Goal: Task Accomplishment & Management: Use online tool/utility

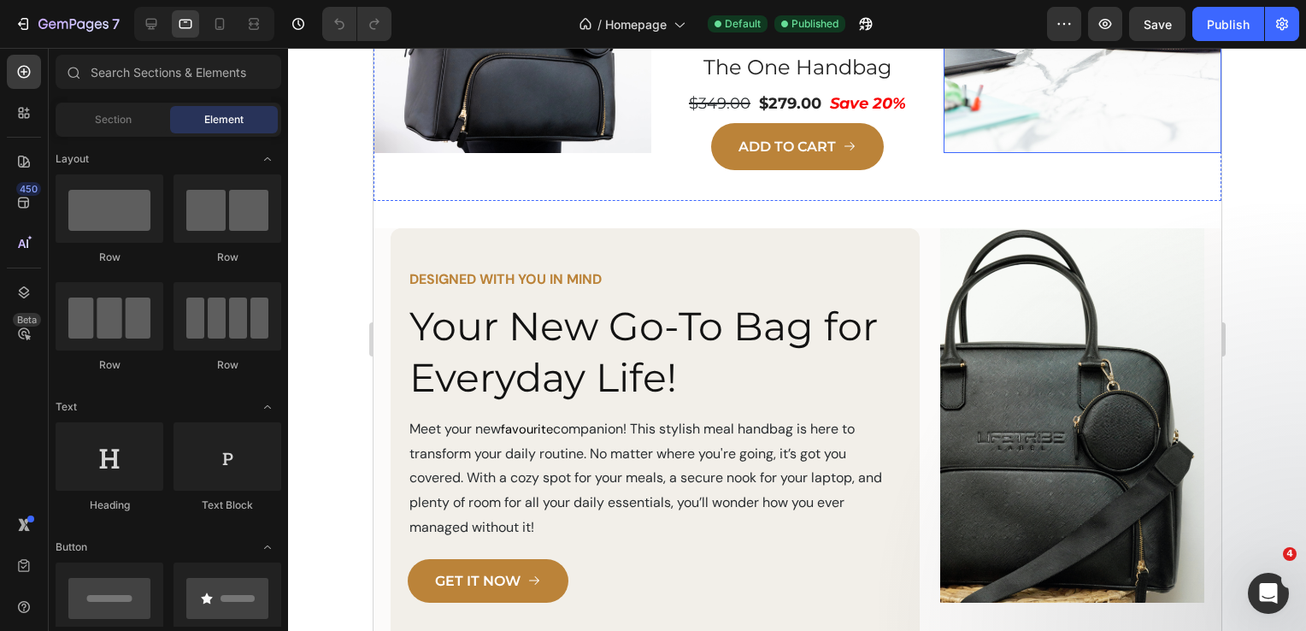
scroll to position [769, 0]
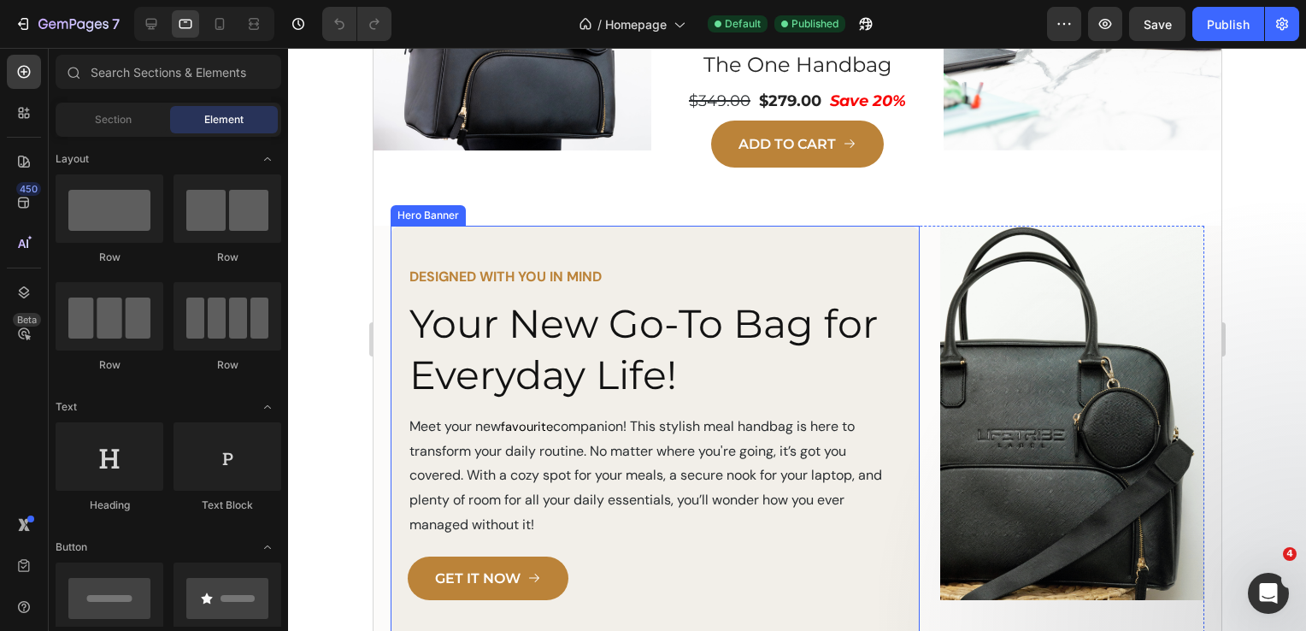
click at [424, 214] on div "Hero Banner" at bounding box center [427, 215] width 68 height 15
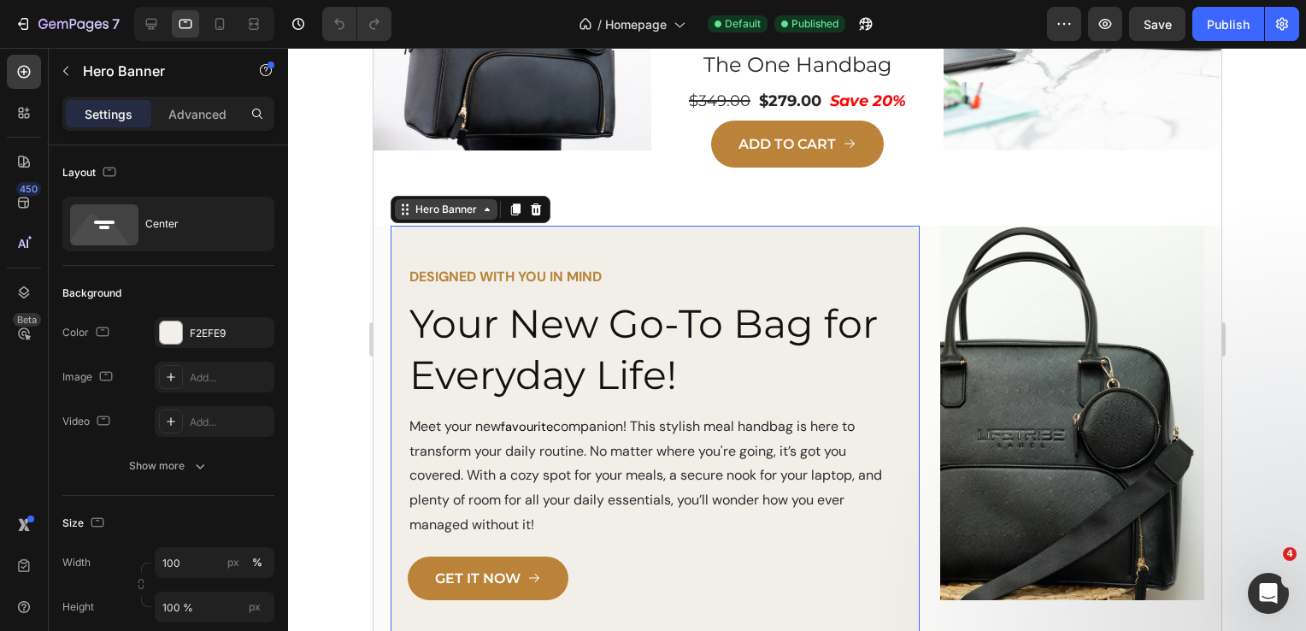
click at [479, 208] on icon at bounding box center [486, 210] width 14 height 14
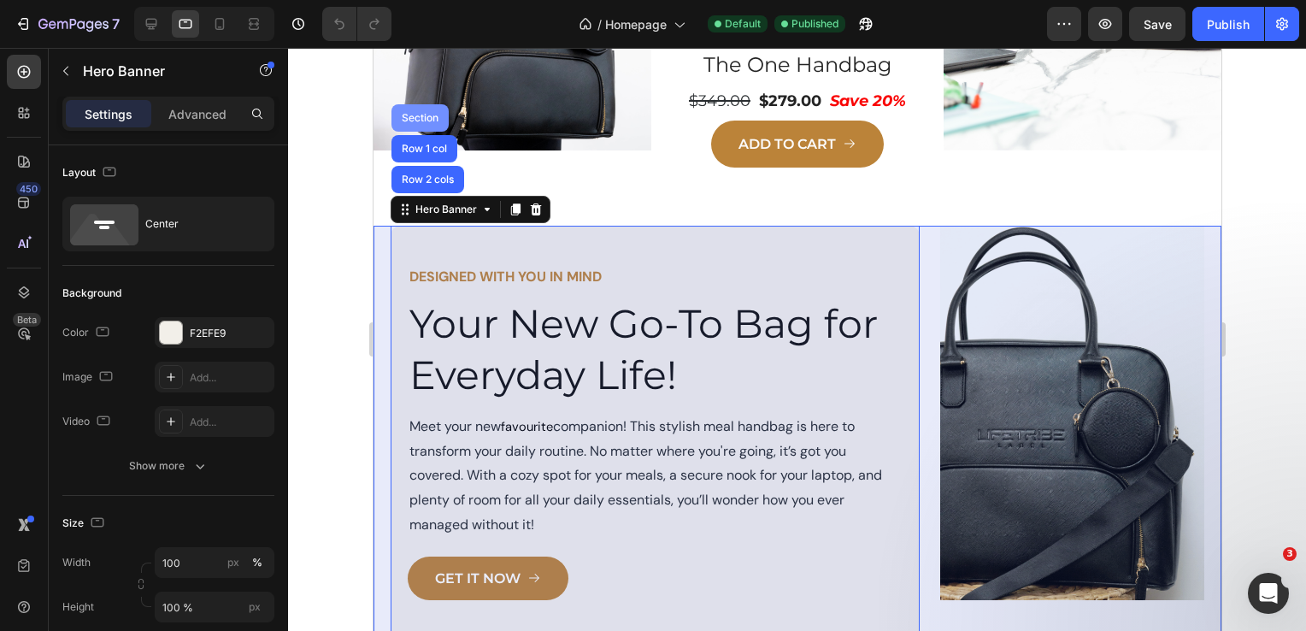
click at [414, 114] on div "Section" at bounding box center [419, 118] width 44 height 10
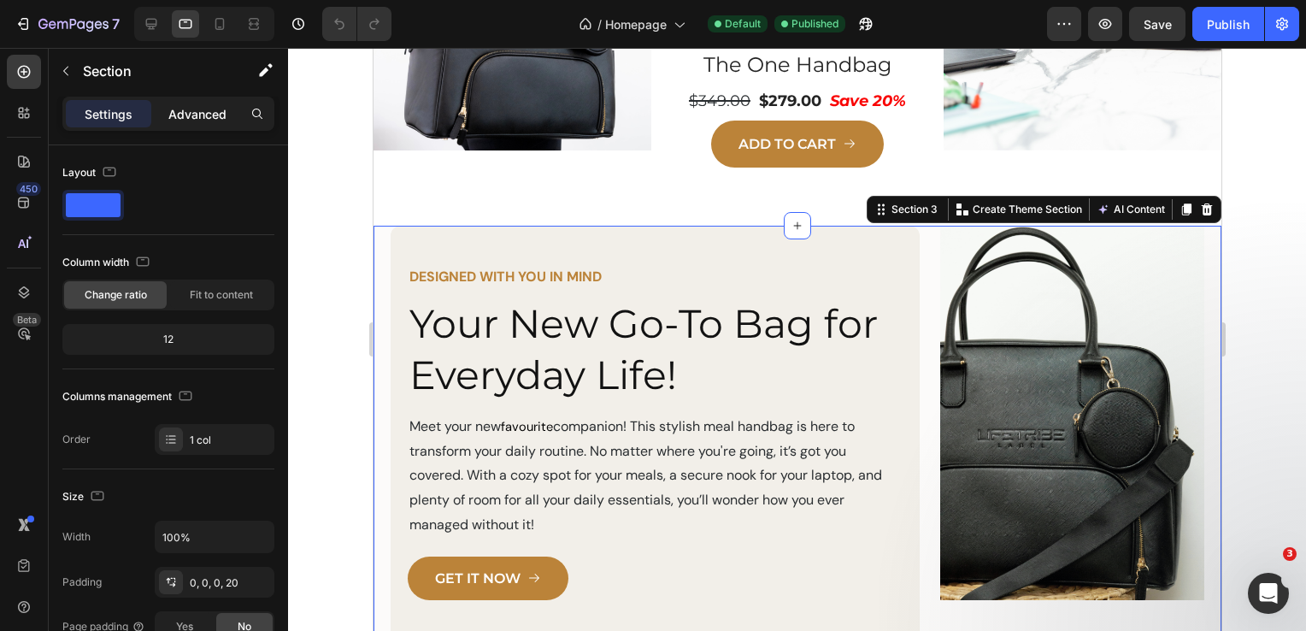
click at [191, 111] on p "Advanced" at bounding box center [197, 114] width 58 height 18
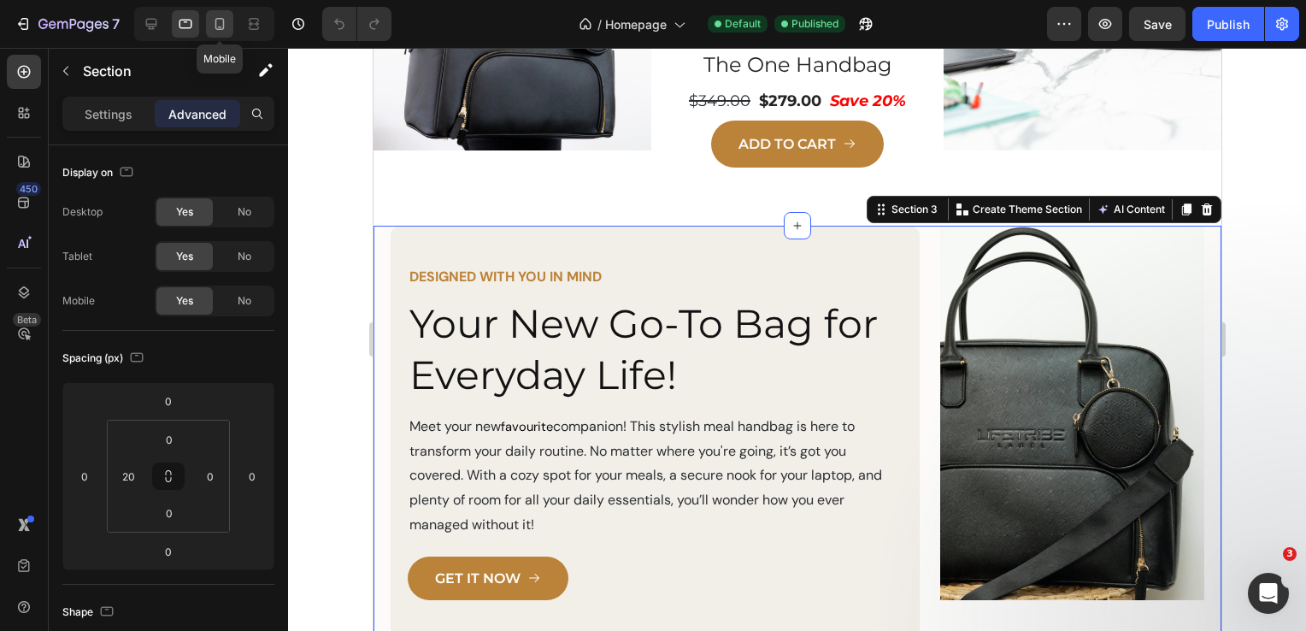
click at [217, 27] on icon at bounding box center [219, 23] width 17 height 17
type input "0"
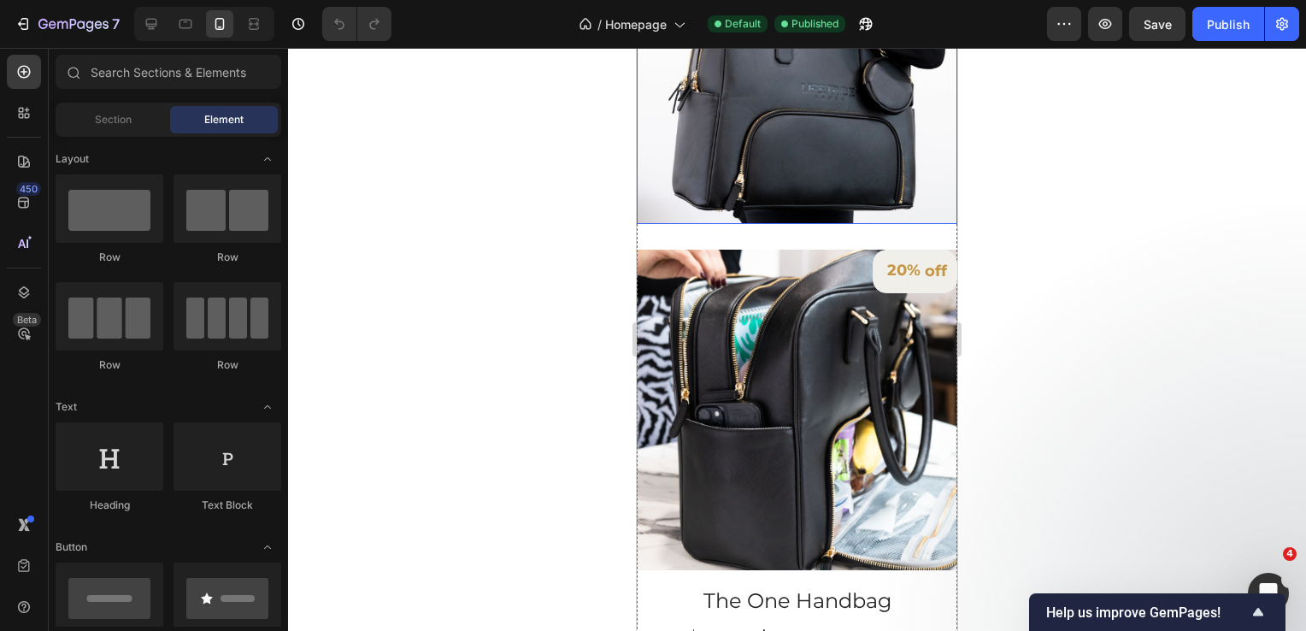
scroll to position [1623, 0]
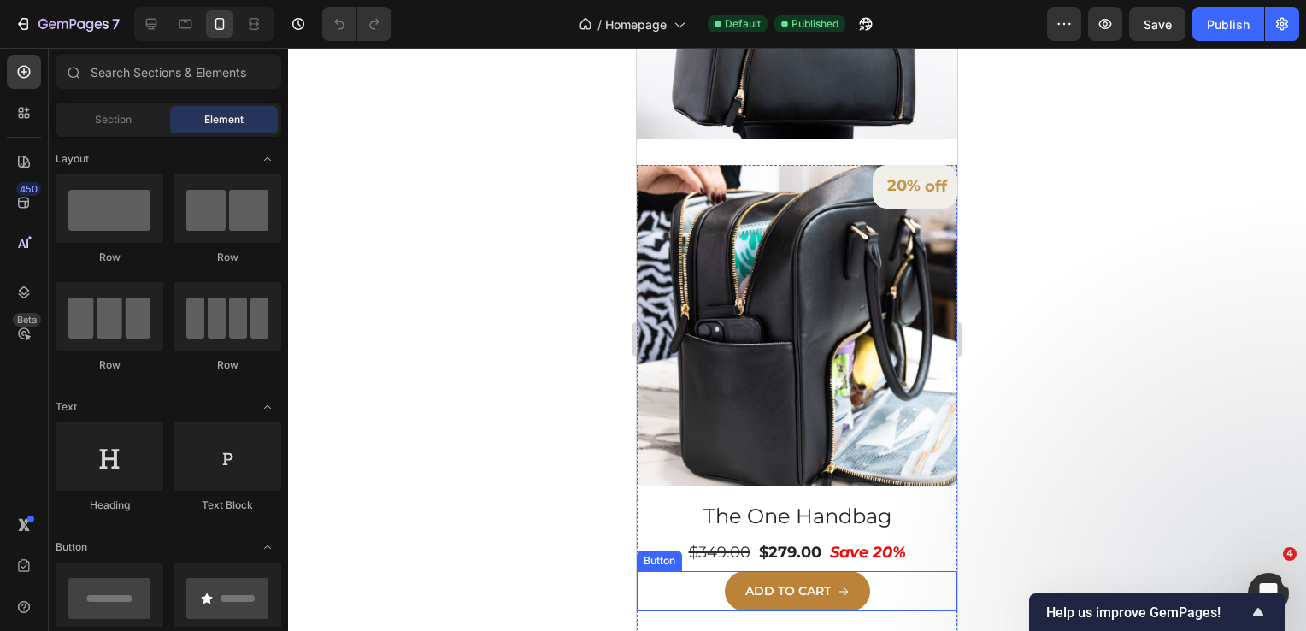
click at [882, 571] on div "ADD TO CART Button" at bounding box center [797, 605] width 320 height 68
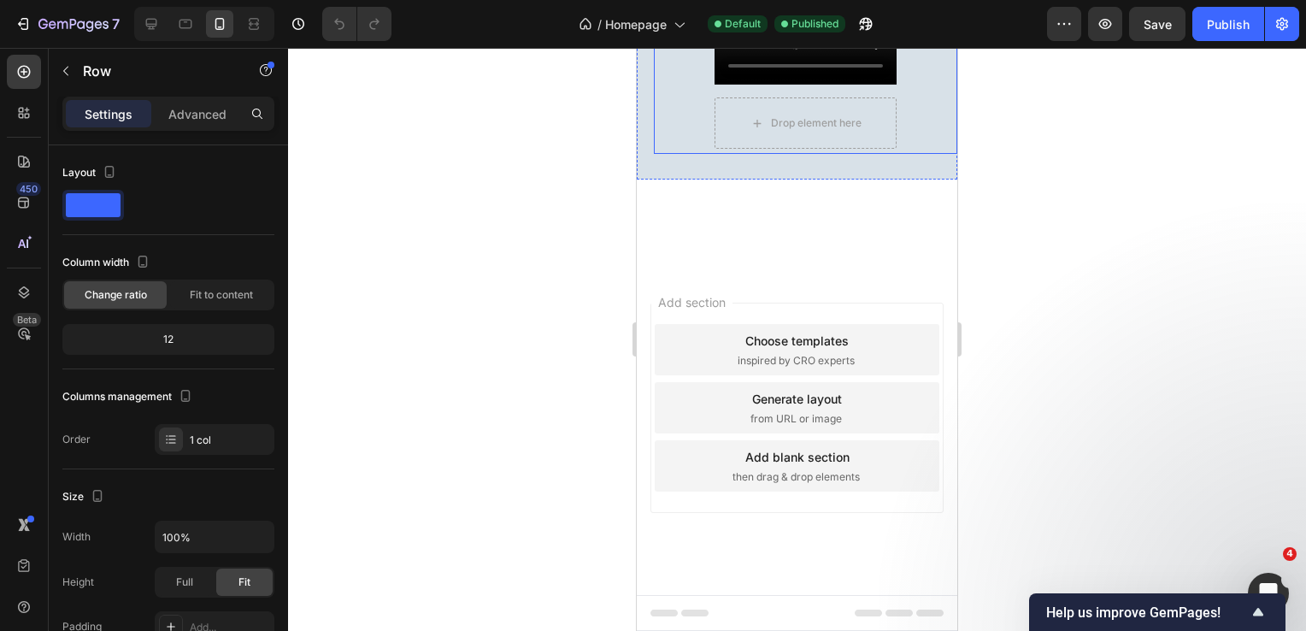
scroll to position [4323, 0]
click at [846, 85] on video "Your browser does not support the video tag." at bounding box center [805, 38] width 182 height 91
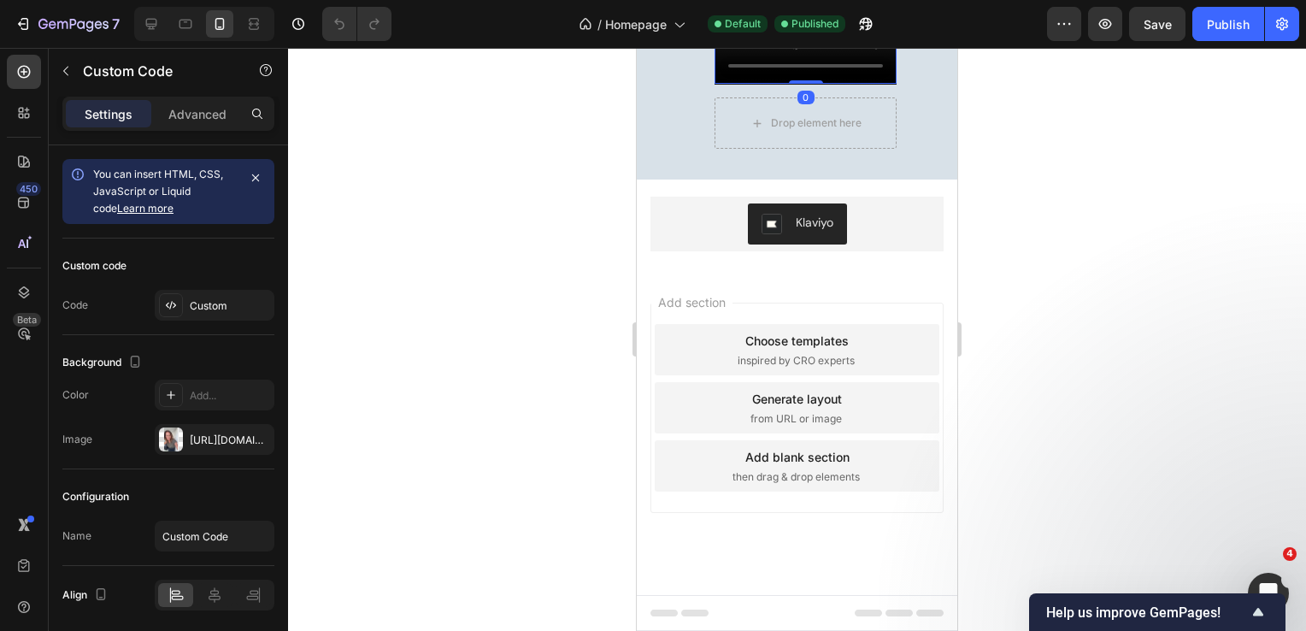
scroll to position [4666, 0]
click at [665, 21] on span "Homepage" at bounding box center [636, 24] width 62 height 18
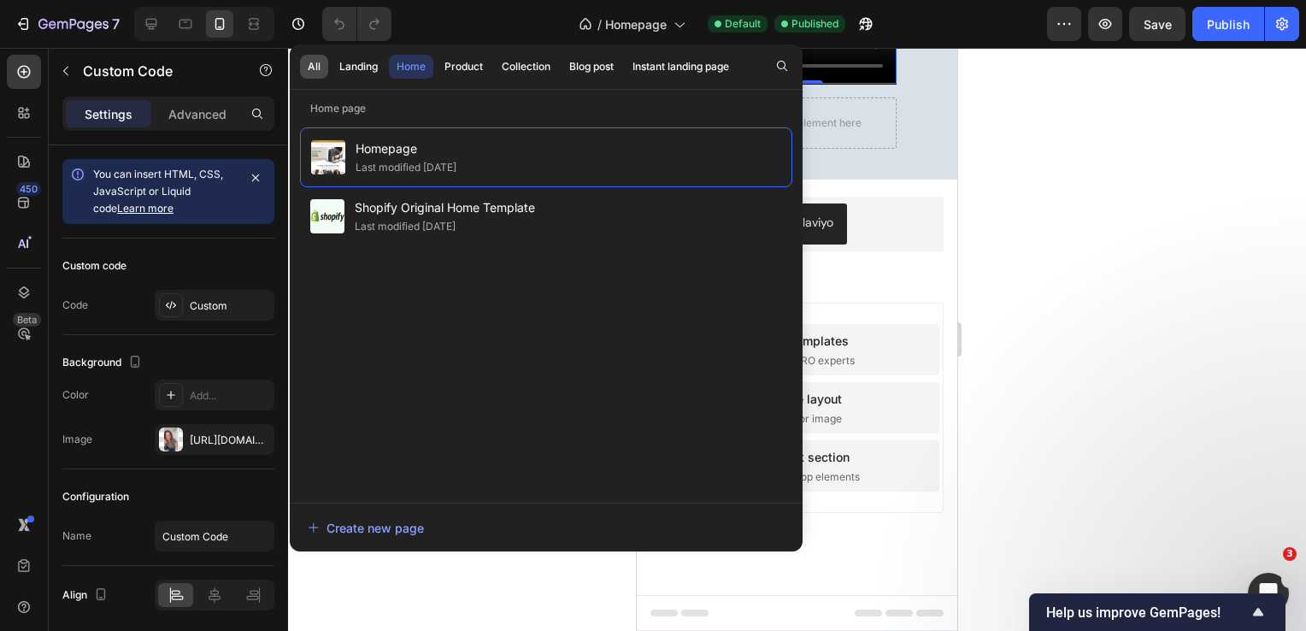
click at [310, 66] on div "All" at bounding box center [314, 66] width 13 height 15
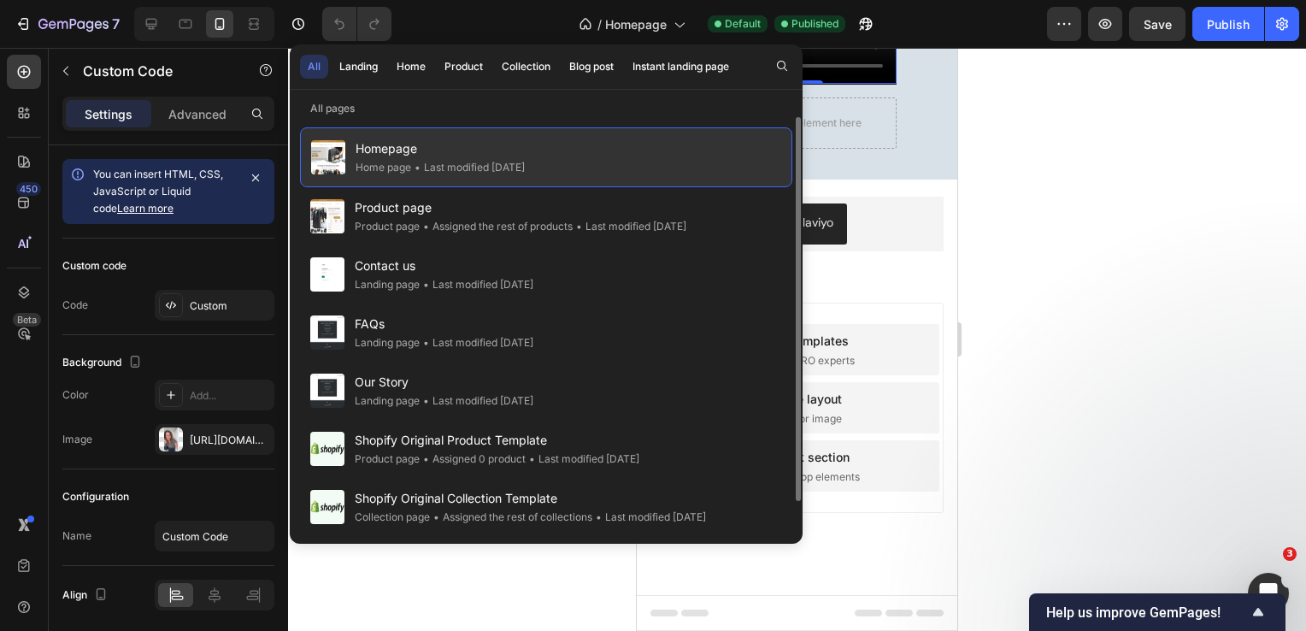
click at [459, 162] on div "• Last modified 2 days ago" at bounding box center [468, 167] width 114 height 17
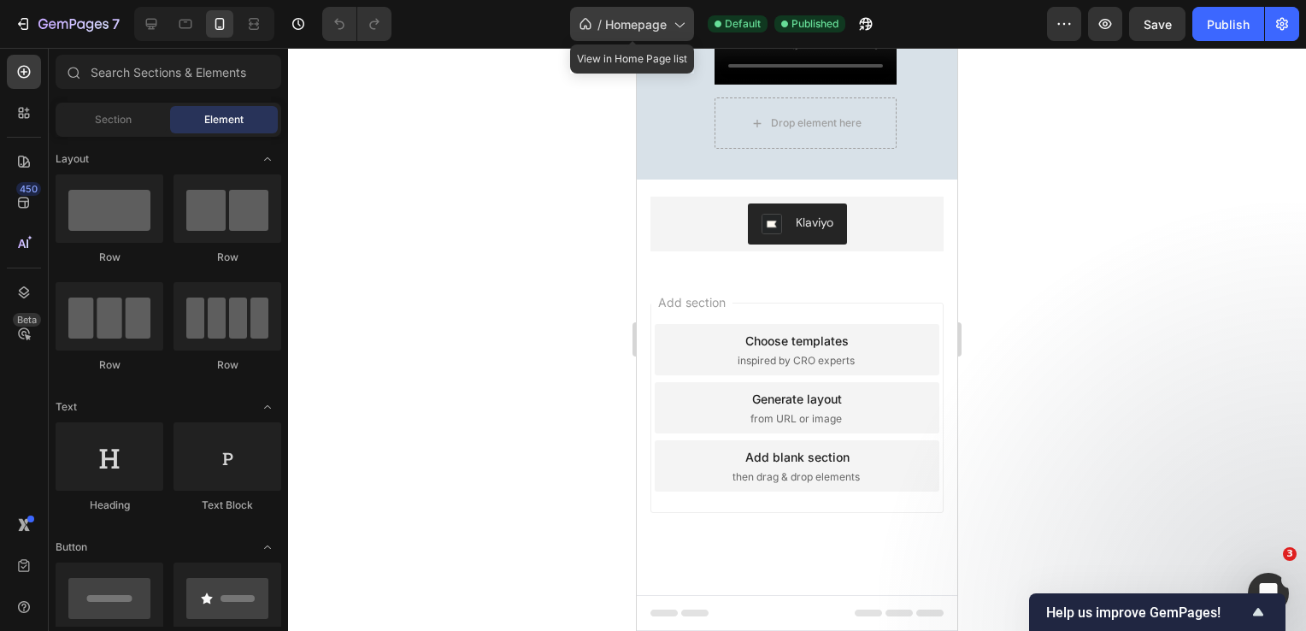
click at [647, 22] on span "Homepage" at bounding box center [636, 24] width 62 height 18
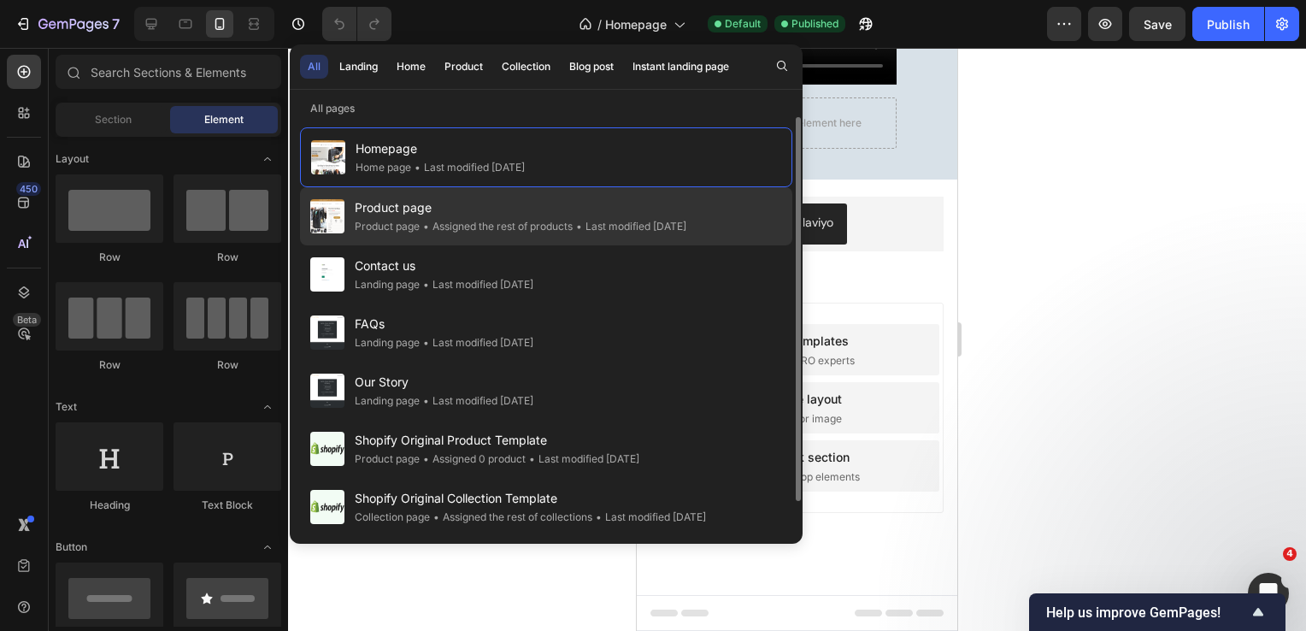
click at [388, 214] on span "Product page" at bounding box center [521, 207] width 332 height 21
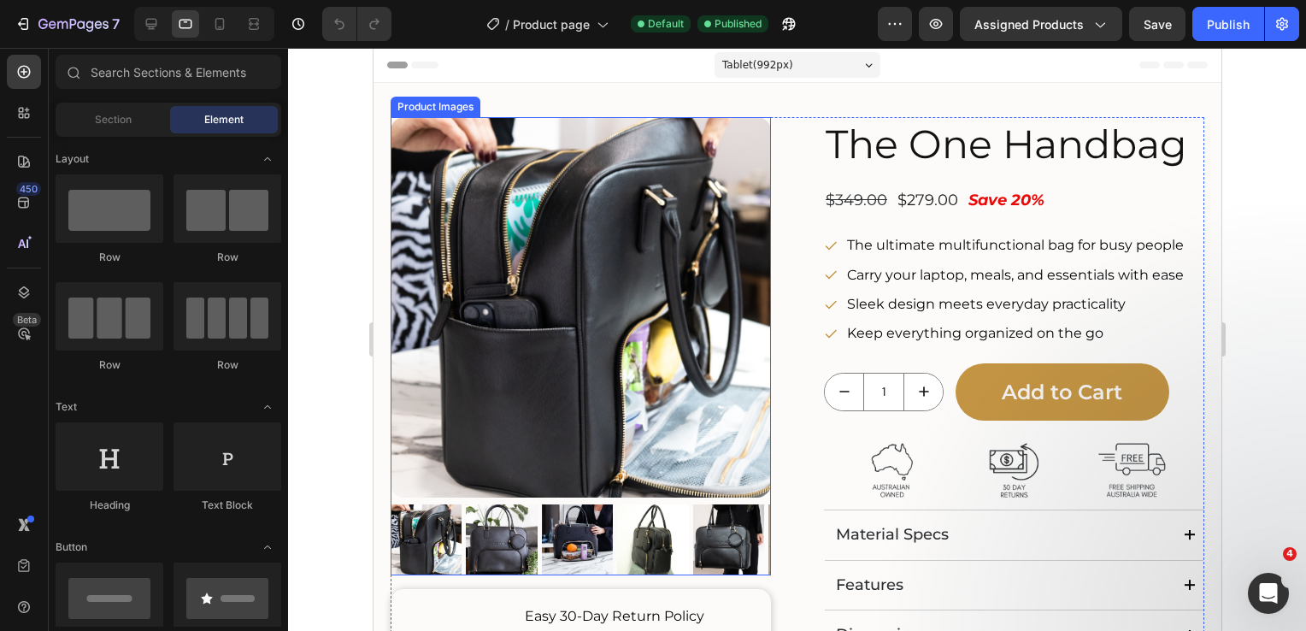
scroll to position [425, 0]
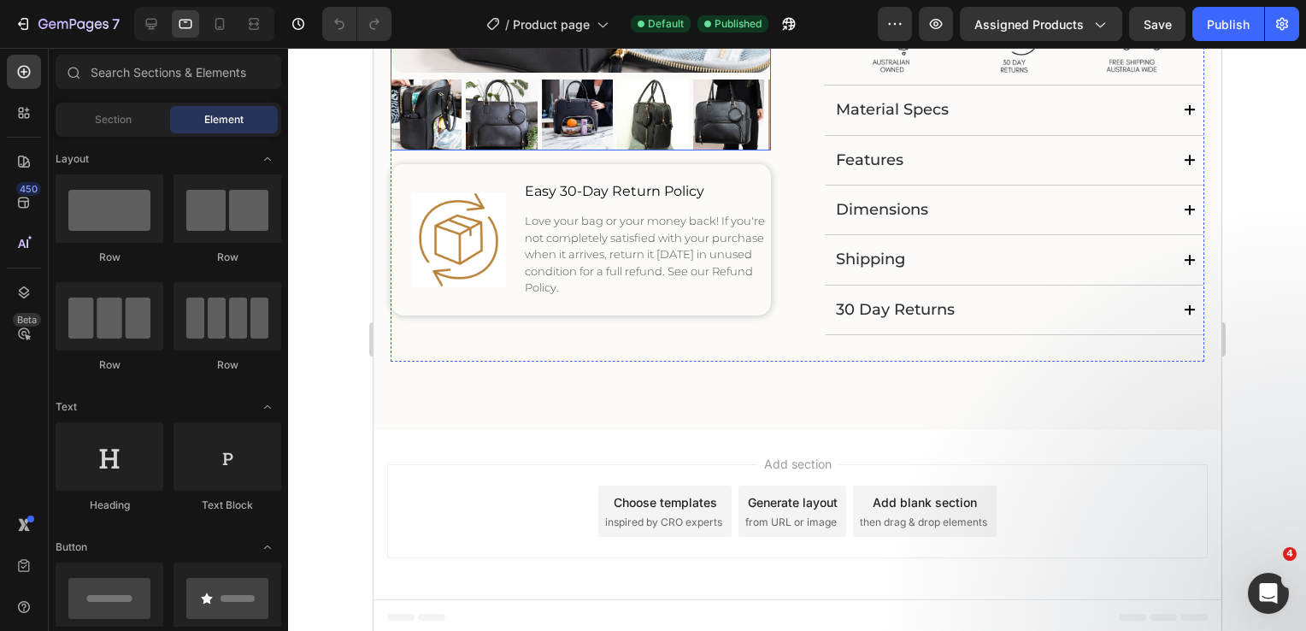
click at [713, 128] on img at bounding box center [727, 114] width 71 height 71
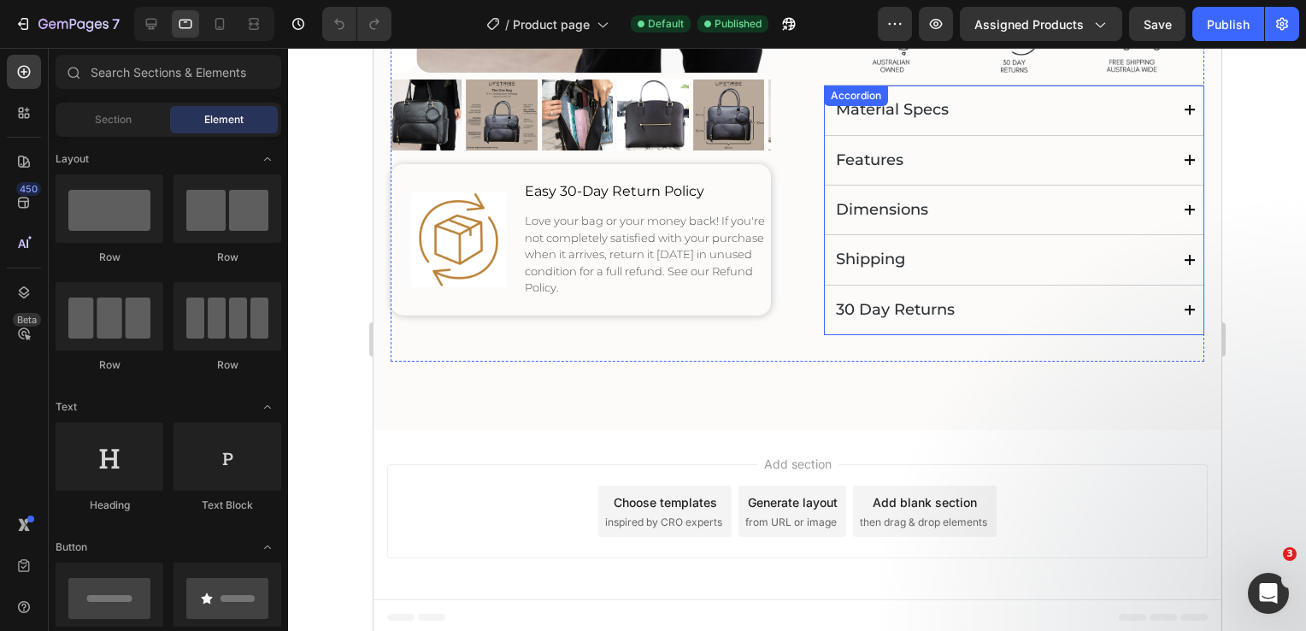
click at [1184, 308] on icon at bounding box center [1189, 309] width 10 height 11
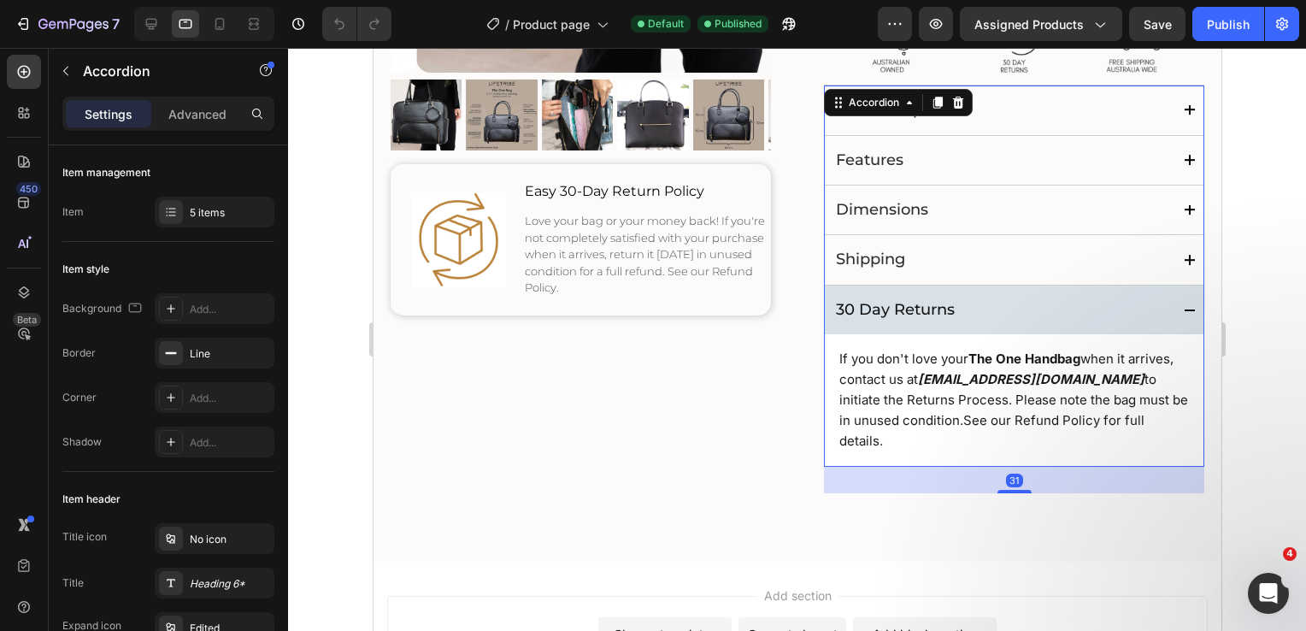
click at [1184, 255] on icon at bounding box center [1189, 260] width 10 height 11
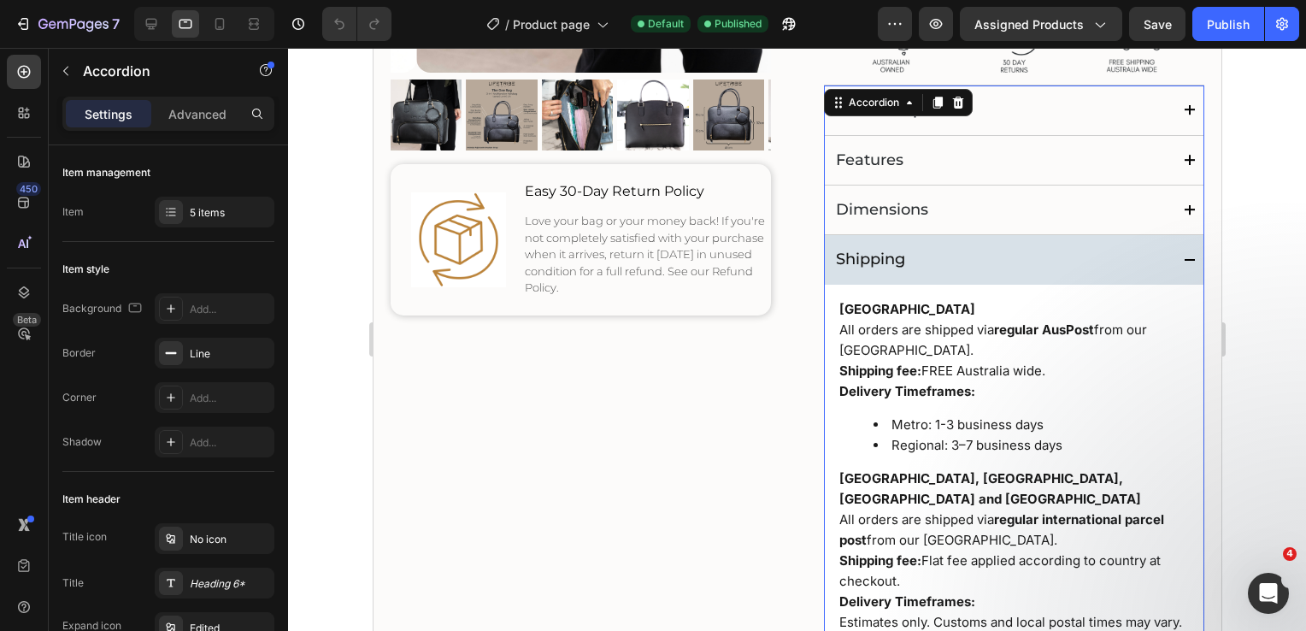
click at [1184, 209] on icon at bounding box center [1189, 209] width 10 height 11
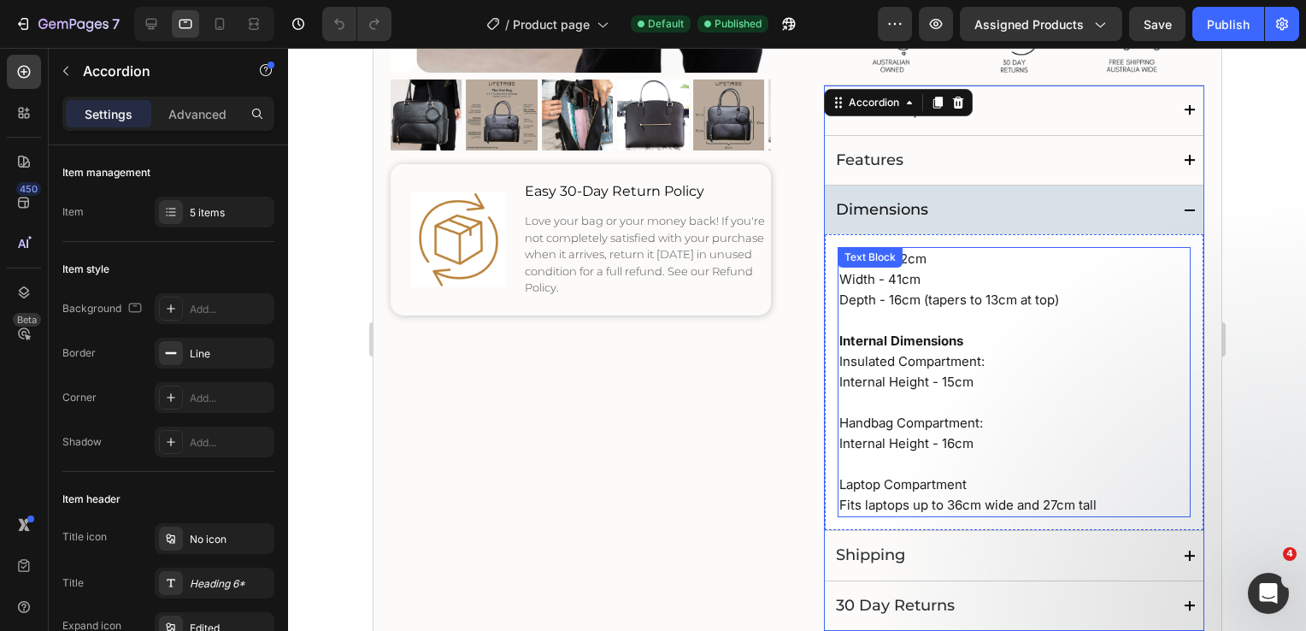
click at [920, 261] on p "Height - 32cm" at bounding box center [1013, 259] width 350 height 21
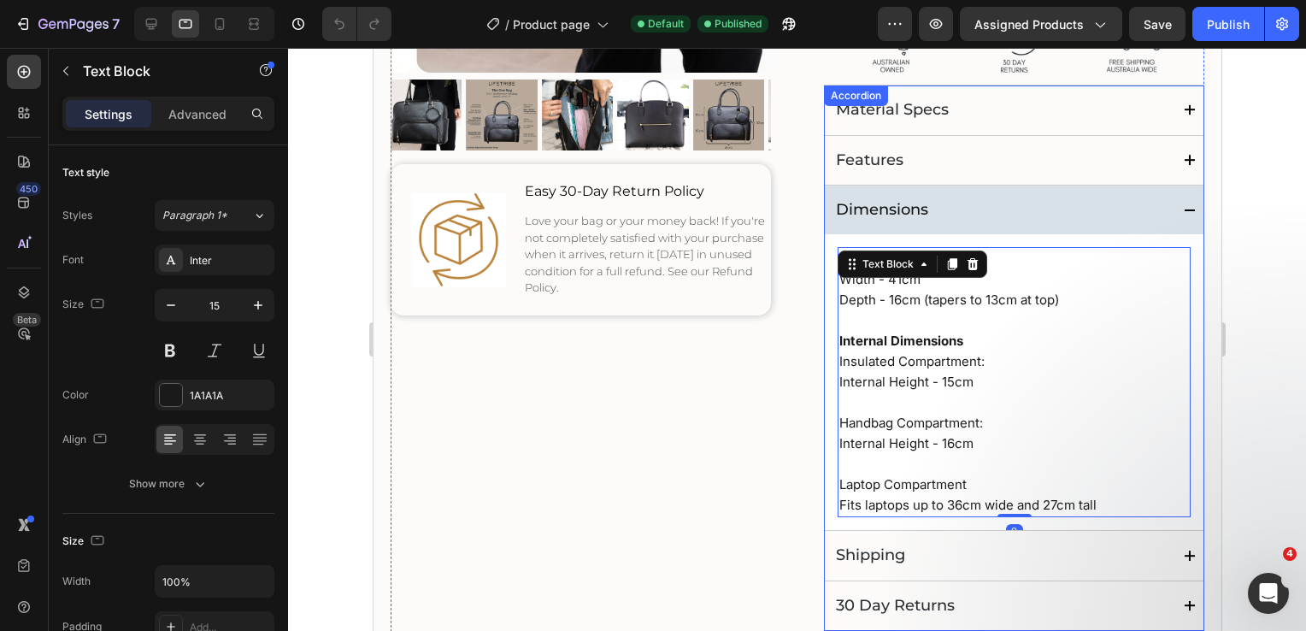
click at [1167, 159] on div "Features" at bounding box center [1013, 160] width 379 height 49
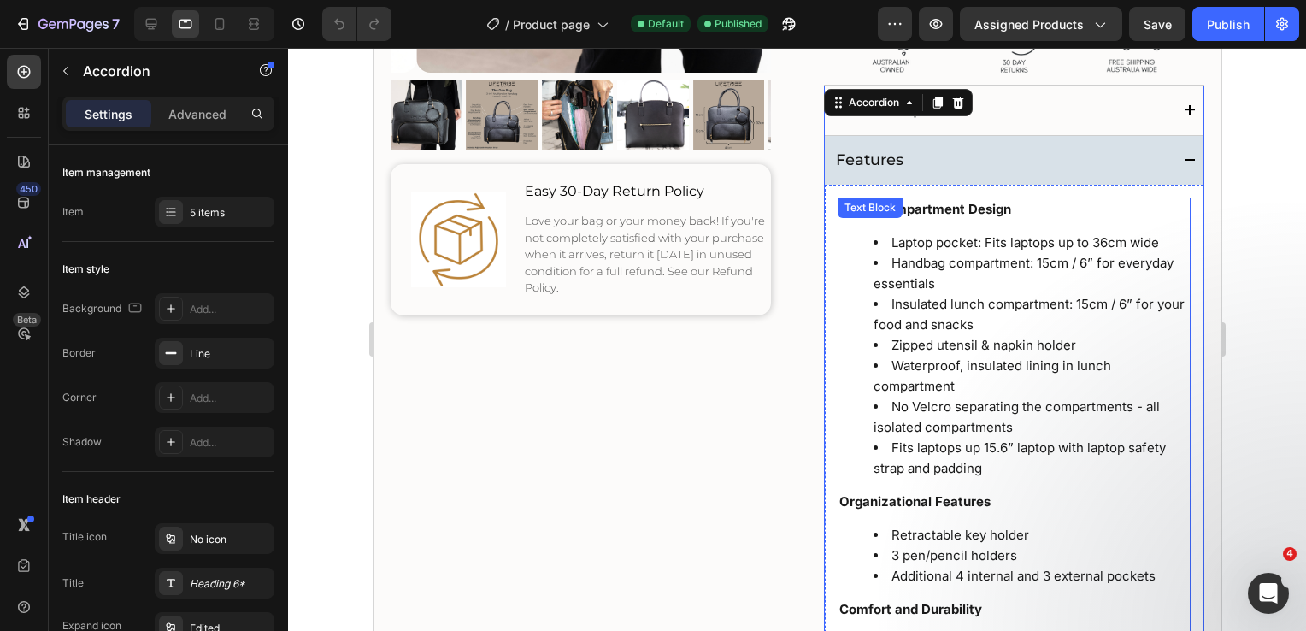
click at [979, 304] on li "Insulated lunch compartment: 15cm / 6” for your food and snacks" at bounding box center [1030, 314] width 315 height 41
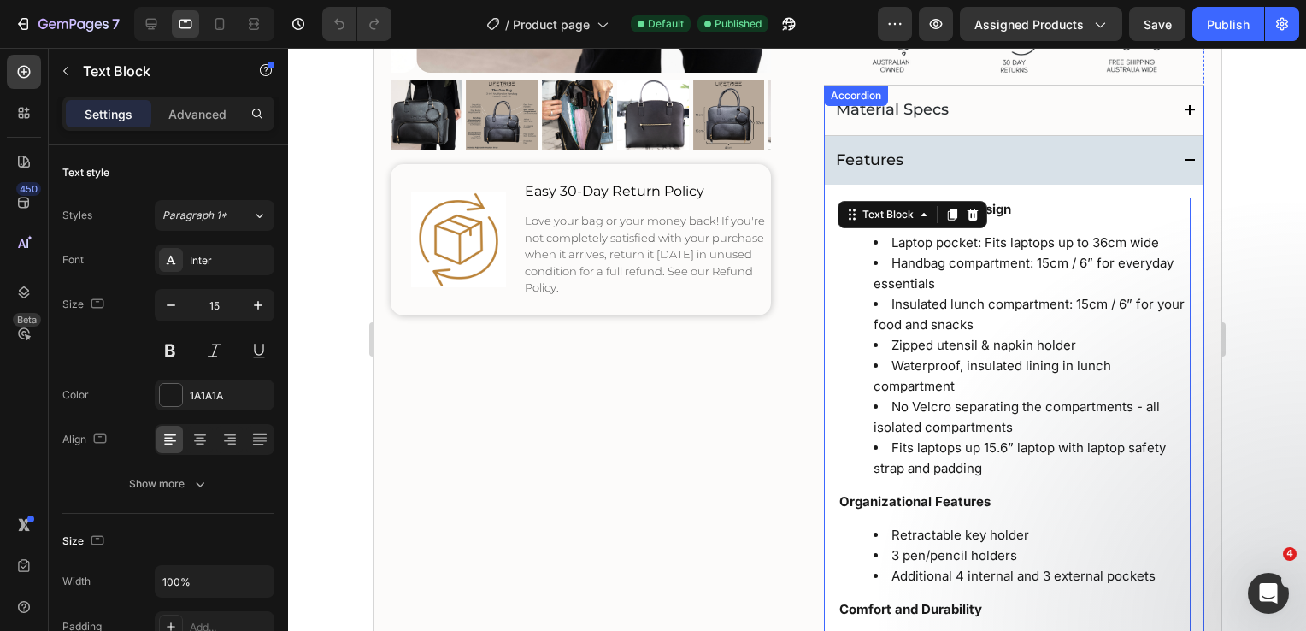
click at [1184, 113] on icon at bounding box center [1189, 109] width 10 height 11
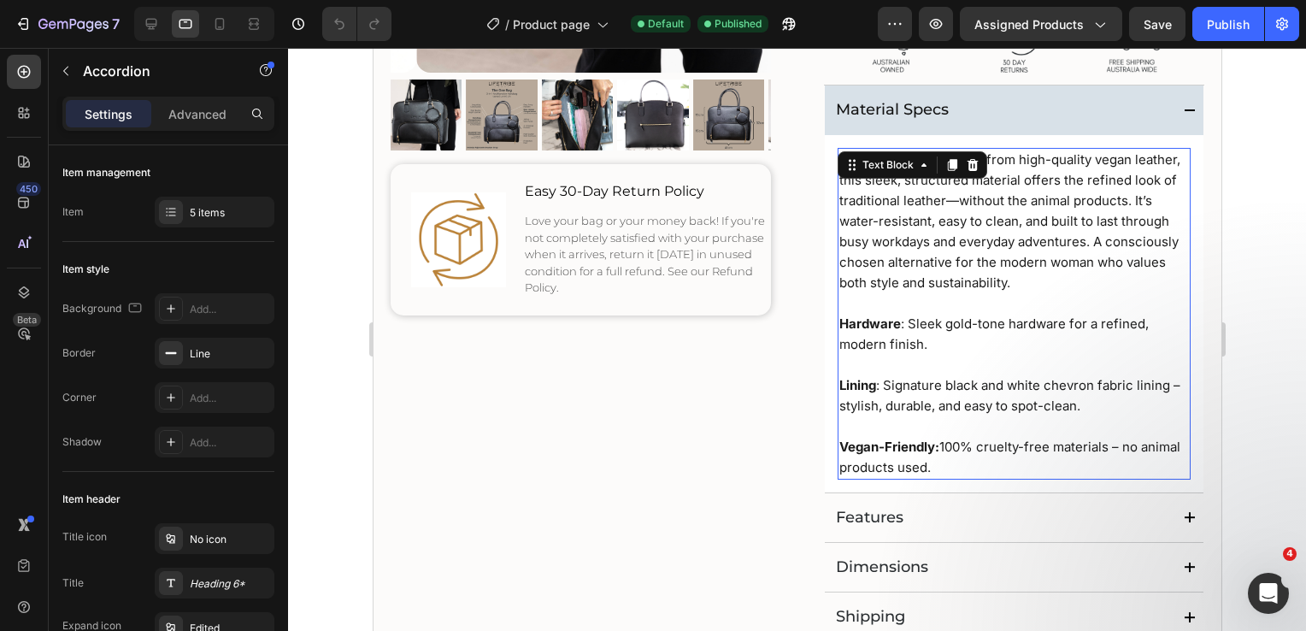
click at [1005, 251] on p "Outer Material : Crafted from high-quality vegan leather, this sleek, structure…" at bounding box center [1013, 222] width 350 height 144
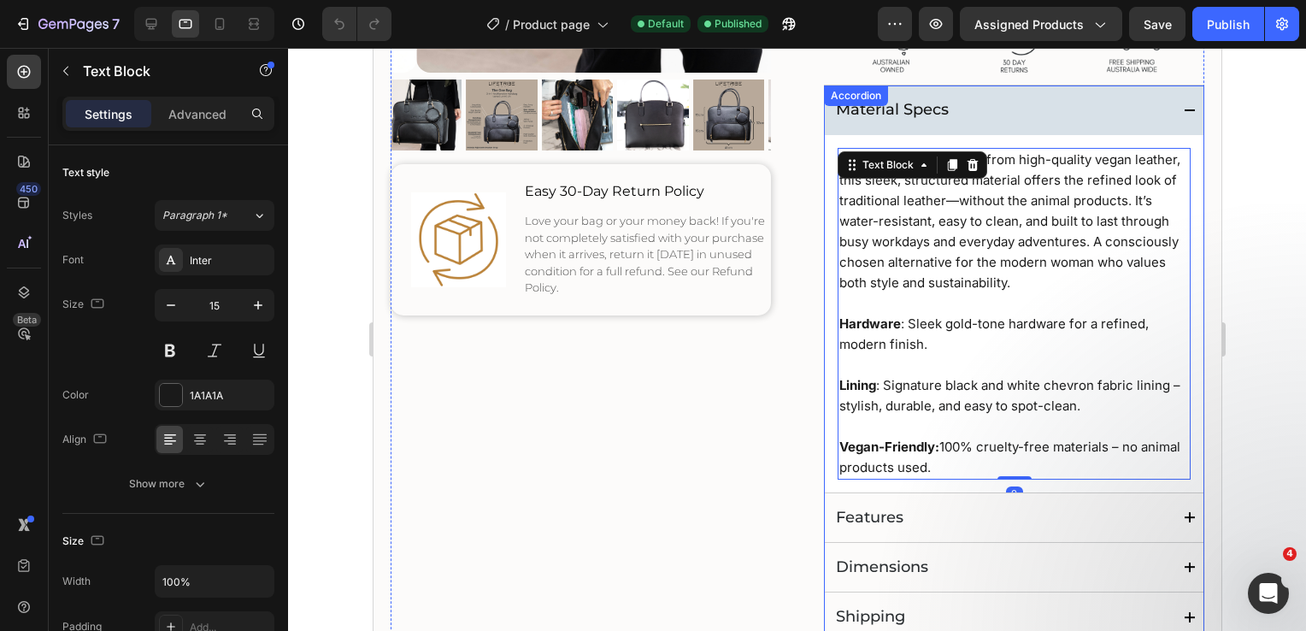
click at [1184, 112] on span at bounding box center [1189, 110] width 10 height 10
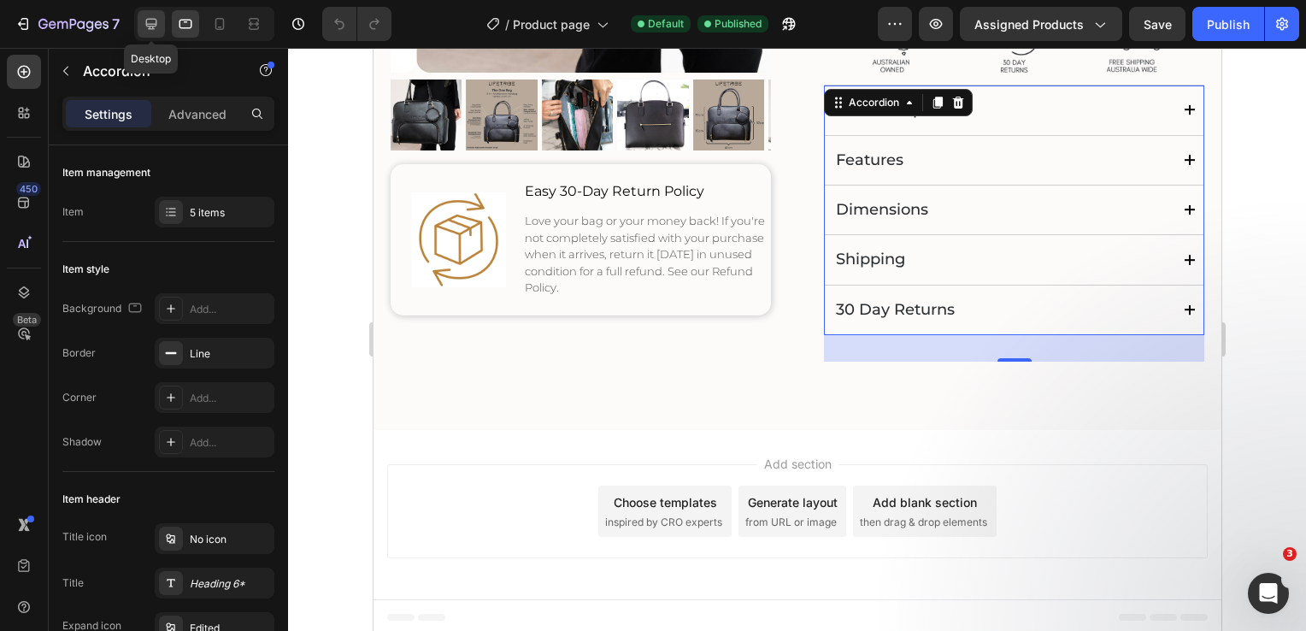
click at [146, 22] on icon at bounding box center [151, 24] width 11 height 11
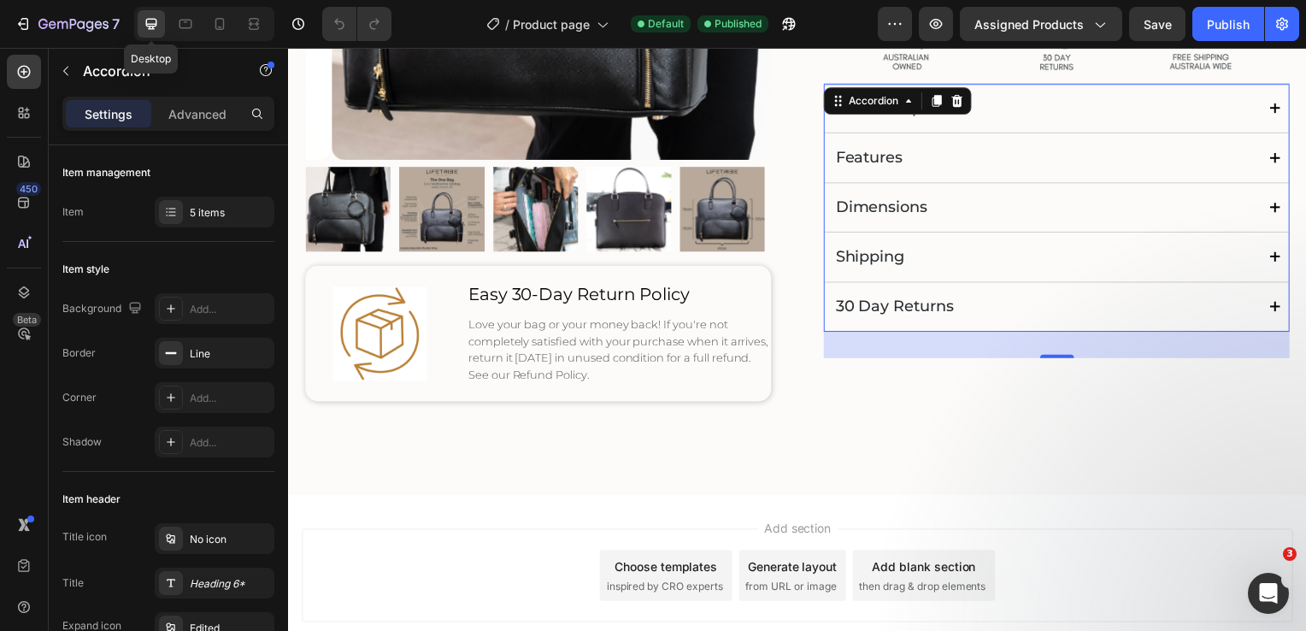
scroll to position [420, 0]
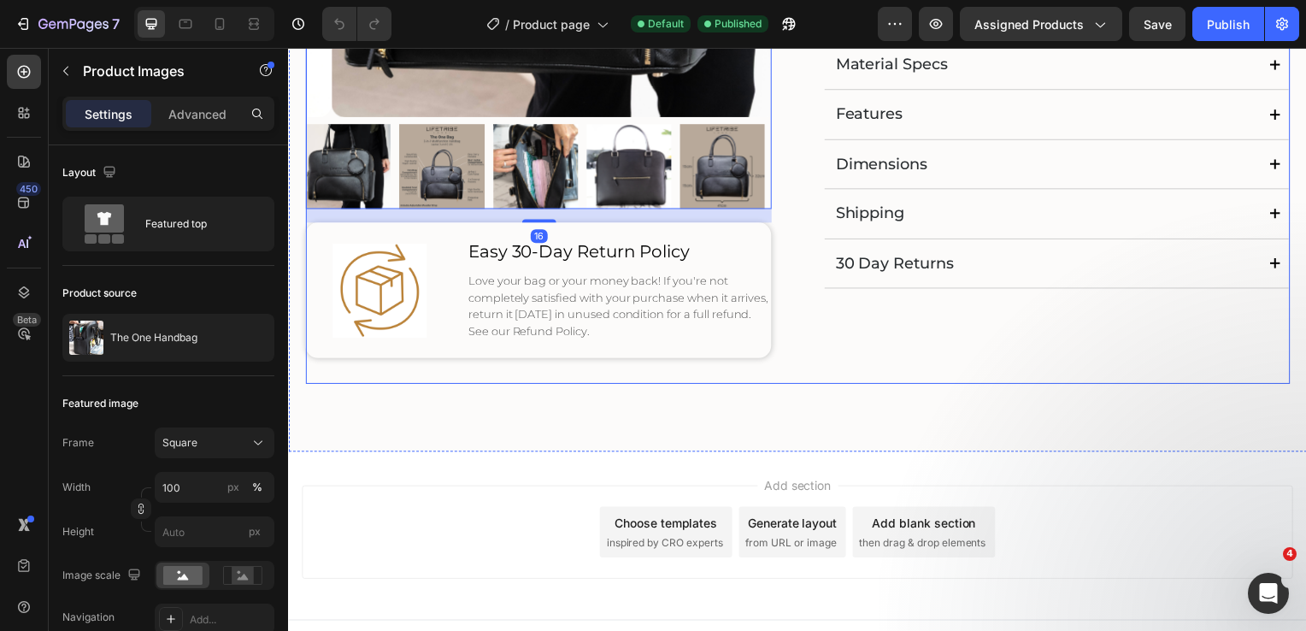
scroll to position [485, 0]
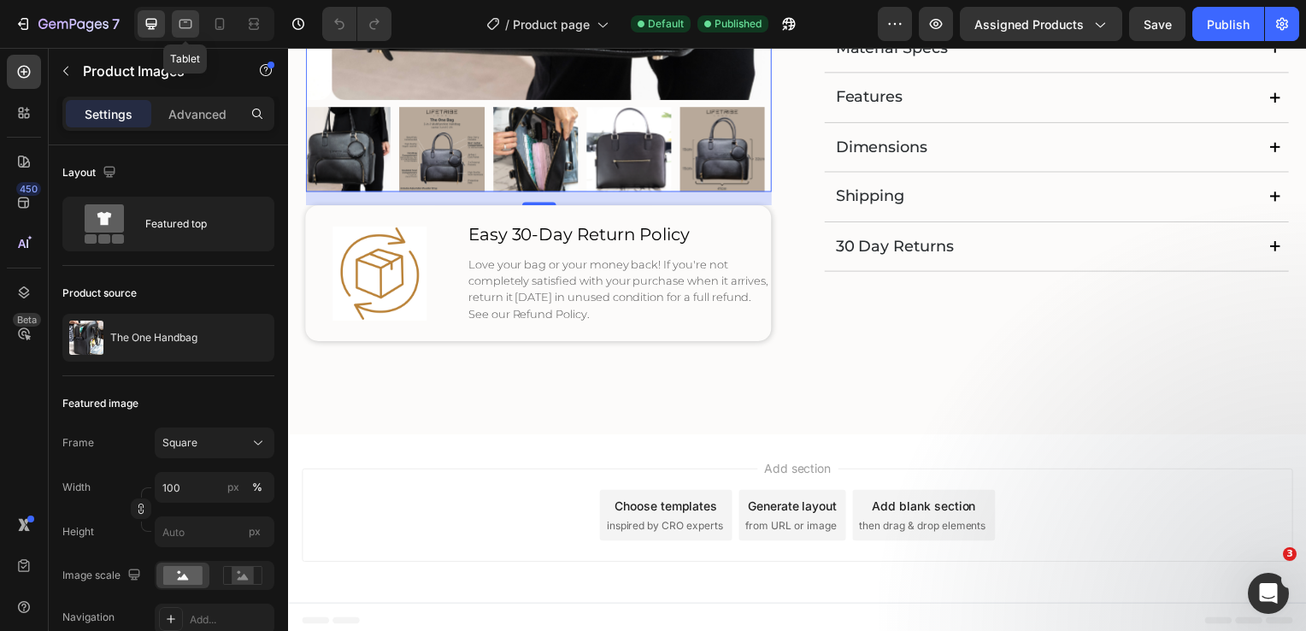
click at [178, 28] on icon at bounding box center [185, 23] width 17 height 17
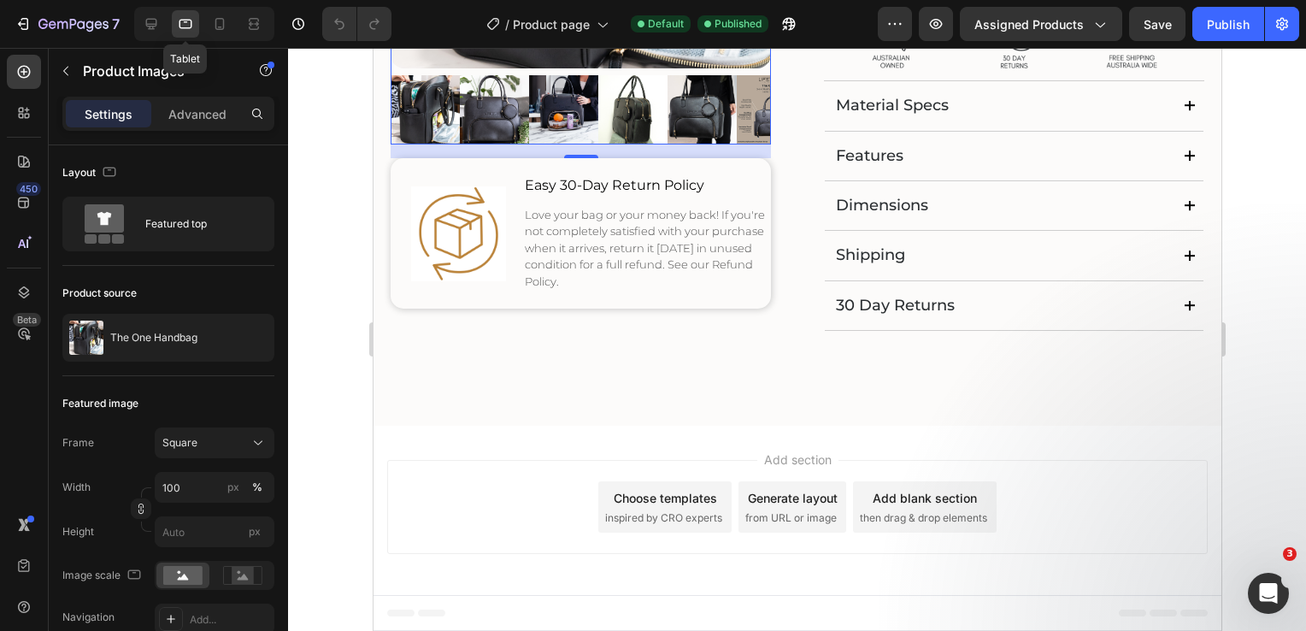
scroll to position [420, 0]
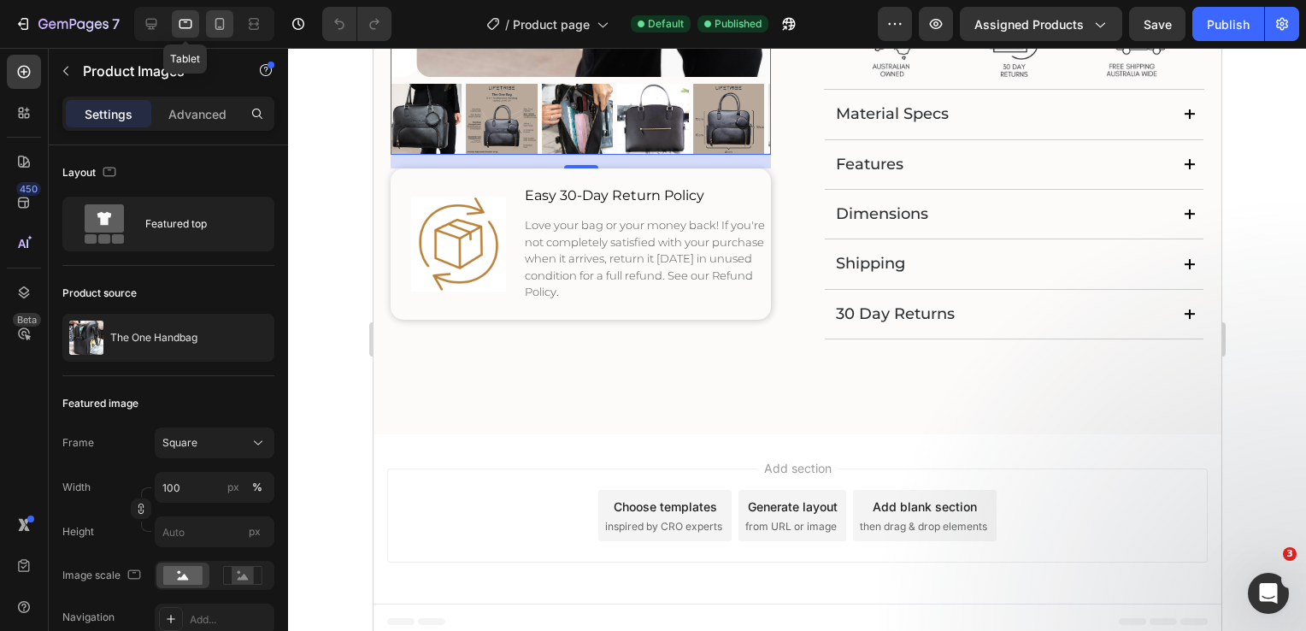
click at [219, 25] on icon at bounding box center [219, 23] width 17 height 17
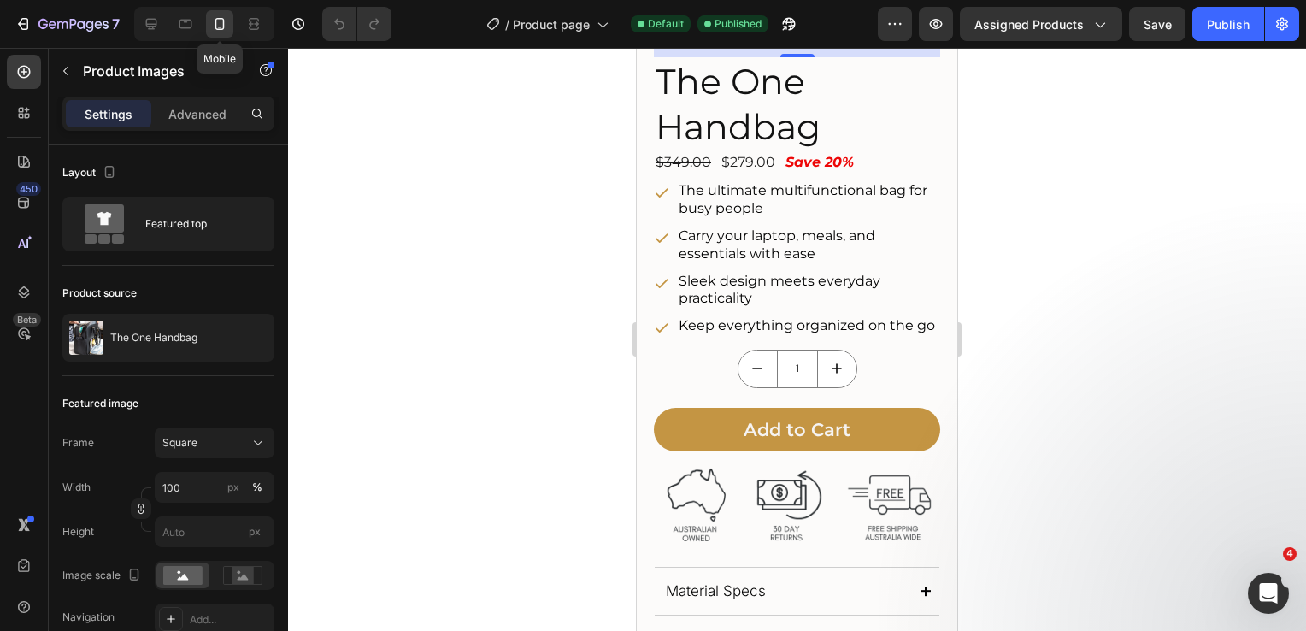
type input "8"
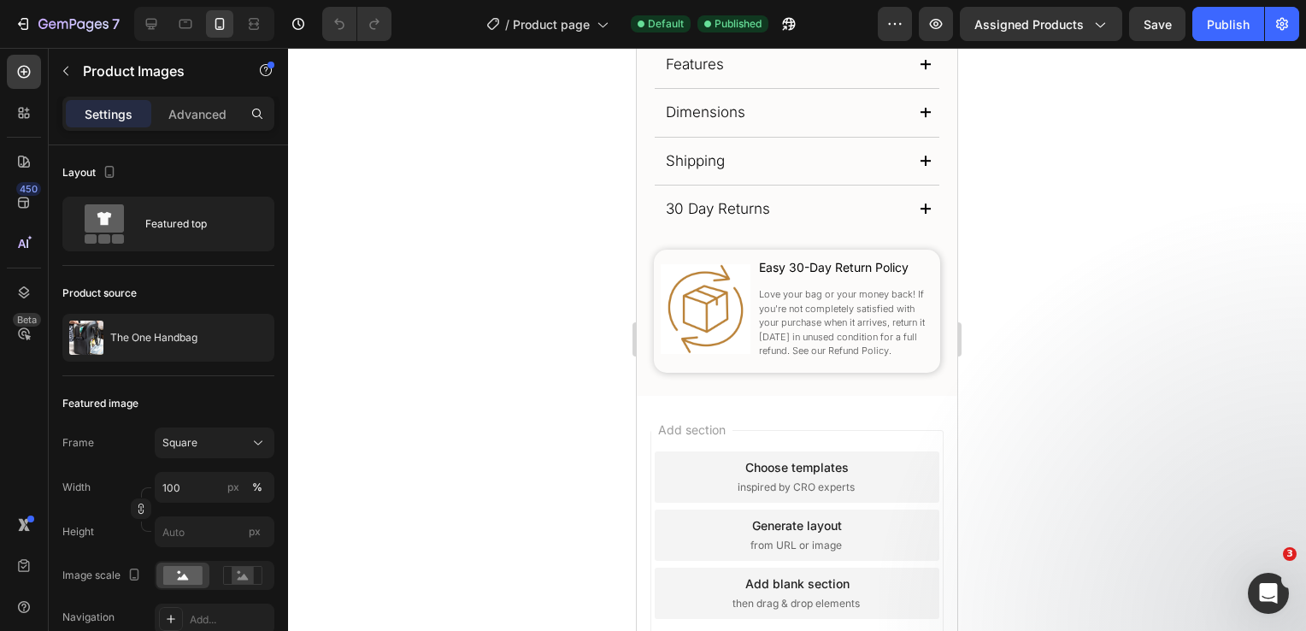
scroll to position [1006, 0]
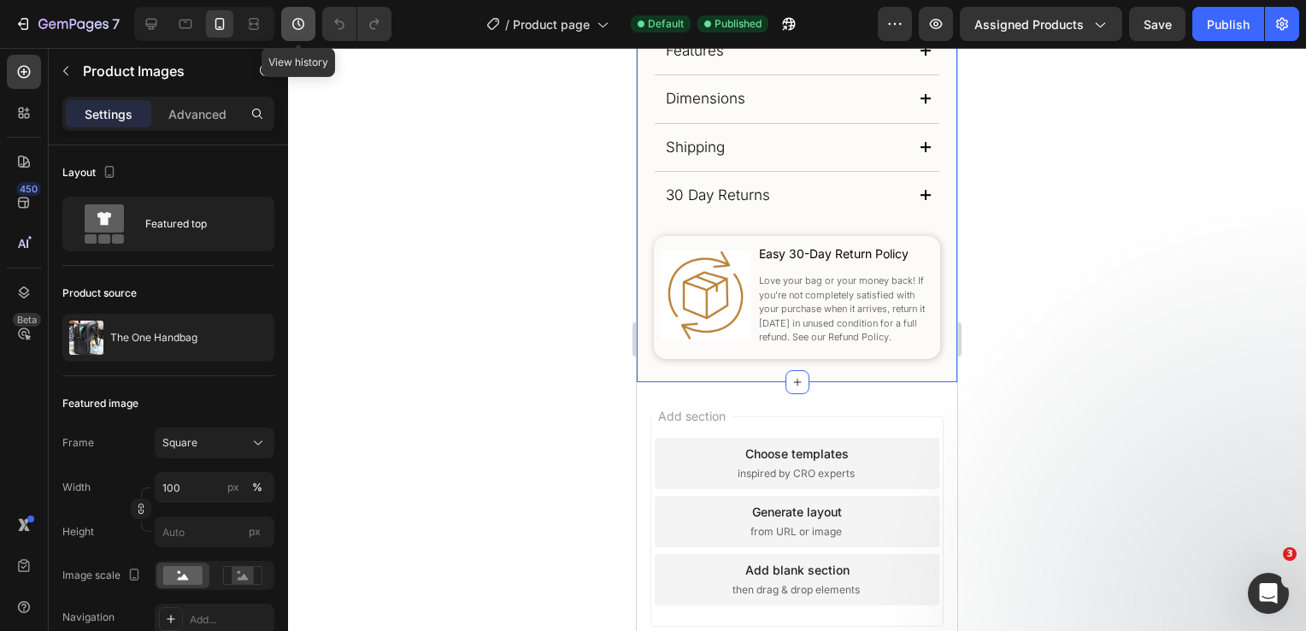
click at [300, 22] on icon "button" at bounding box center [298, 23] width 17 height 17
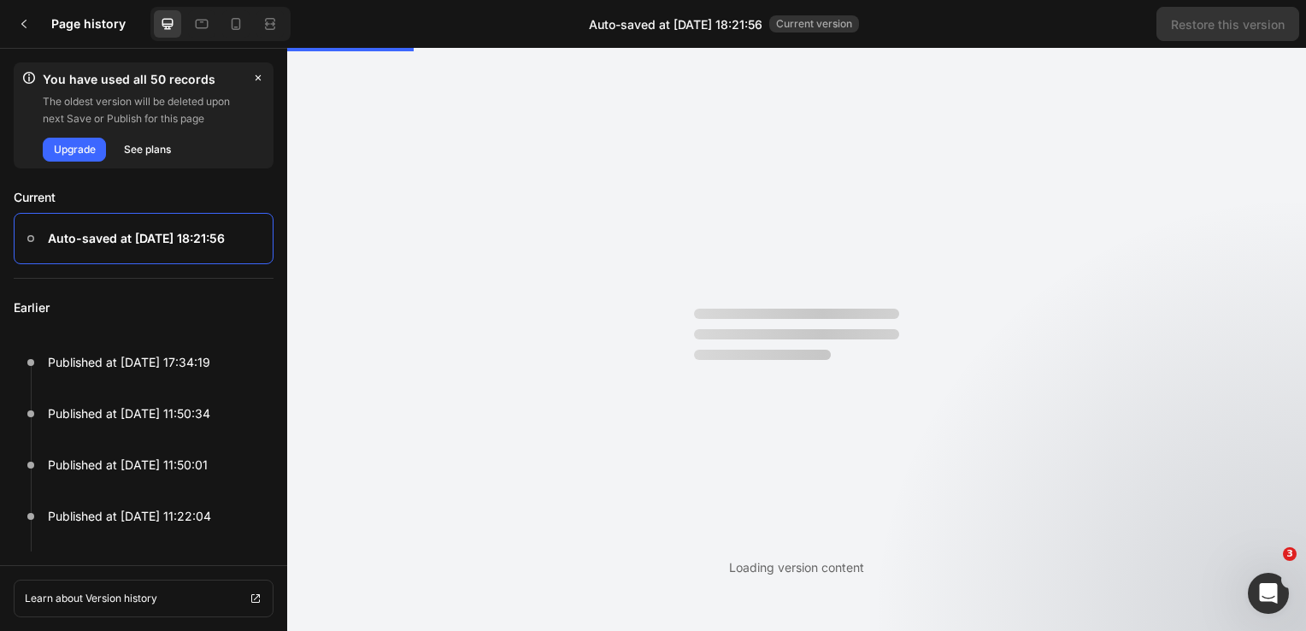
scroll to position [0, 0]
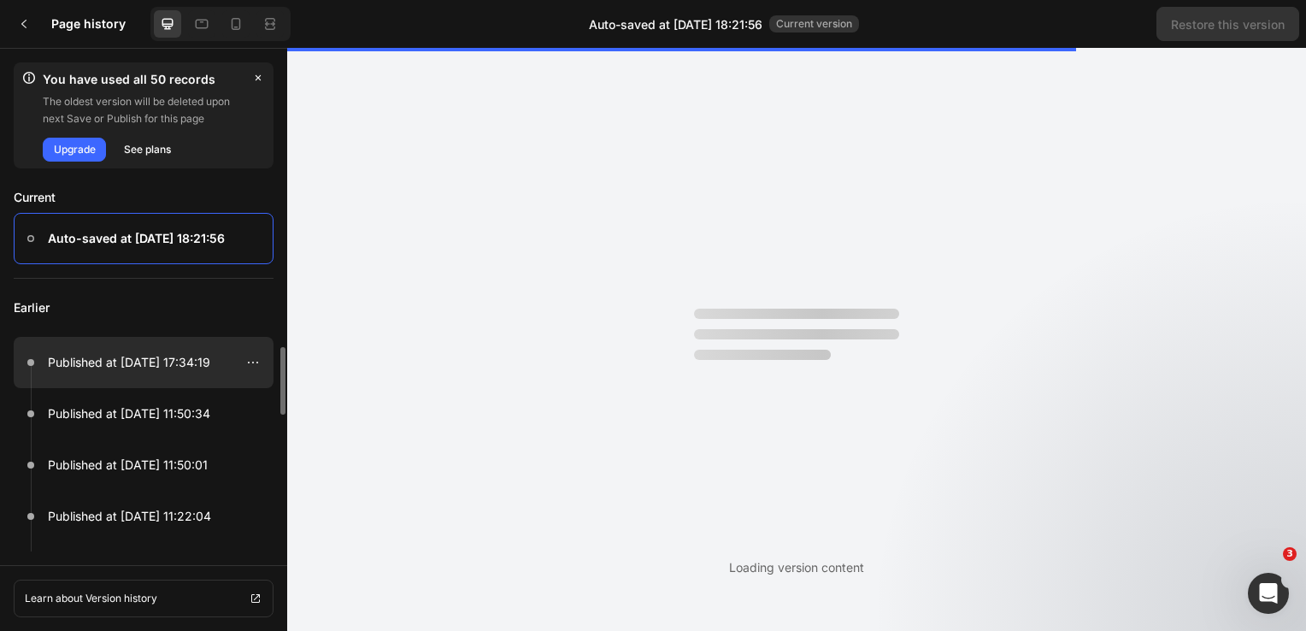
click at [131, 367] on p "Published at [DATE] 17:34:19" at bounding box center [129, 362] width 162 height 21
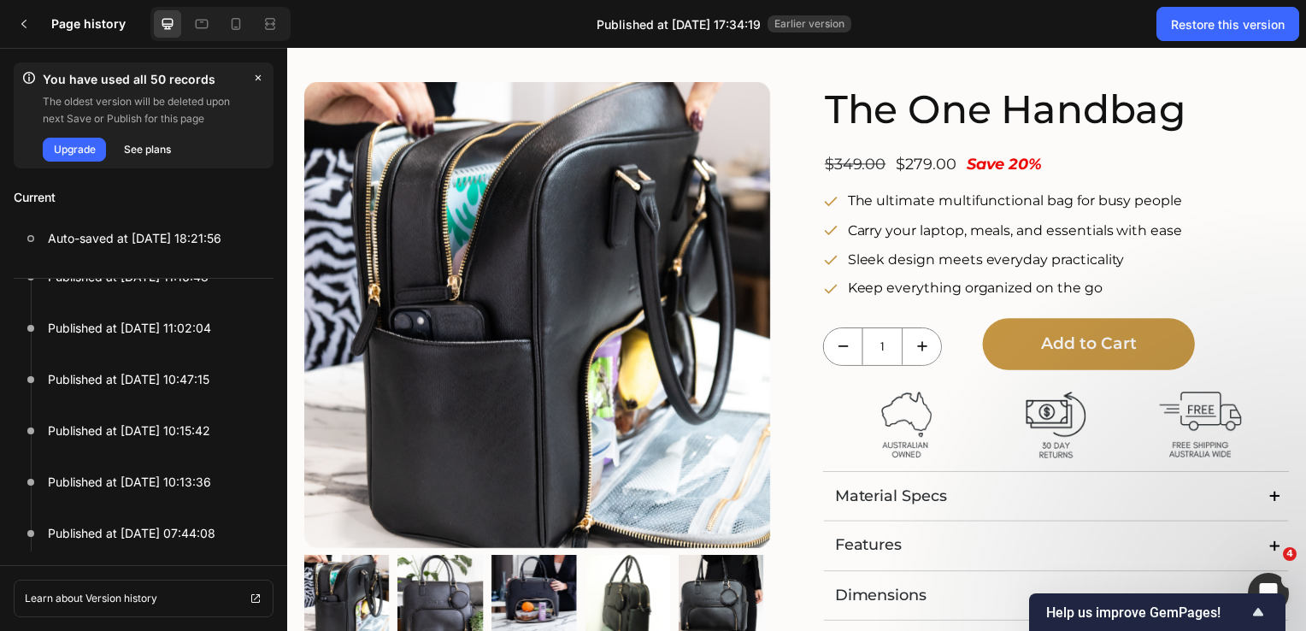
click at [1255, 162] on div "$349.00 Product Price Product Price $279.00 Product Price Product Price Save 20…" at bounding box center [1060, 167] width 469 height 26
click at [812, 426] on div "Product Images Image Easy 30-Day Return Policy Text Block Love your bag or your…" at bounding box center [799, 450] width 991 height 737
click at [736, 455] on img at bounding box center [538, 316] width 469 height 469
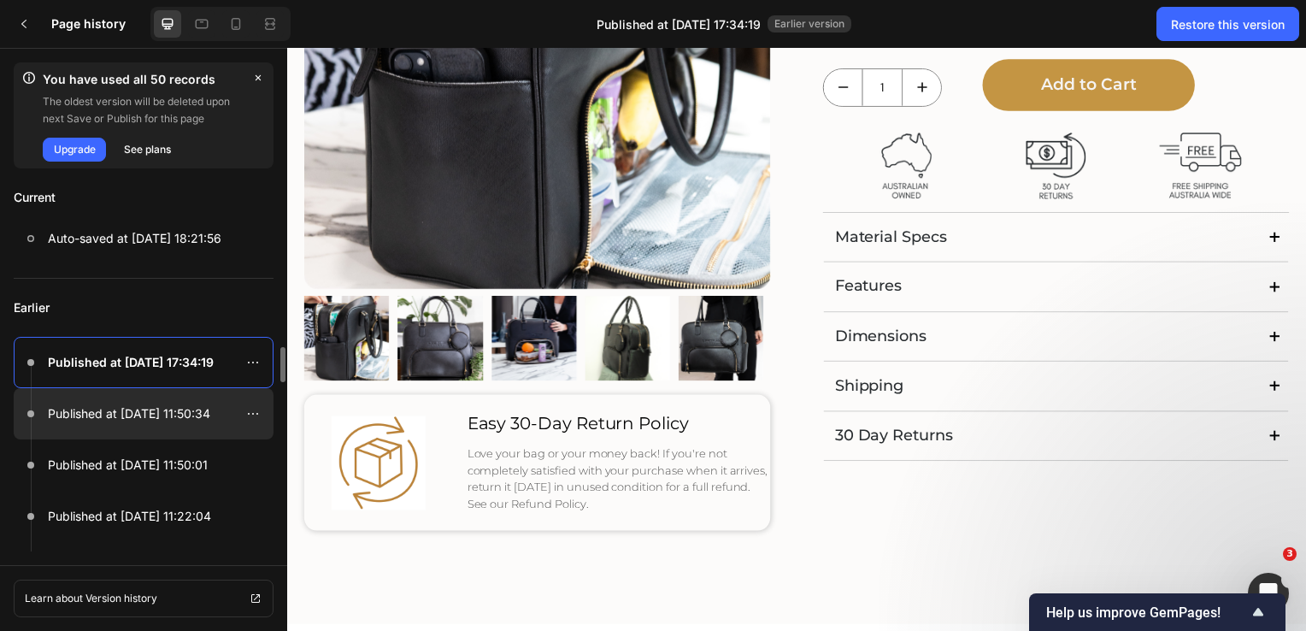
click at [171, 412] on p "Published at [DATE] 11:50:34" at bounding box center [129, 413] width 162 height 21
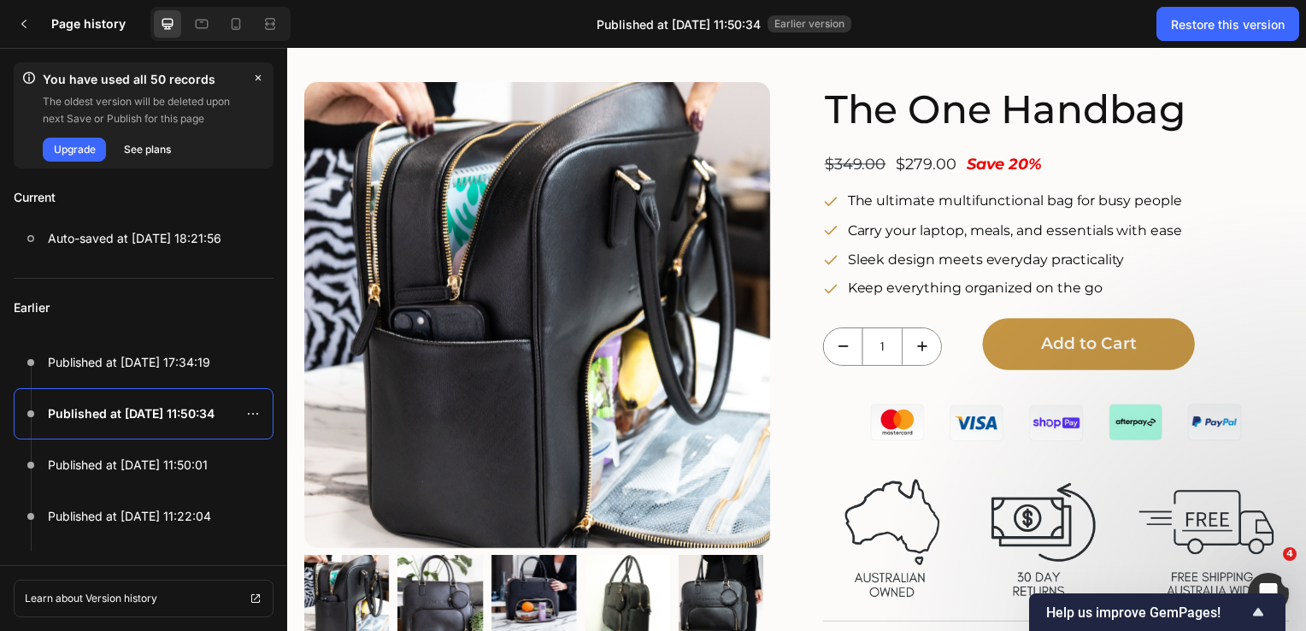
click at [751, 182] on img at bounding box center [538, 316] width 469 height 469
click at [722, 461] on div at bounding box center [538, 362] width 469 height 561
click at [736, 558] on img at bounding box center [723, 600] width 85 height 85
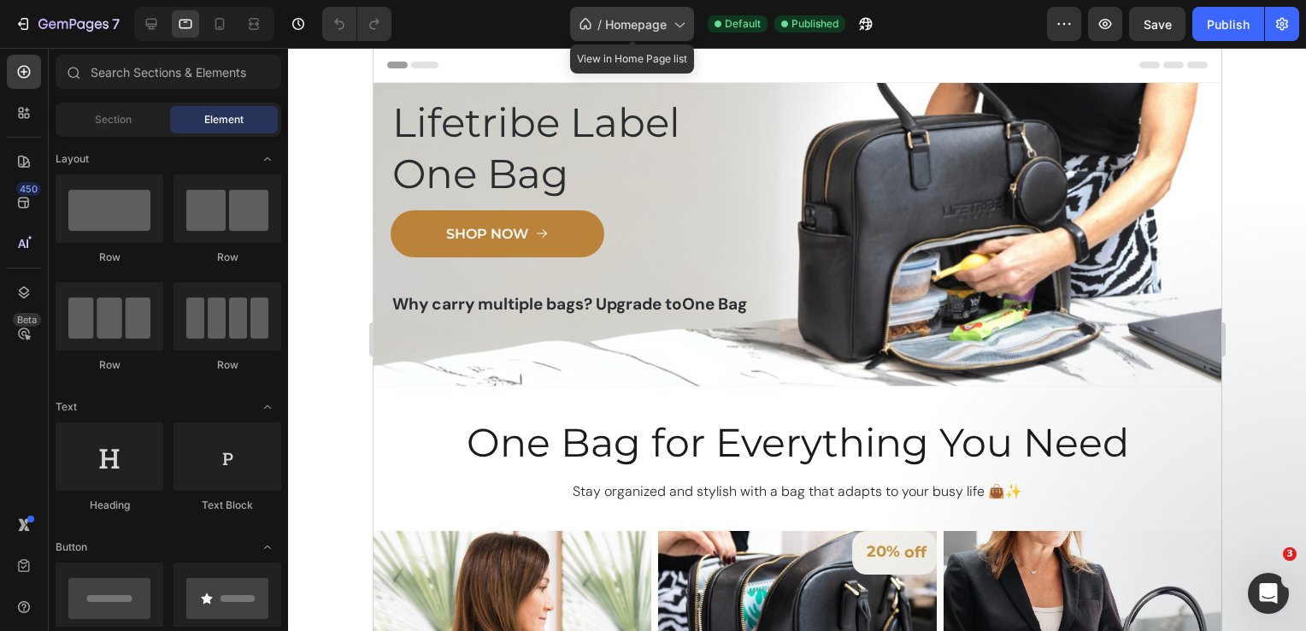
click at [685, 26] on icon at bounding box center [678, 23] width 17 height 17
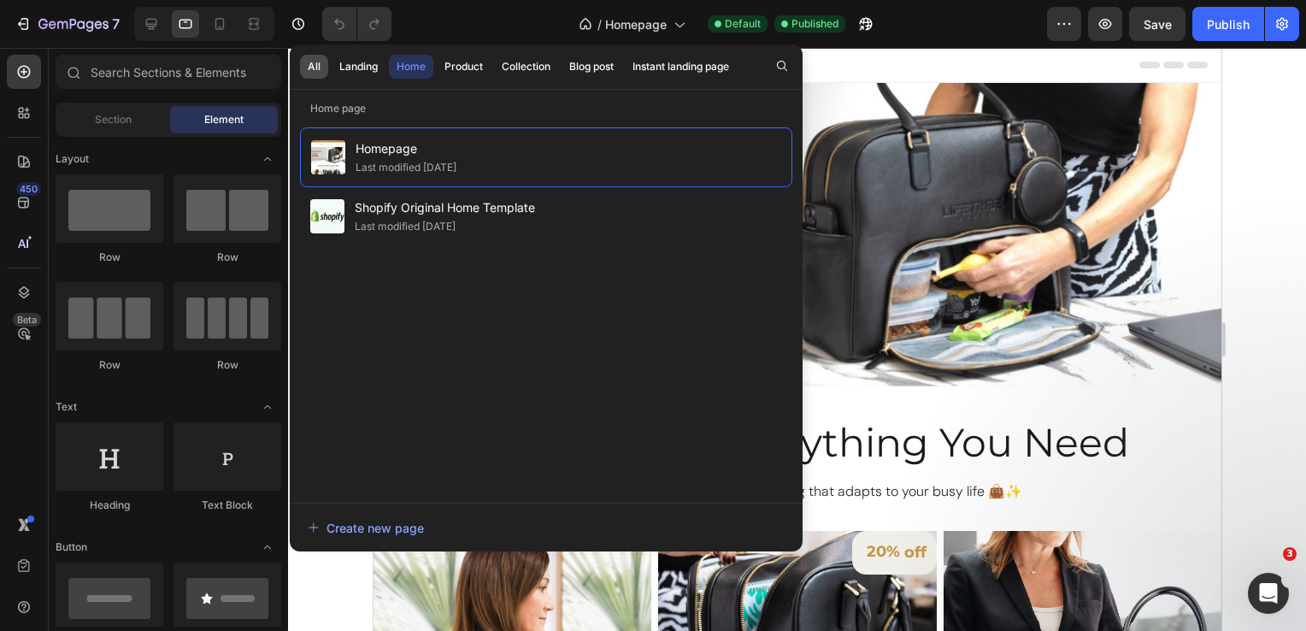
click at [311, 63] on div "All" at bounding box center [314, 66] width 13 height 15
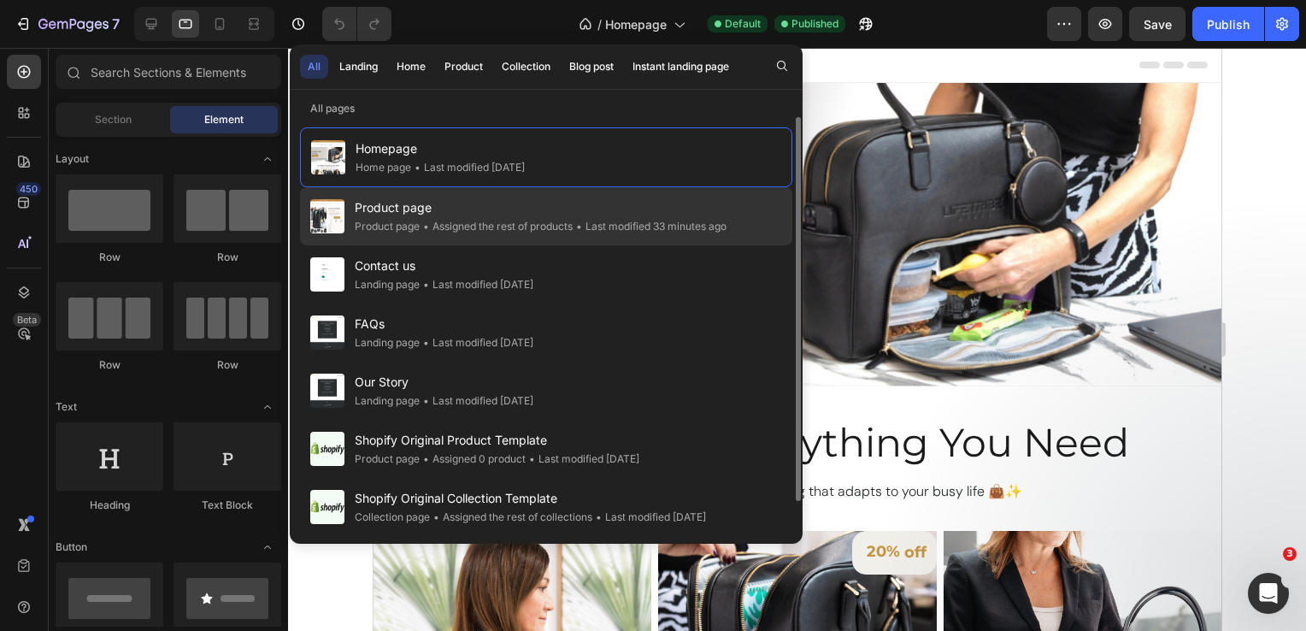
click at [638, 225] on div "• Last modified 33 minutes ago" at bounding box center [650, 226] width 154 height 17
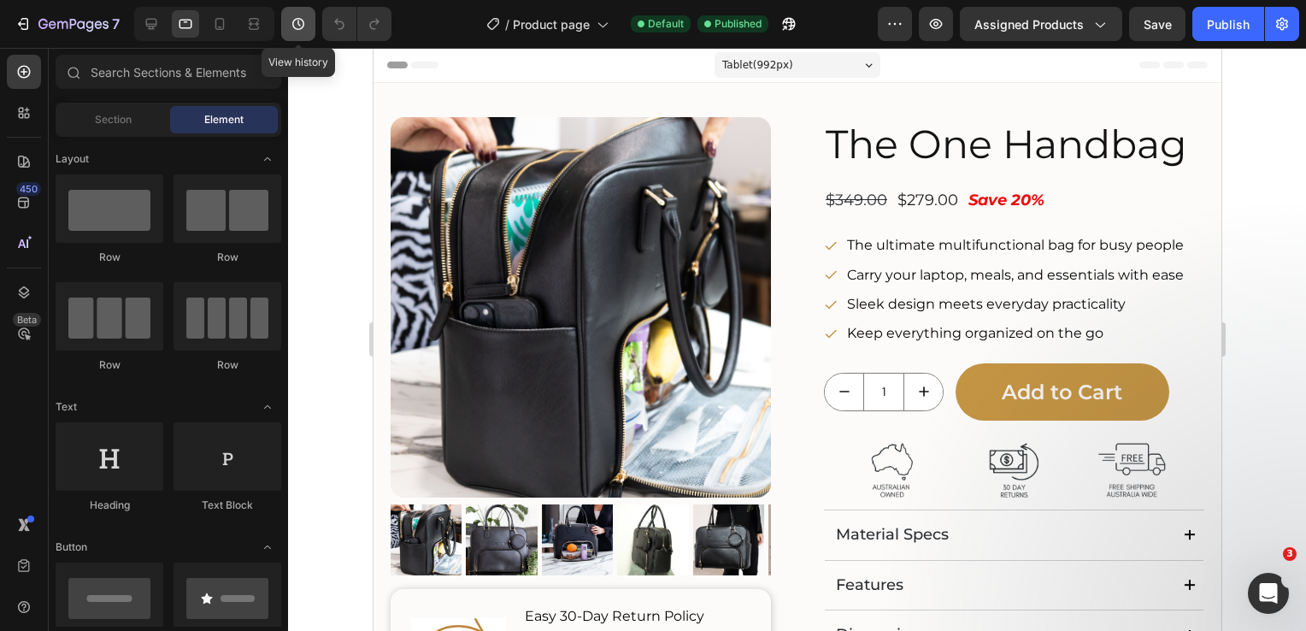
click at [300, 28] on icon "button" at bounding box center [298, 24] width 12 height 12
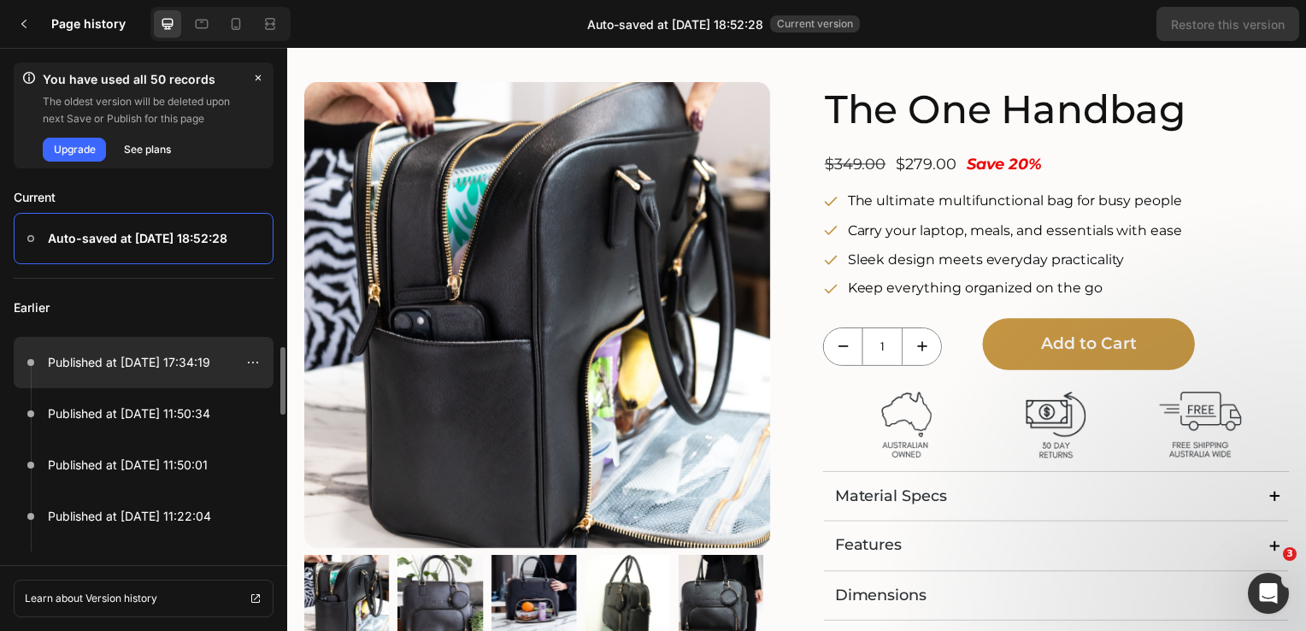
click at [162, 363] on p "Published at [DATE] 17:34:19" at bounding box center [129, 362] width 162 height 21
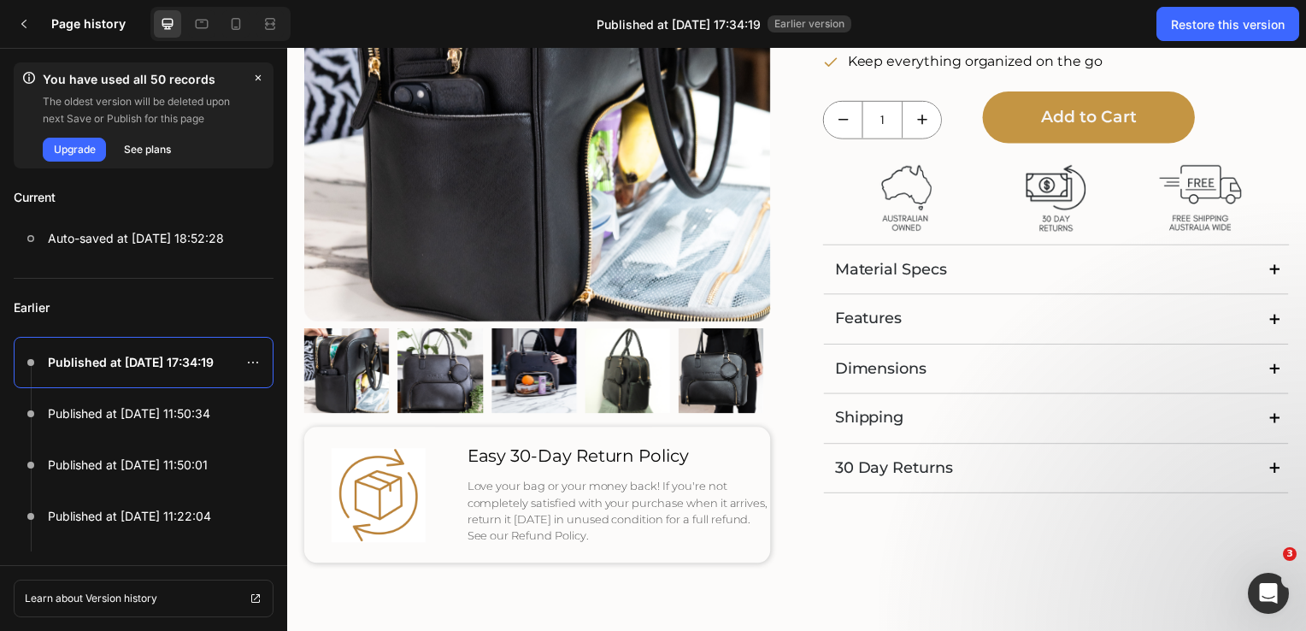
scroll to position [261, 0]
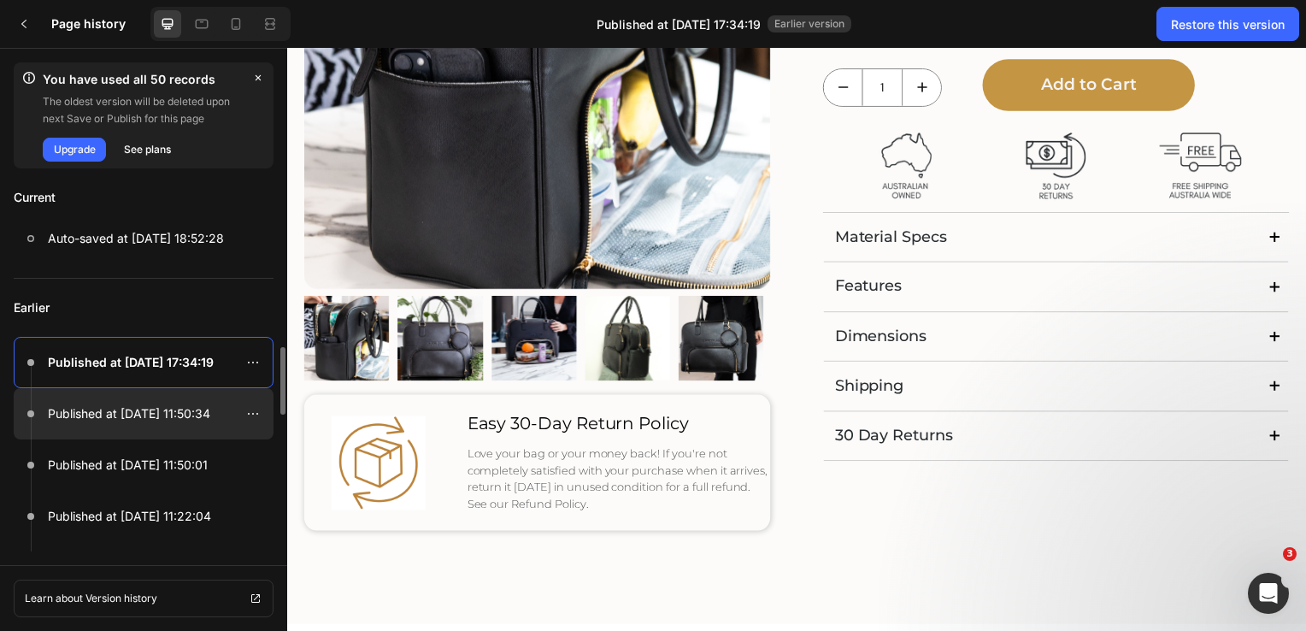
click at [126, 416] on p "Published at [DATE] 11:50:34" at bounding box center [129, 413] width 162 height 21
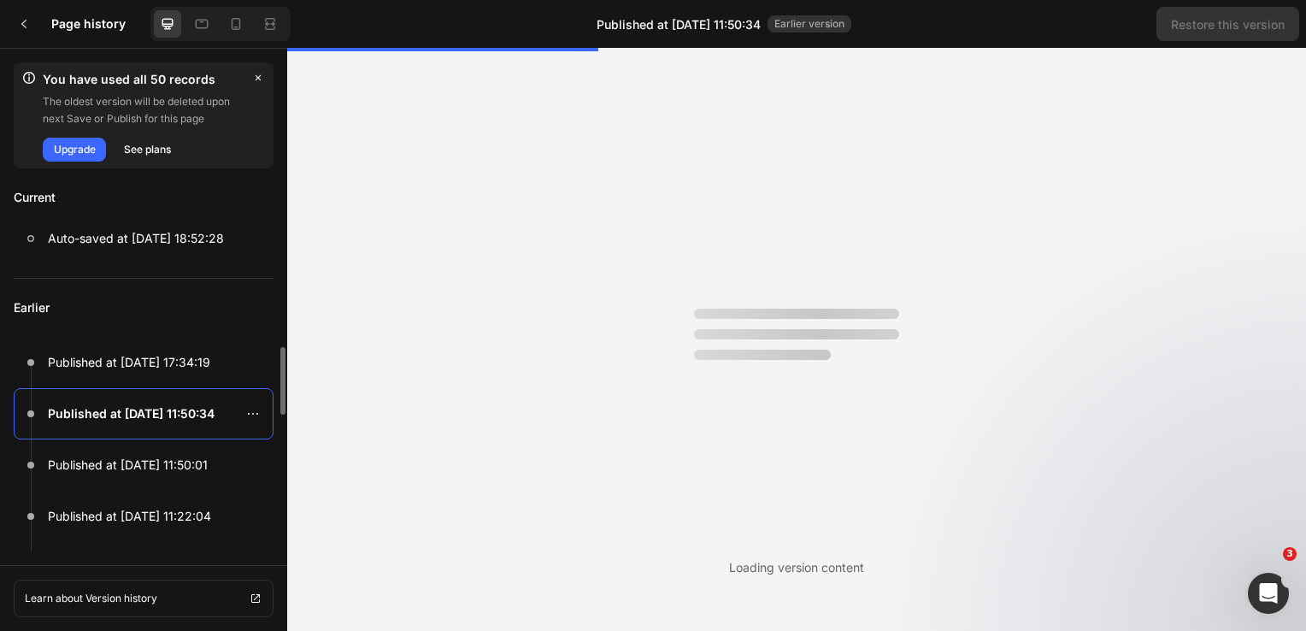
scroll to position [0, 0]
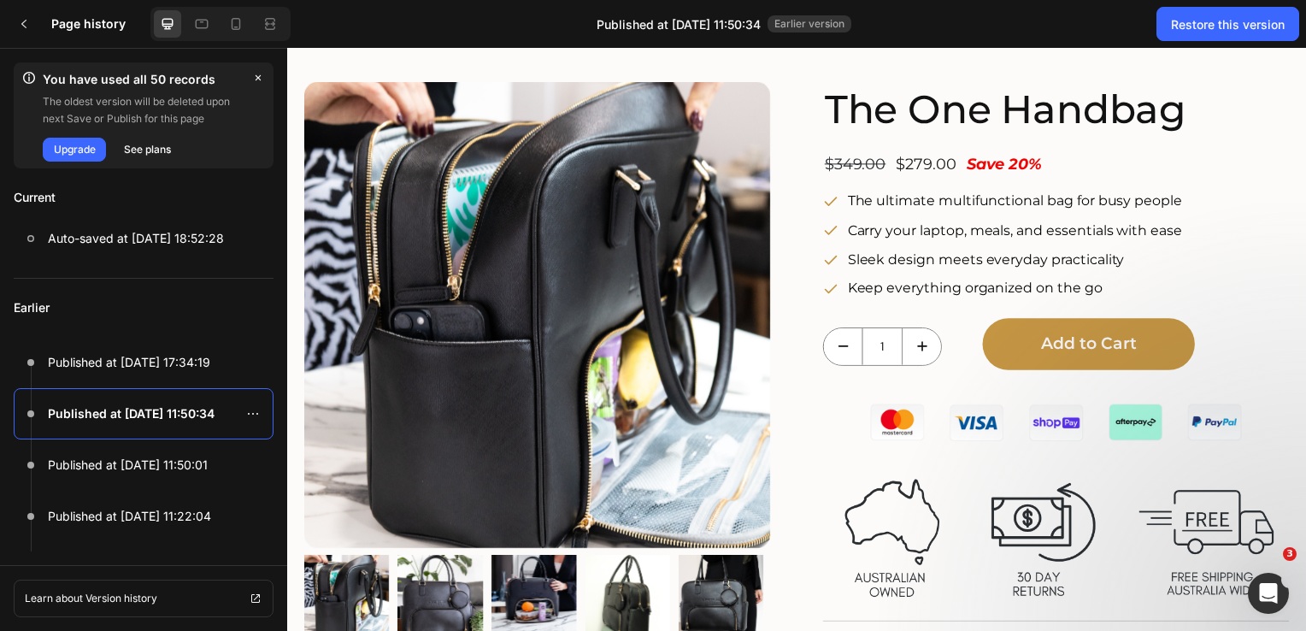
click at [1037, 532] on img at bounding box center [1060, 539] width 469 height 156
click at [255, 409] on icon at bounding box center [253, 414] width 14 height 14
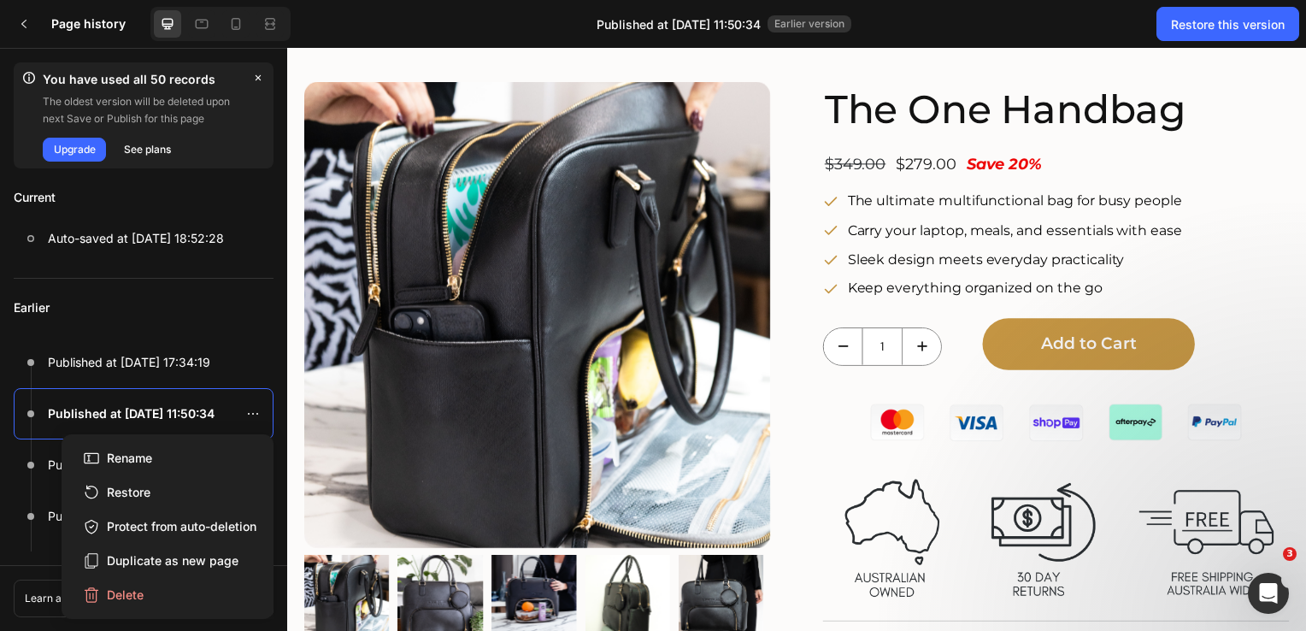
click at [1246, 256] on div "The ultimate multifunctional bag for busy people Carry your laptop, meals, and …" at bounding box center [1060, 246] width 469 height 114
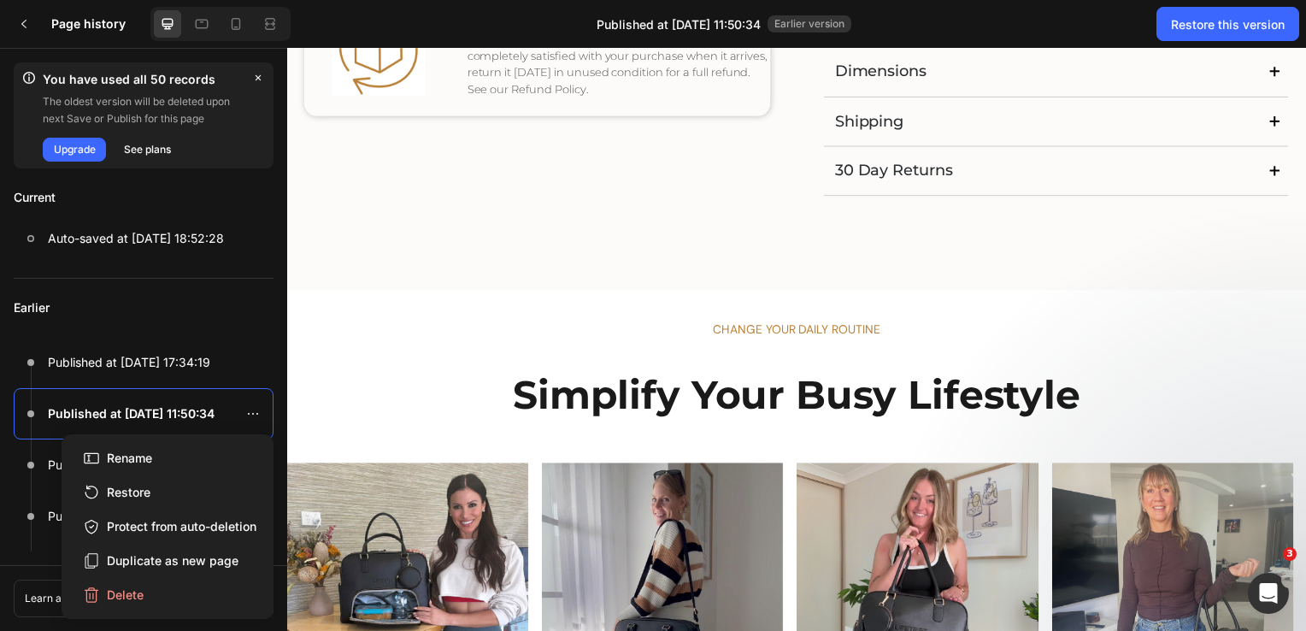
scroll to position [684, 0]
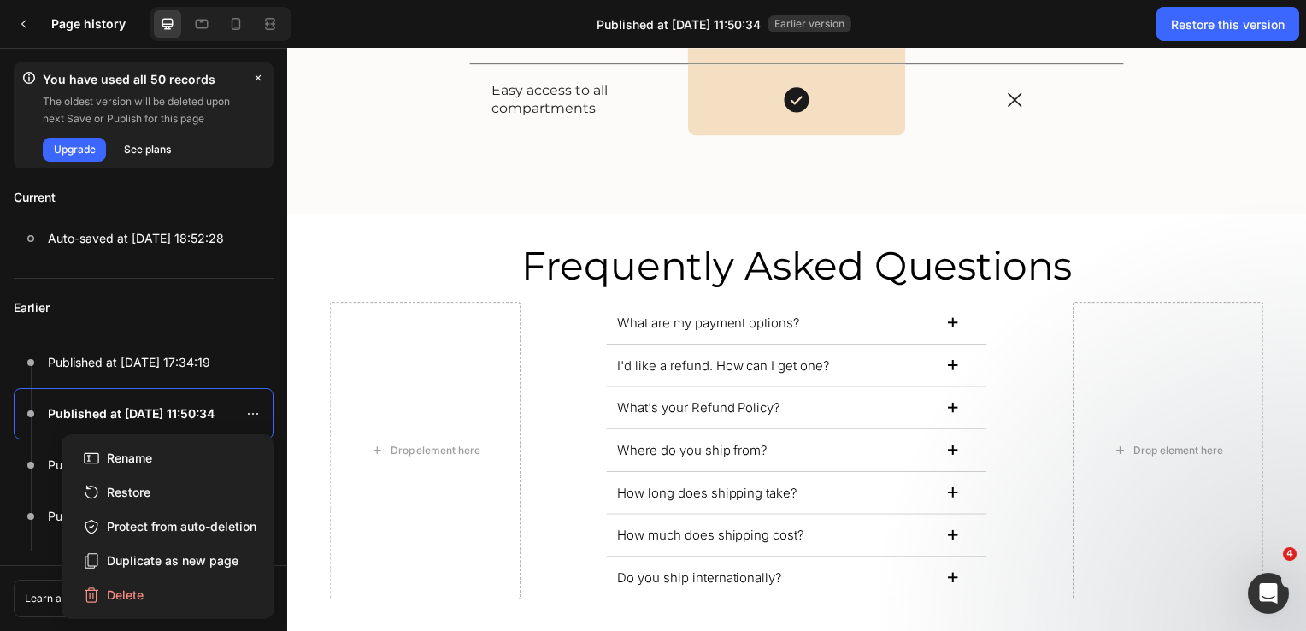
scroll to position [5004, 0]
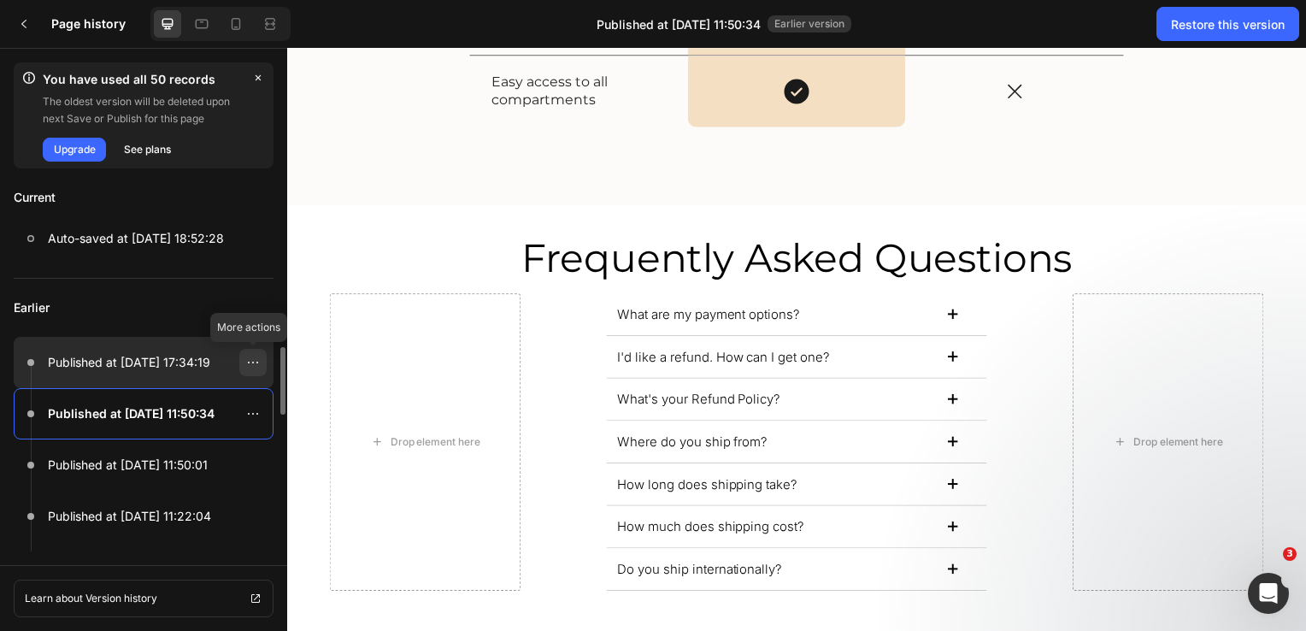
click at [250, 364] on icon at bounding box center [253, 362] width 14 height 14
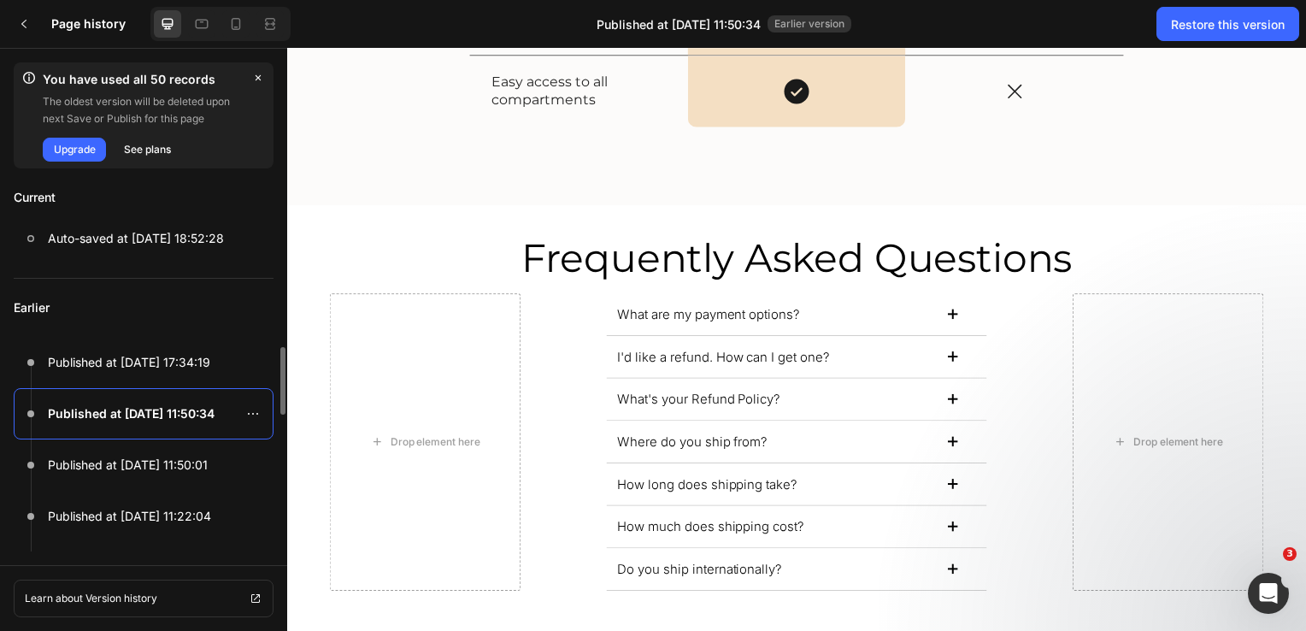
click at [231, 298] on p "Earlier" at bounding box center [144, 308] width 260 height 58
click at [1219, 23] on div "Restore this version" at bounding box center [1228, 24] width 114 height 18
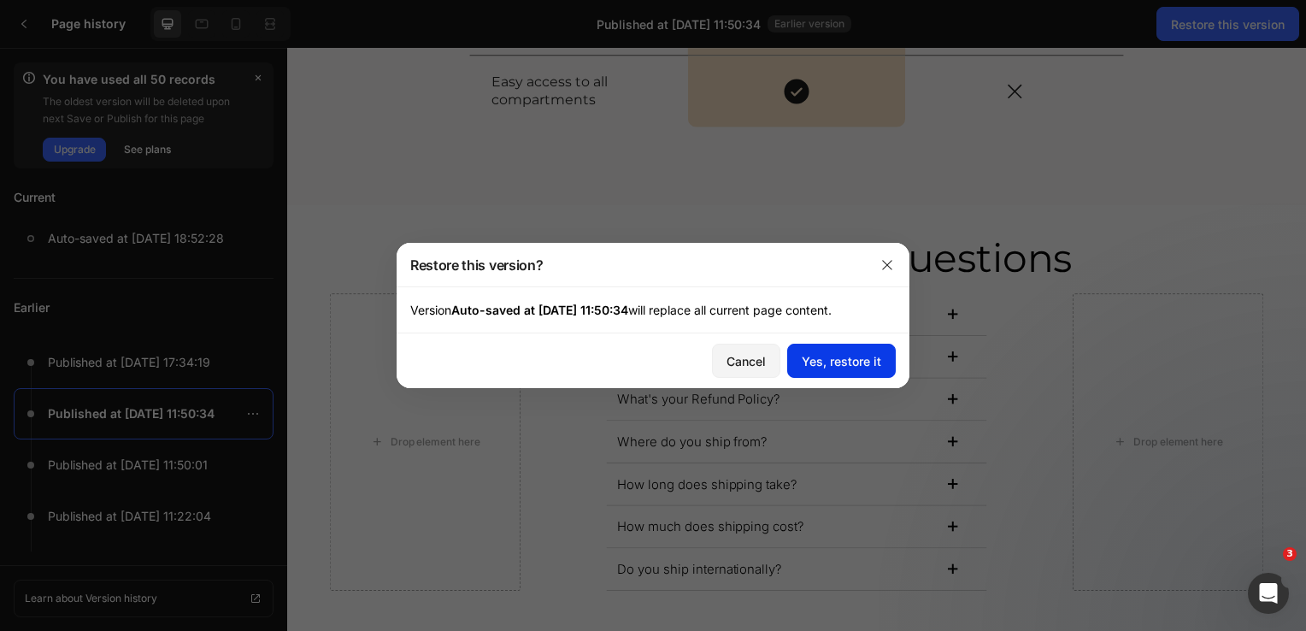
click at [857, 353] on div "Yes, restore it" at bounding box center [841, 361] width 79 height 18
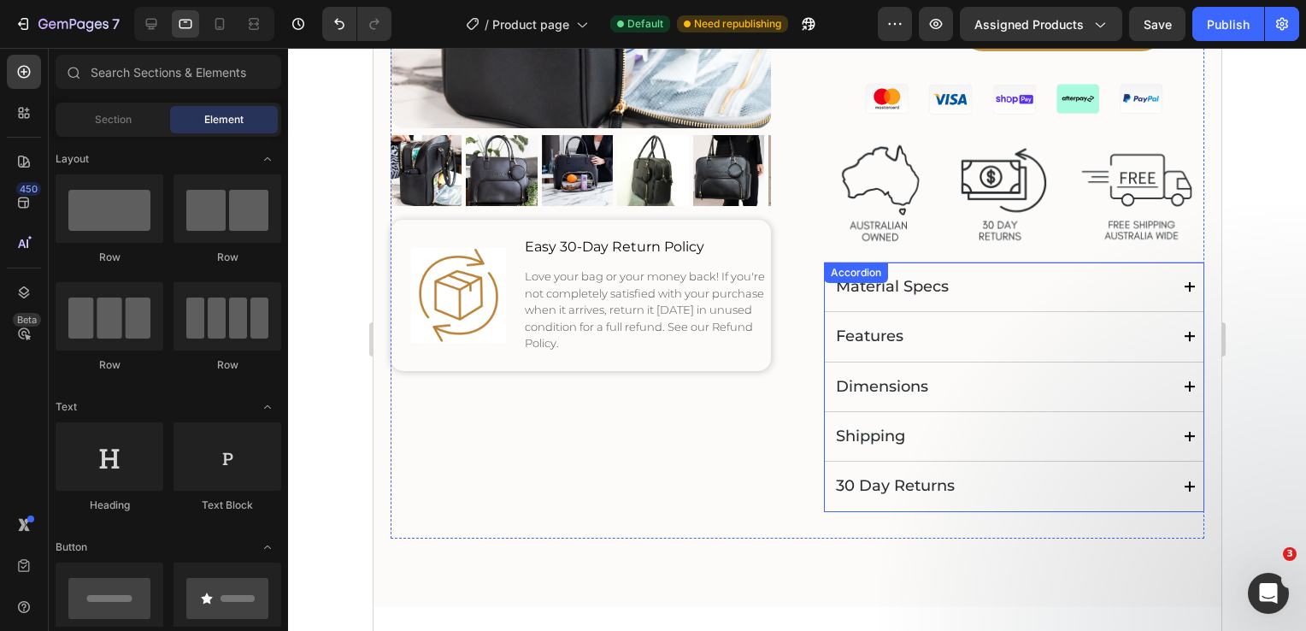
scroll to position [256, 0]
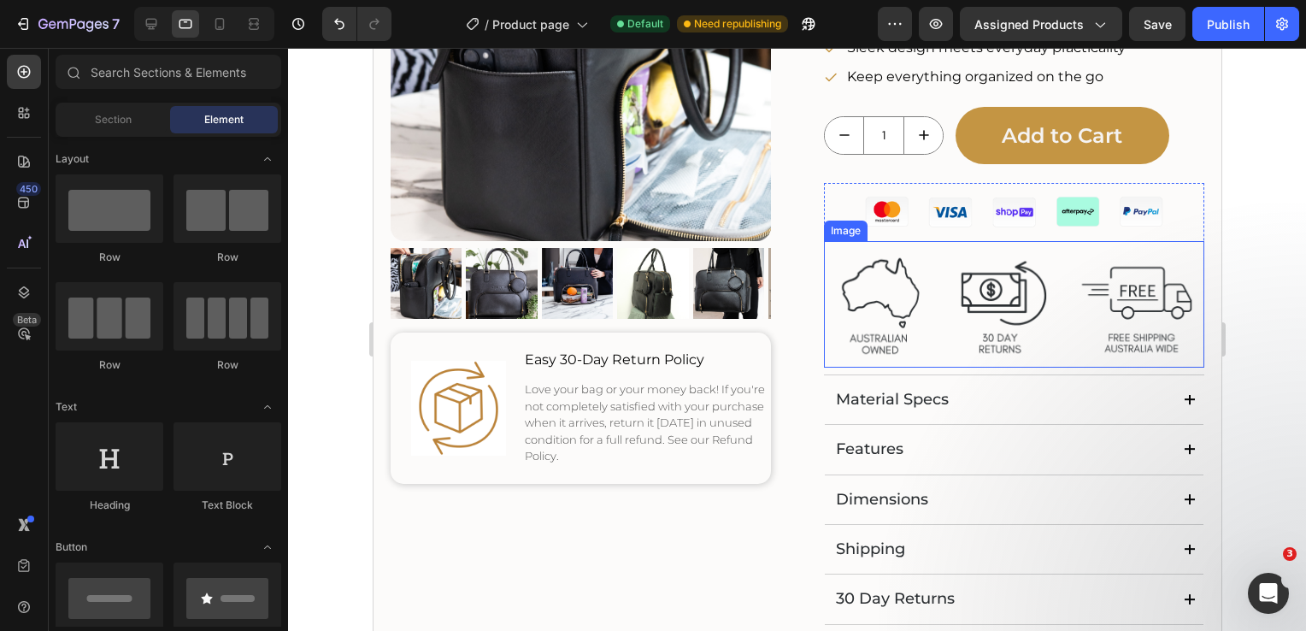
click at [1002, 312] on img at bounding box center [1013, 304] width 380 height 126
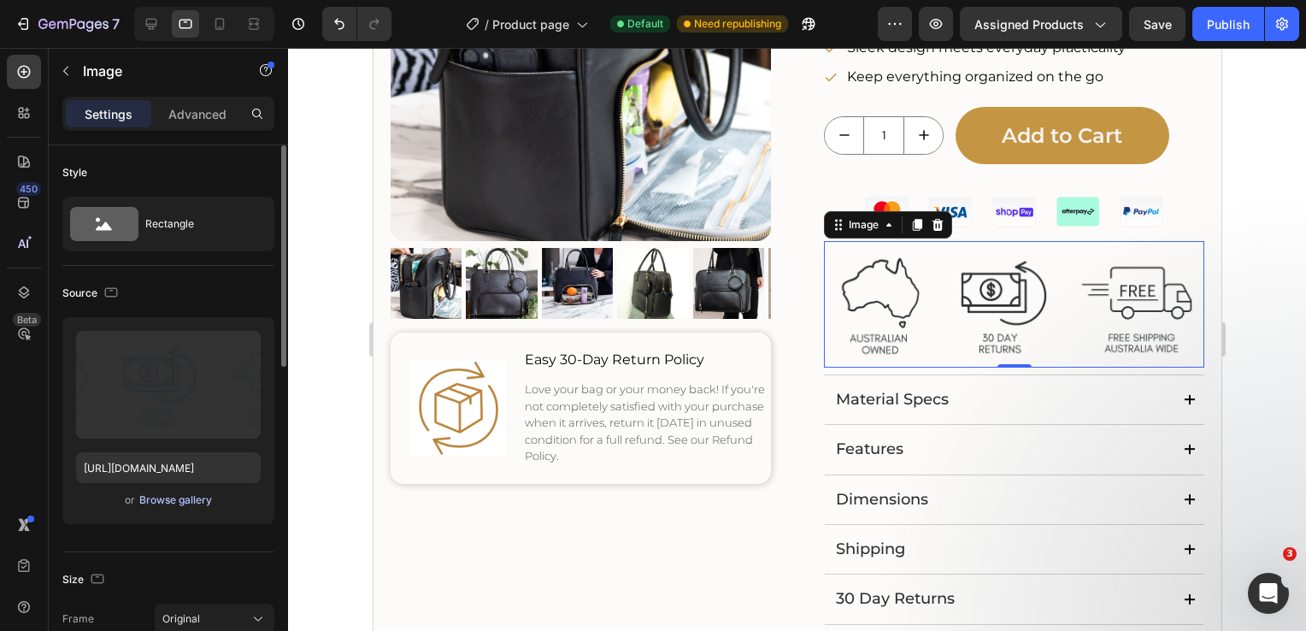
click at [178, 502] on div "Browse gallery" at bounding box center [175, 499] width 73 height 15
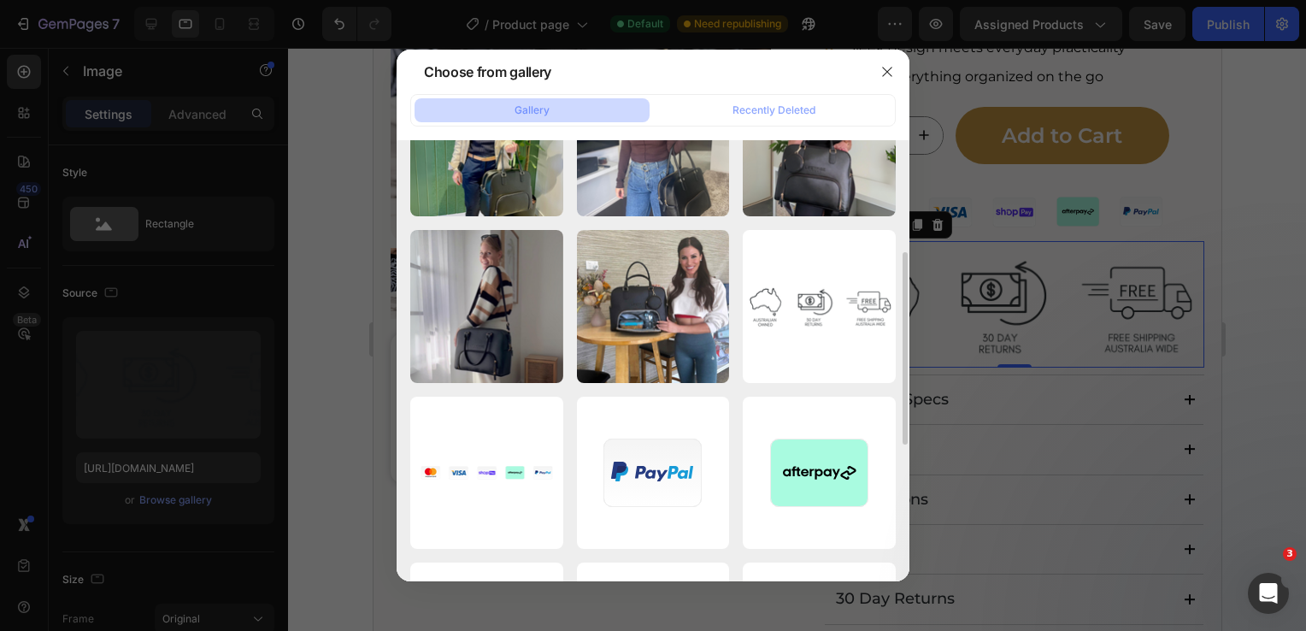
scroll to position [0, 0]
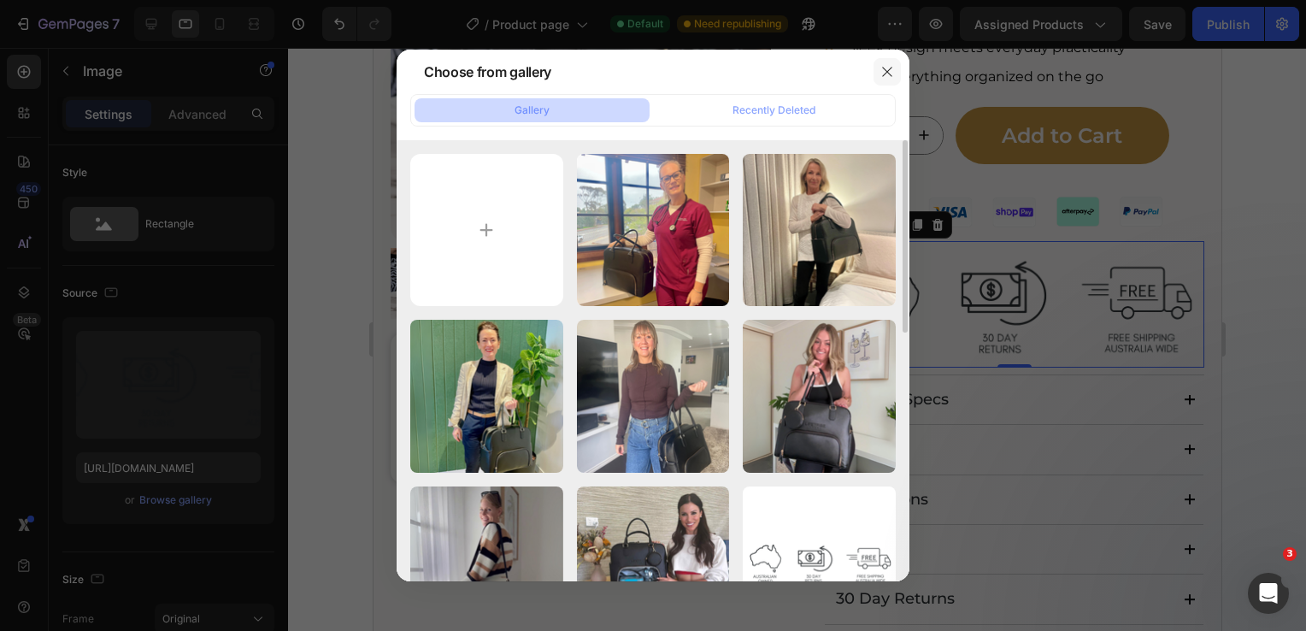
click at [882, 78] on icon "button" at bounding box center [887, 72] width 14 height 14
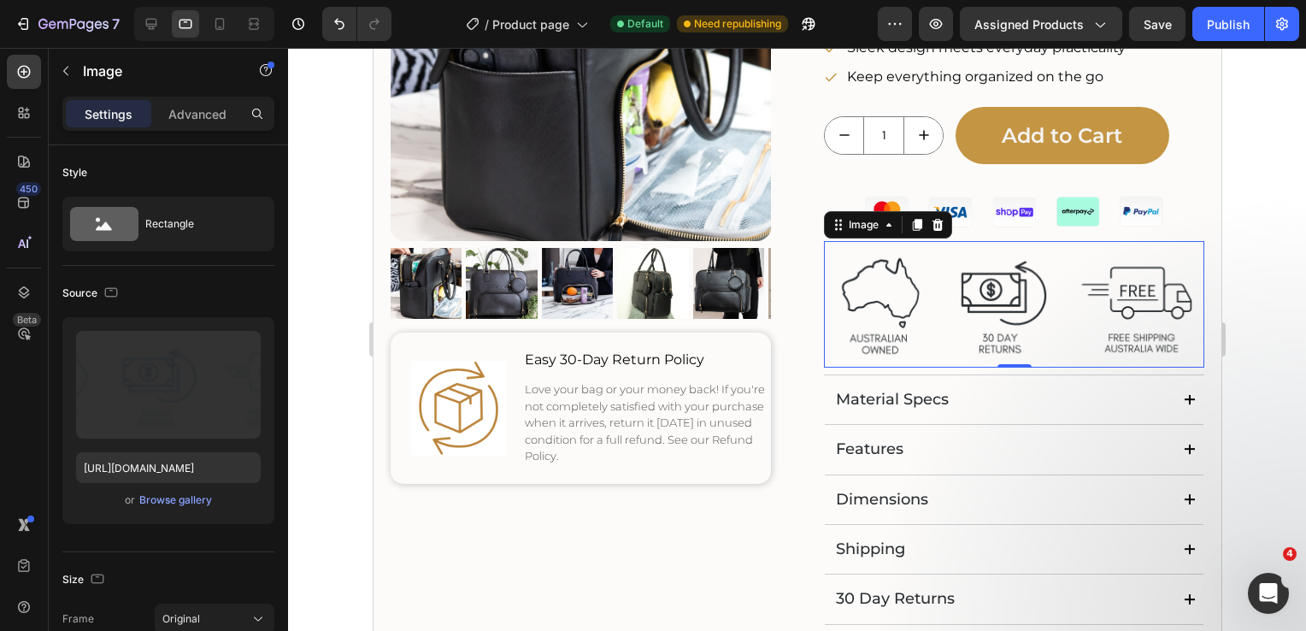
click at [996, 309] on img at bounding box center [1013, 304] width 380 height 126
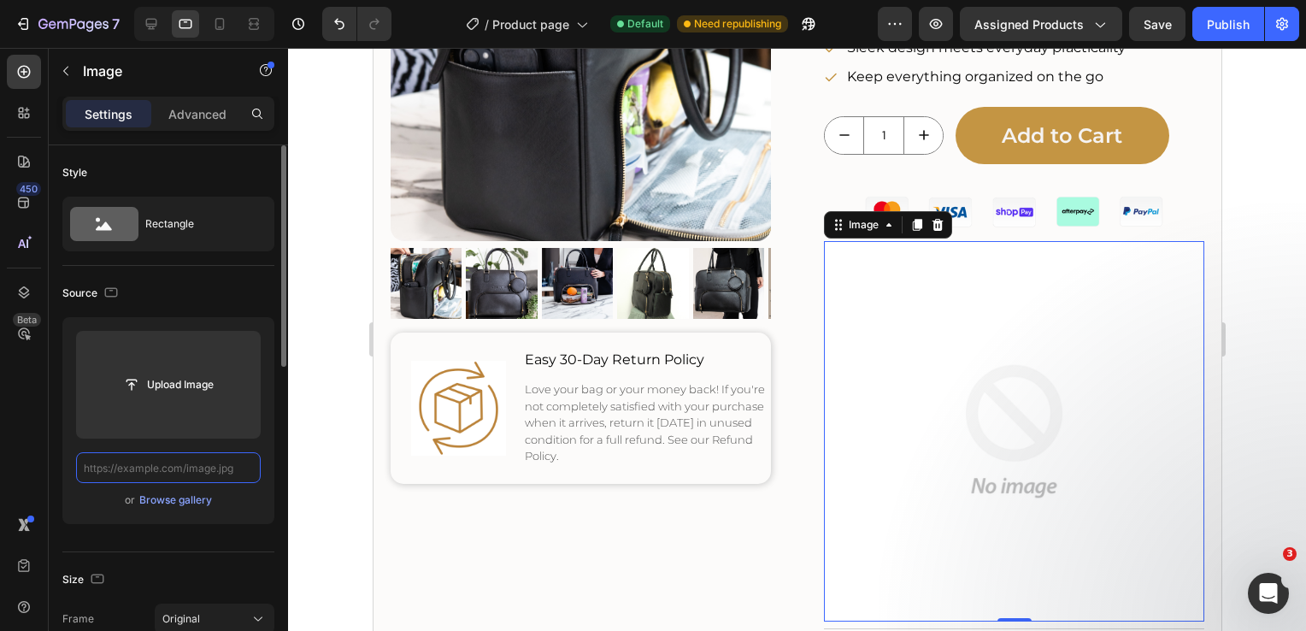
click at [102, 469] on input "text" at bounding box center [168, 467] width 185 height 31
paste input "https://cdn.shopify.com/s/files/1/0721/9596/5172/files/Banner_Icons_600x100_Tra…"
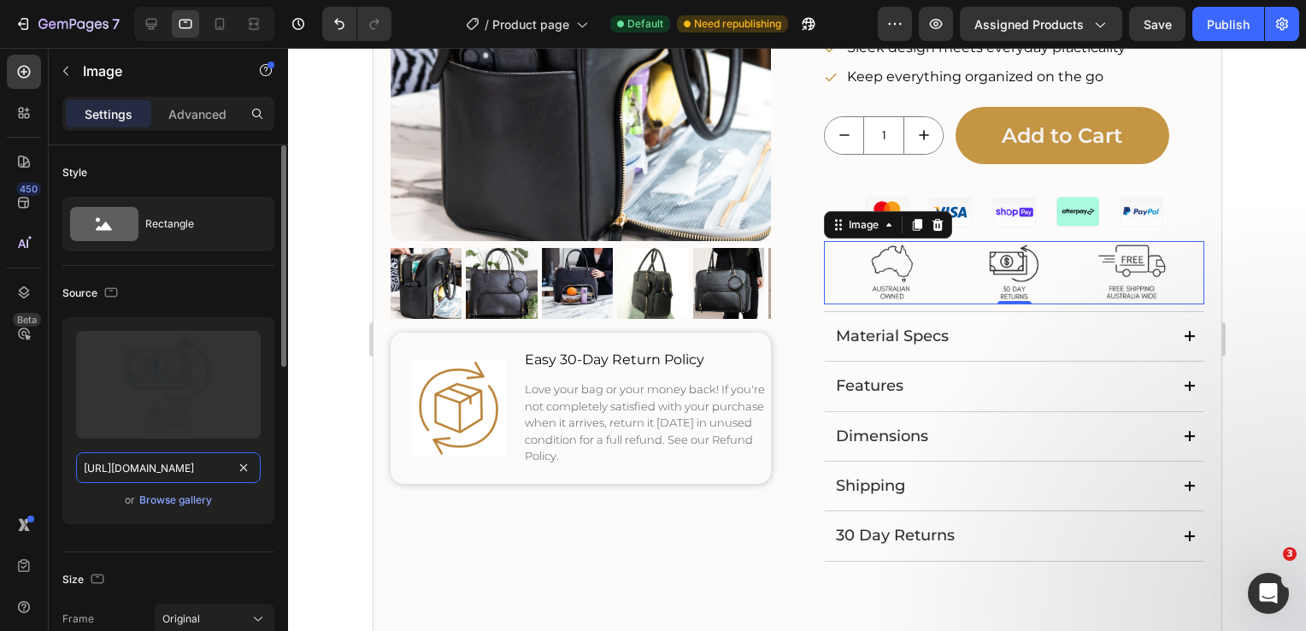
scroll to position [0, 403]
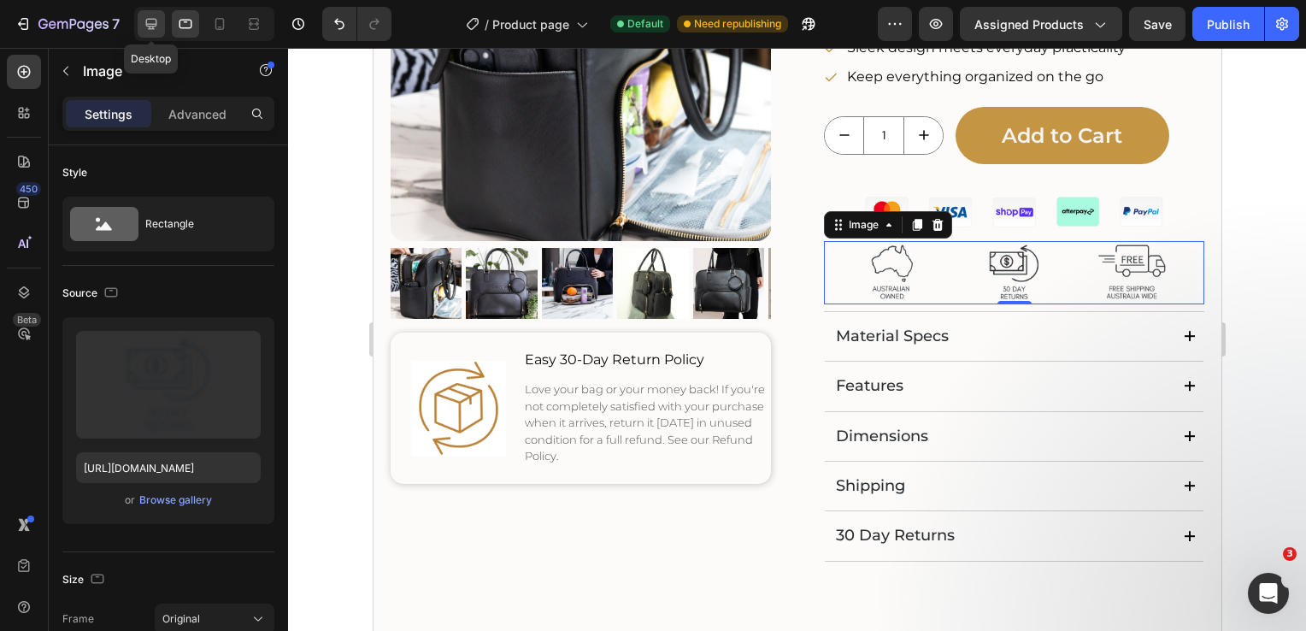
click at [151, 23] on icon at bounding box center [151, 24] width 11 height 11
type input "https://cdn.shopify.com/s/files/1/0721/9596/5172/files/gempages_534325674635166…"
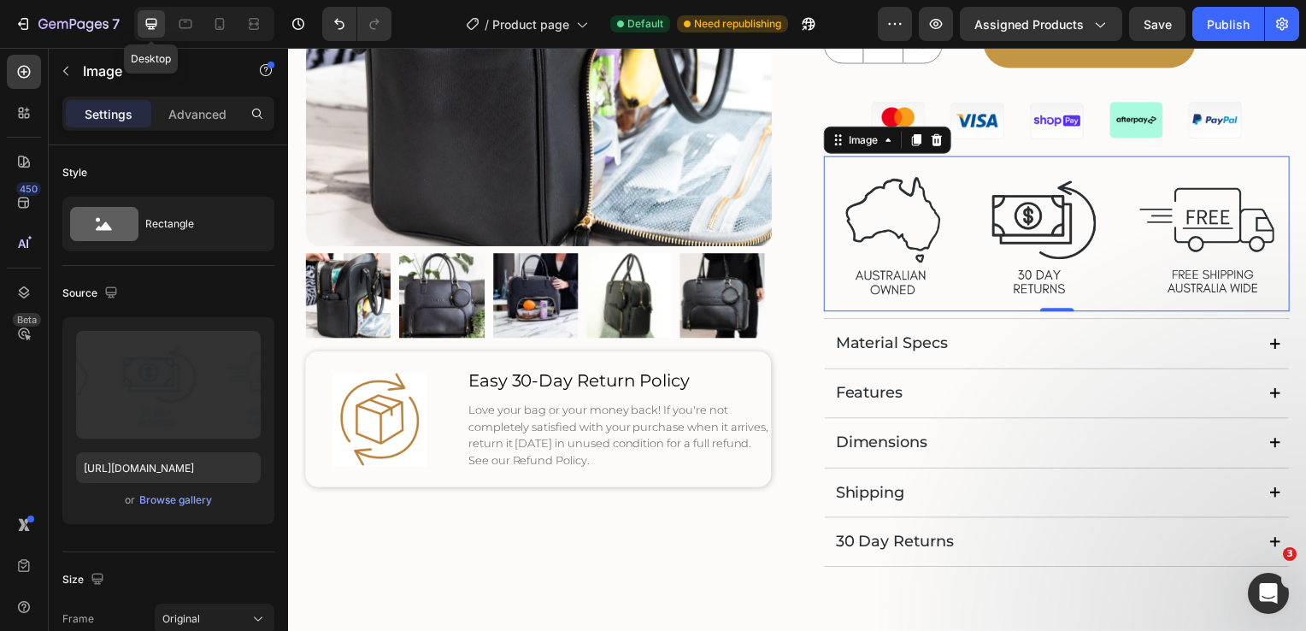
scroll to position [388, 0]
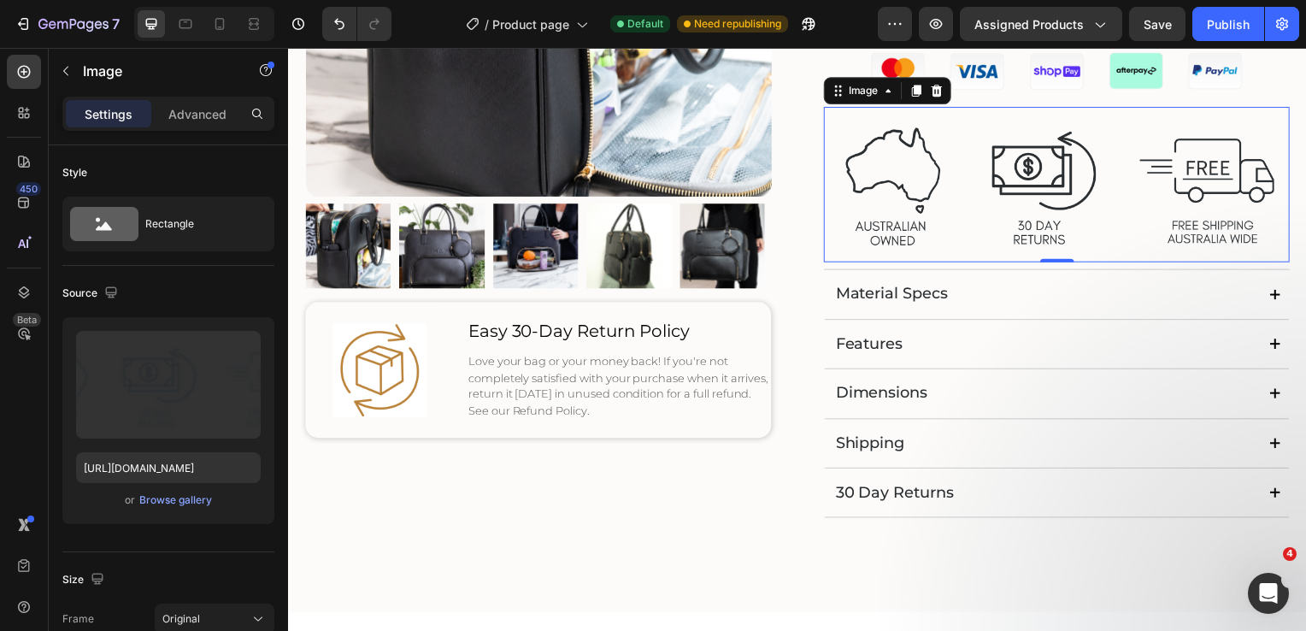
click at [976, 179] on img at bounding box center [1061, 186] width 469 height 156
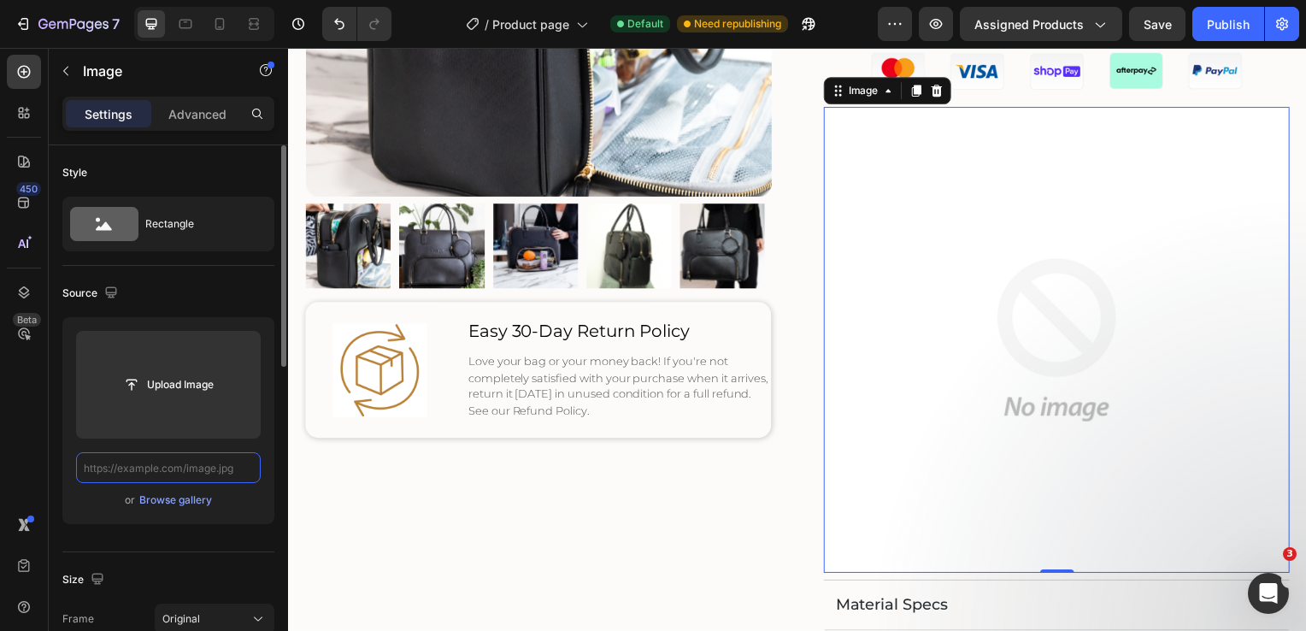
click at [188, 468] on input "text" at bounding box center [168, 467] width 185 height 31
paste input "https://cdn.shopify.com/s/files/1/0721/9596/5172/files/Banner_Icons_600x100_Tra…"
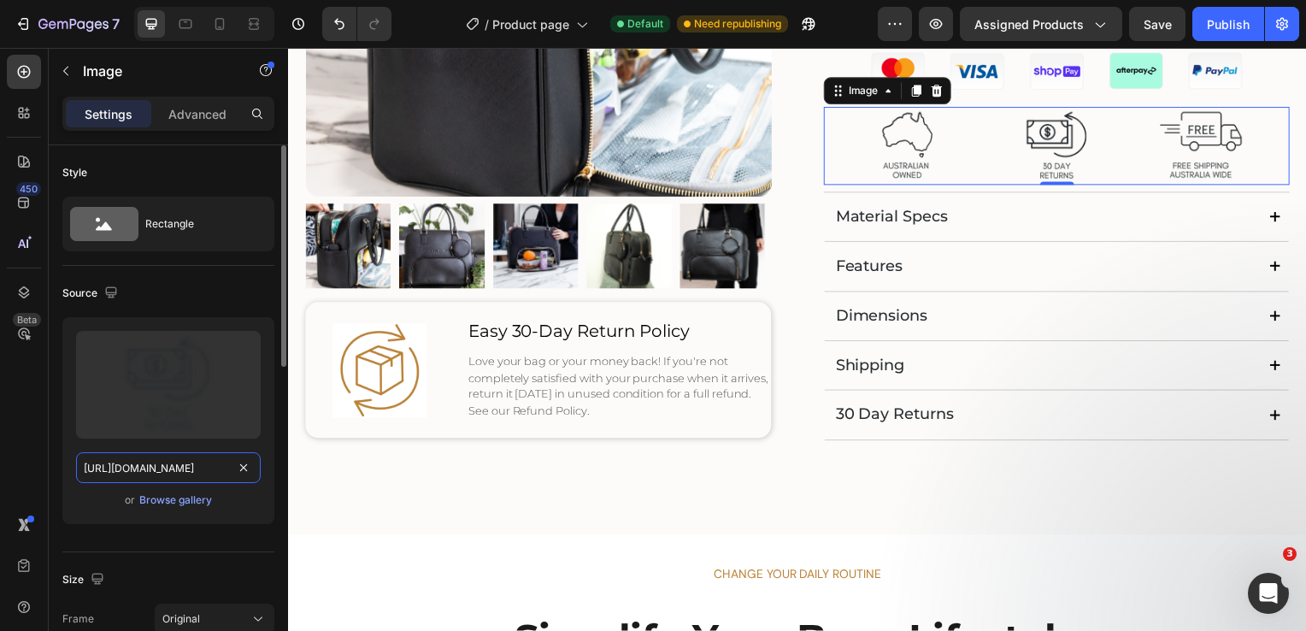
scroll to position [0, 403]
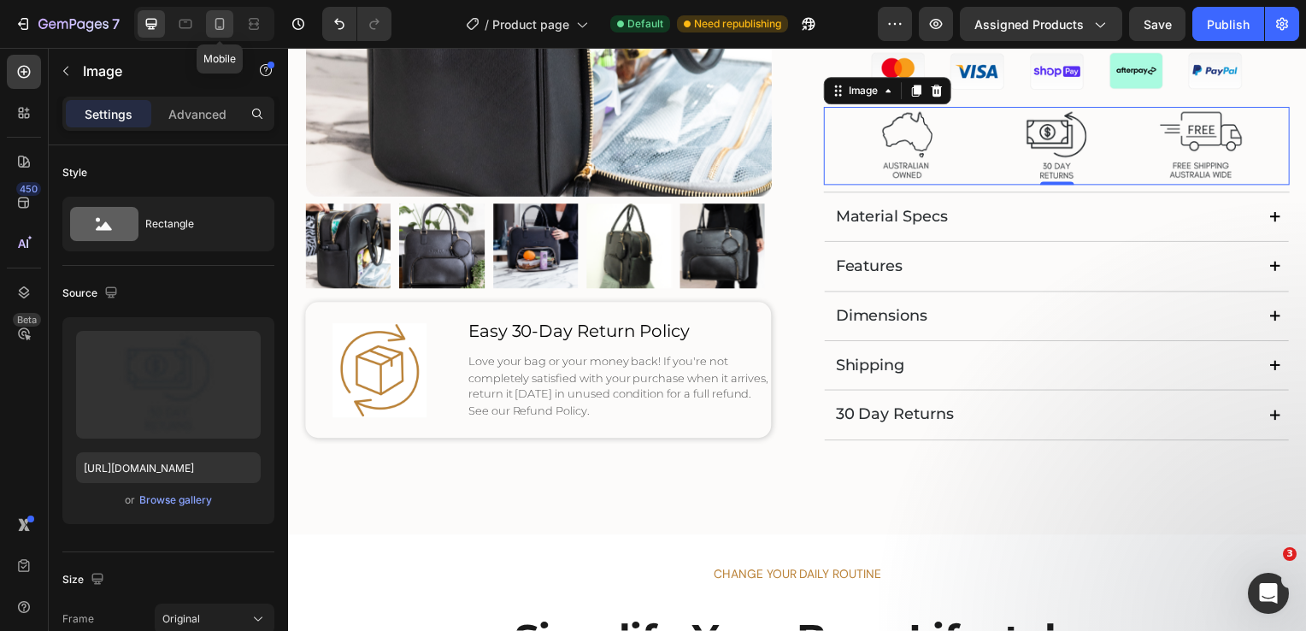
click at [226, 24] on icon at bounding box center [219, 23] width 17 height 17
type input "https://cdn.shopify.com/s/files/1/0721/9596/5172/files/gempages_534325674635166…"
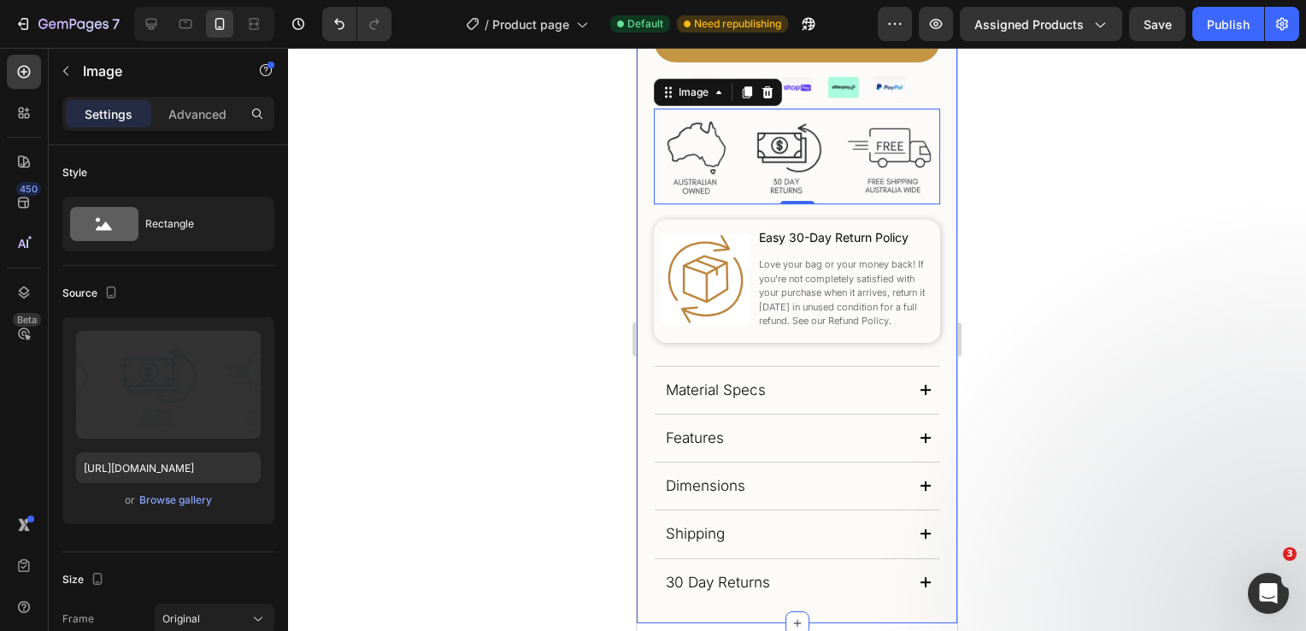
scroll to position [837, 0]
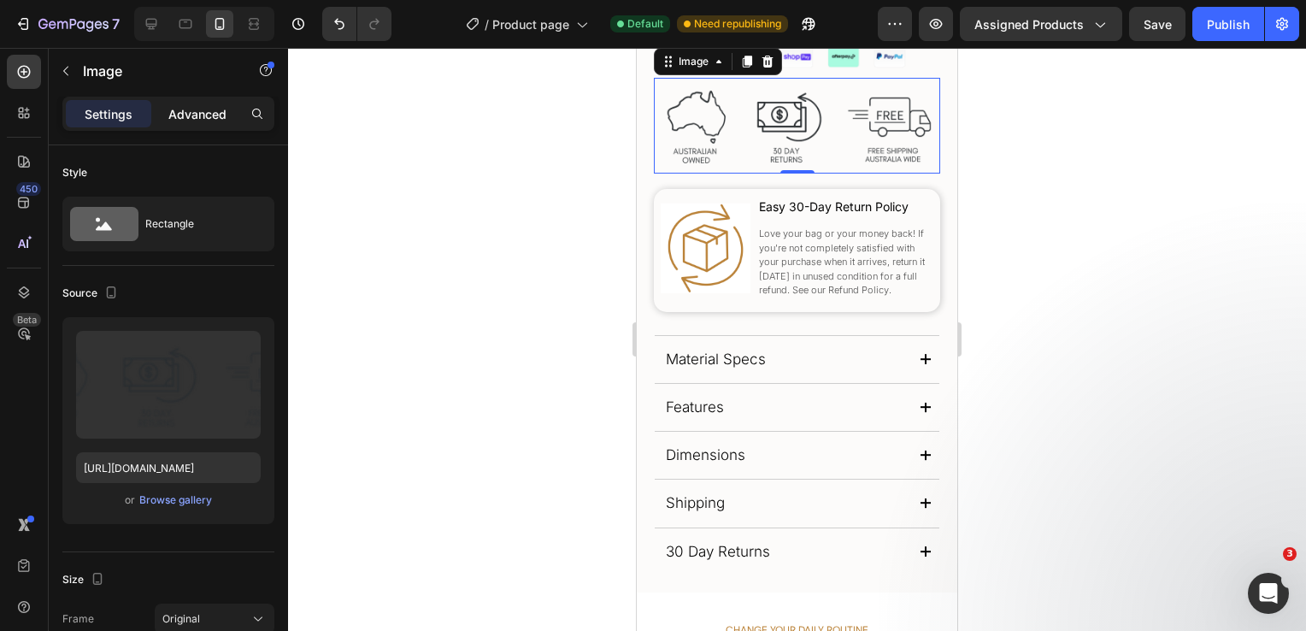
click at [207, 118] on p "Advanced" at bounding box center [197, 114] width 58 height 18
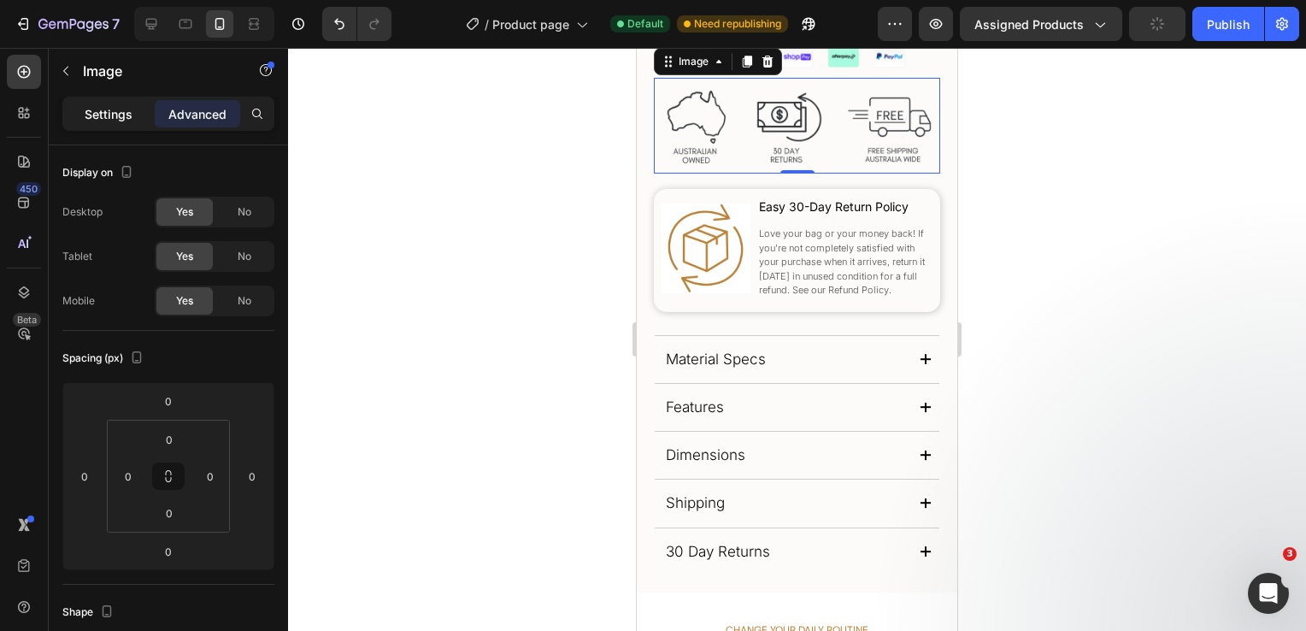
click at [109, 114] on p "Settings" at bounding box center [109, 114] width 48 height 18
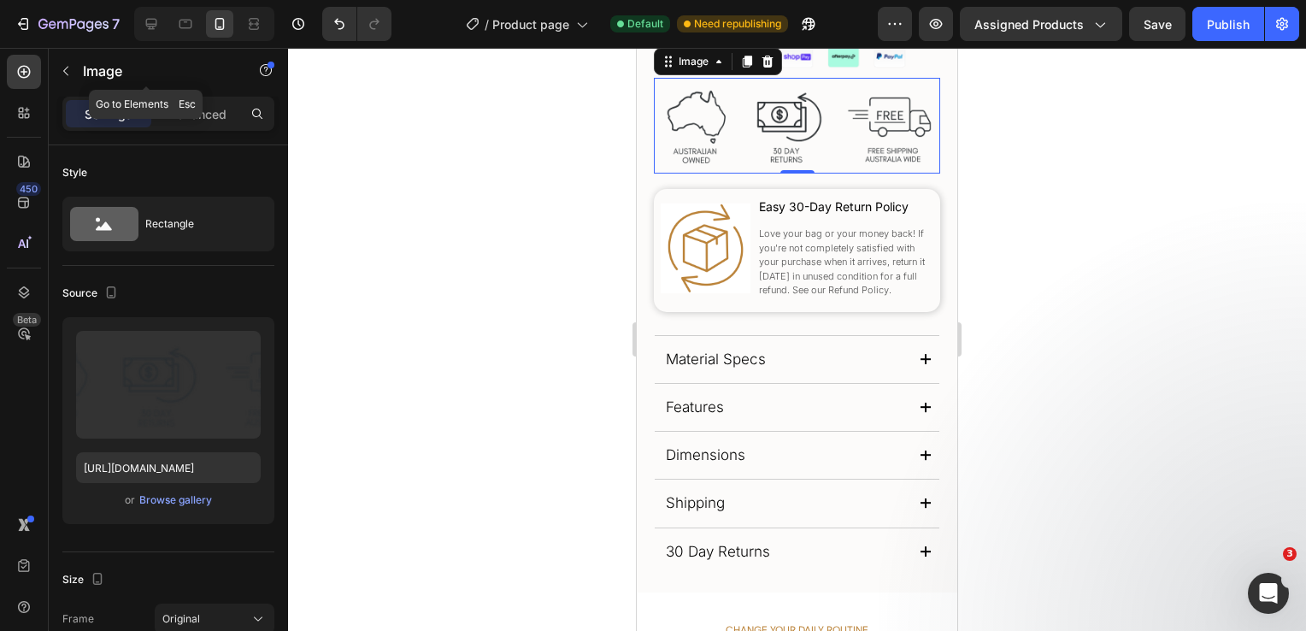
click at [70, 78] on button "button" at bounding box center [65, 70] width 27 height 27
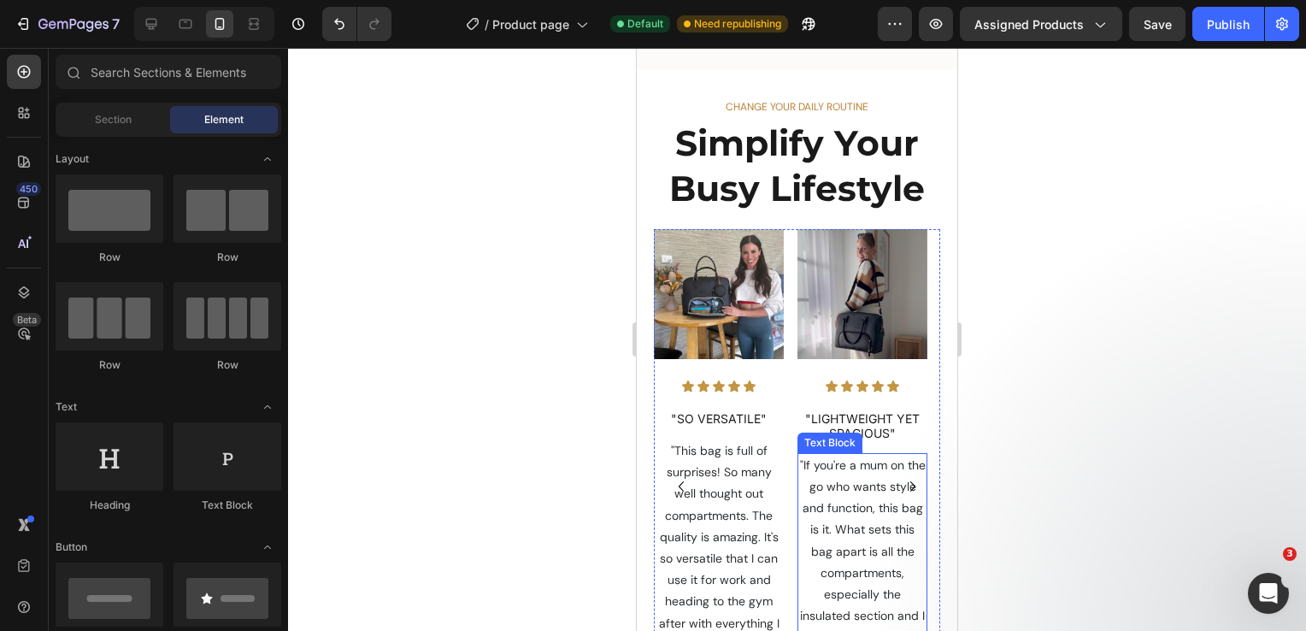
scroll to position [1624, 0]
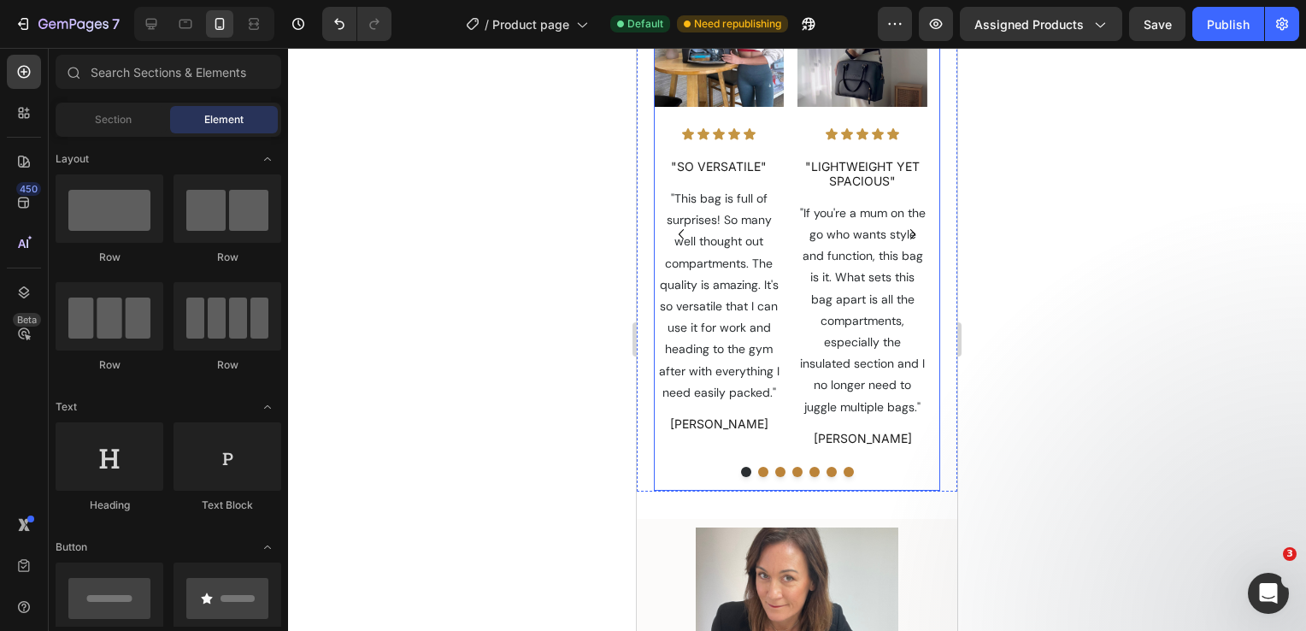
click at [884, 466] on div "Image Icon Icon Icon Icon Icon Icon List "LIGHTWEIGHT YET SPACIOUS" Text Block …" at bounding box center [862, 234] width 130 height 514
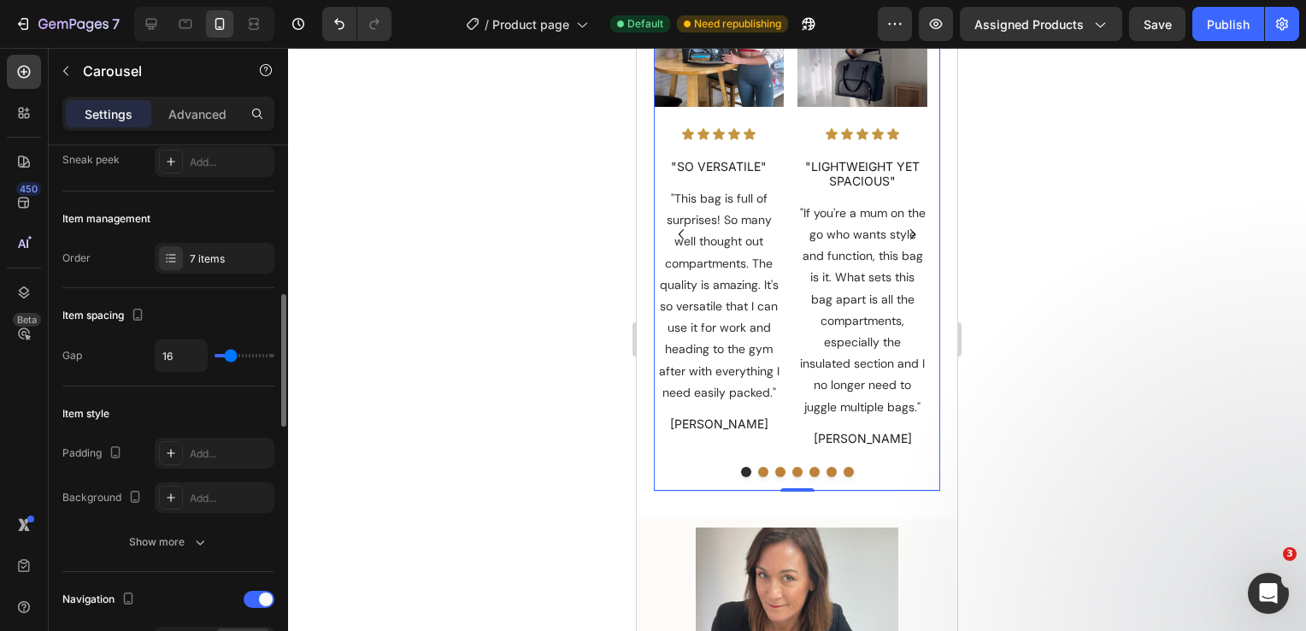
scroll to position [342, 0]
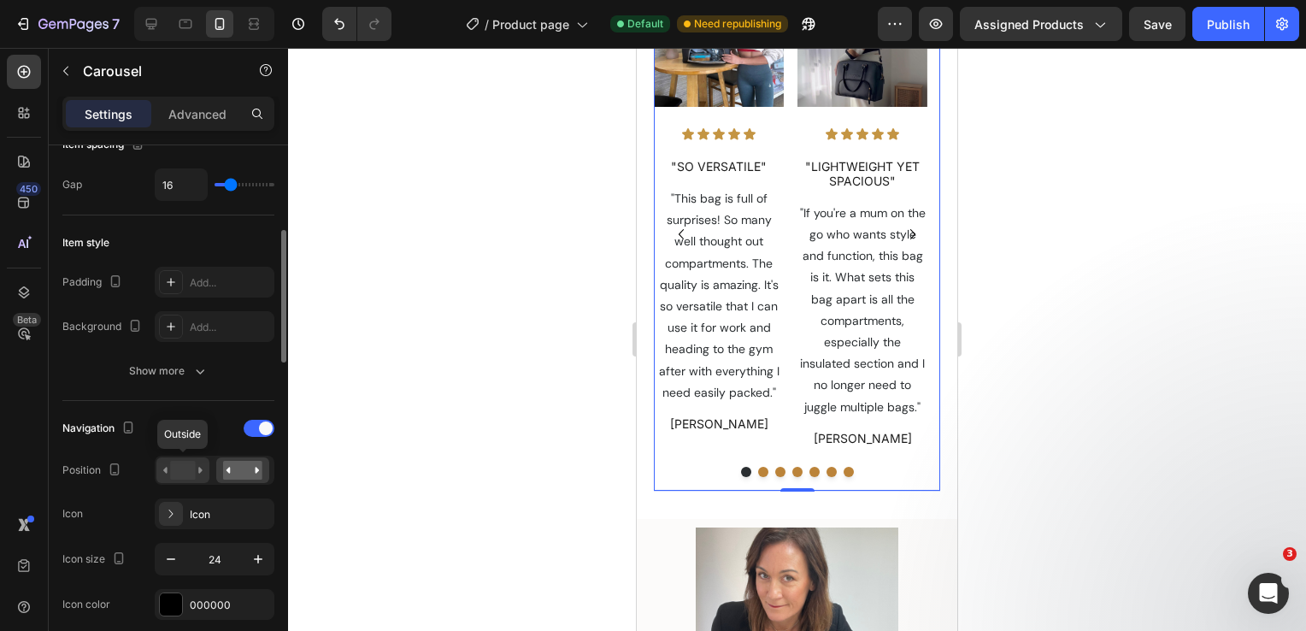
click at [185, 469] on rect at bounding box center [182, 470] width 25 height 19
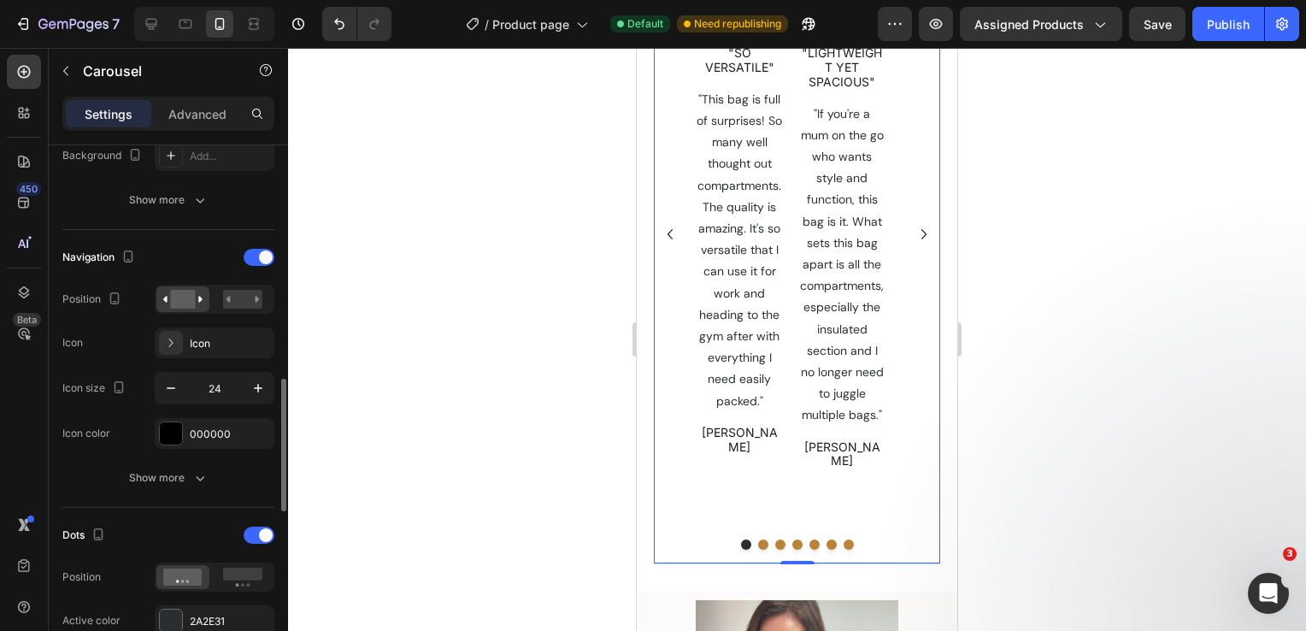
scroll to position [598, 0]
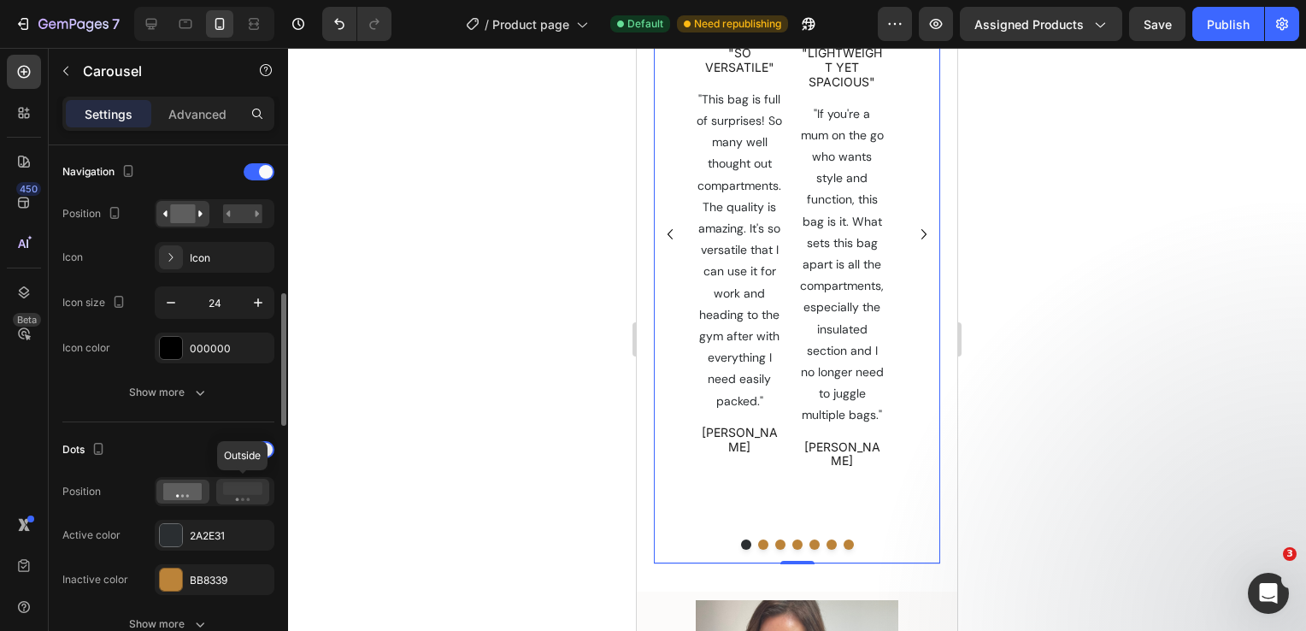
click at [242, 488] on rect at bounding box center [242, 488] width 39 height 13
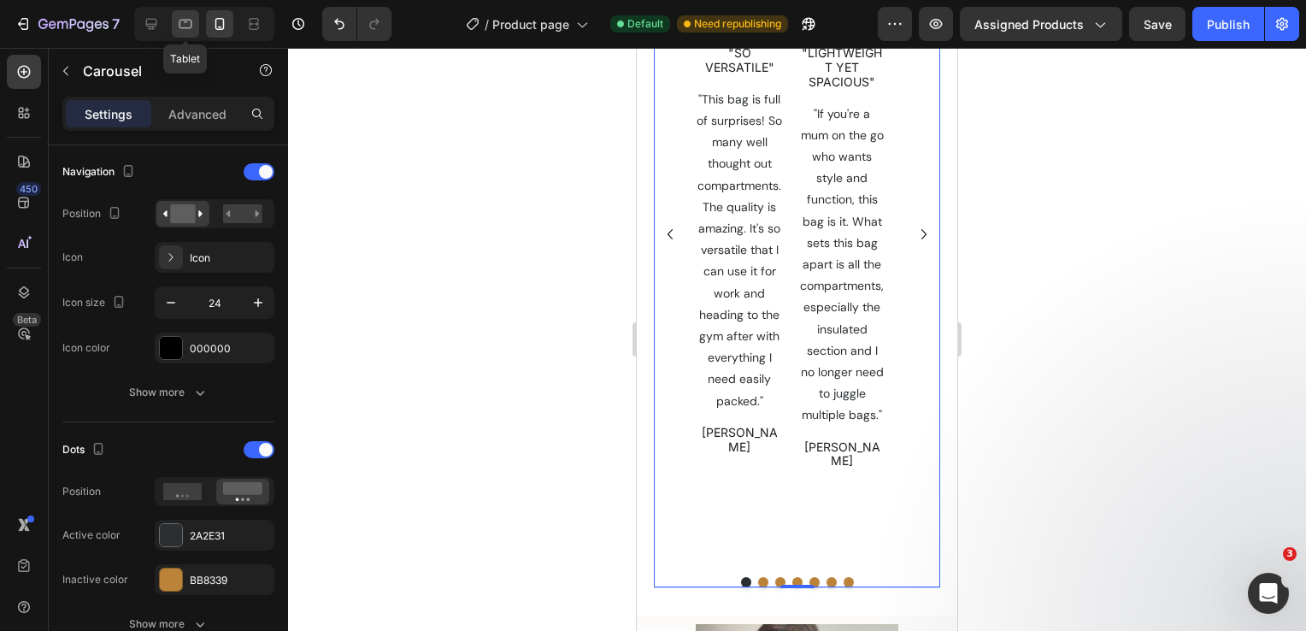
click at [181, 23] on icon at bounding box center [185, 23] width 17 height 17
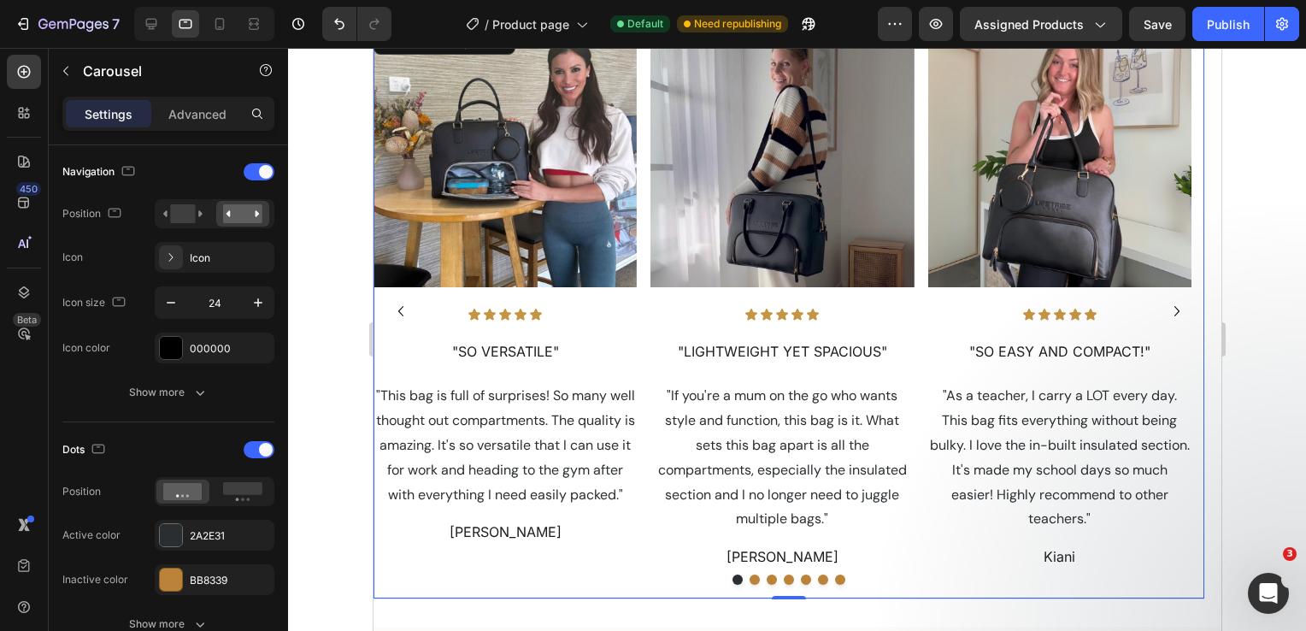
scroll to position [1507, 0]
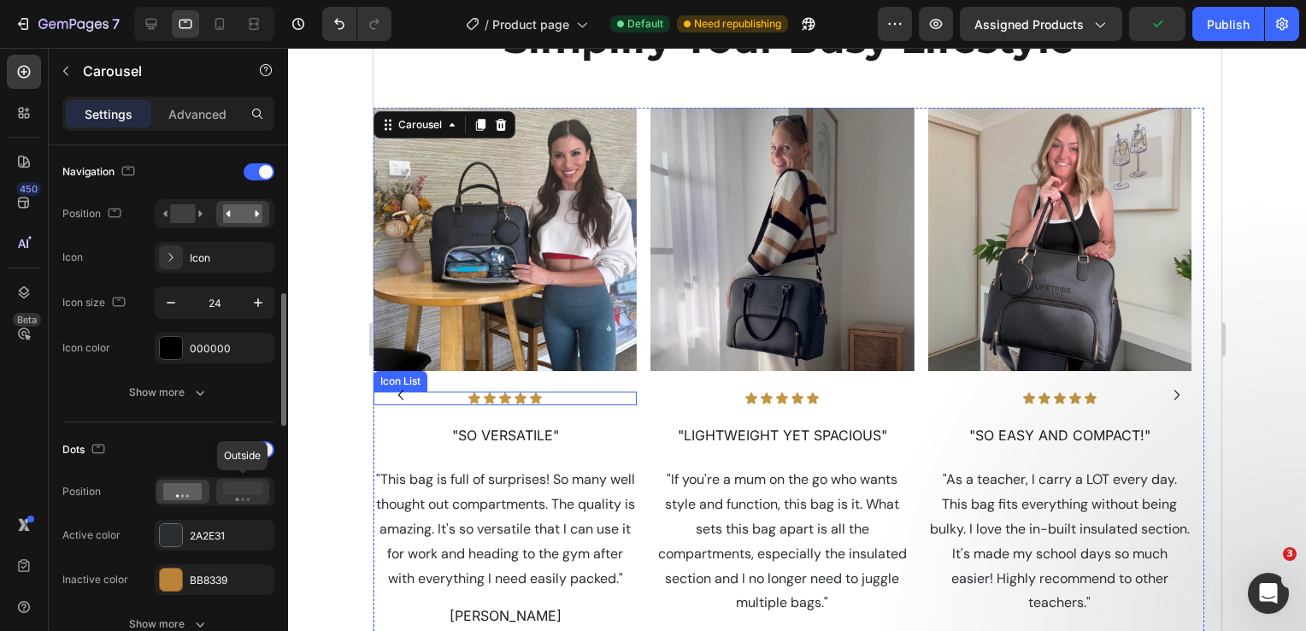
click at [245, 485] on rect at bounding box center [242, 488] width 39 height 13
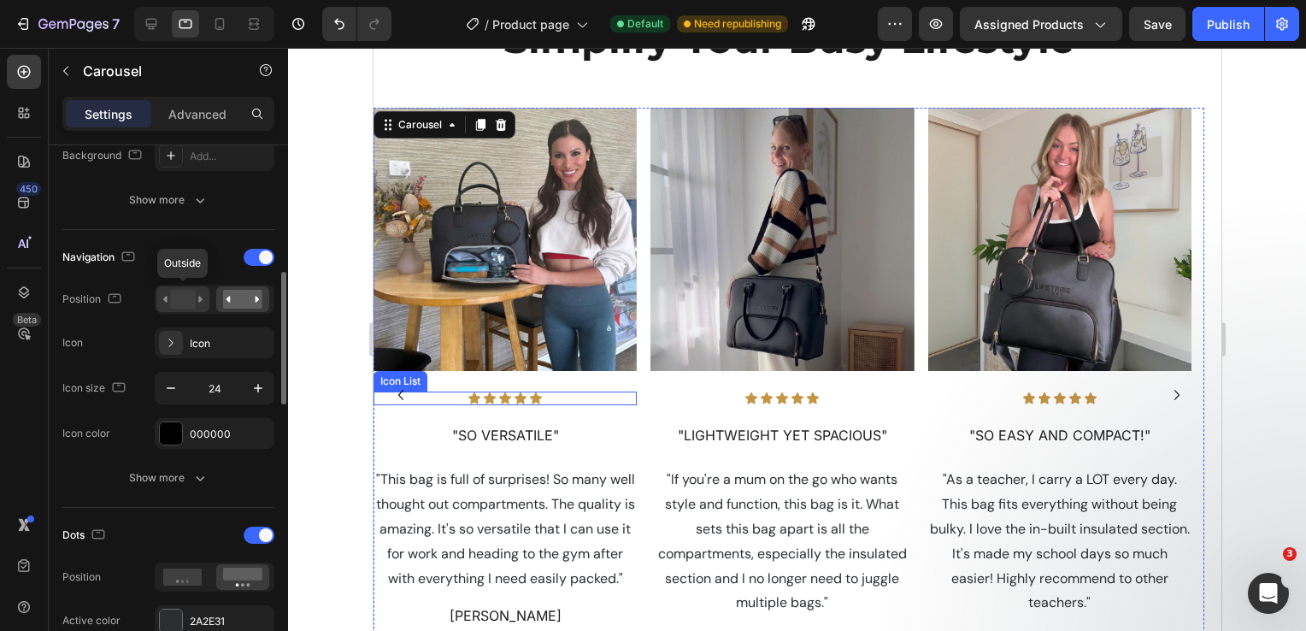
click at [180, 296] on rect at bounding box center [182, 299] width 25 height 19
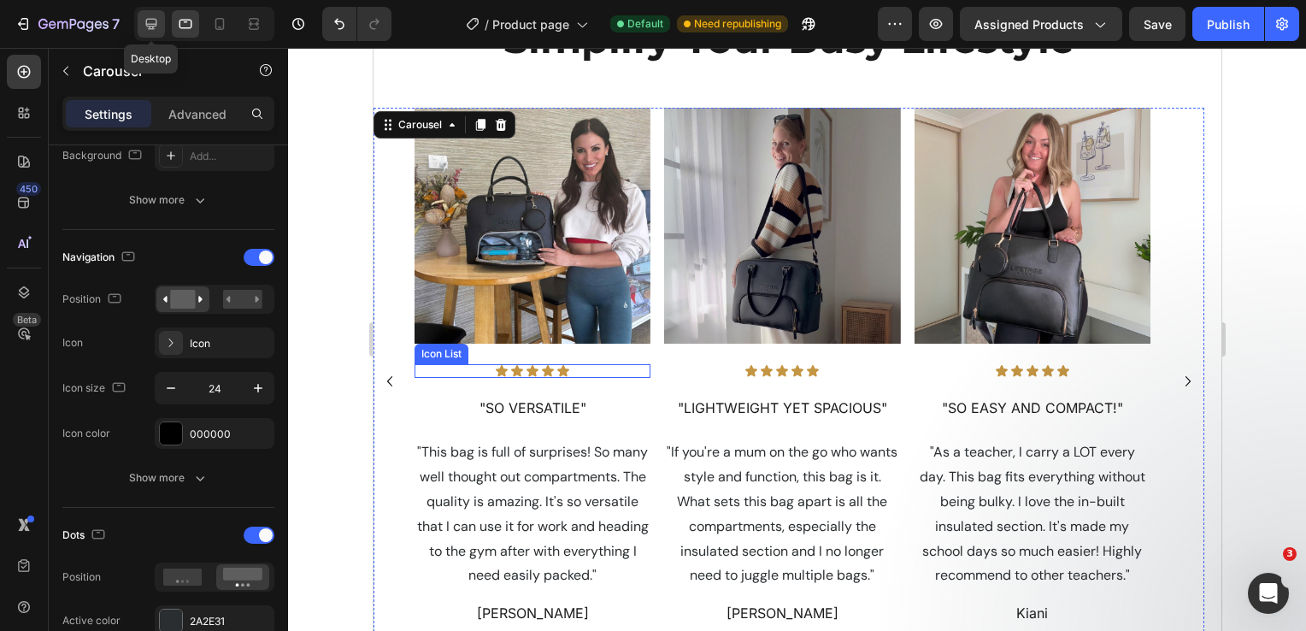
click at [151, 25] on icon at bounding box center [151, 23] width 17 height 17
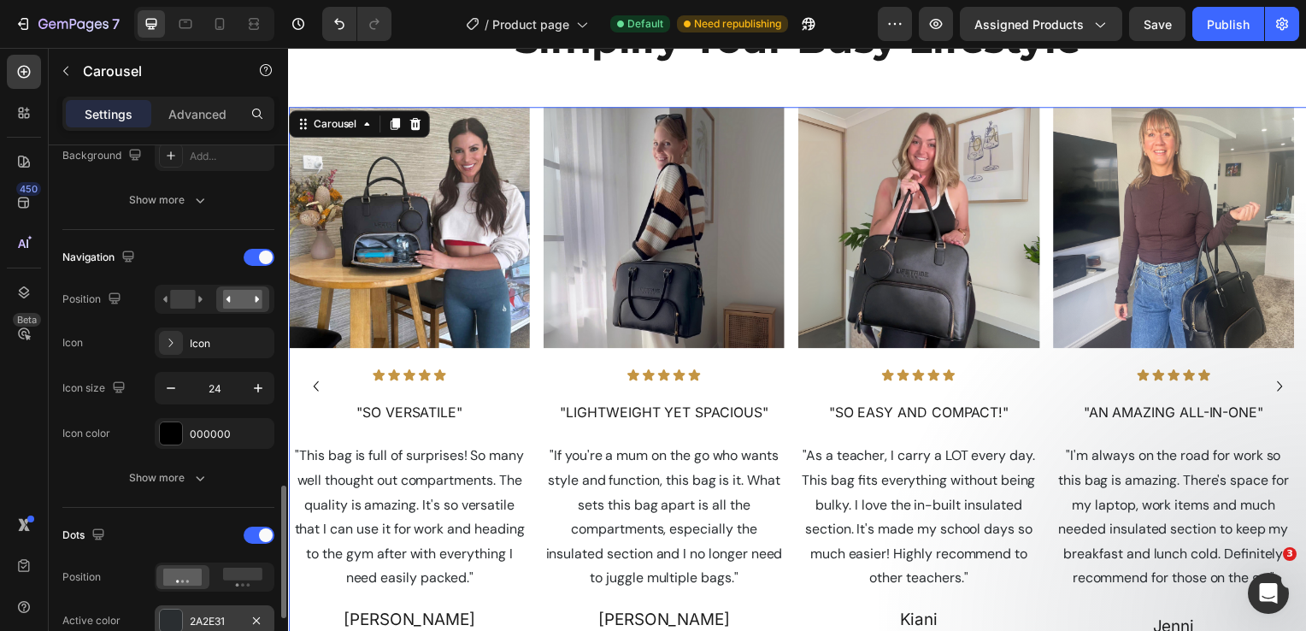
scroll to position [684, 0]
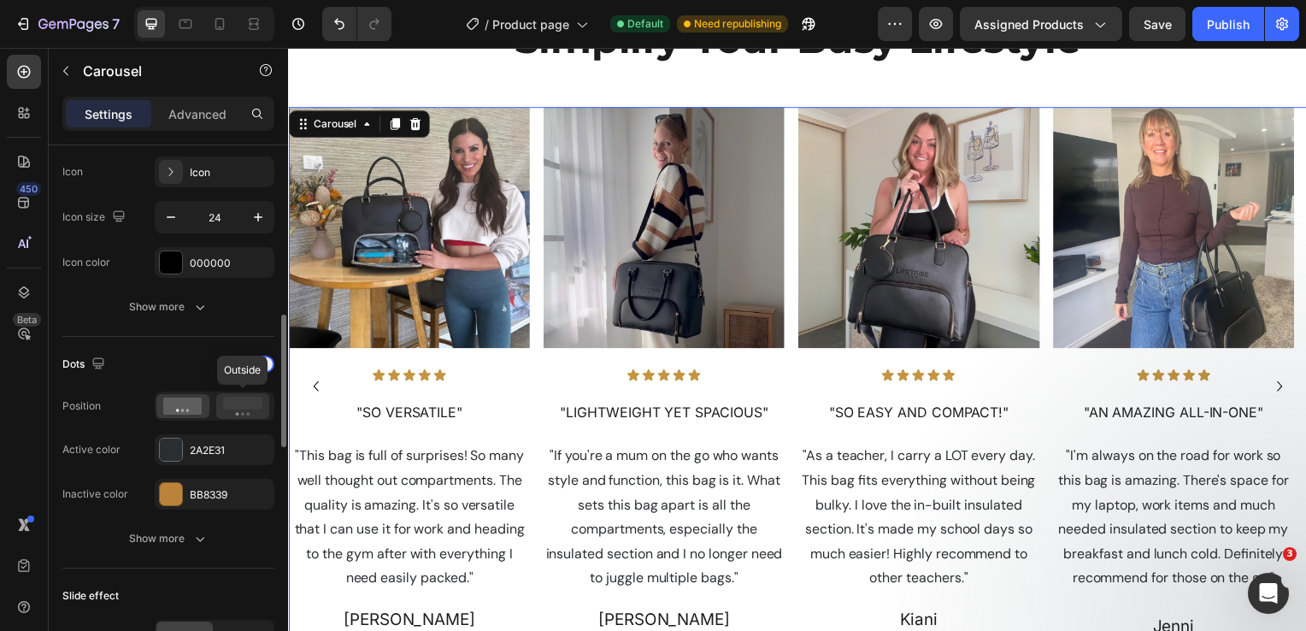
click at [236, 403] on rect at bounding box center [242, 403] width 39 height 13
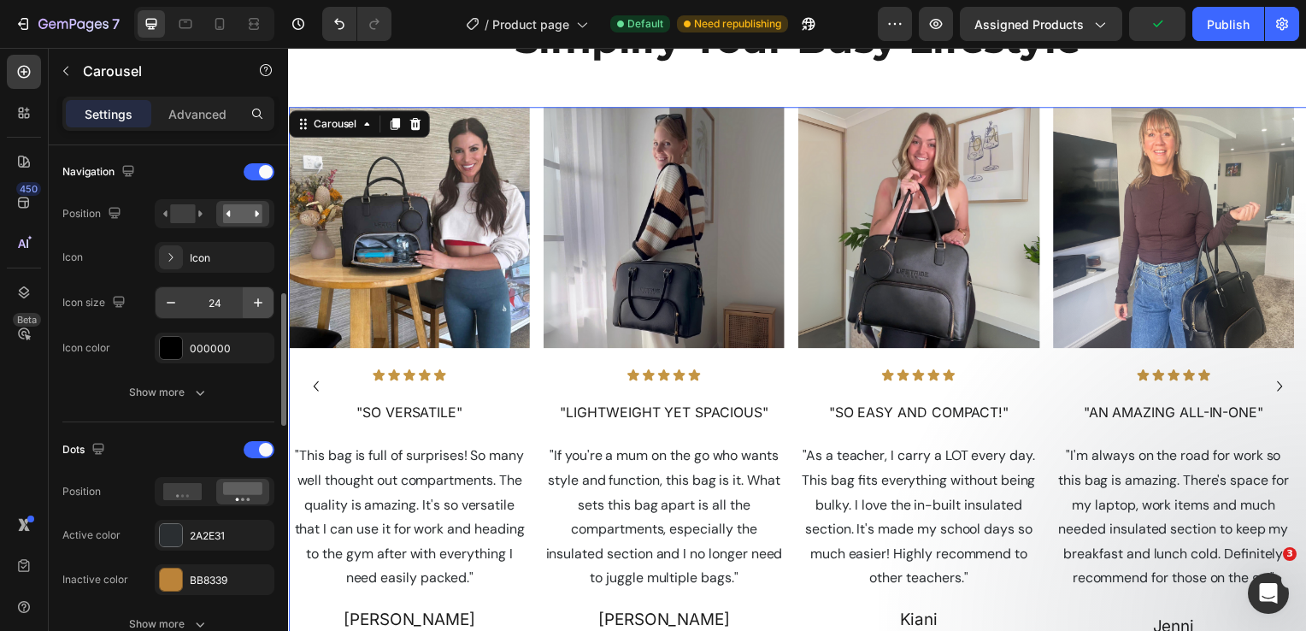
scroll to position [513, 0]
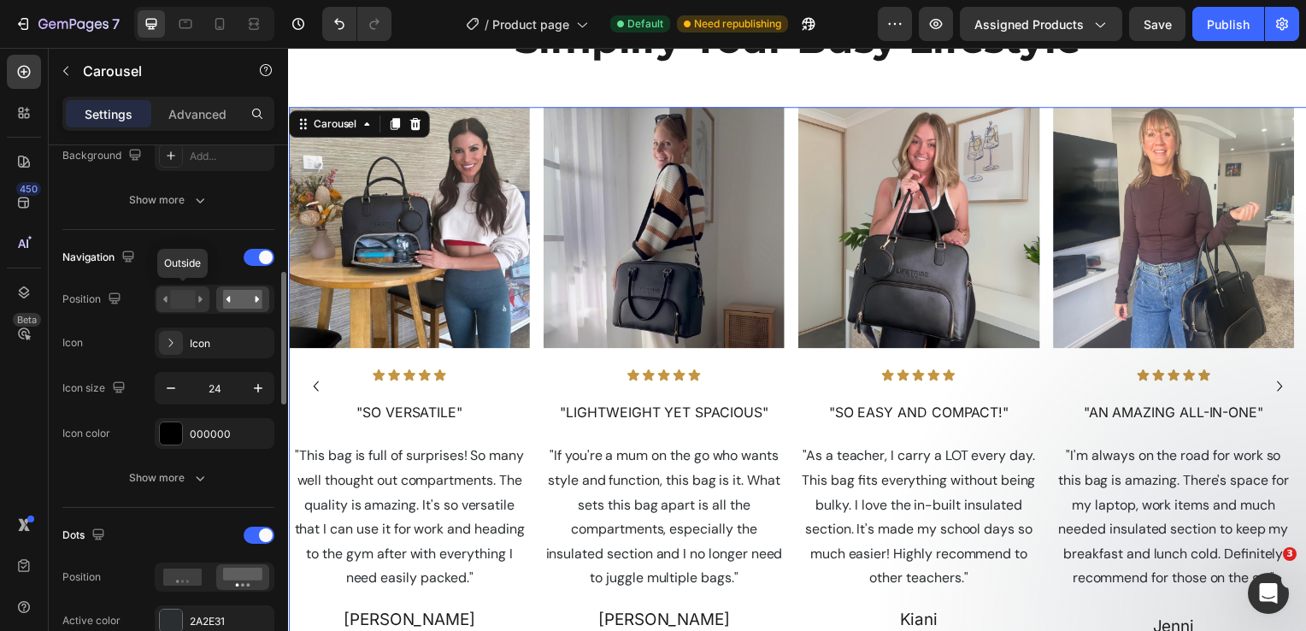
click at [185, 295] on rect at bounding box center [182, 299] width 25 height 19
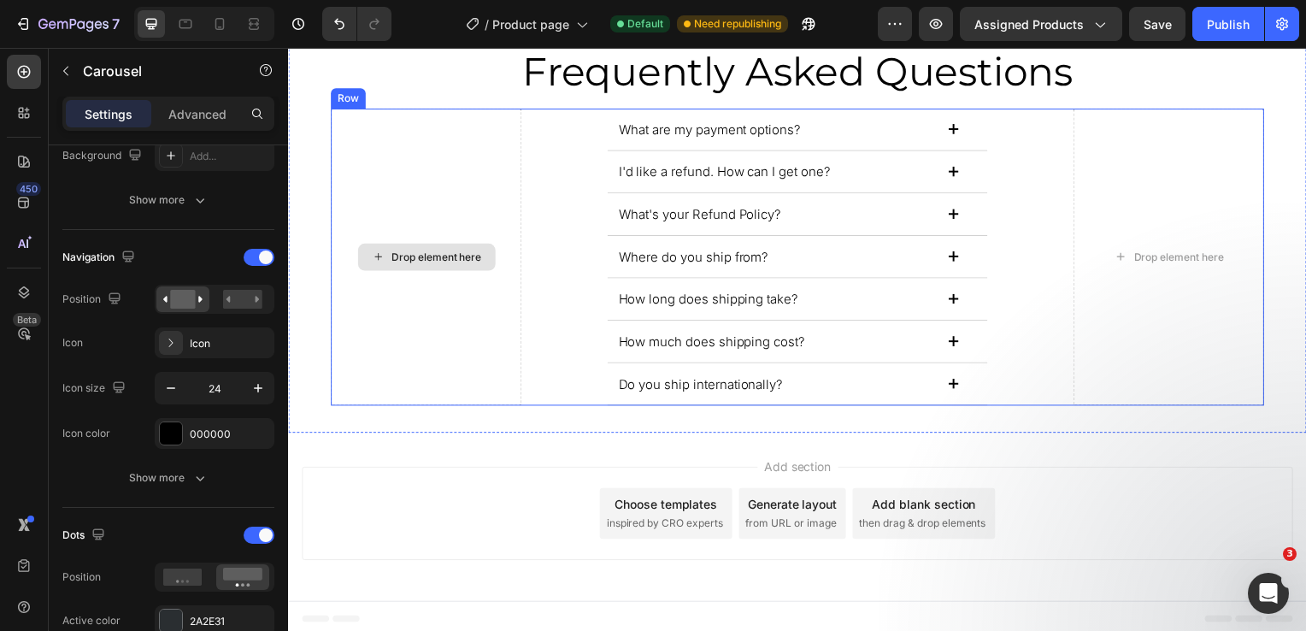
scroll to position [5637, 0]
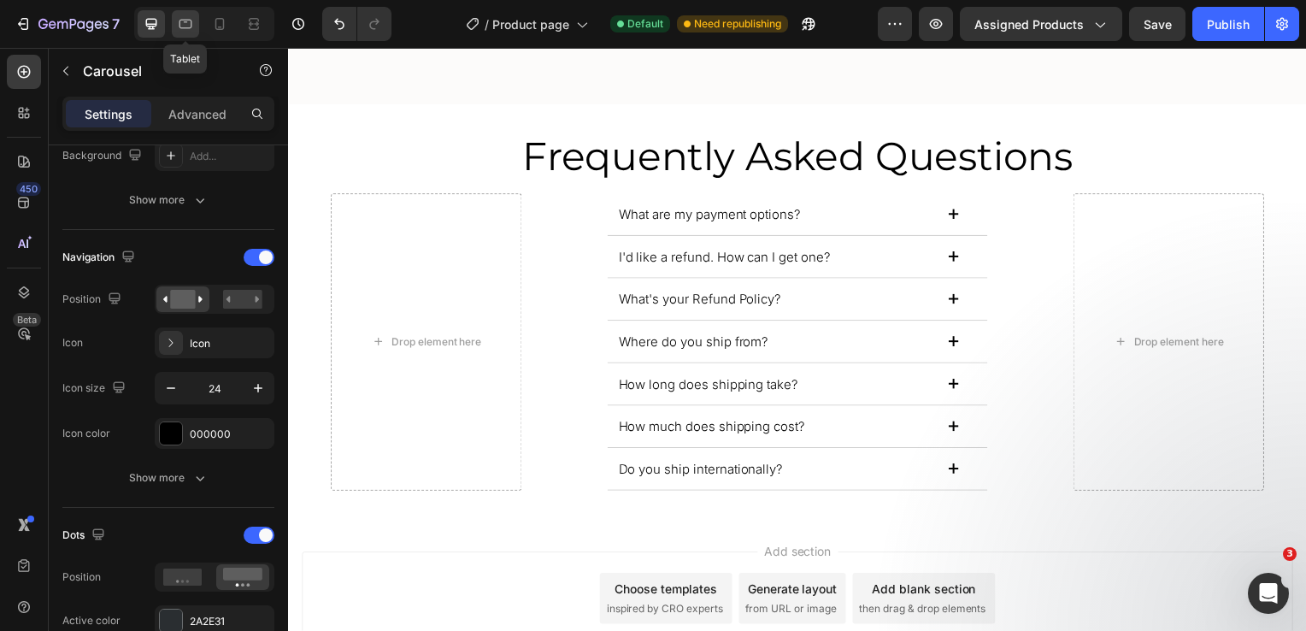
click at [180, 26] on icon at bounding box center [185, 23] width 17 height 17
type input "100%"
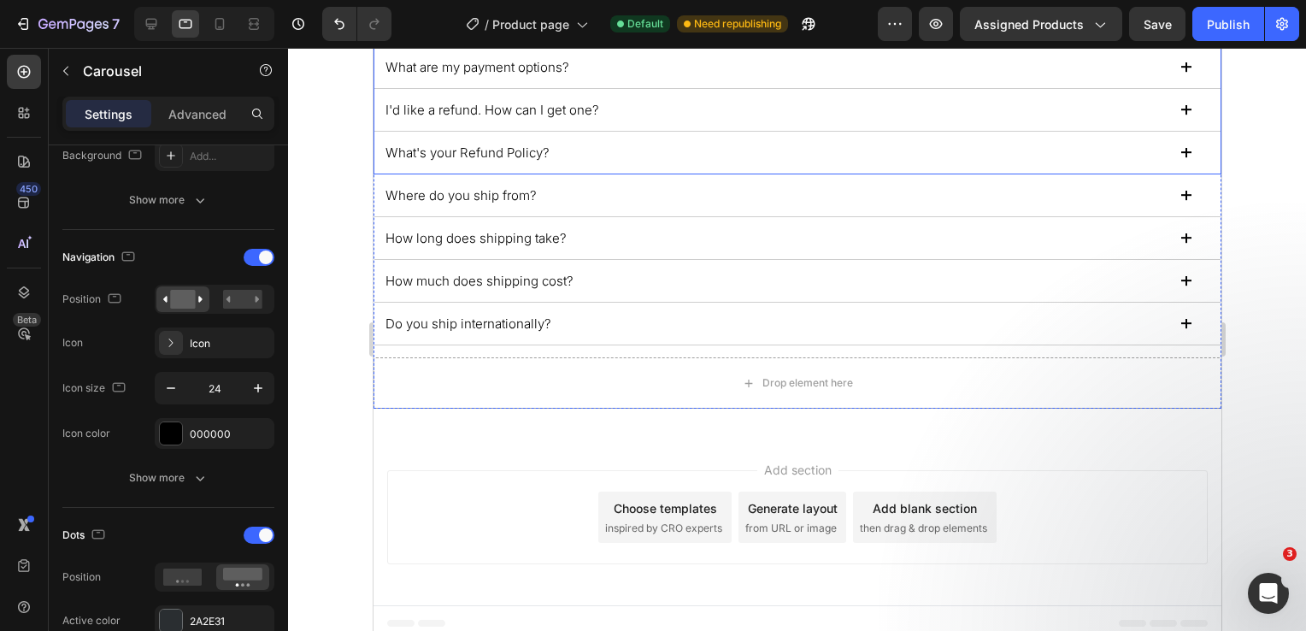
scroll to position [5768, 0]
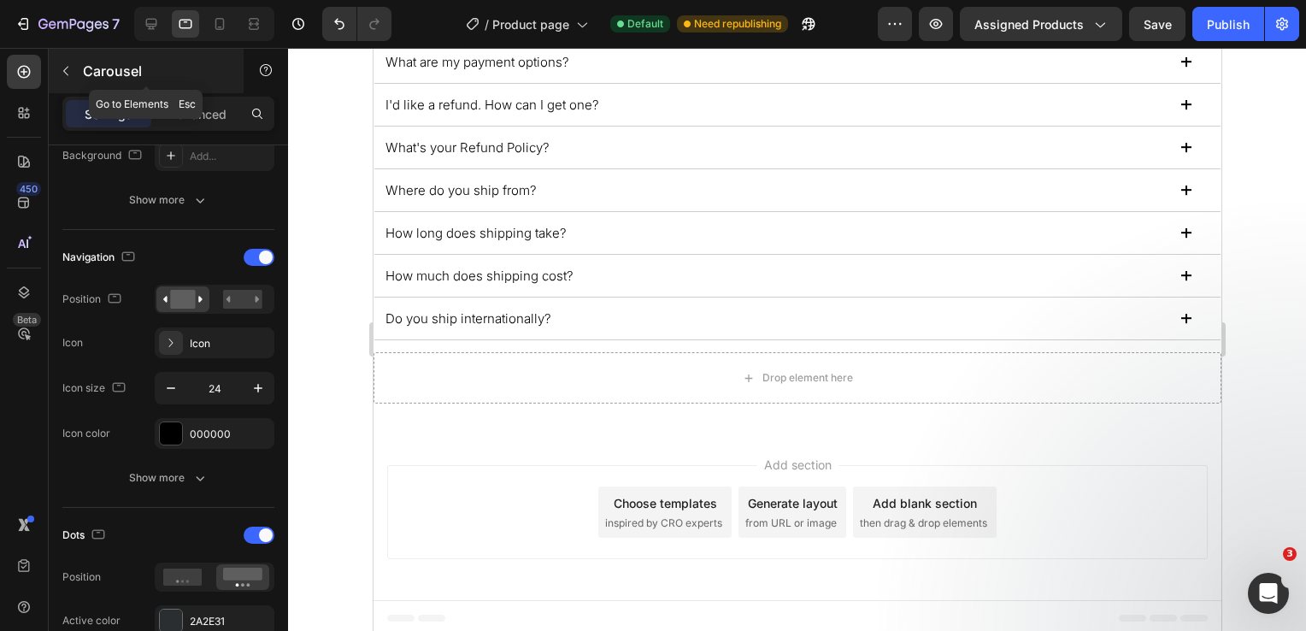
click at [68, 75] on icon "button" at bounding box center [66, 71] width 14 height 14
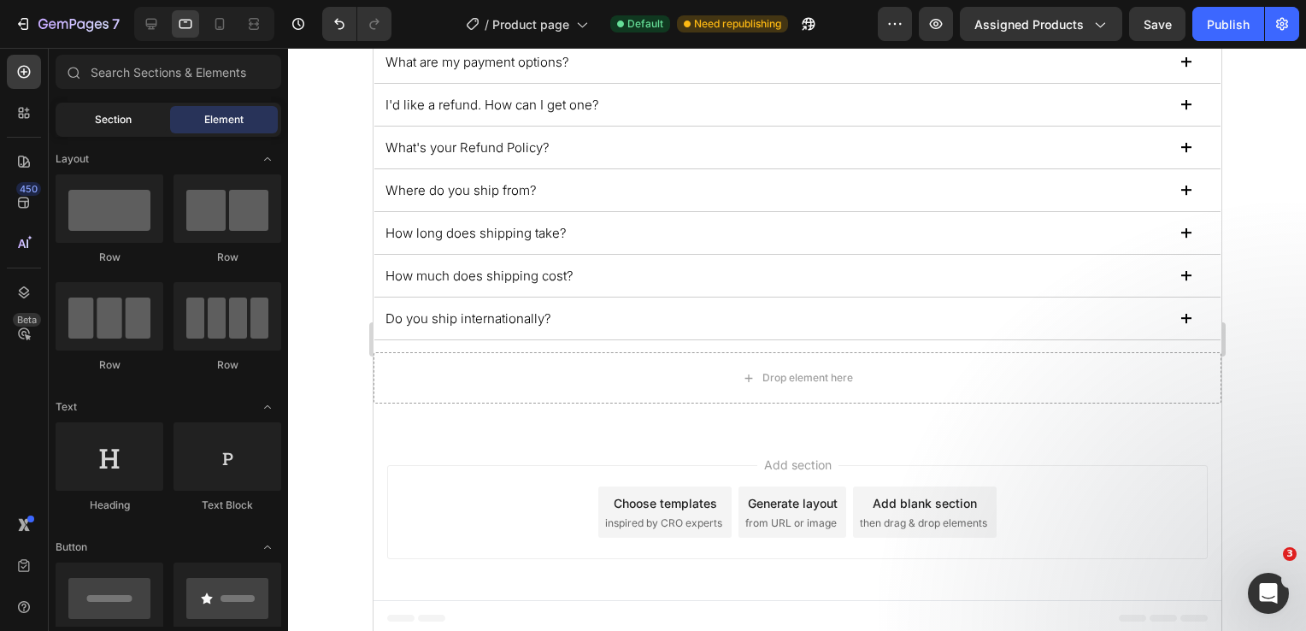
click at [109, 115] on span "Section" at bounding box center [113, 119] width 37 height 15
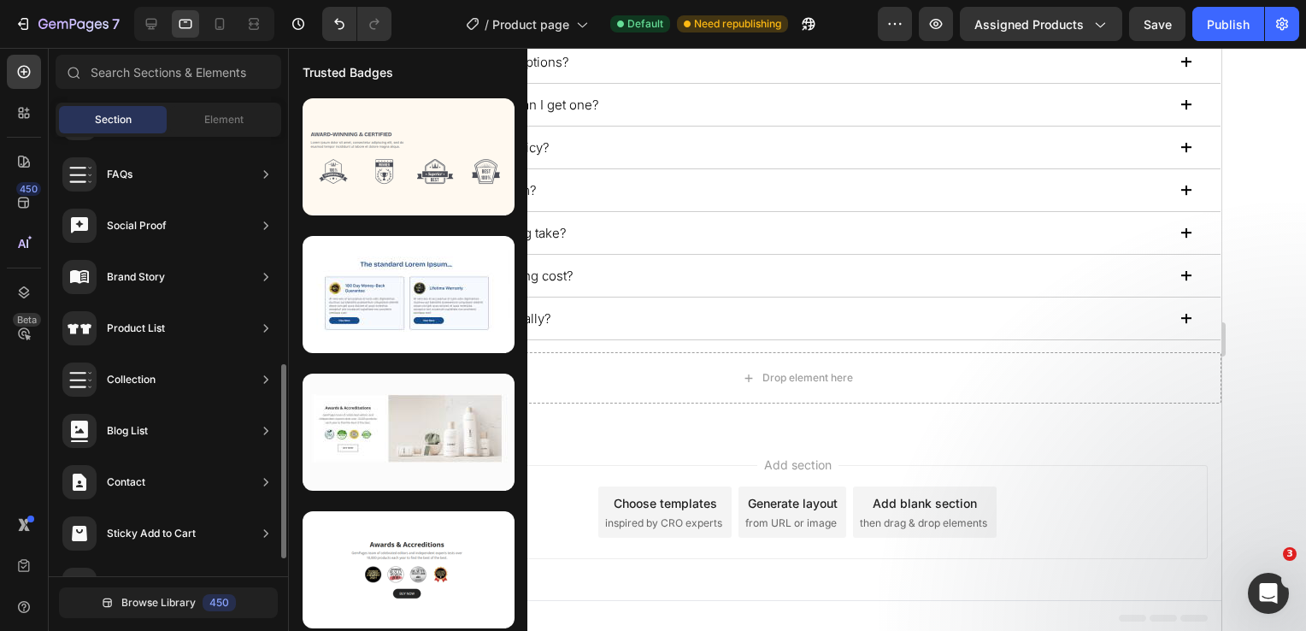
scroll to position [551, 0]
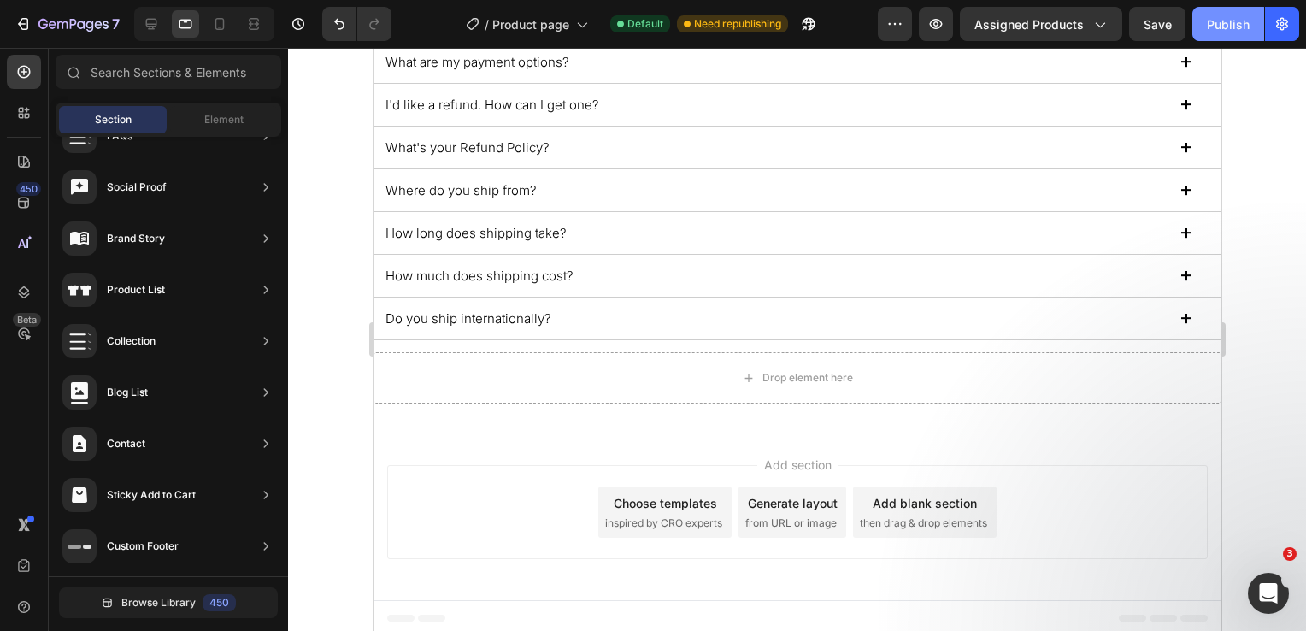
click at [1234, 33] on button "Publish" at bounding box center [1228, 24] width 72 height 34
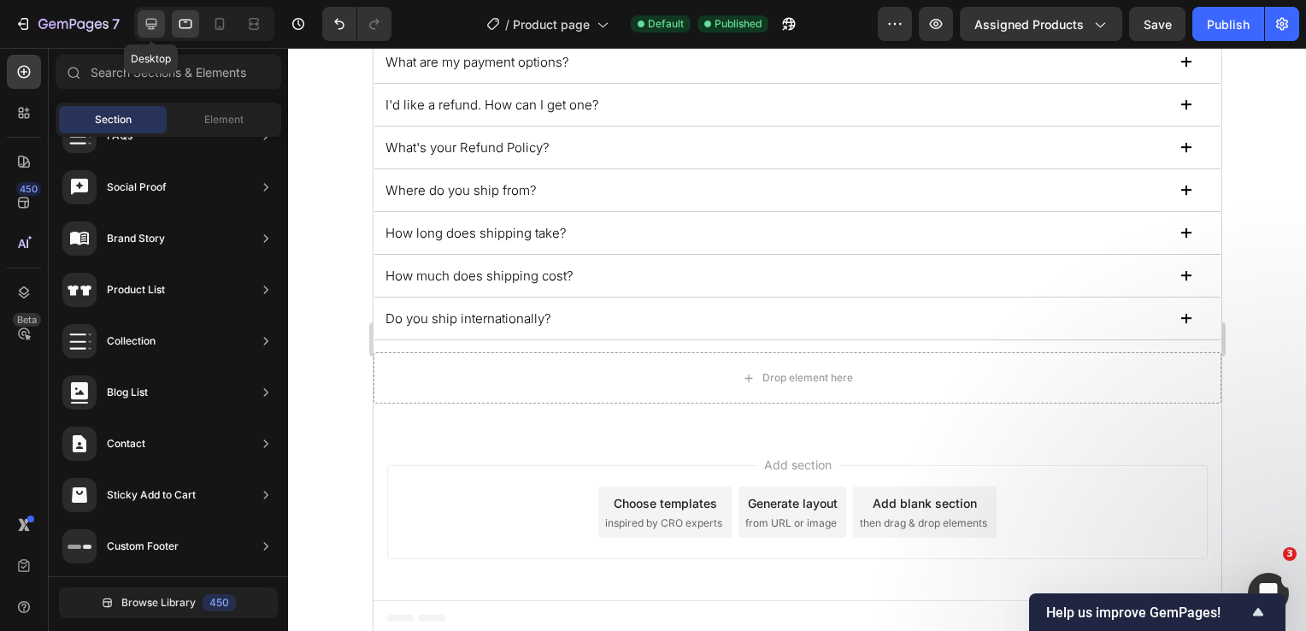
click at [144, 30] on icon at bounding box center [151, 23] width 17 height 17
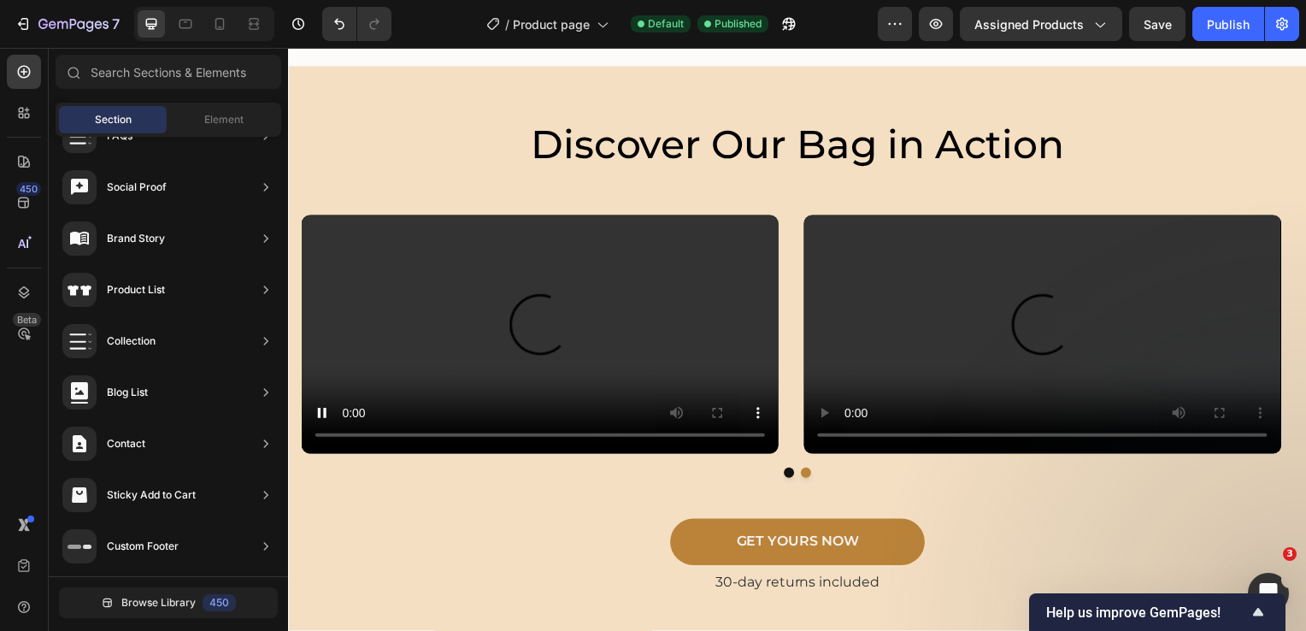
scroll to position [3253, 0]
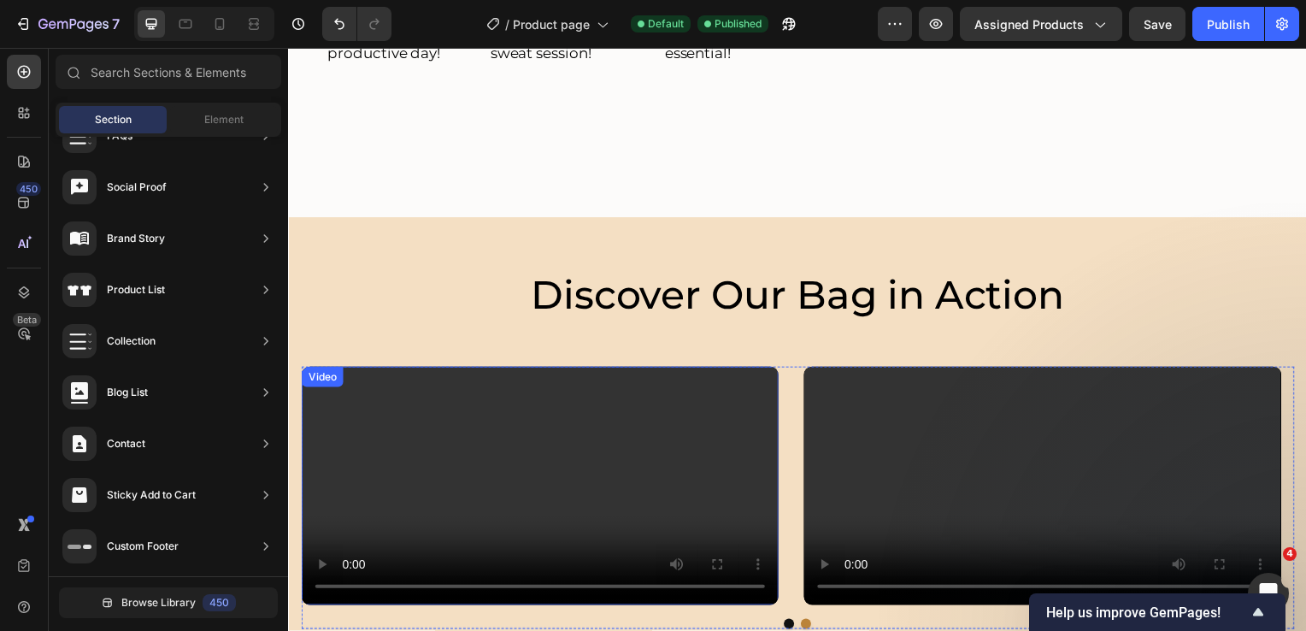
click at [326, 383] on div "Video" at bounding box center [321, 379] width 35 height 15
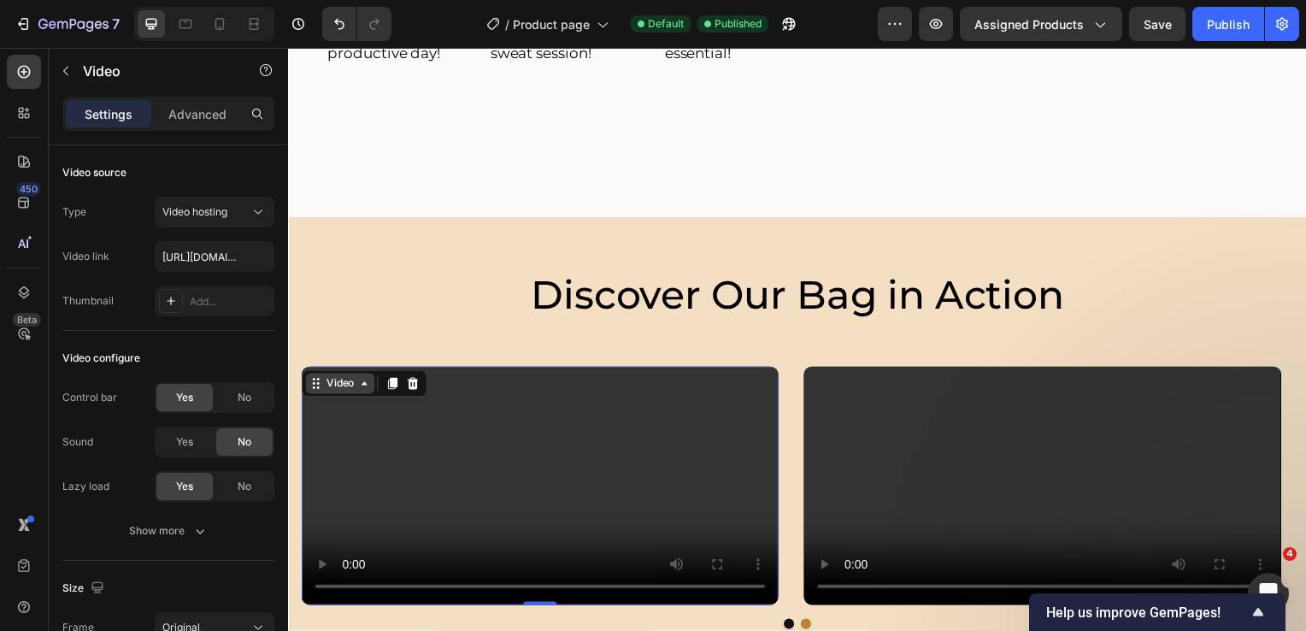
click at [363, 393] on icon at bounding box center [364, 386] width 14 height 14
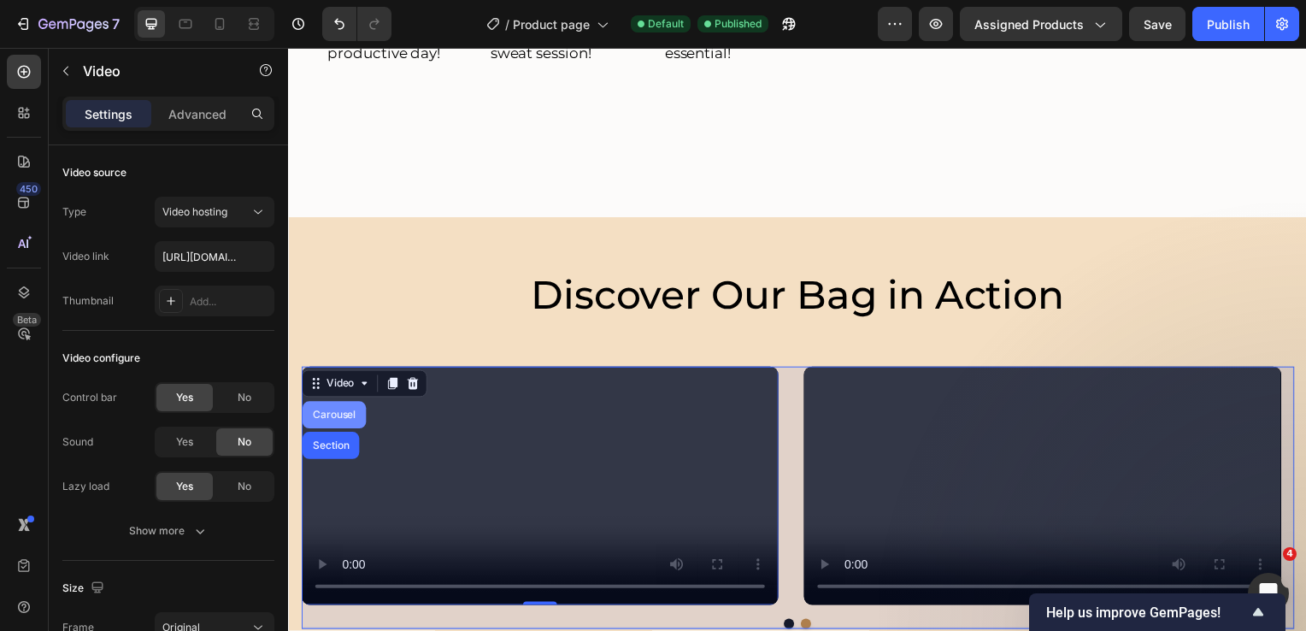
click at [337, 426] on div "Carousel" at bounding box center [334, 417] width 64 height 27
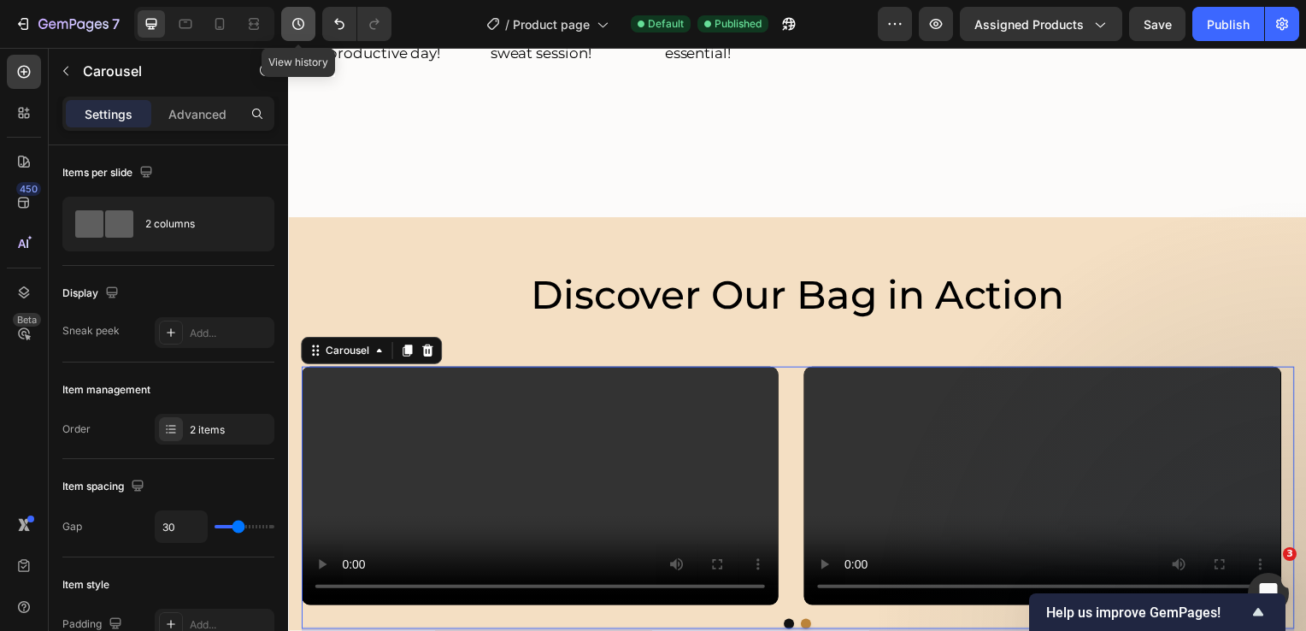
click at [297, 22] on icon "button" at bounding box center [298, 23] width 17 height 17
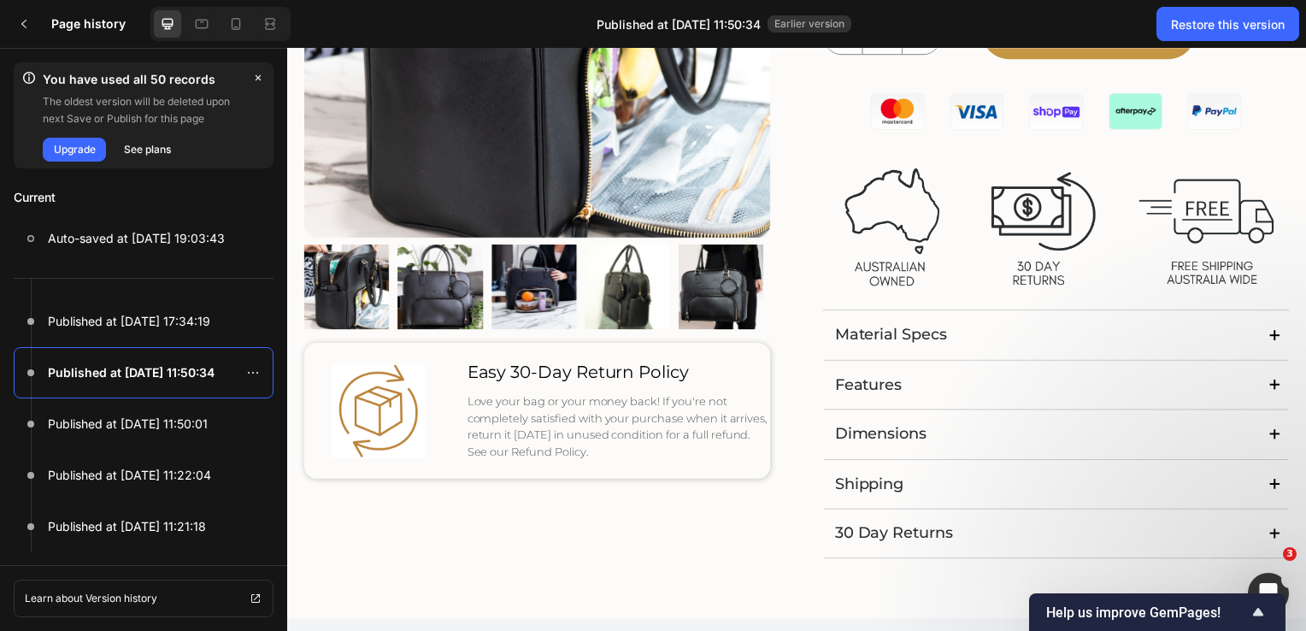
scroll to position [342, 0]
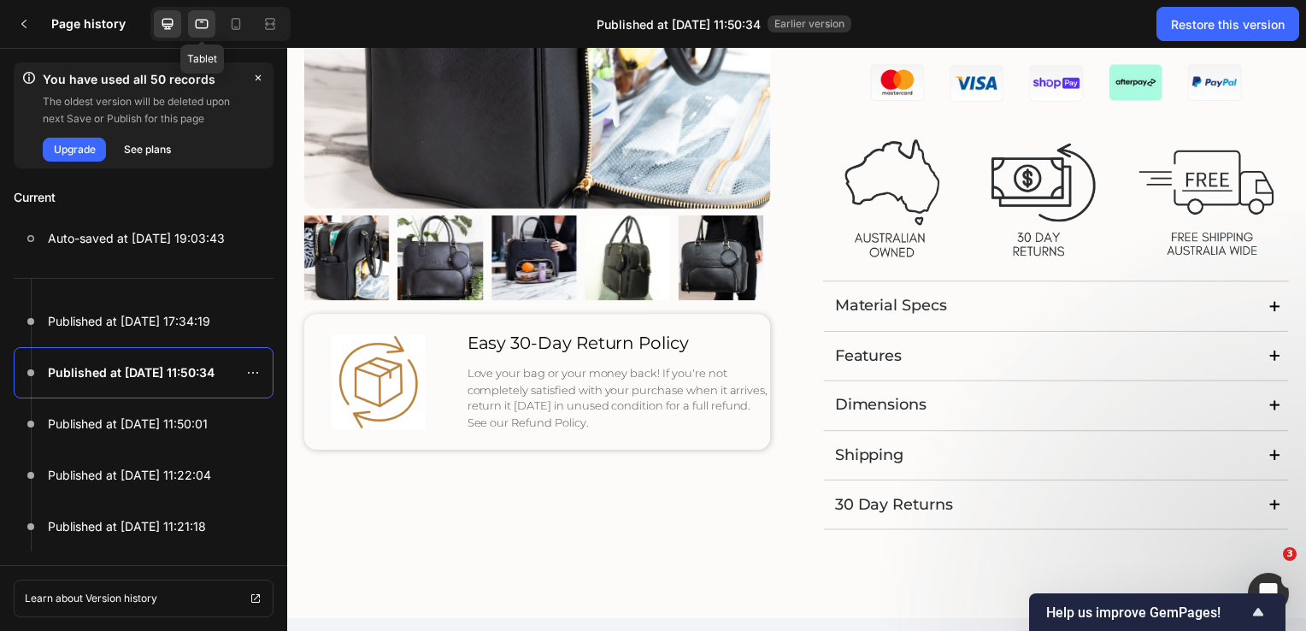
click at [206, 28] on icon at bounding box center [202, 24] width 13 height 9
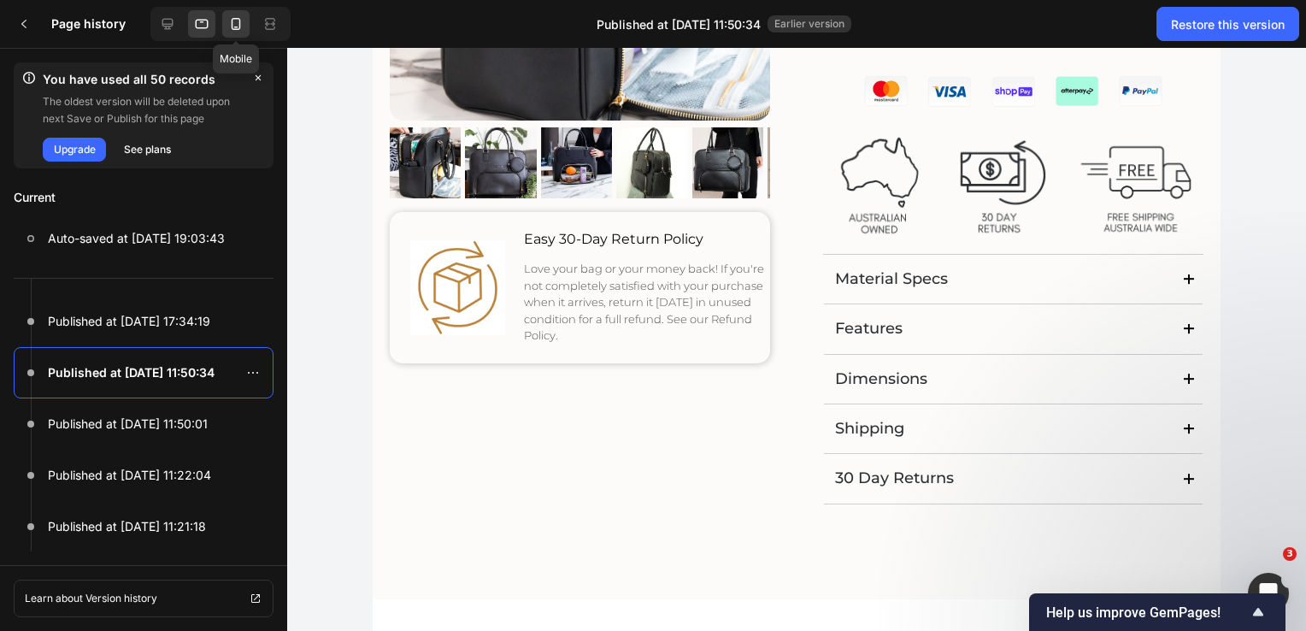
click at [241, 28] on icon at bounding box center [235, 23] width 17 height 17
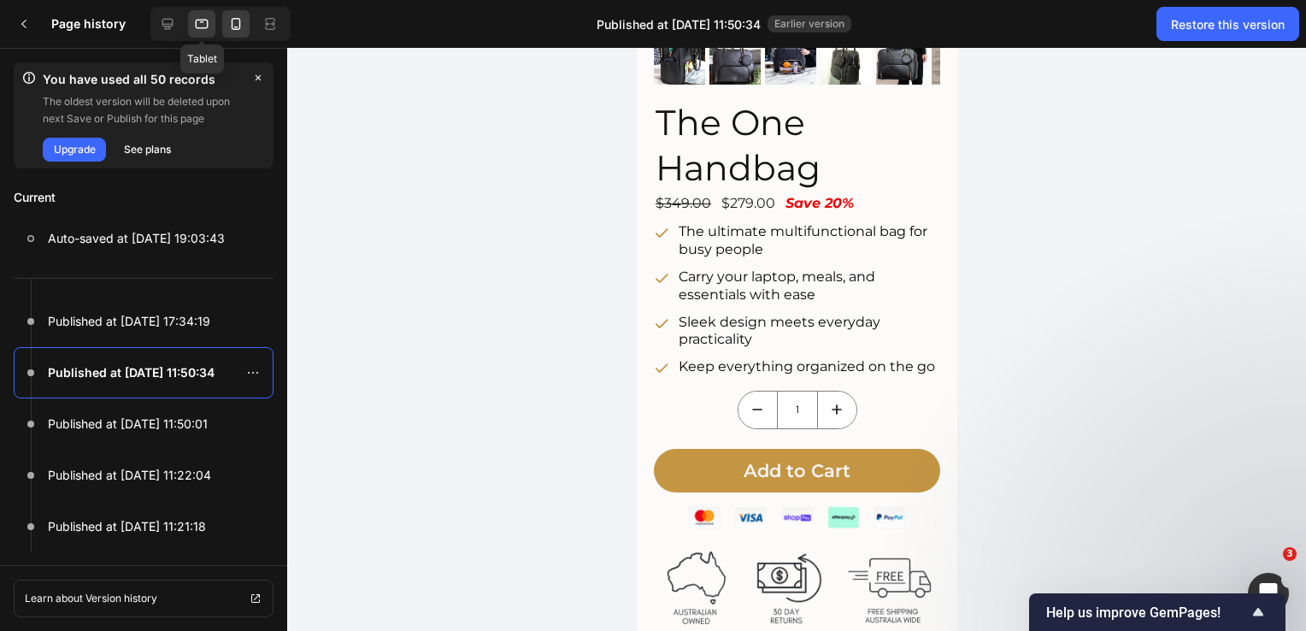
click at [195, 22] on icon at bounding box center [201, 23] width 17 height 17
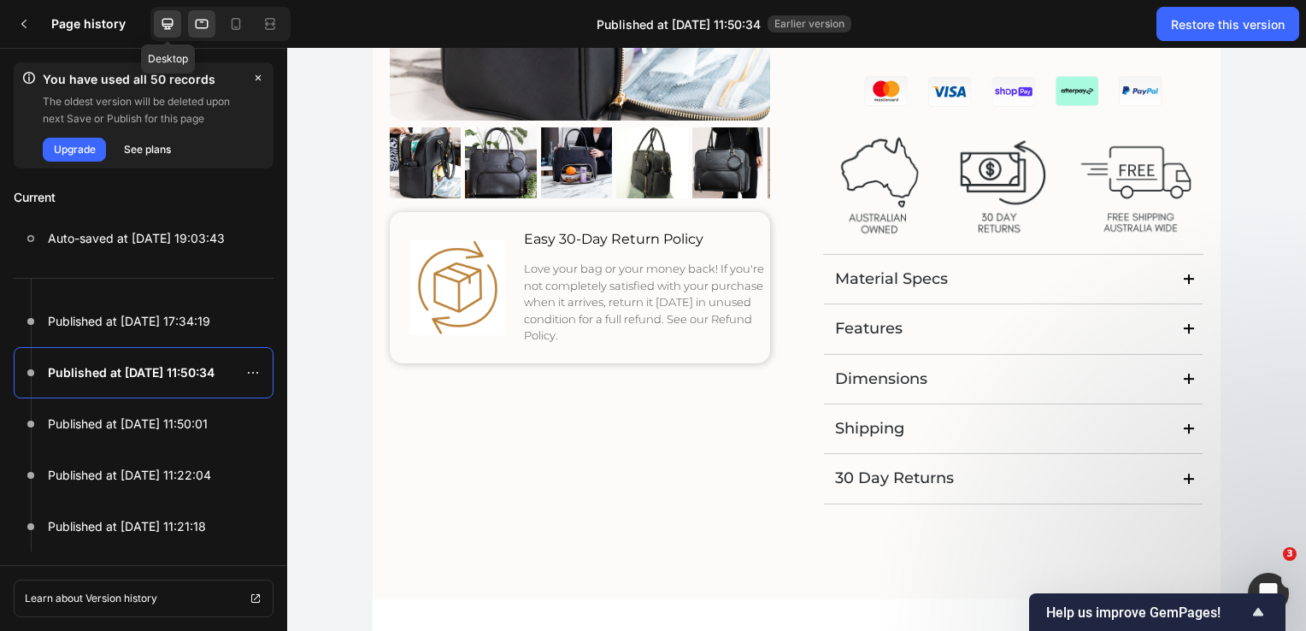
click at [167, 23] on icon at bounding box center [167, 24] width 11 height 11
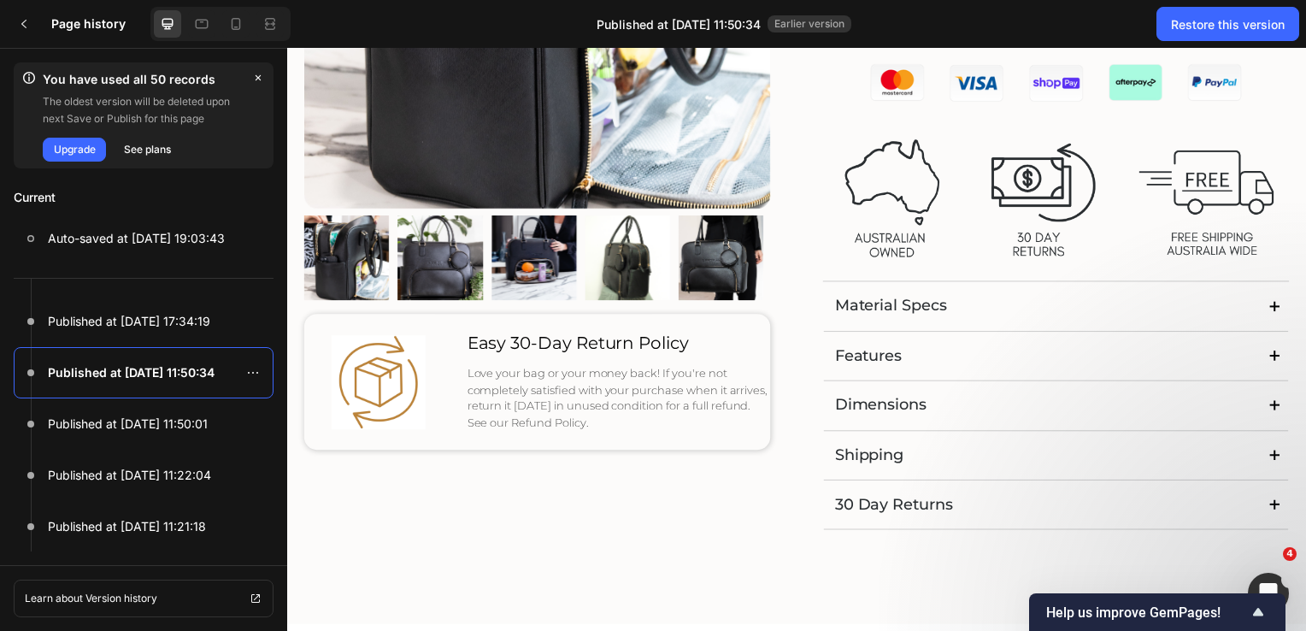
click at [1001, 191] on img at bounding box center [1060, 197] width 469 height 156
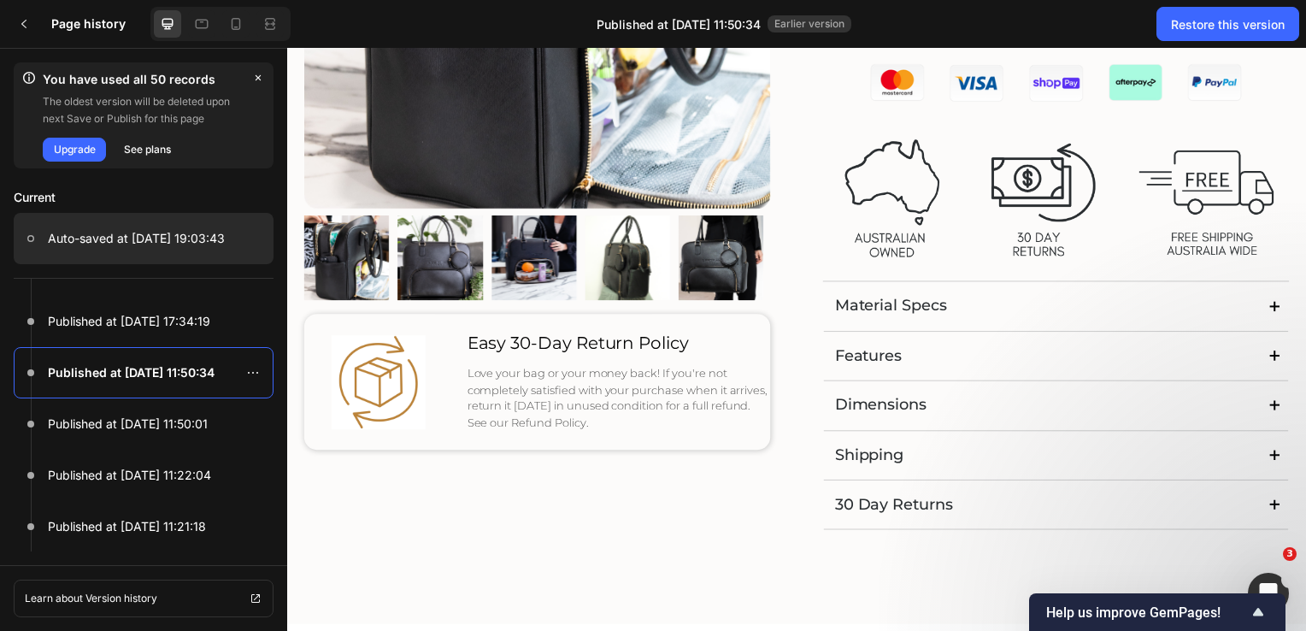
click at [158, 233] on p "Auto-saved at Sep 29, 19:03:43" at bounding box center [136, 238] width 177 height 21
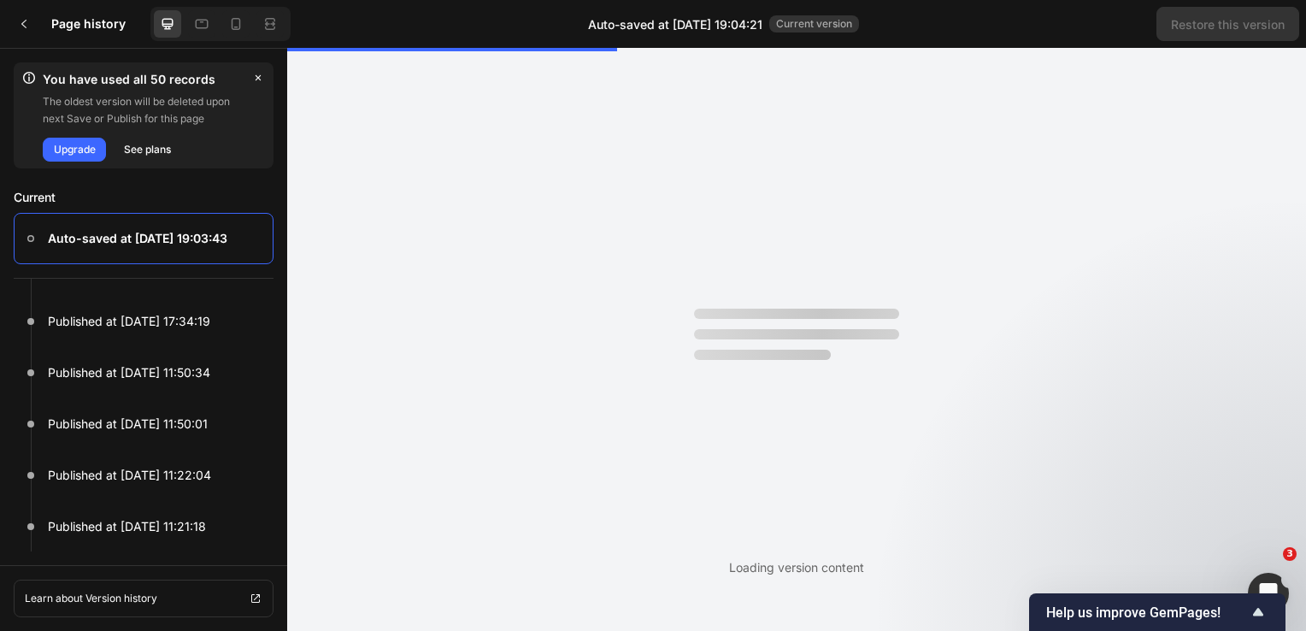
scroll to position [0, 0]
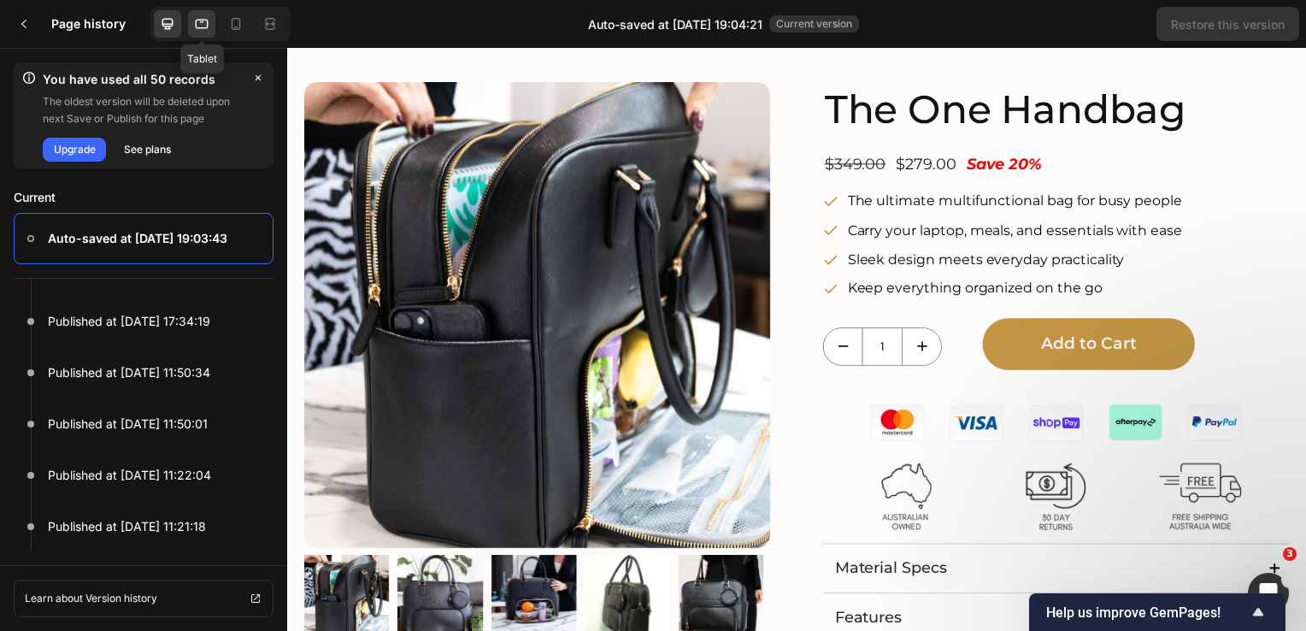
click at [199, 26] on icon at bounding box center [201, 23] width 17 height 17
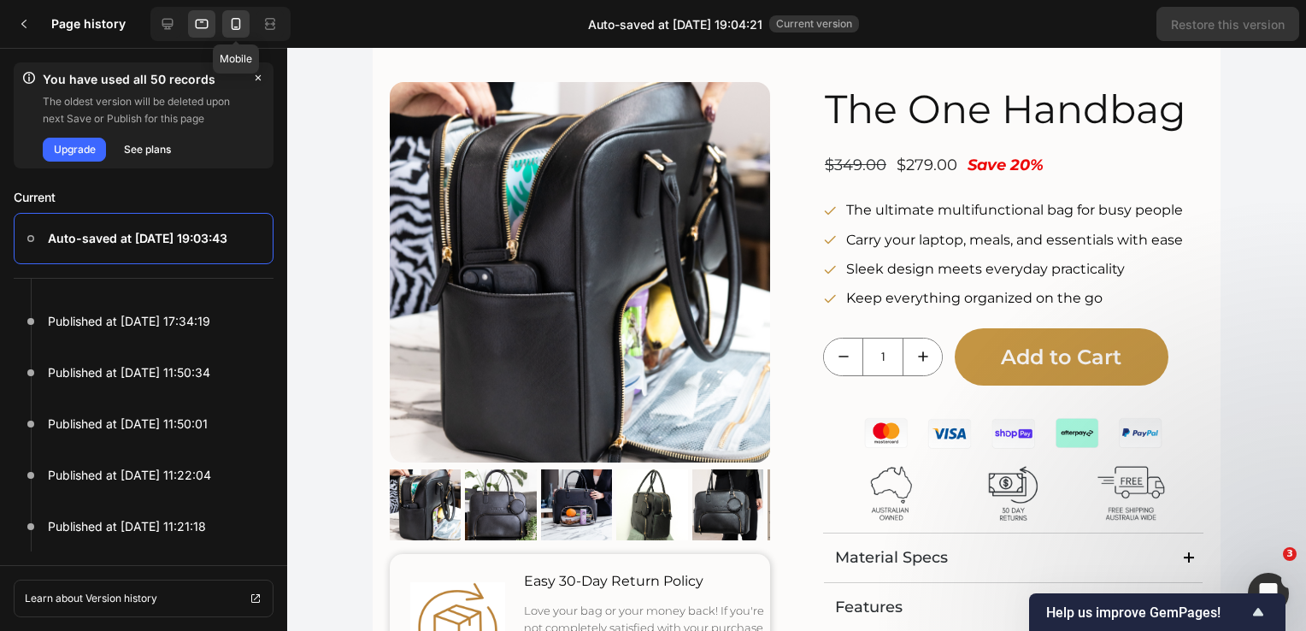
click at [238, 29] on icon at bounding box center [236, 24] width 9 height 12
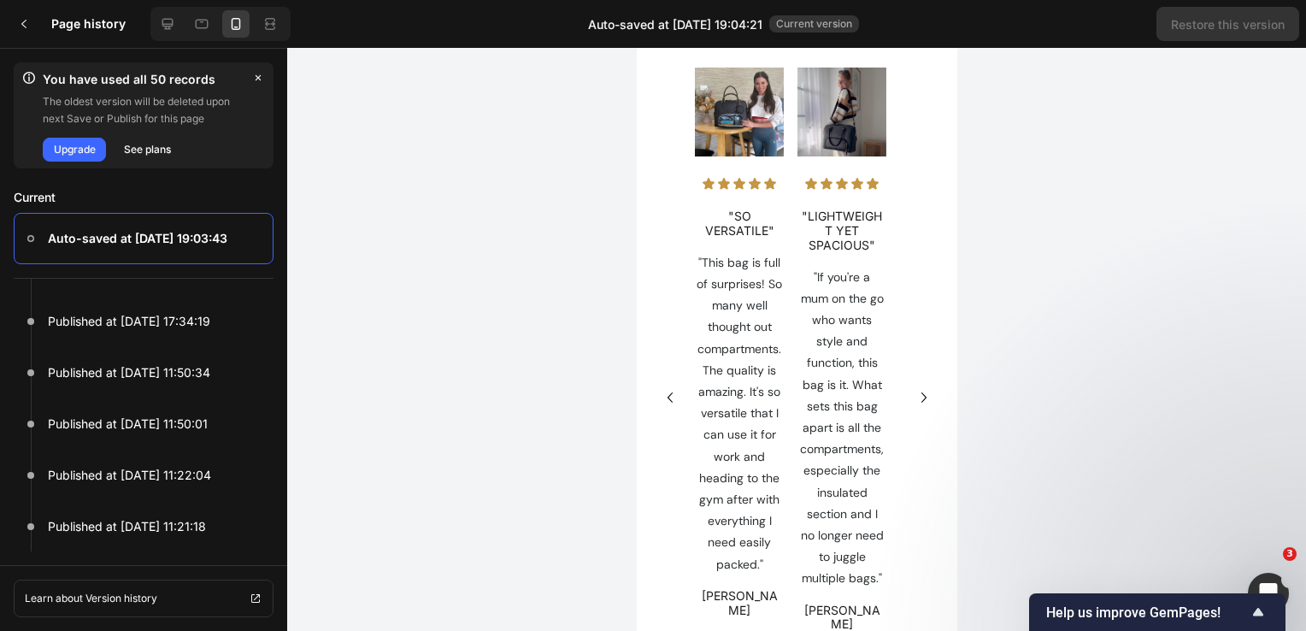
scroll to position [1100, 0]
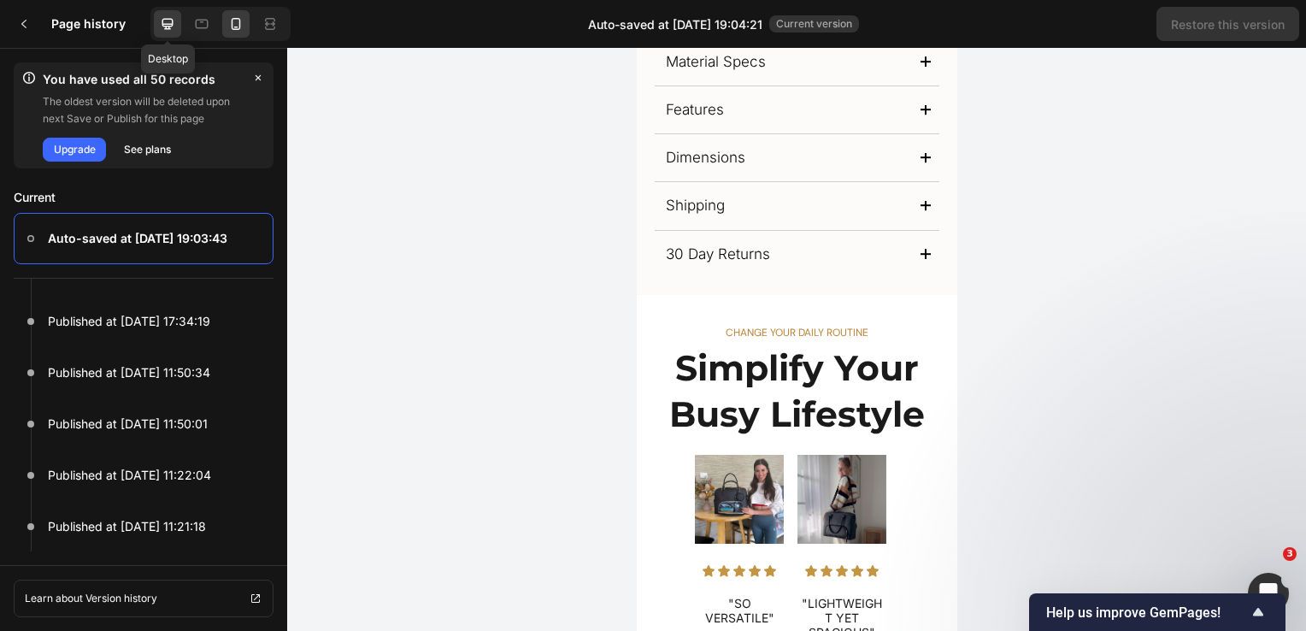
click at [167, 22] on icon at bounding box center [167, 23] width 17 height 17
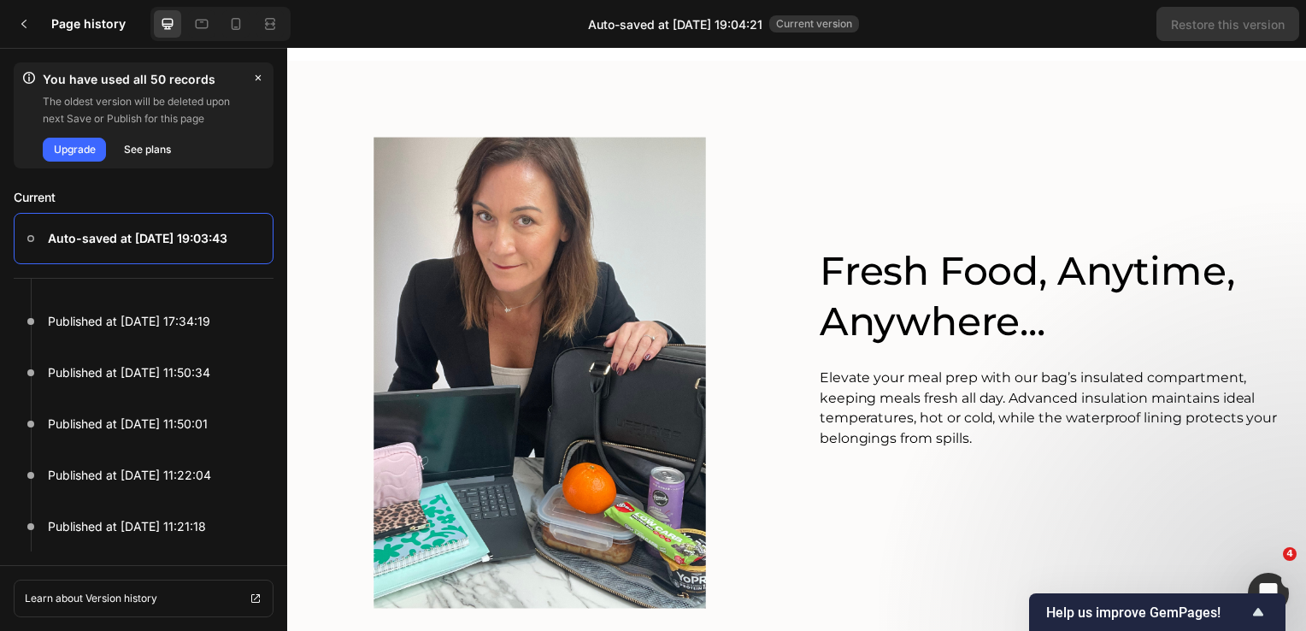
scroll to position [1418, 0]
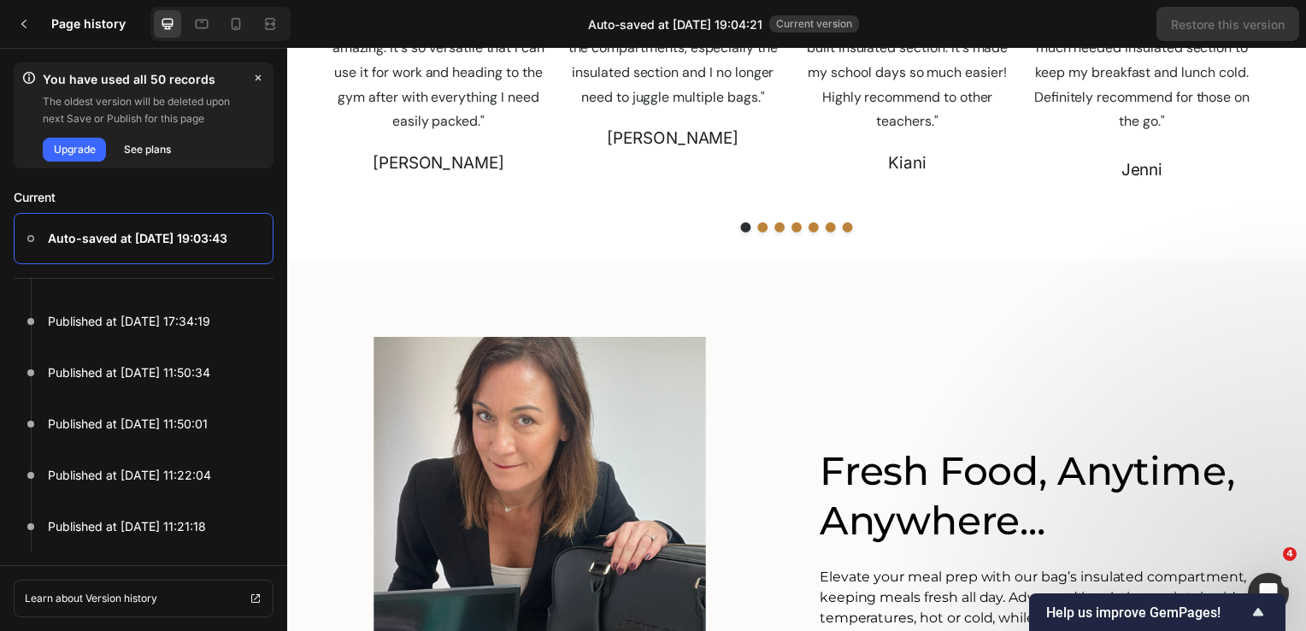
click at [756, 355] on img at bounding box center [541, 575] width 474 height 474
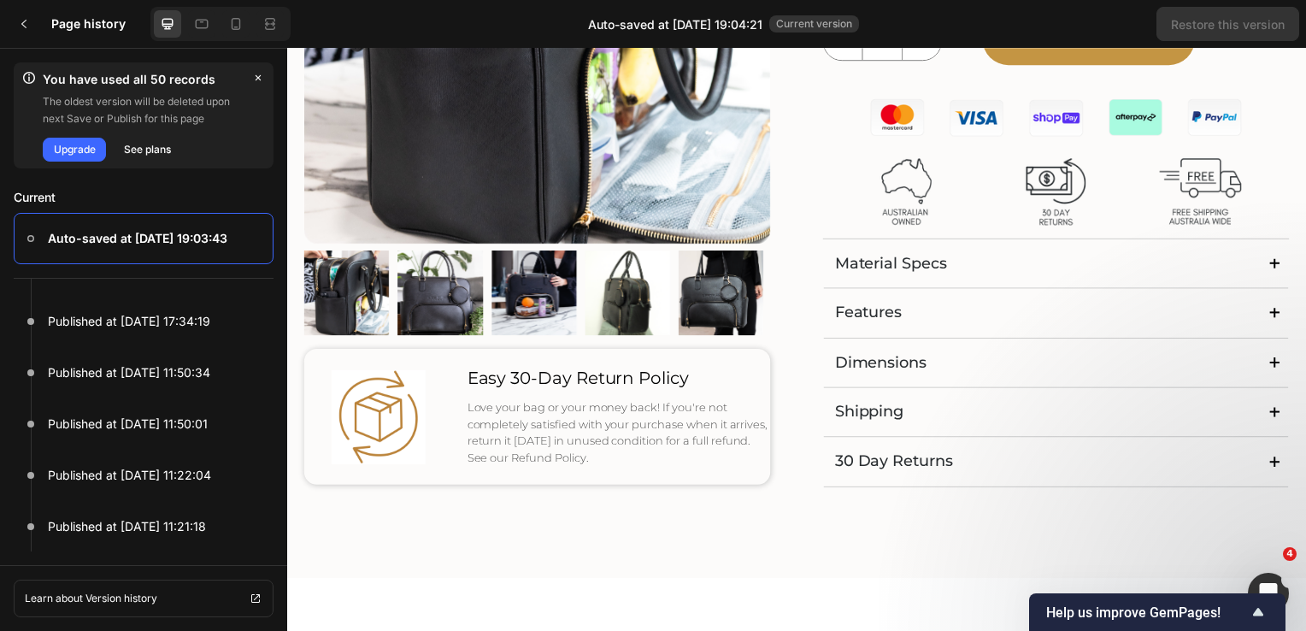
scroll to position [0, 0]
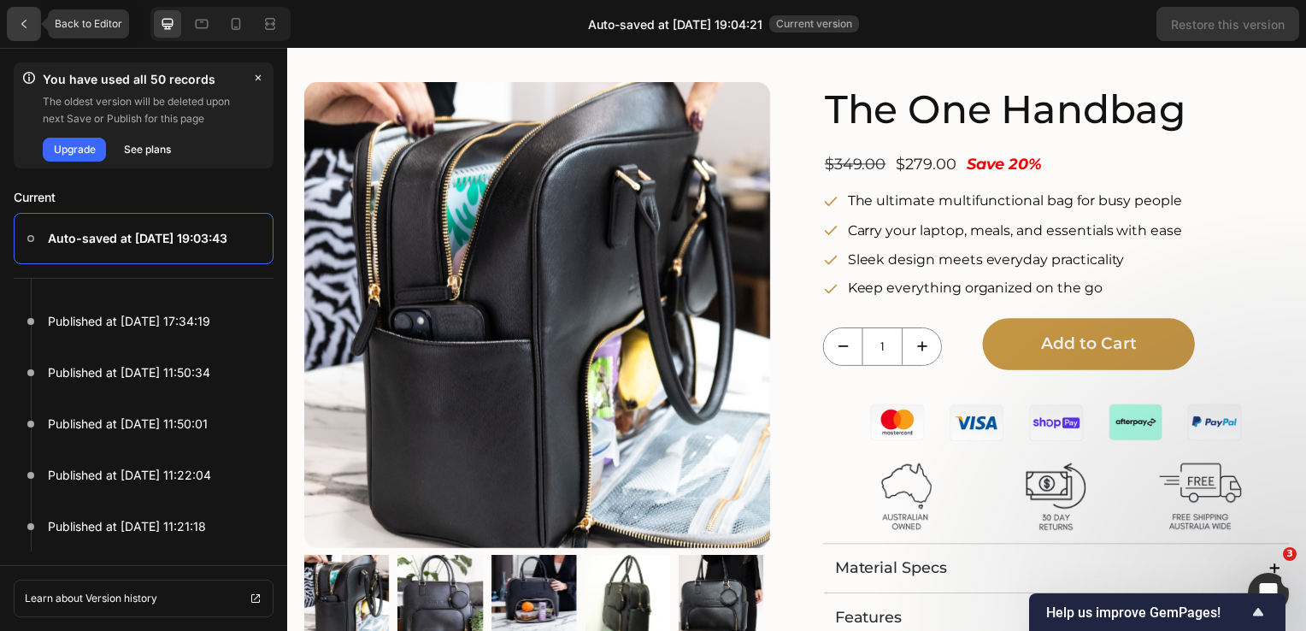
click at [23, 29] on icon at bounding box center [24, 24] width 14 height 14
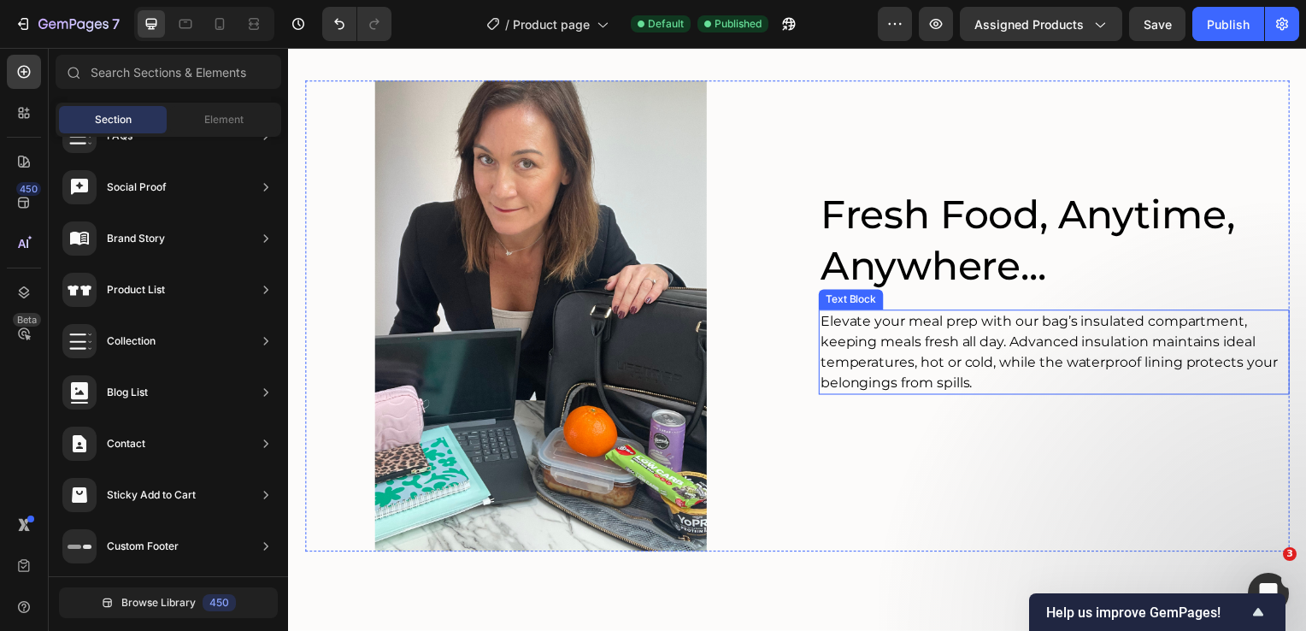
scroll to position [2057, 0]
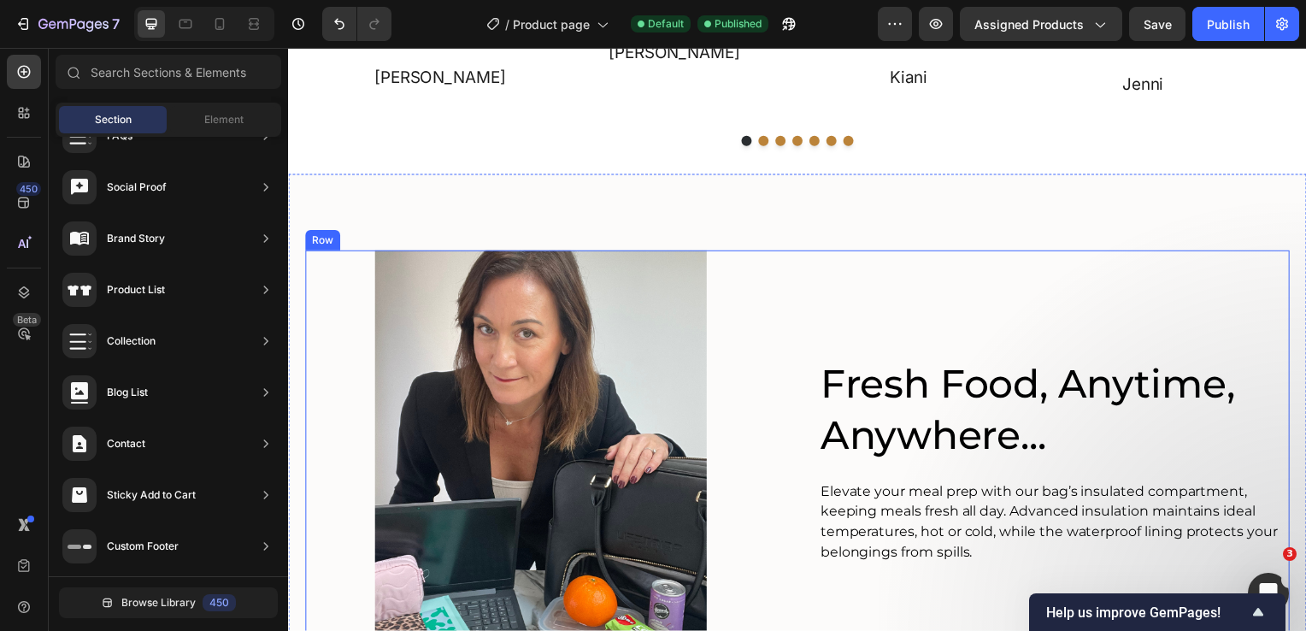
click at [789, 297] on div "Image Fresh Food, Anytime, Anywhere... Heading Elevate your meal prep with our …" at bounding box center [800, 489] width 991 height 474
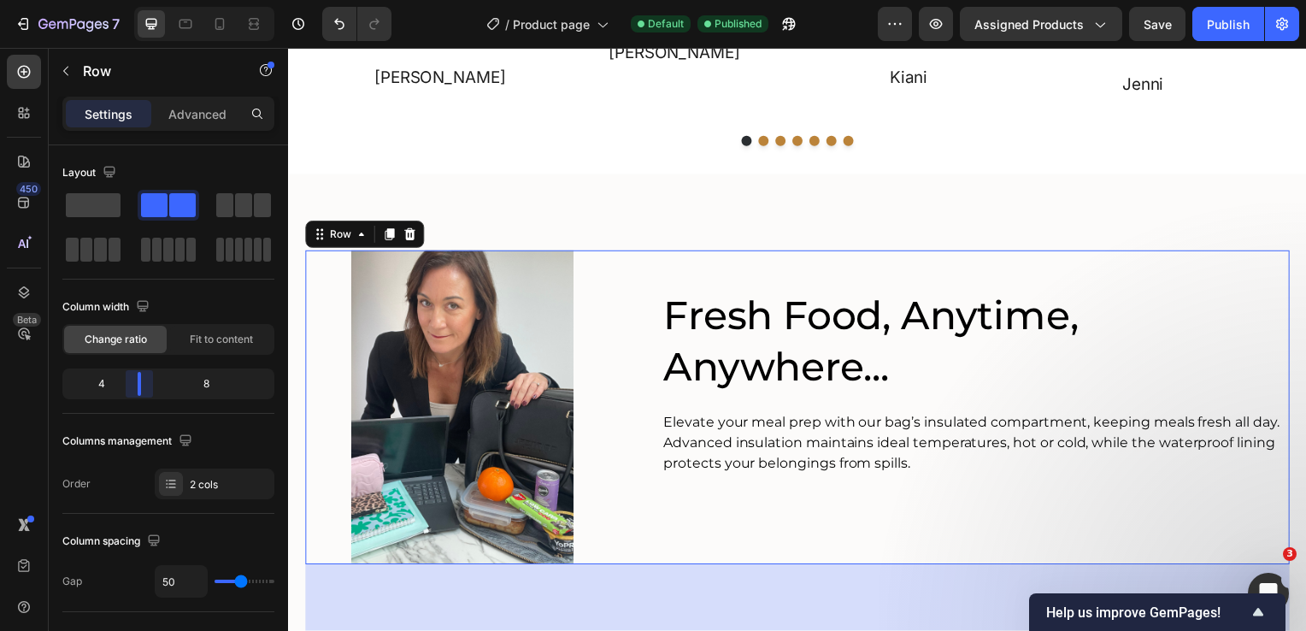
drag, startPoint x: 163, startPoint y: 385, endPoint x: 129, endPoint y: 385, distance: 34.2
click at [129, 0] on body "7 Version history / Product page Default Published Preview Assigned Products Sa…" at bounding box center [653, 0] width 1306 height 0
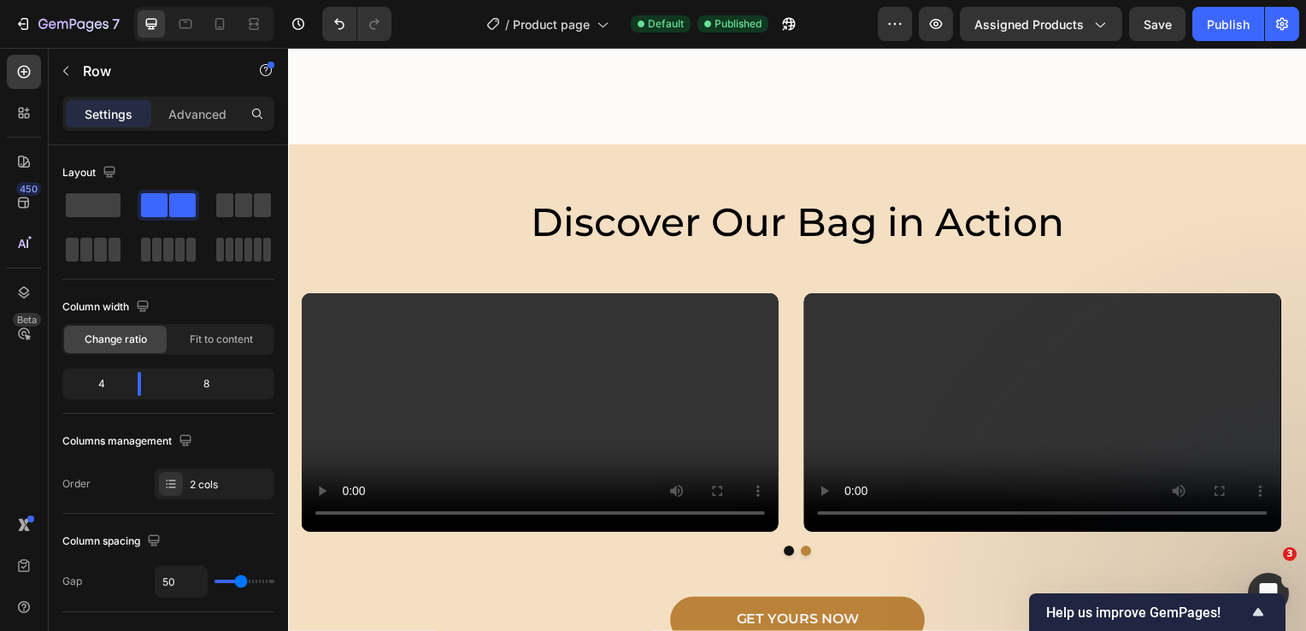
scroll to position [3253, 0]
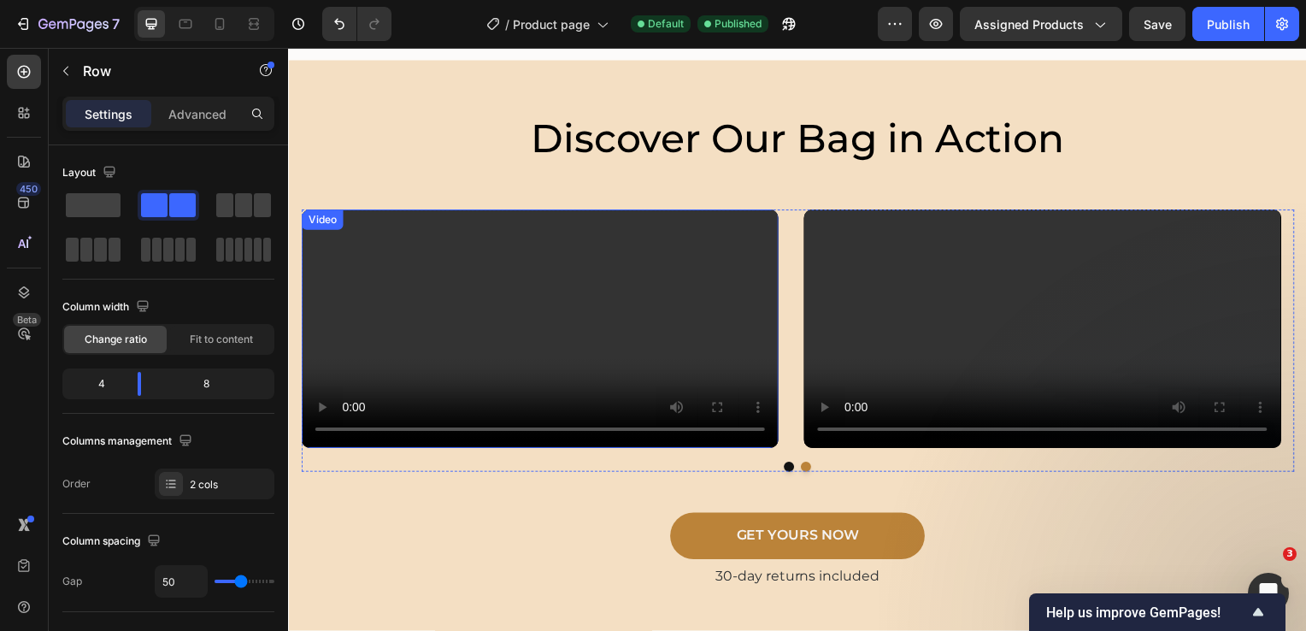
click at [411, 231] on div "Video" at bounding box center [541, 331] width 480 height 240
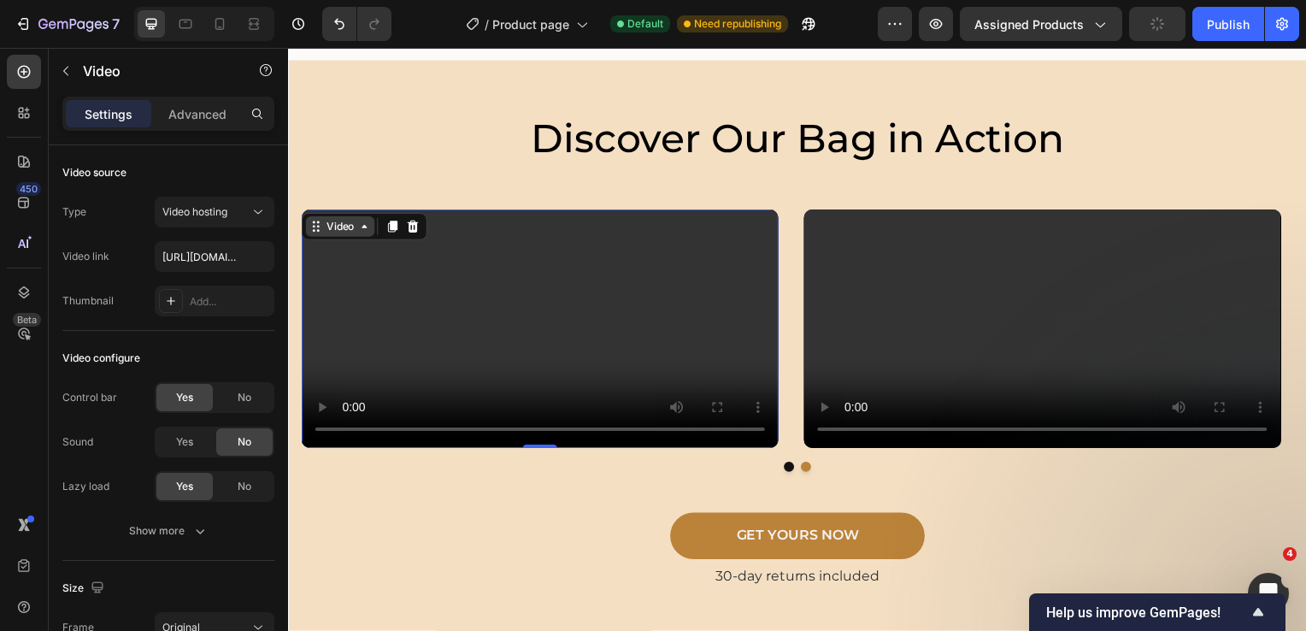
click at [365, 235] on icon at bounding box center [364, 228] width 14 height 14
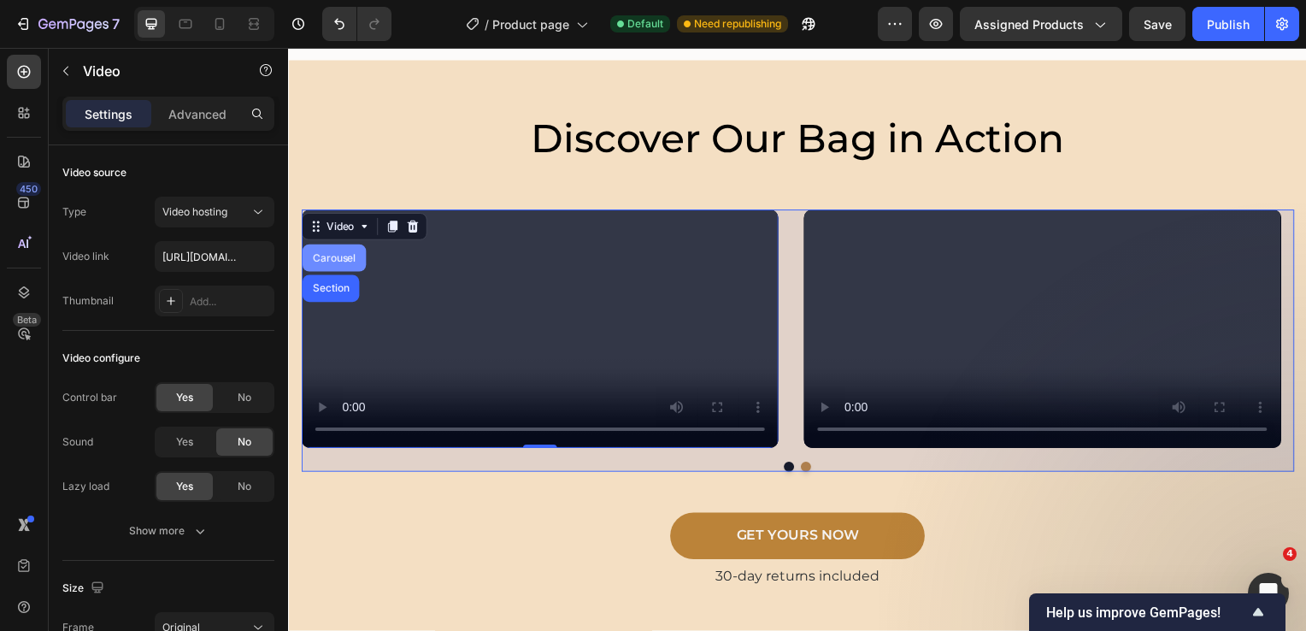
click at [344, 265] on div "Carousel" at bounding box center [333, 260] width 50 height 10
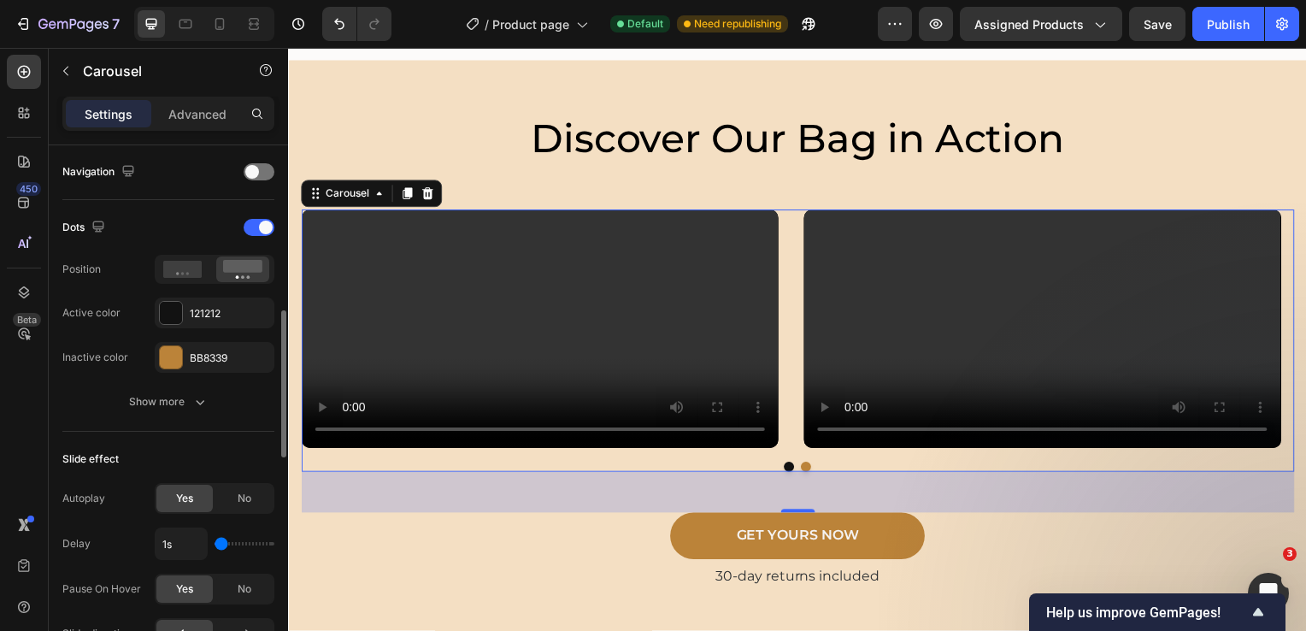
scroll to position [684, 0]
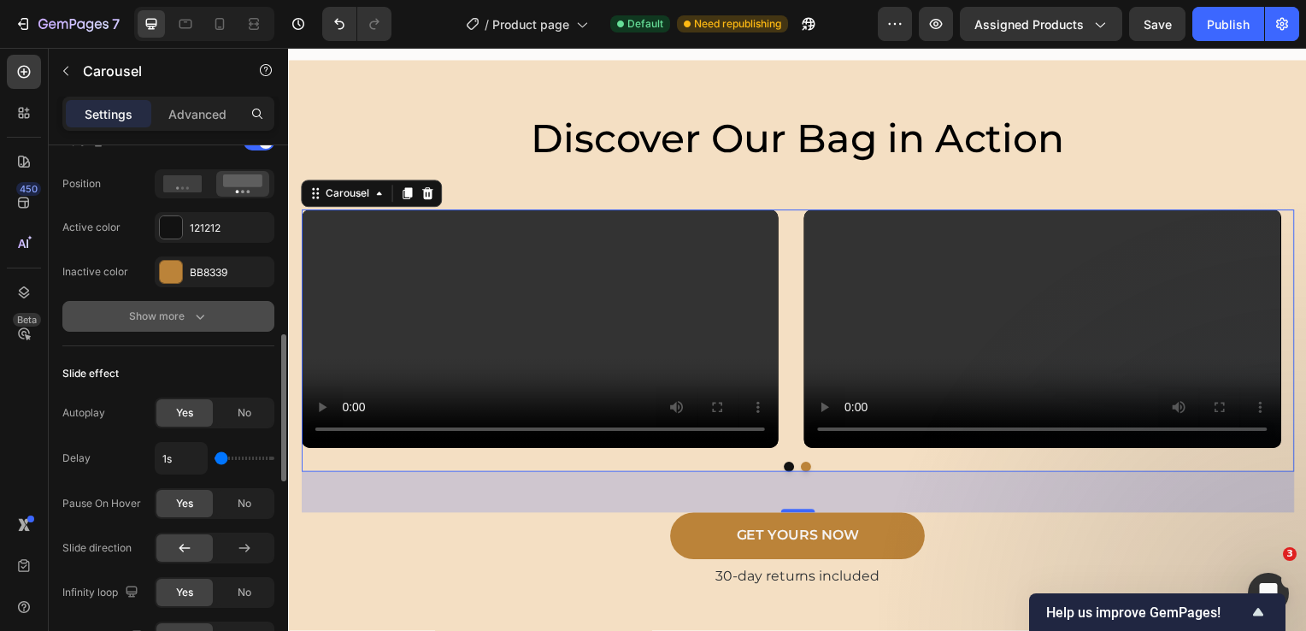
click at [158, 320] on div "Show more" at bounding box center [168, 316] width 79 height 17
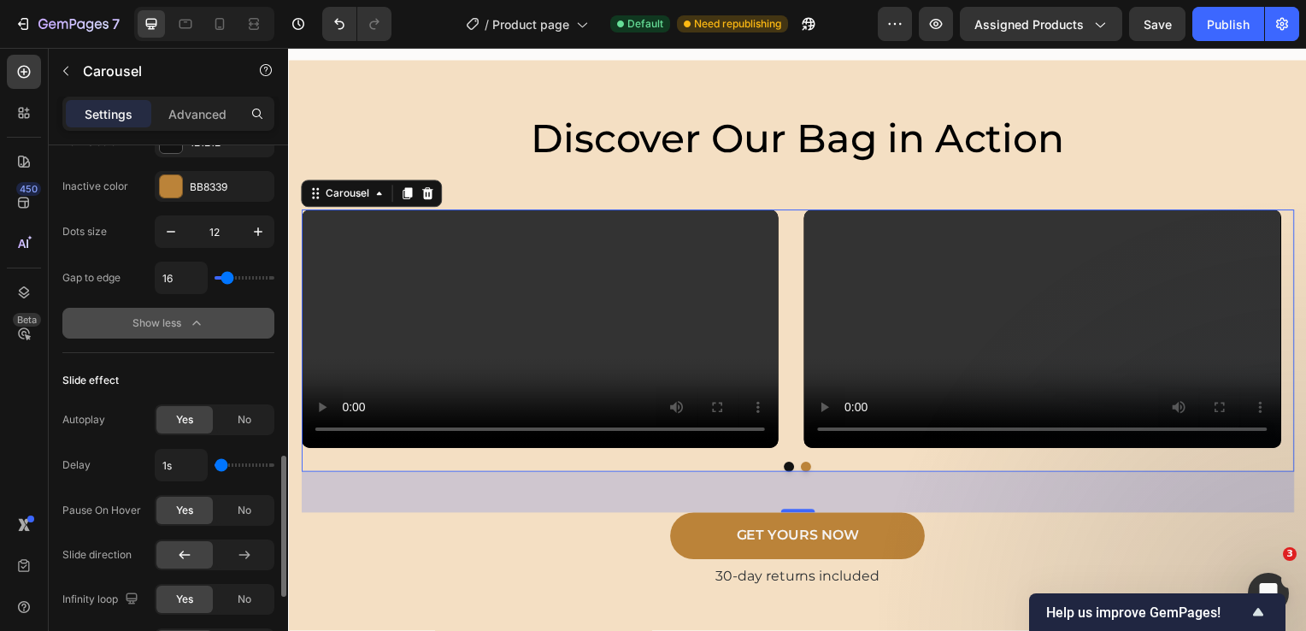
scroll to position [855, 0]
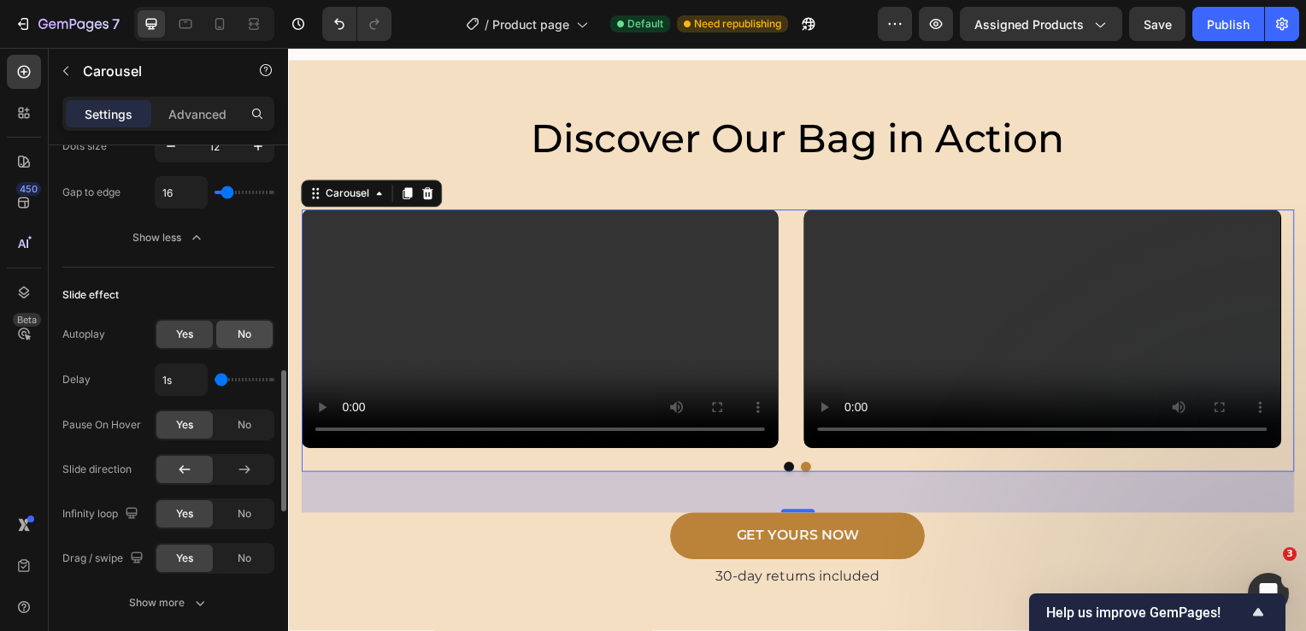
click at [244, 330] on span "No" at bounding box center [245, 333] width 14 height 15
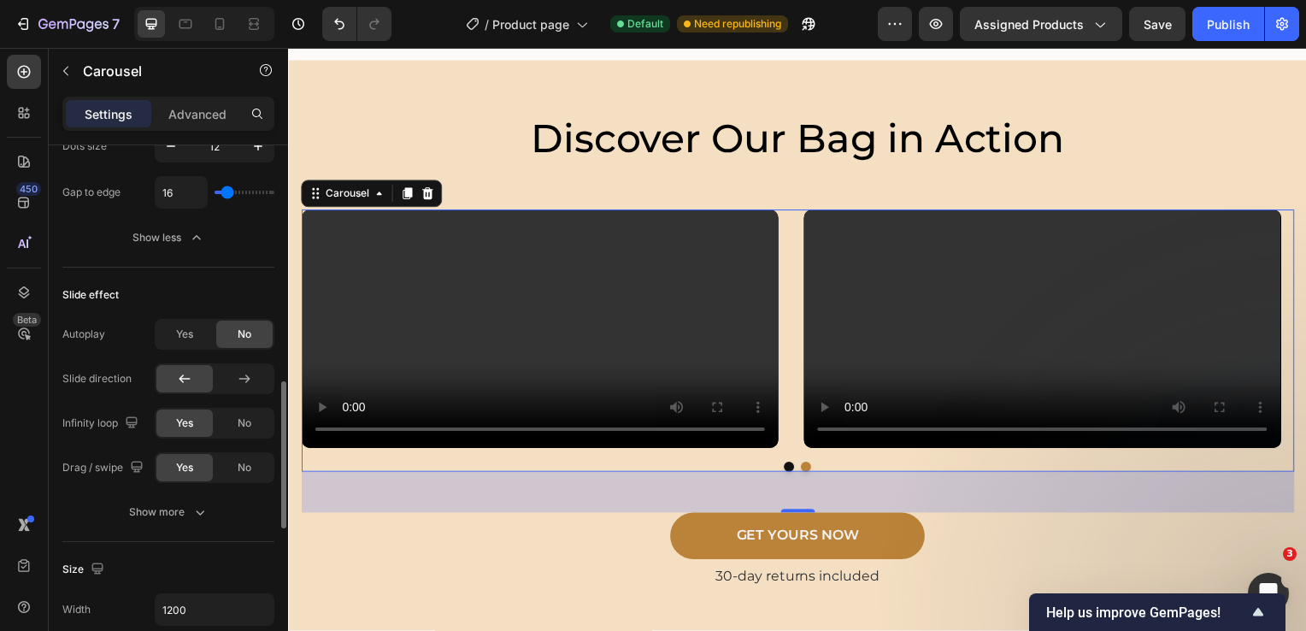
click at [178, 380] on icon at bounding box center [184, 378] width 17 height 17
click at [236, 418] on div "No" at bounding box center [244, 422] width 56 height 27
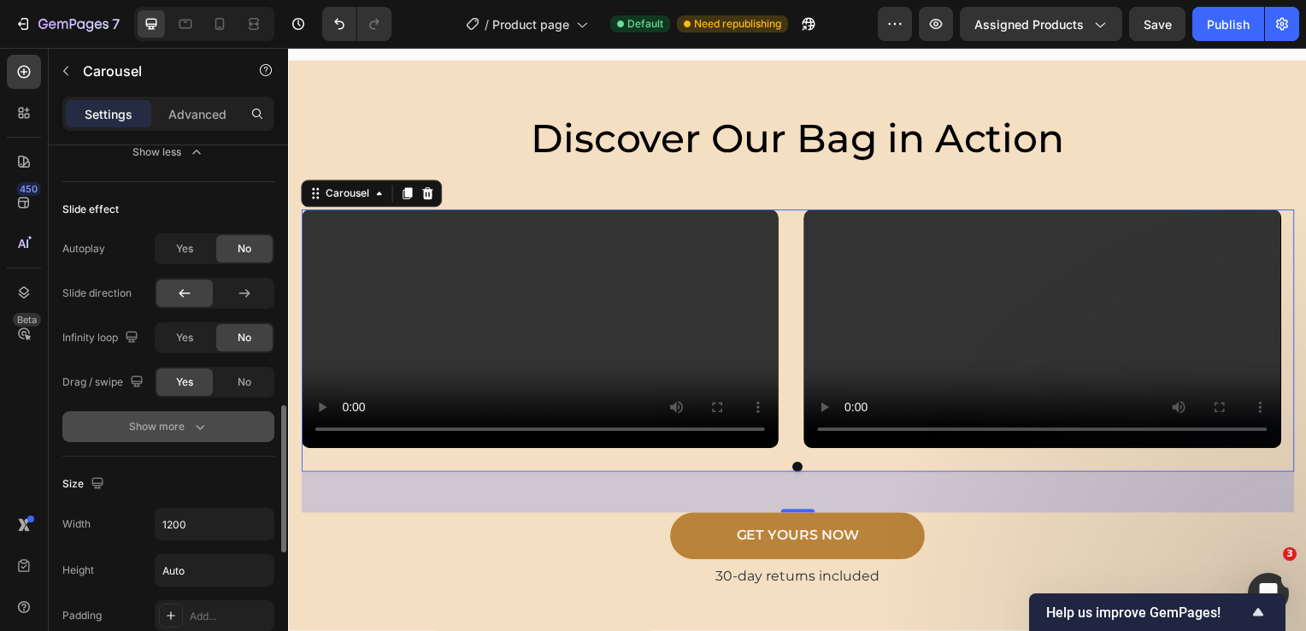
click at [159, 425] on div "Show more" at bounding box center [168, 426] width 79 height 17
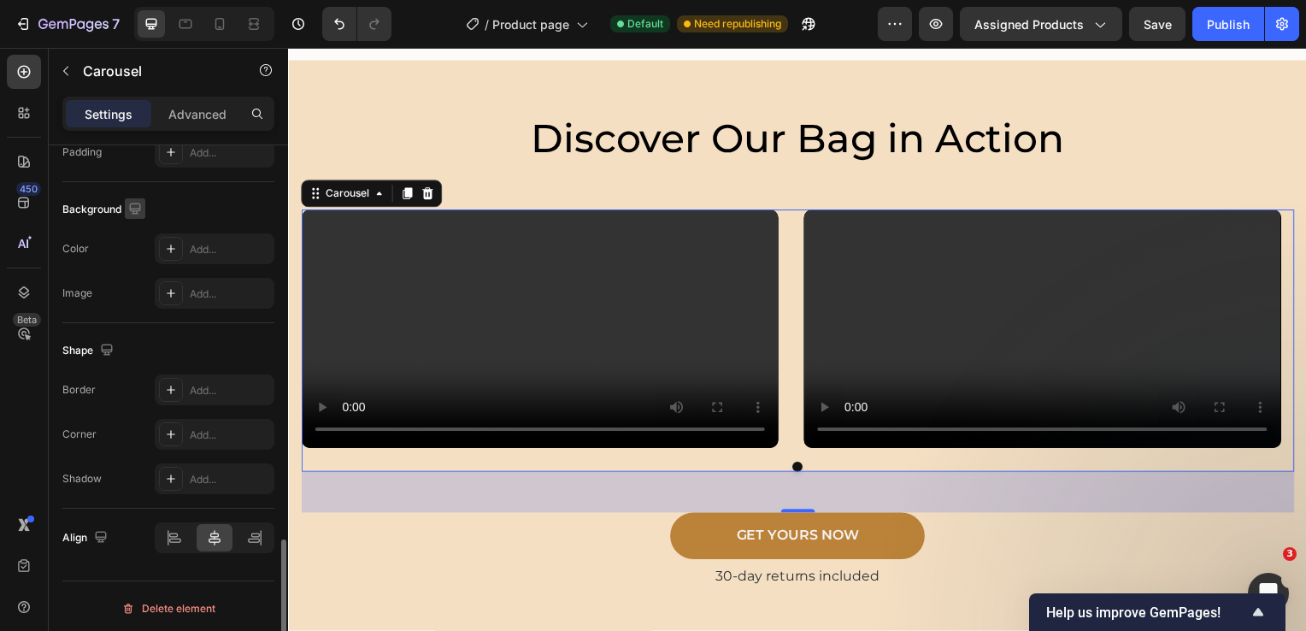
scroll to position [1494, 0]
click at [202, 118] on p "Advanced" at bounding box center [197, 114] width 58 height 18
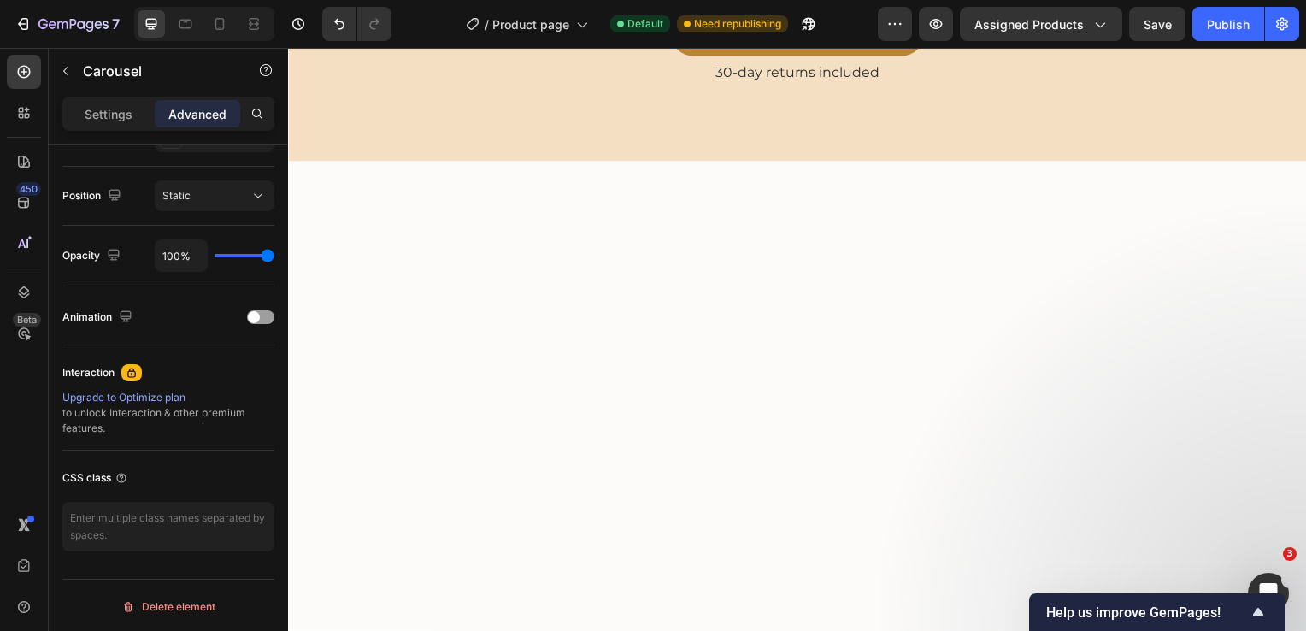
scroll to position [0, 0]
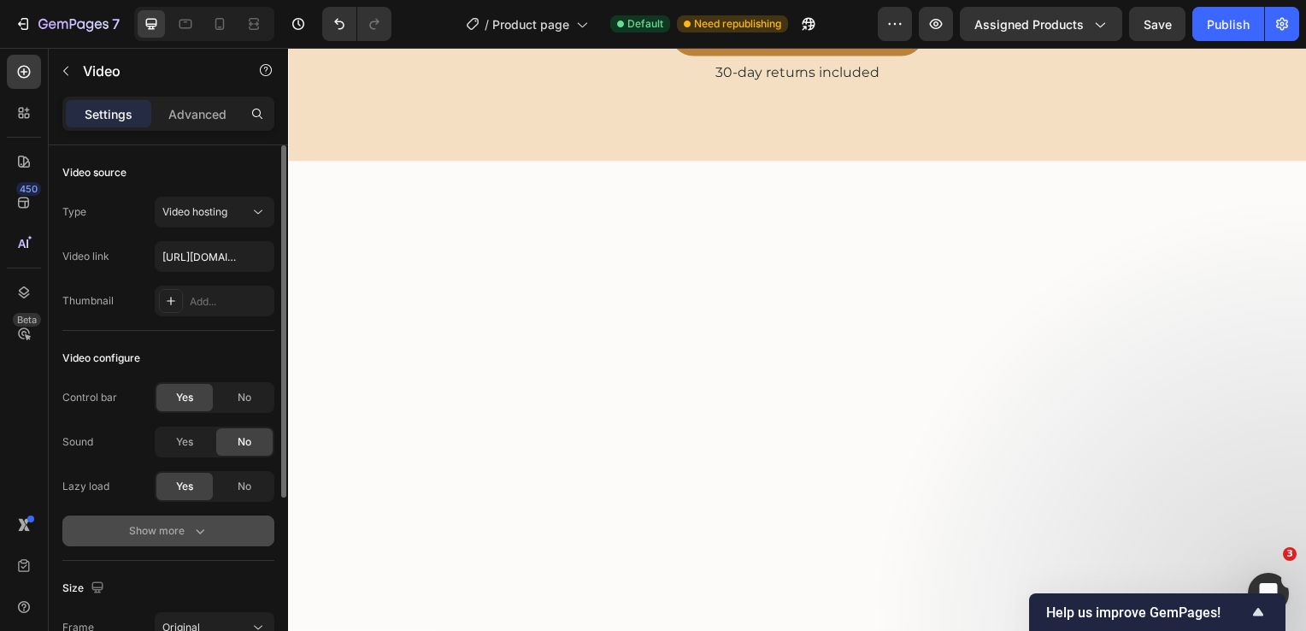
click at [184, 526] on div "Show more" at bounding box center [168, 530] width 79 height 17
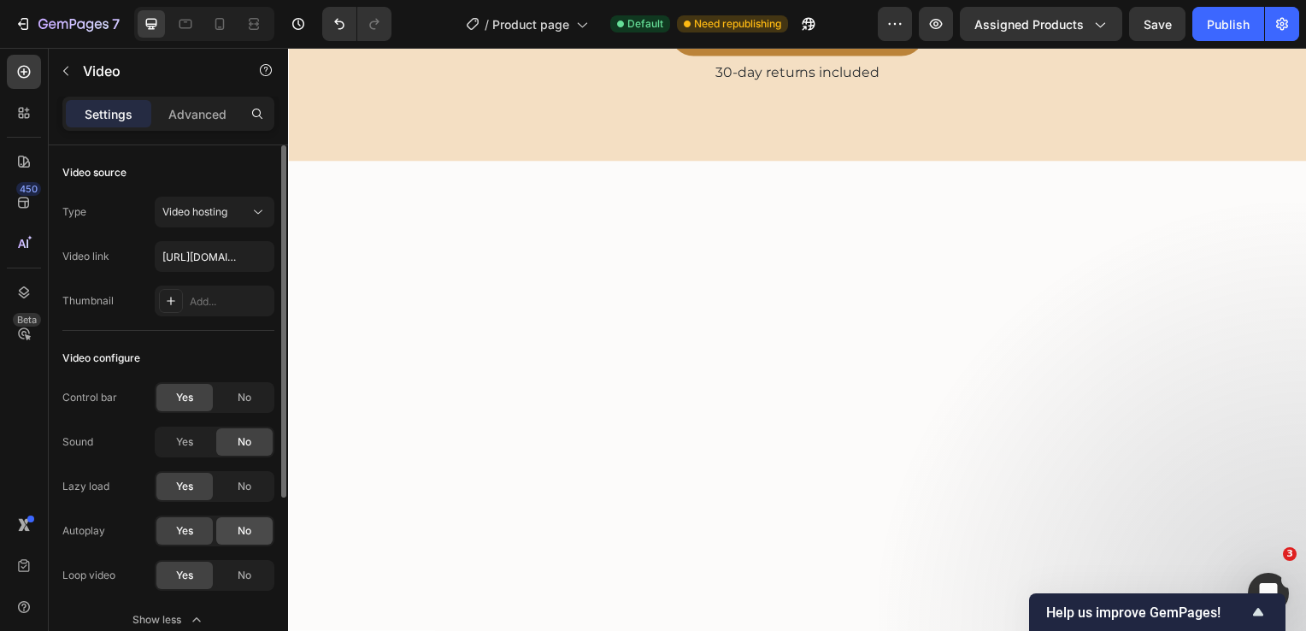
click at [249, 526] on span "No" at bounding box center [245, 530] width 14 height 15
click at [231, 535] on div "No" at bounding box center [244, 530] width 56 height 27
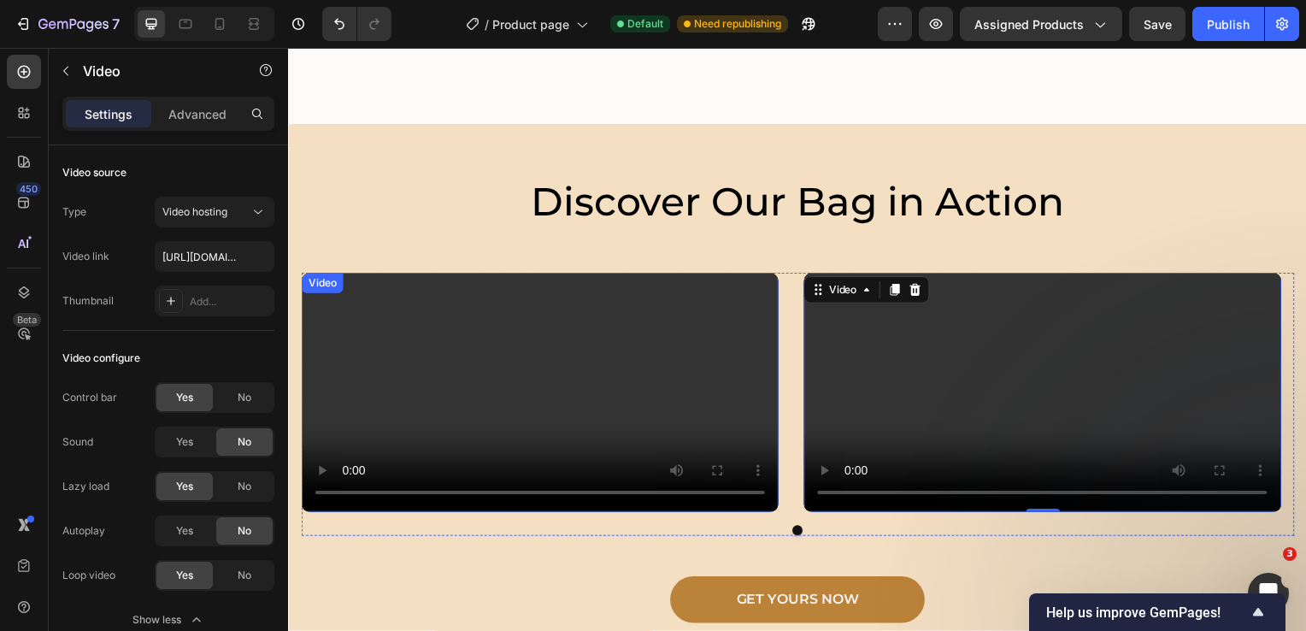
scroll to position [3168, 0]
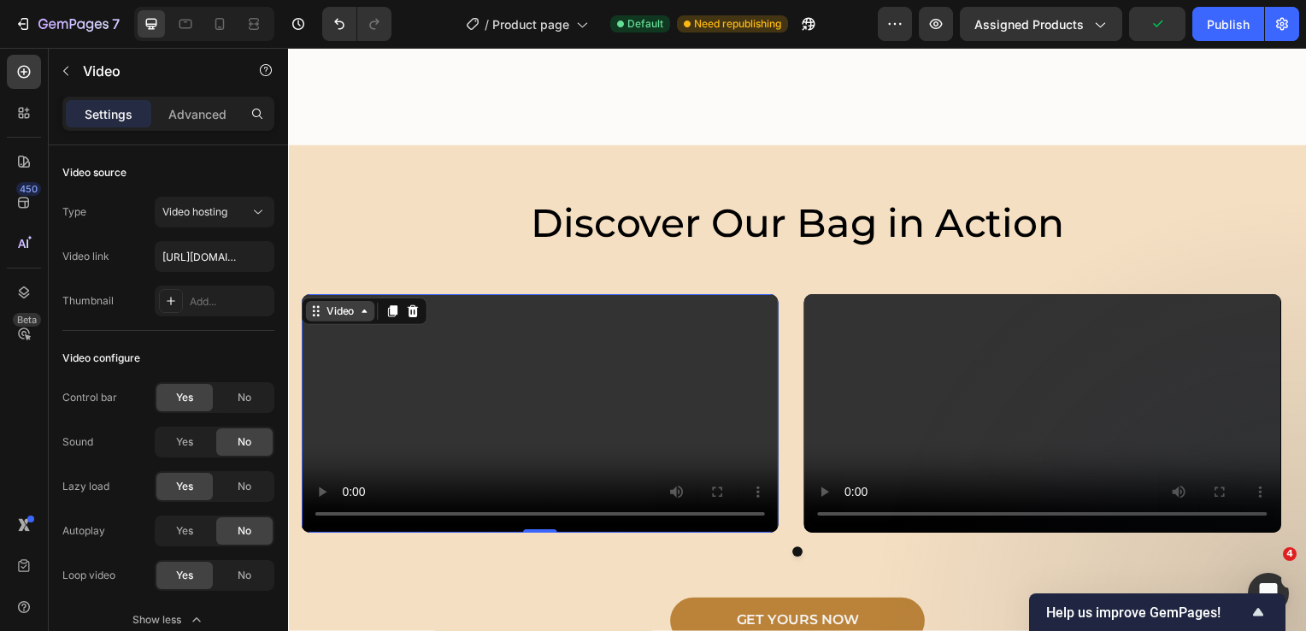
click at [332, 315] on div "Video" at bounding box center [339, 313] width 35 height 15
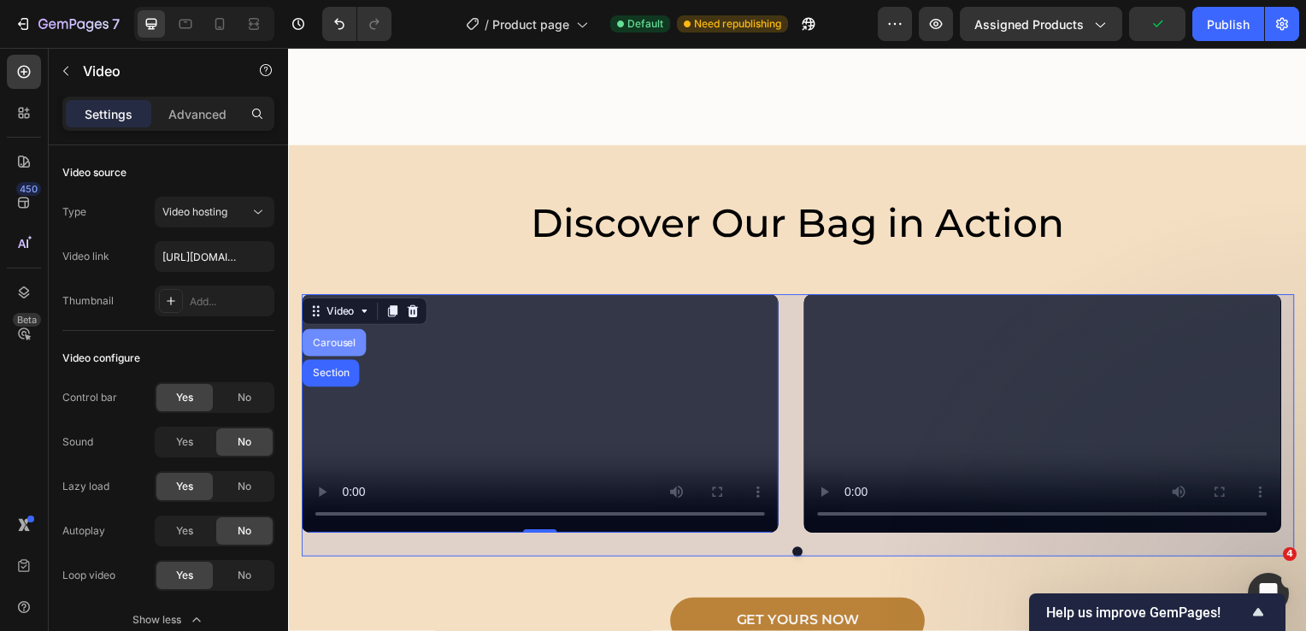
click at [330, 346] on div "Carousel" at bounding box center [333, 345] width 50 height 10
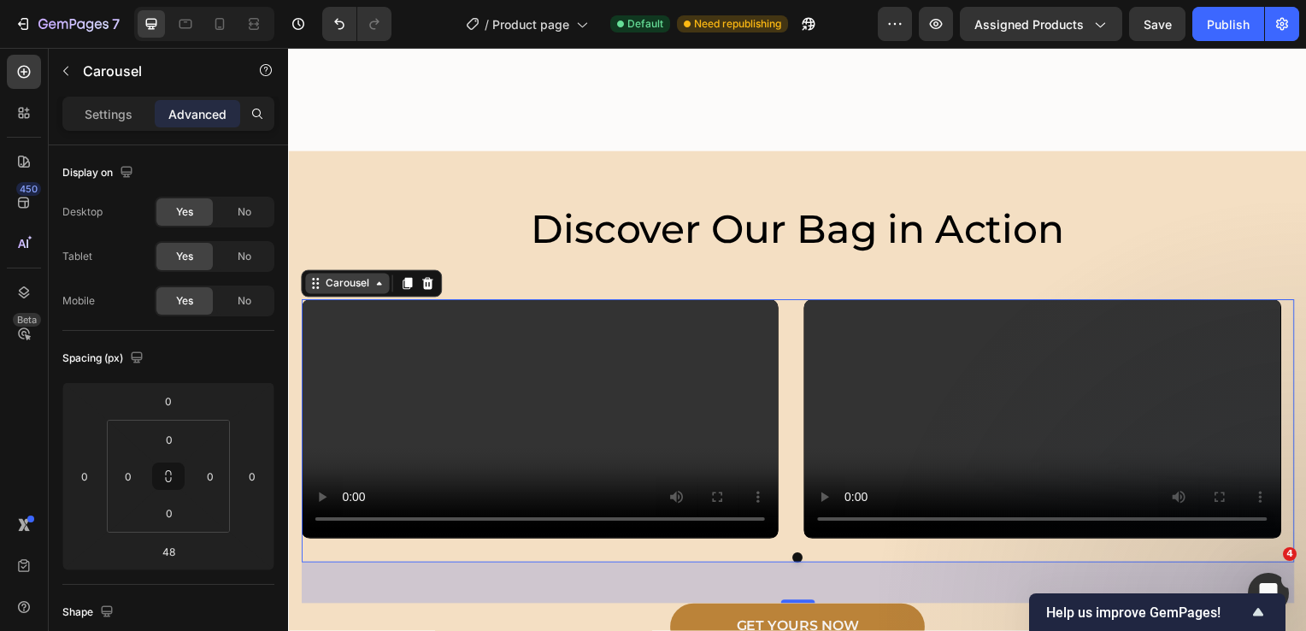
click at [365, 287] on div "Carousel" at bounding box center [347, 285] width 50 height 15
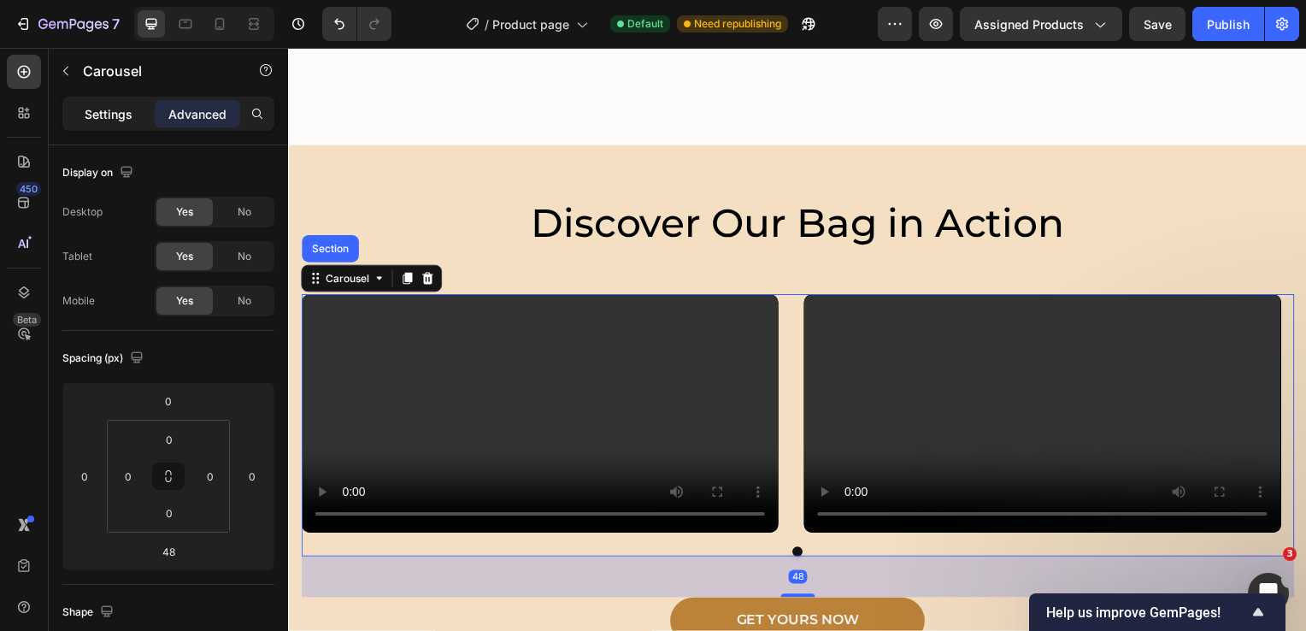
click at [113, 108] on p "Settings" at bounding box center [109, 114] width 48 height 18
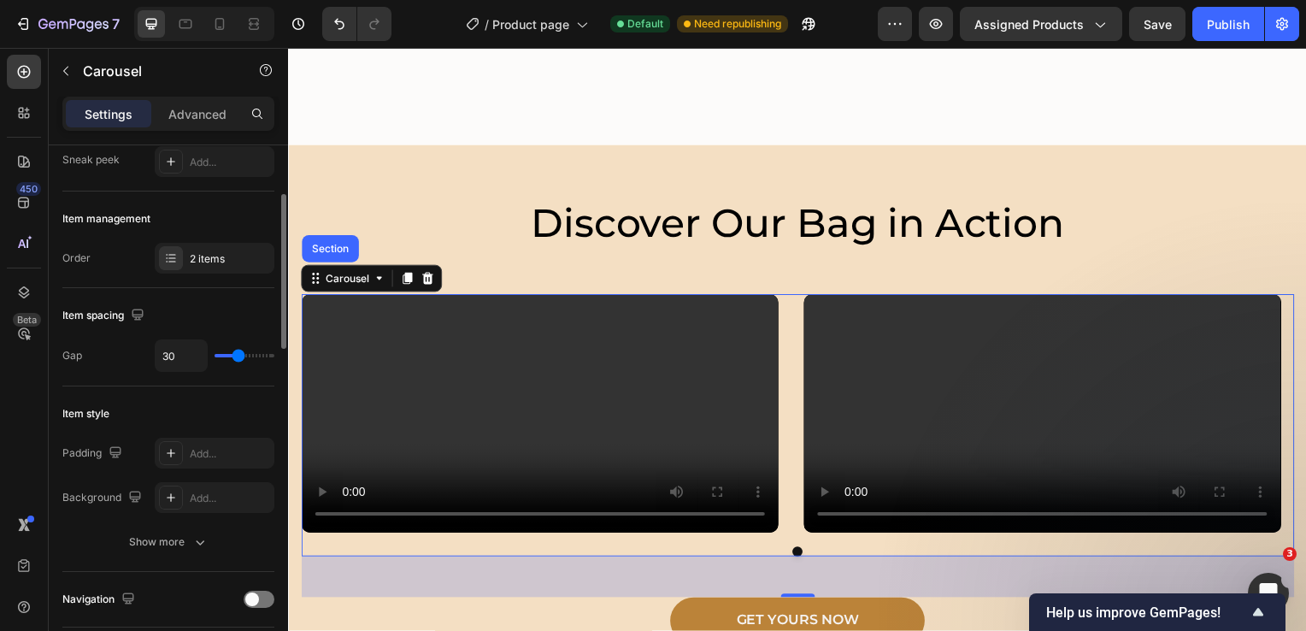
scroll to position [256, 0]
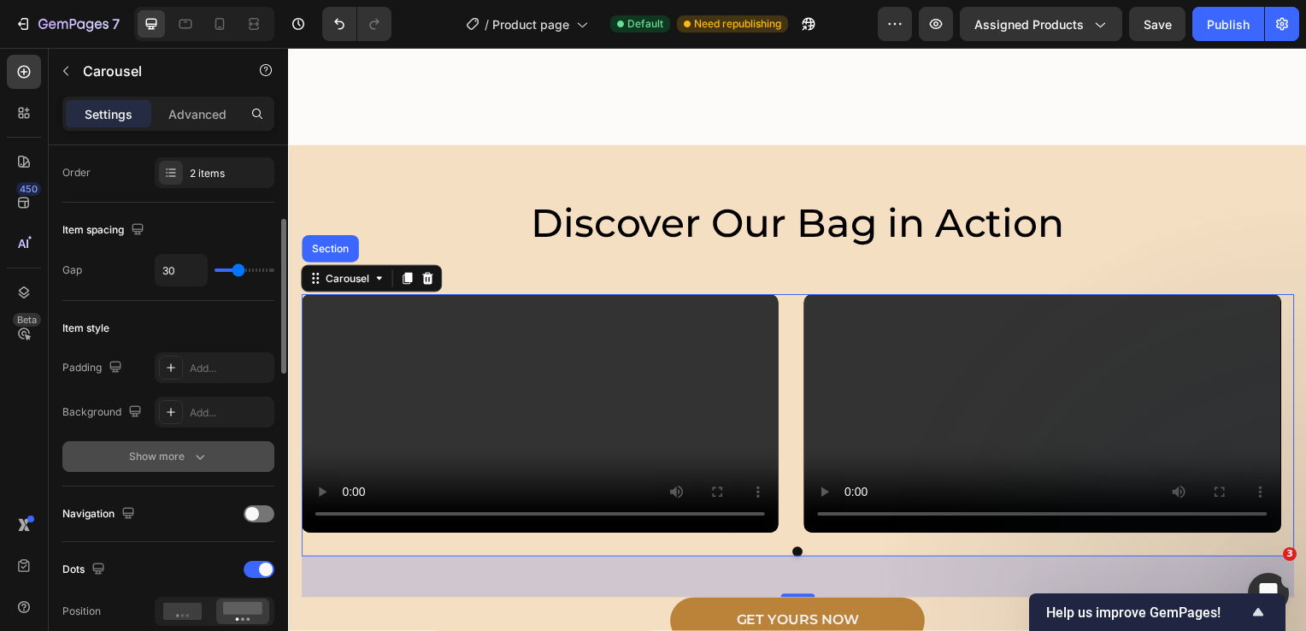
click at [163, 454] on div "Show more" at bounding box center [168, 456] width 79 height 17
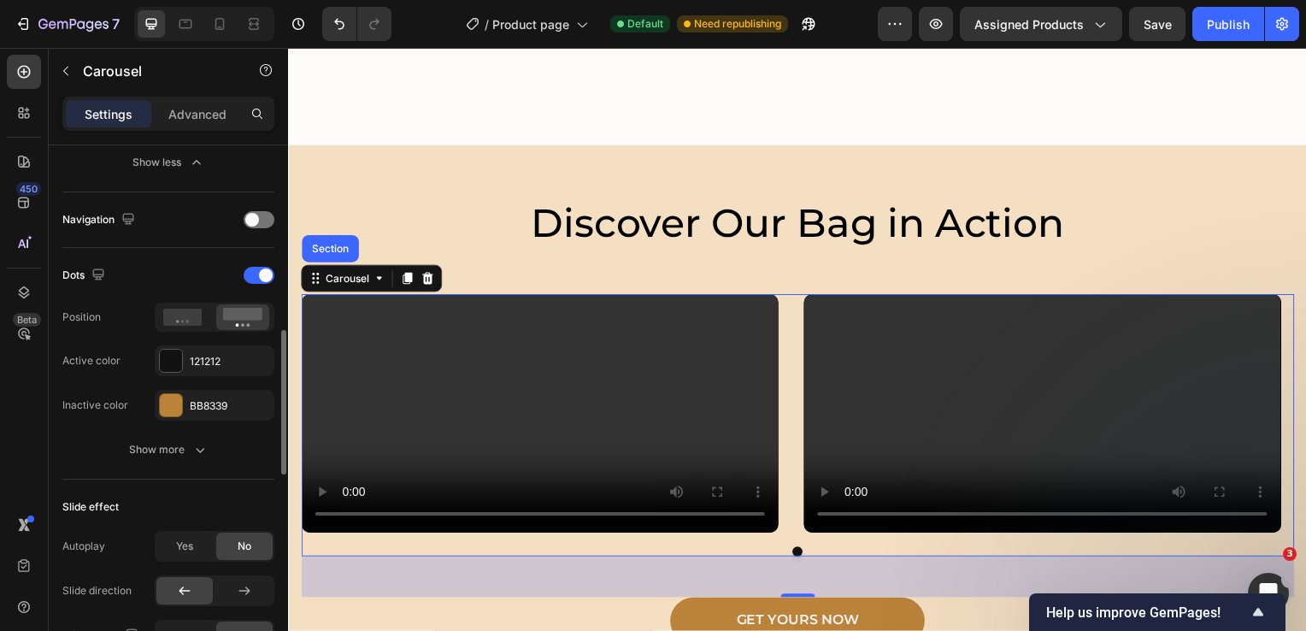
scroll to position [769, 0]
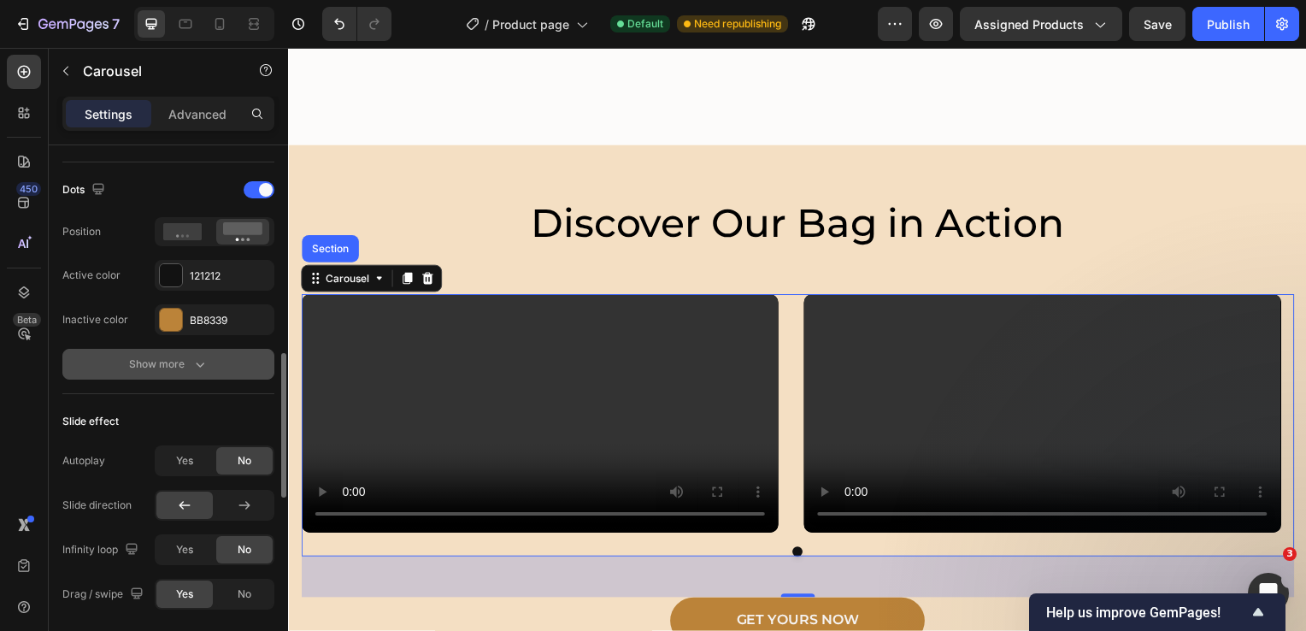
click at [168, 361] on div "Show more" at bounding box center [168, 363] width 79 height 17
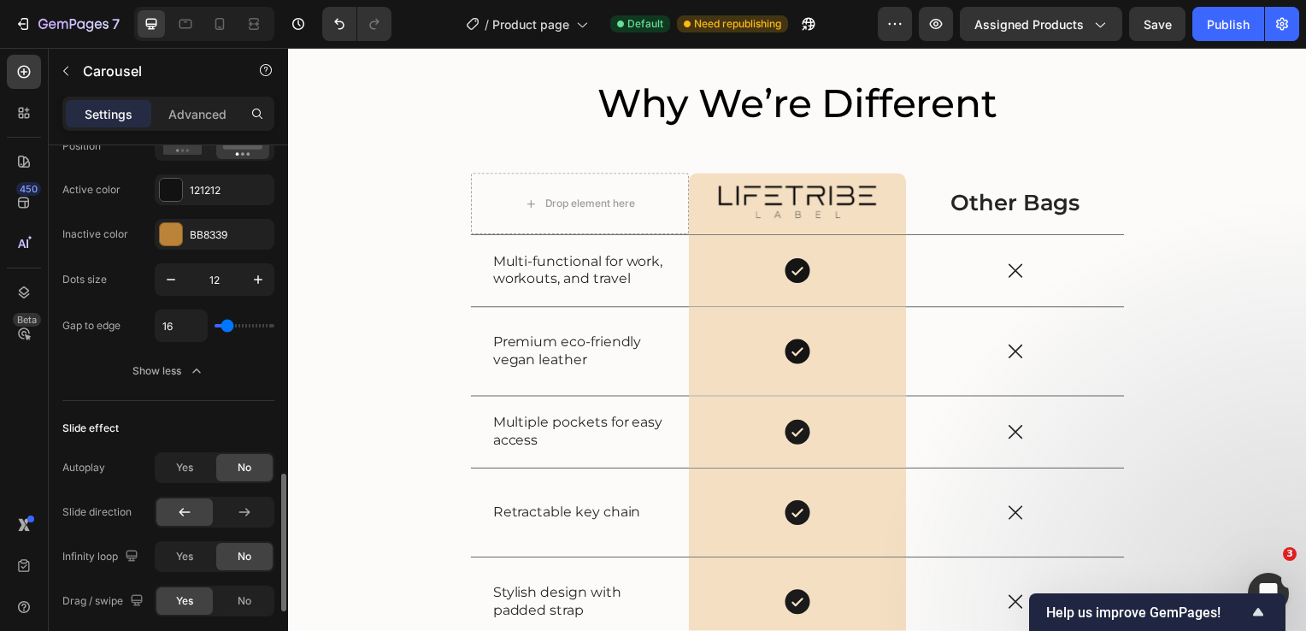
scroll to position [940, 0]
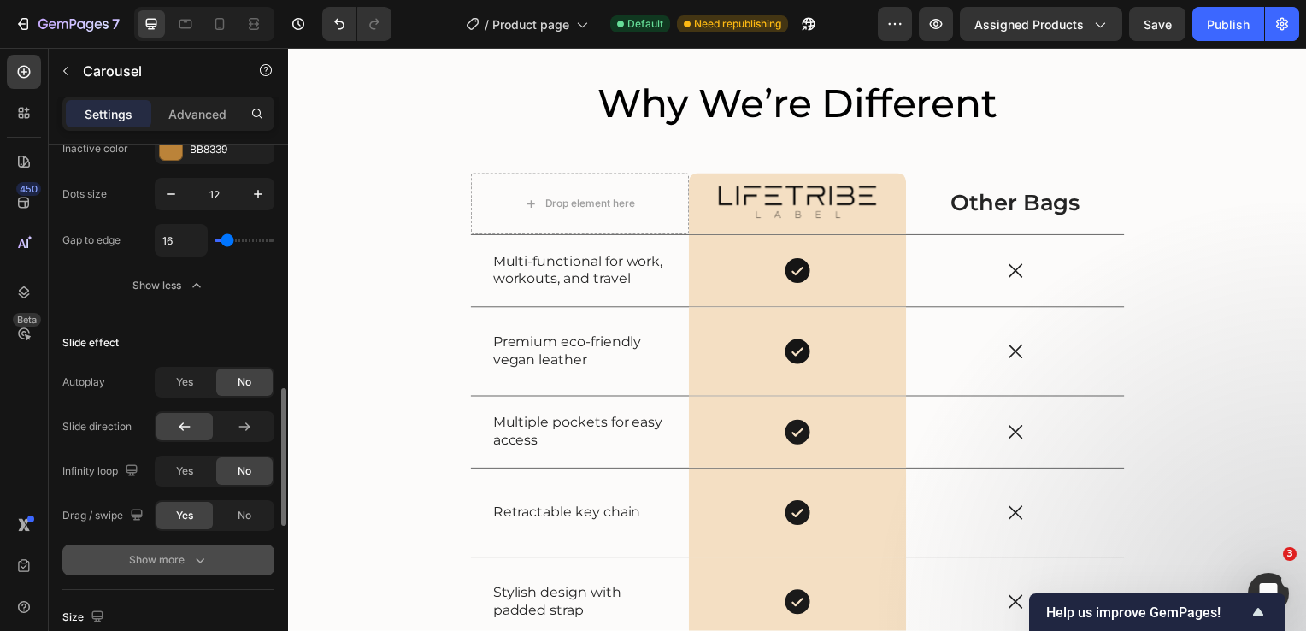
click at [173, 559] on div "Show more" at bounding box center [168, 559] width 79 height 17
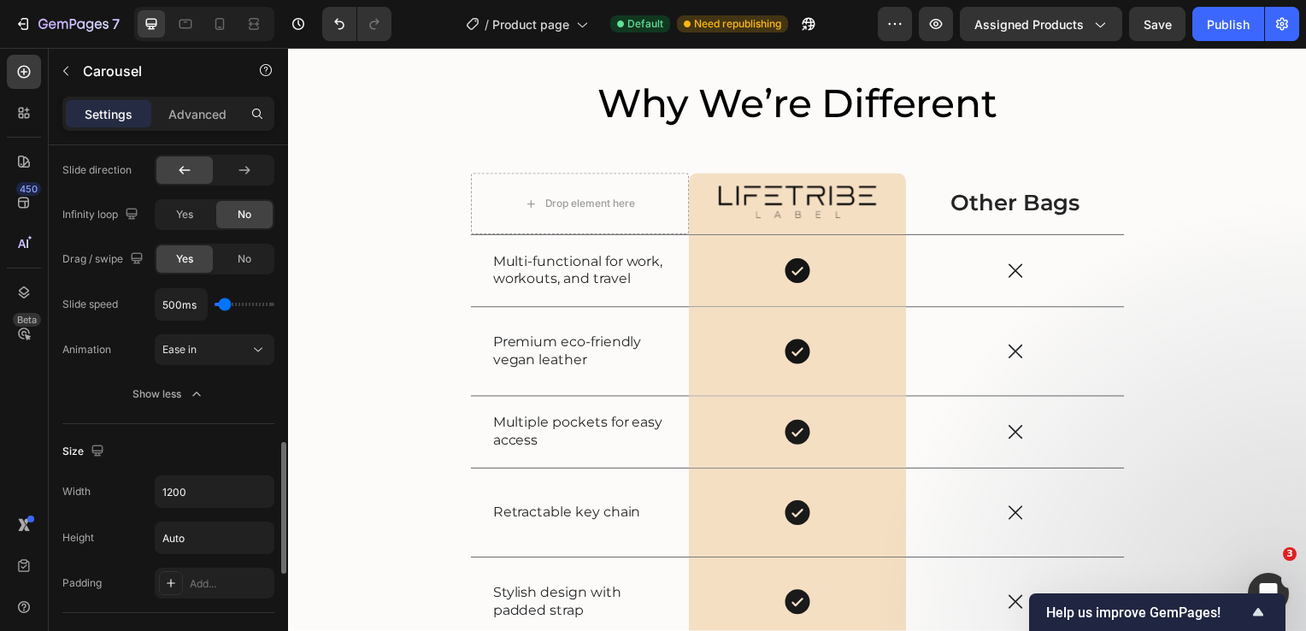
scroll to position [1282, 0]
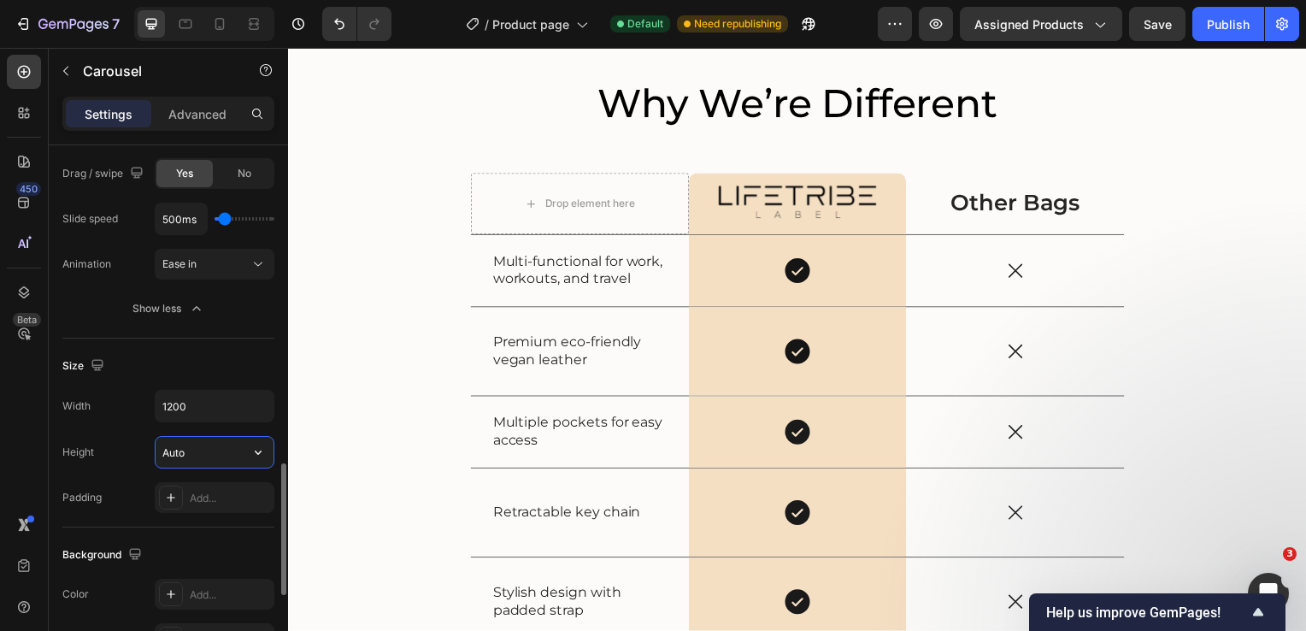
click at [232, 455] on input "Auto" at bounding box center [215, 452] width 118 height 31
click at [256, 450] on icon "button" at bounding box center [258, 452] width 17 height 17
click at [191, 491] on span "Fit content" at bounding box center [187, 492] width 51 height 15
click at [199, 452] on input "Auto" at bounding box center [215, 452] width 118 height 31
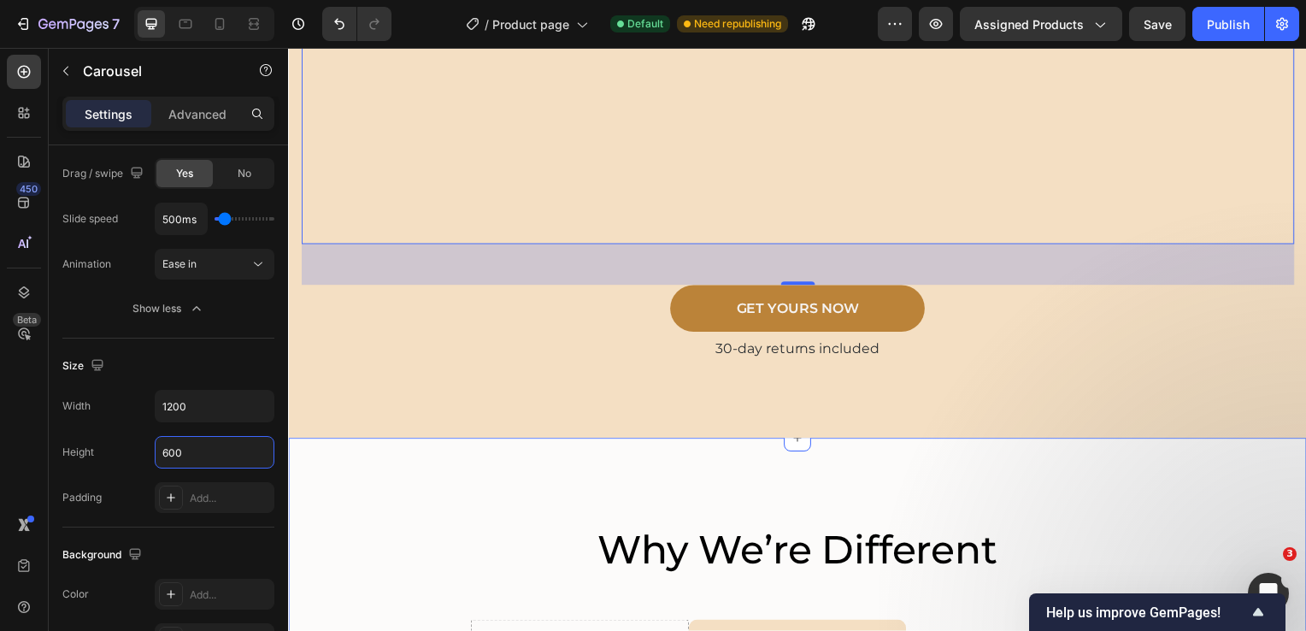
scroll to position [3852, 0]
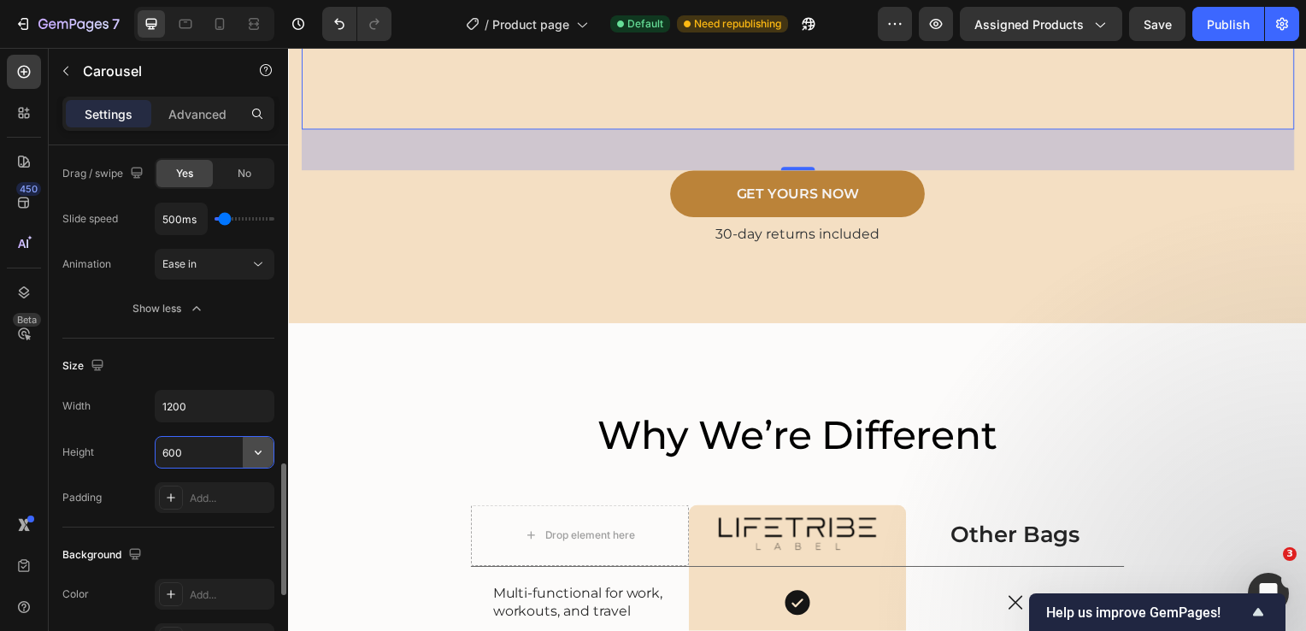
click at [256, 450] on icon "button" at bounding box center [258, 452] width 7 height 4
click at [241, 491] on span "Auto" at bounding box center [248, 492] width 22 height 15
type input "Auto"
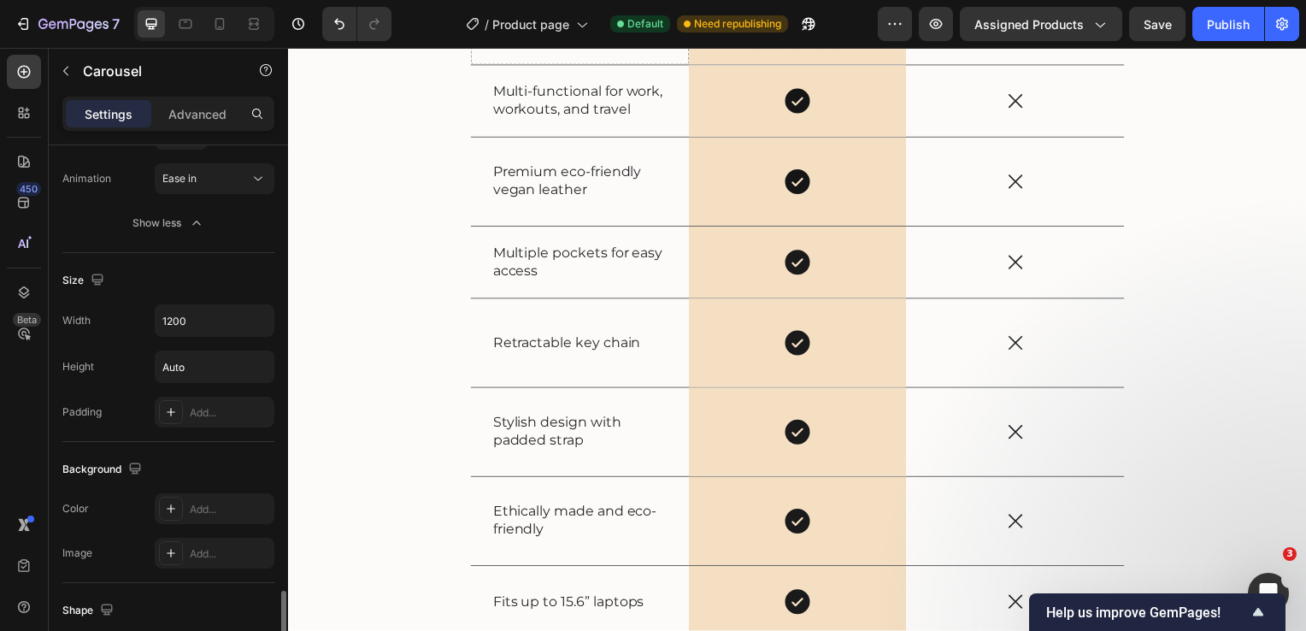
scroll to position [1538, 0]
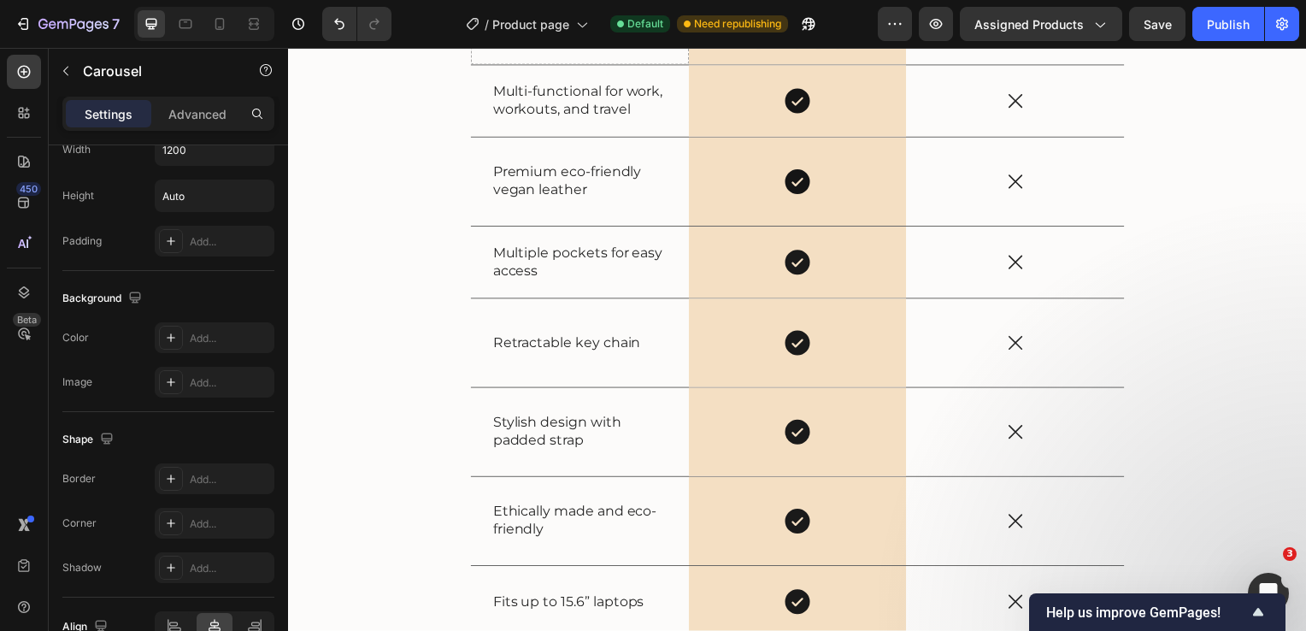
click at [106, 119] on p "Settings" at bounding box center [109, 114] width 48 height 18
click at [1220, 19] on div "Publish" at bounding box center [1228, 24] width 43 height 18
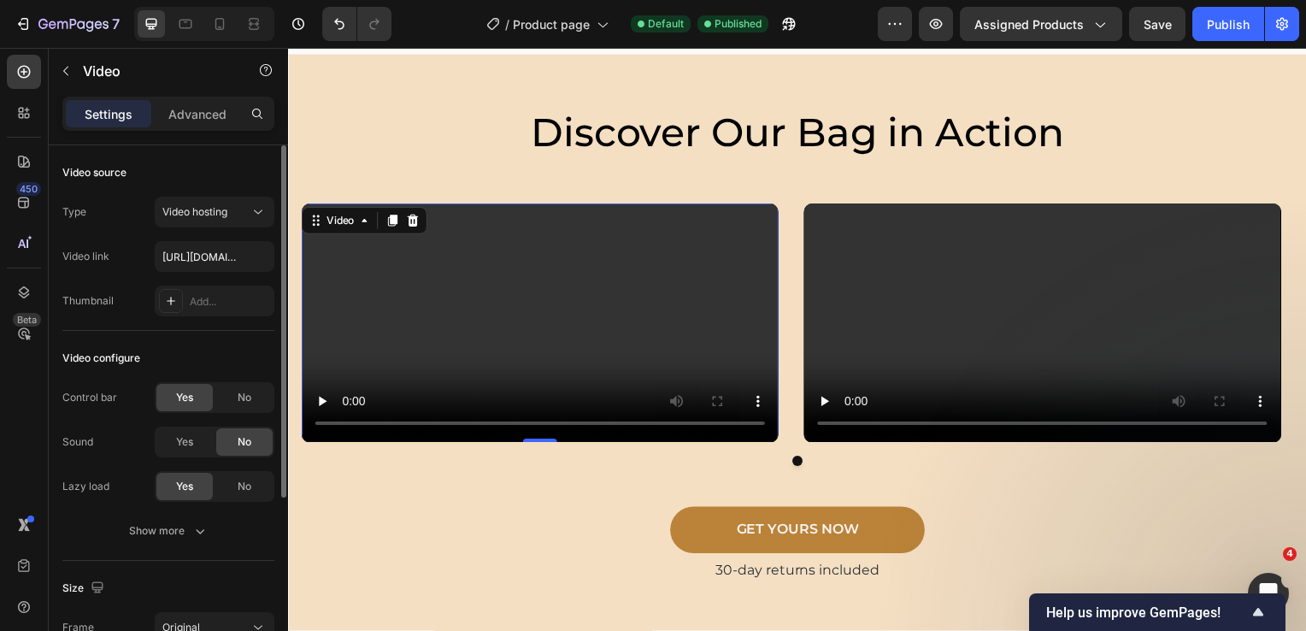
scroll to position [0, 0]
click at [358, 226] on icon at bounding box center [364, 222] width 14 height 14
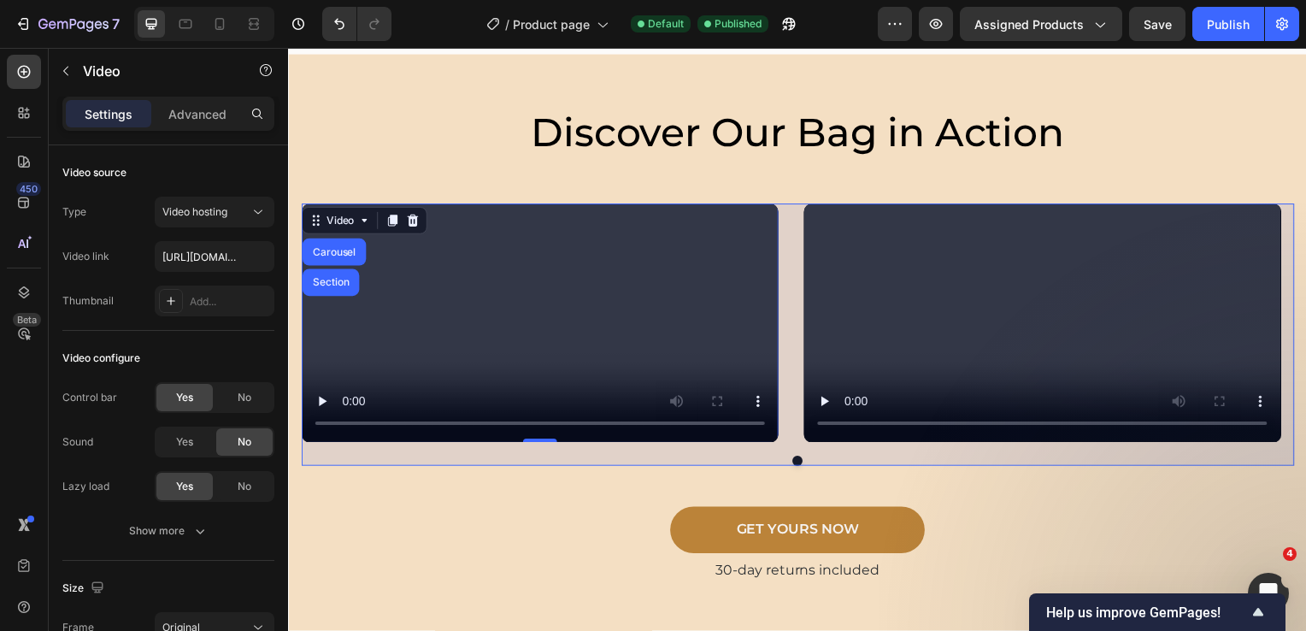
click at [344, 258] on div "Carousel" at bounding box center [333, 254] width 50 height 10
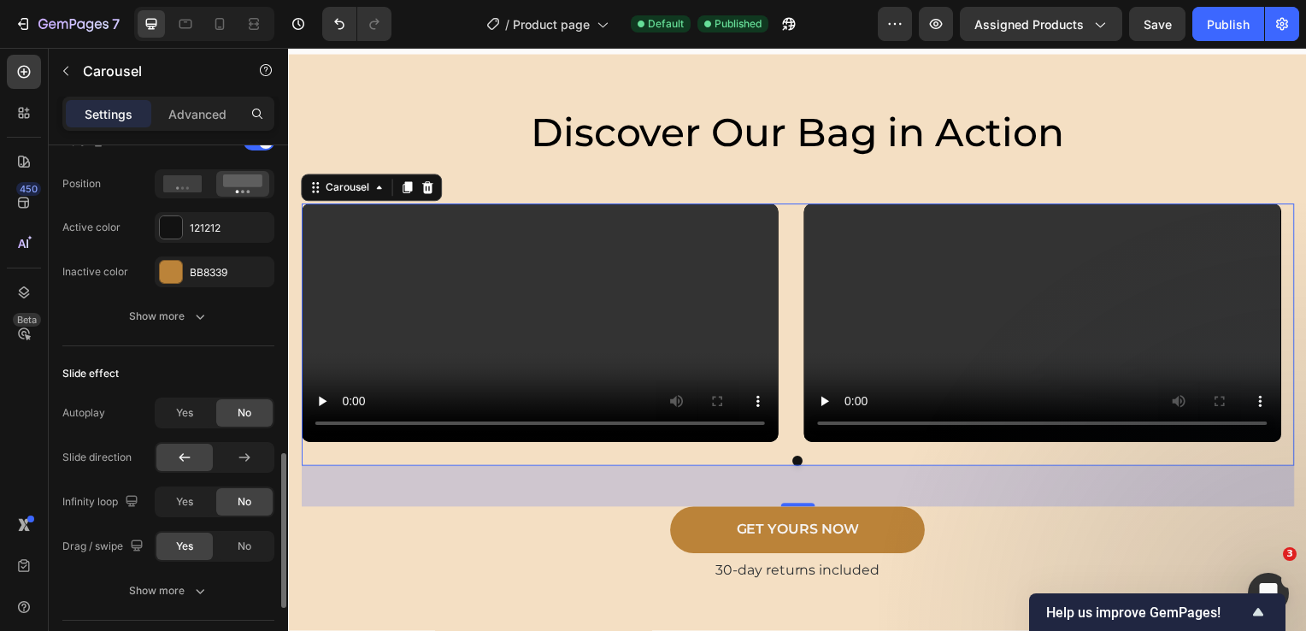
scroll to position [769, 0]
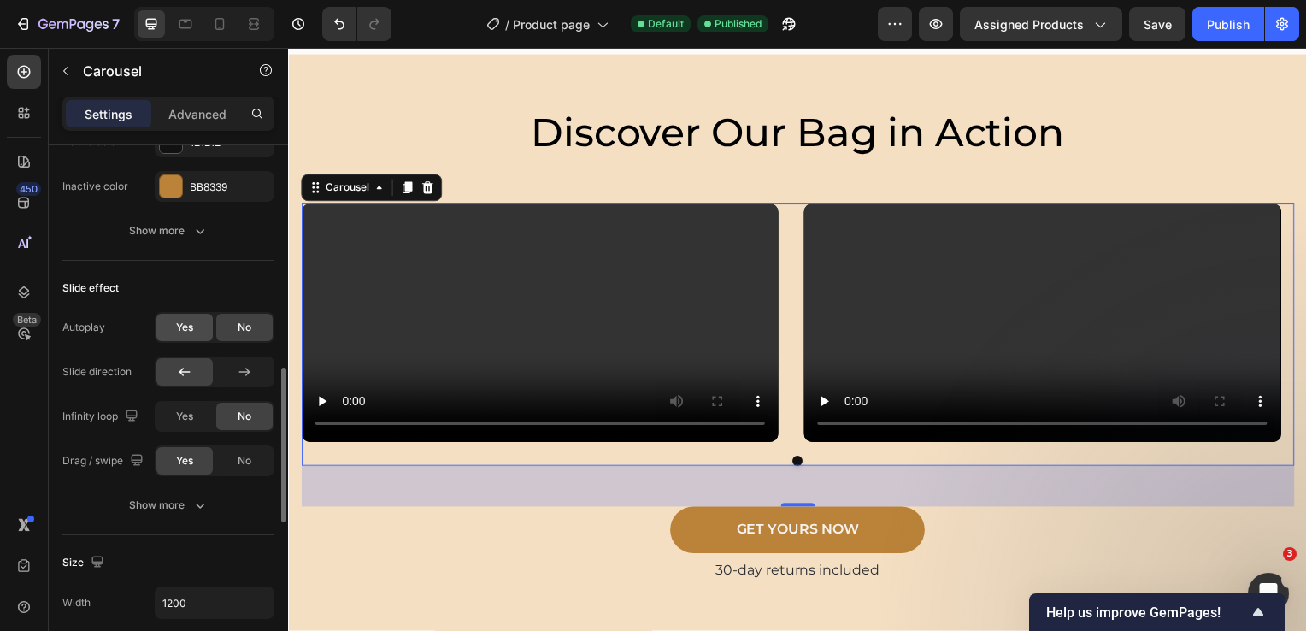
click at [179, 330] on span "Yes" at bounding box center [184, 327] width 17 height 15
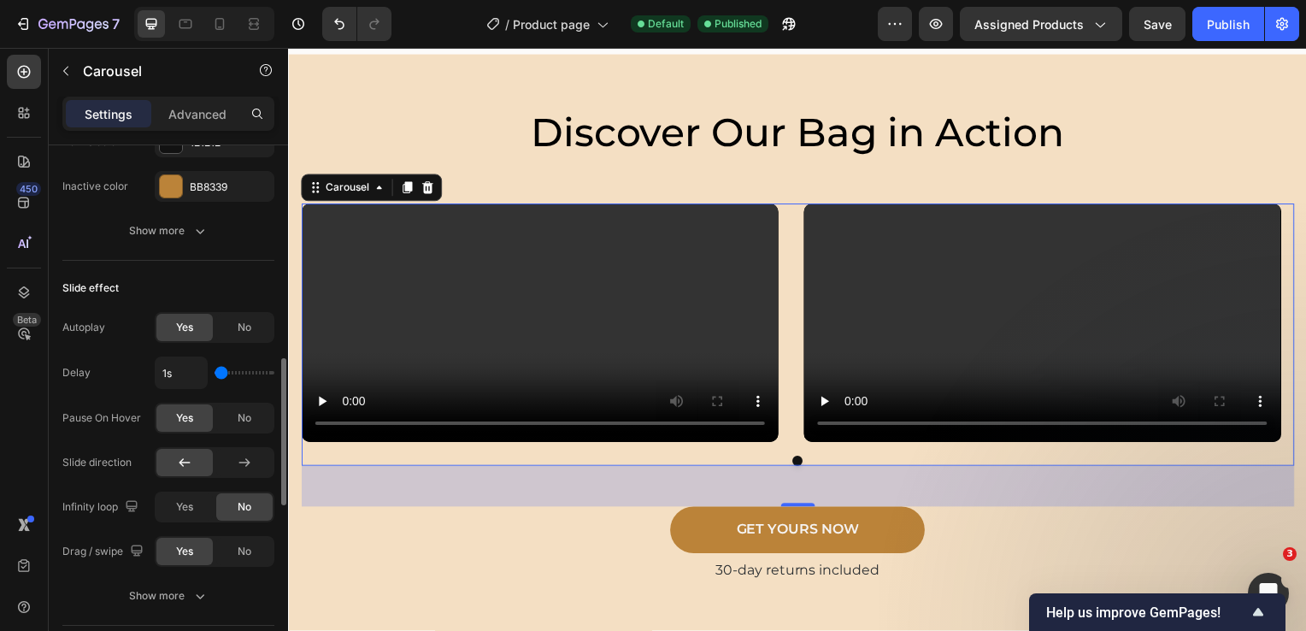
drag, startPoint x: 220, startPoint y: 373, endPoint x: 210, endPoint y: 373, distance: 10.3
click at [214, 373] on input "range" at bounding box center [244, 372] width 60 height 3
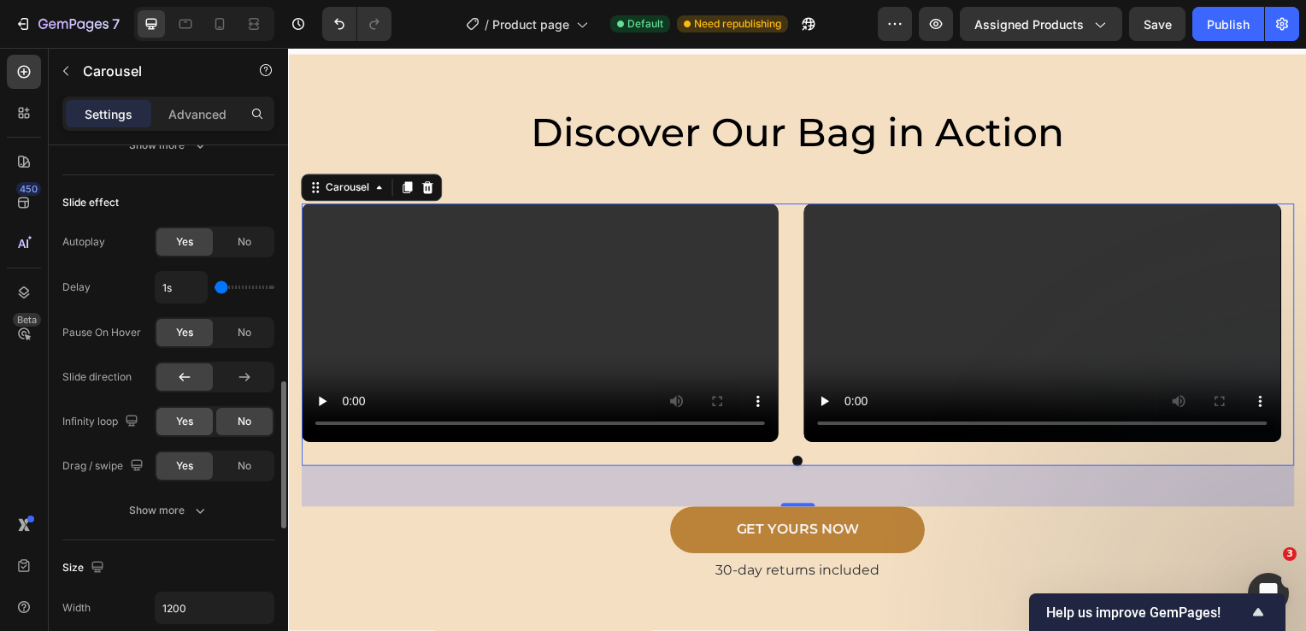
click at [184, 419] on span "Yes" at bounding box center [184, 421] width 17 height 15
click at [1220, 18] on div "Publish" at bounding box center [1228, 24] width 43 height 18
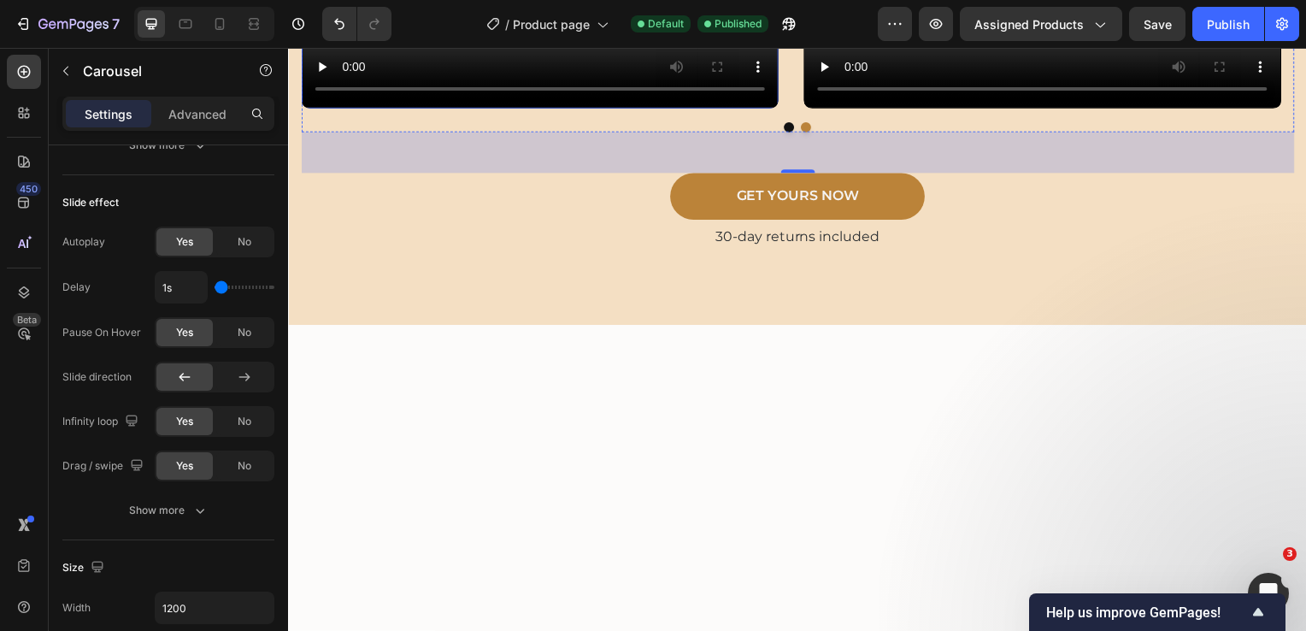
scroll to position [278, 0]
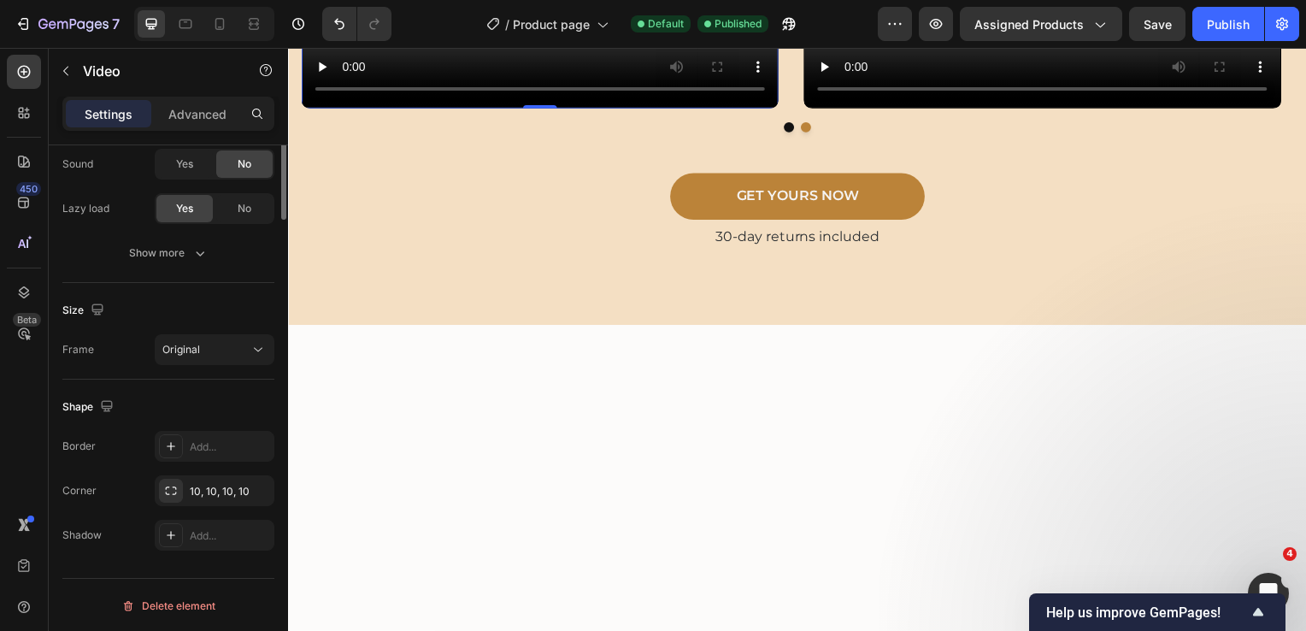
scroll to position [0, 0]
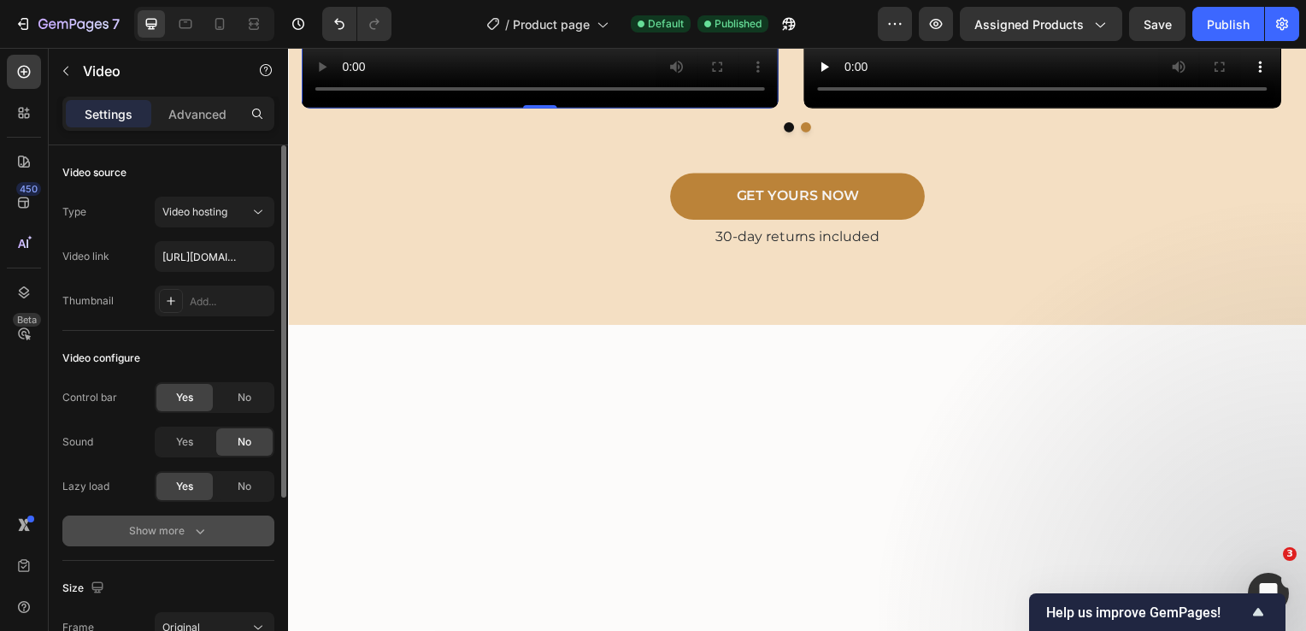
click at [177, 529] on div "Show more" at bounding box center [168, 530] width 79 height 17
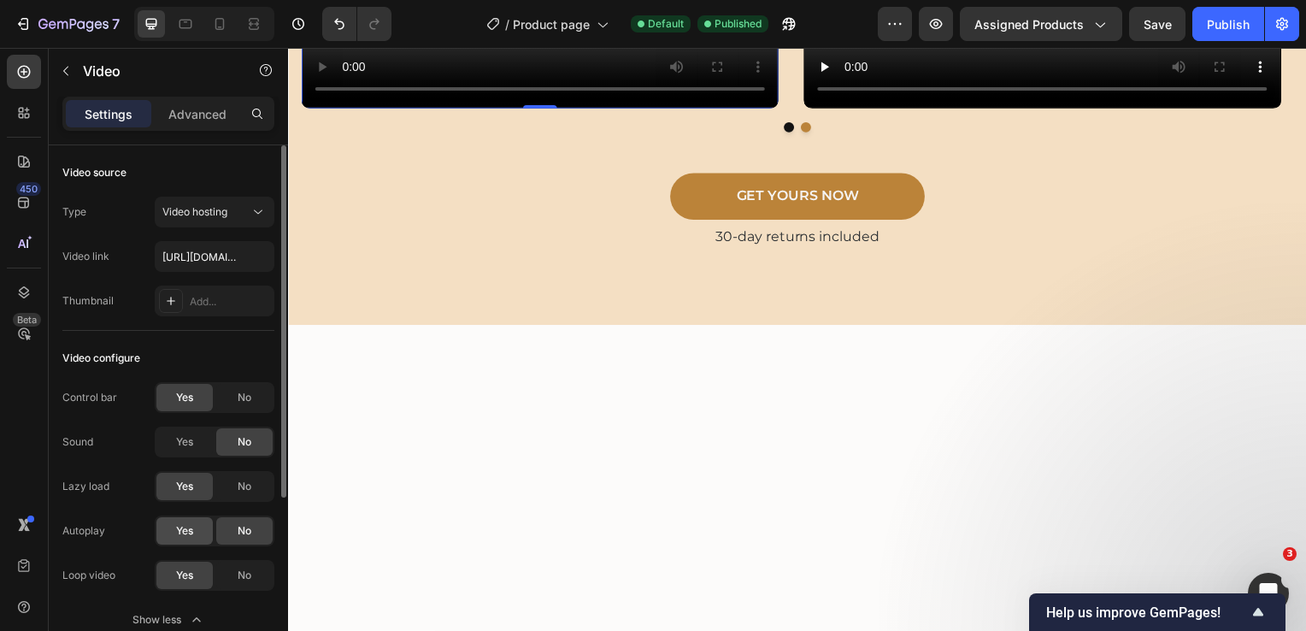
click at [182, 531] on span "Yes" at bounding box center [184, 530] width 17 height 15
click at [177, 530] on span "Yes" at bounding box center [184, 530] width 17 height 15
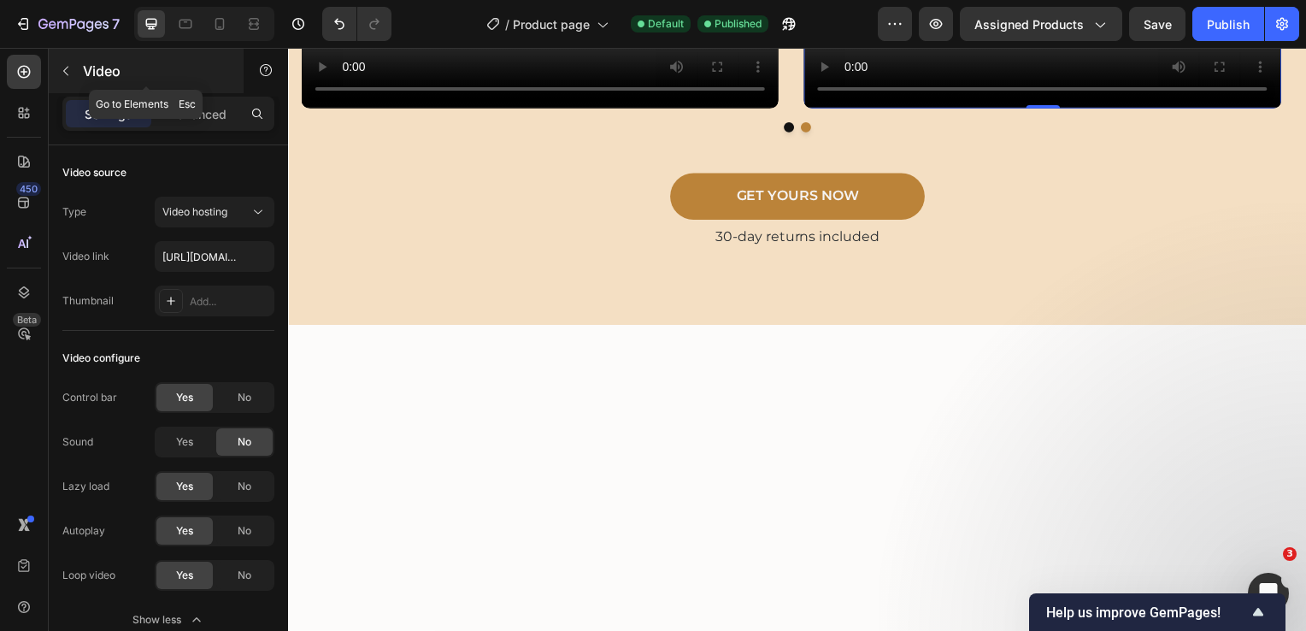
click at [71, 74] on icon "button" at bounding box center [66, 71] width 14 height 14
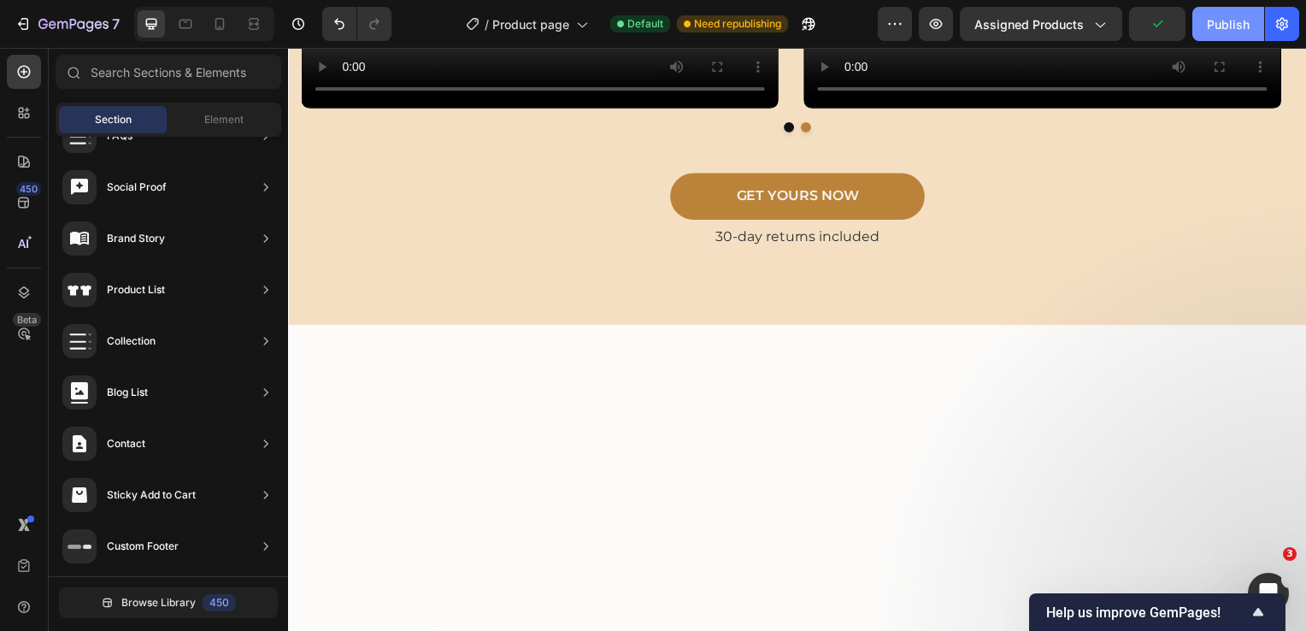
click at [1220, 22] on div "Publish" at bounding box center [1228, 24] width 43 height 18
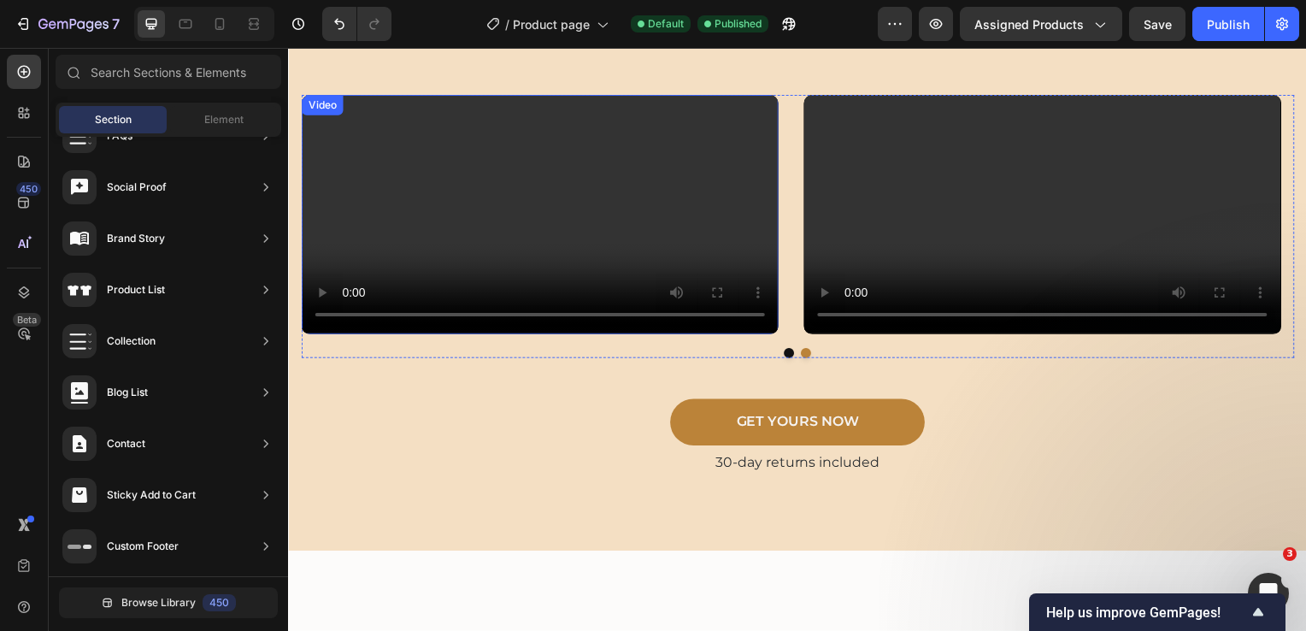
scroll to position [3174, 0]
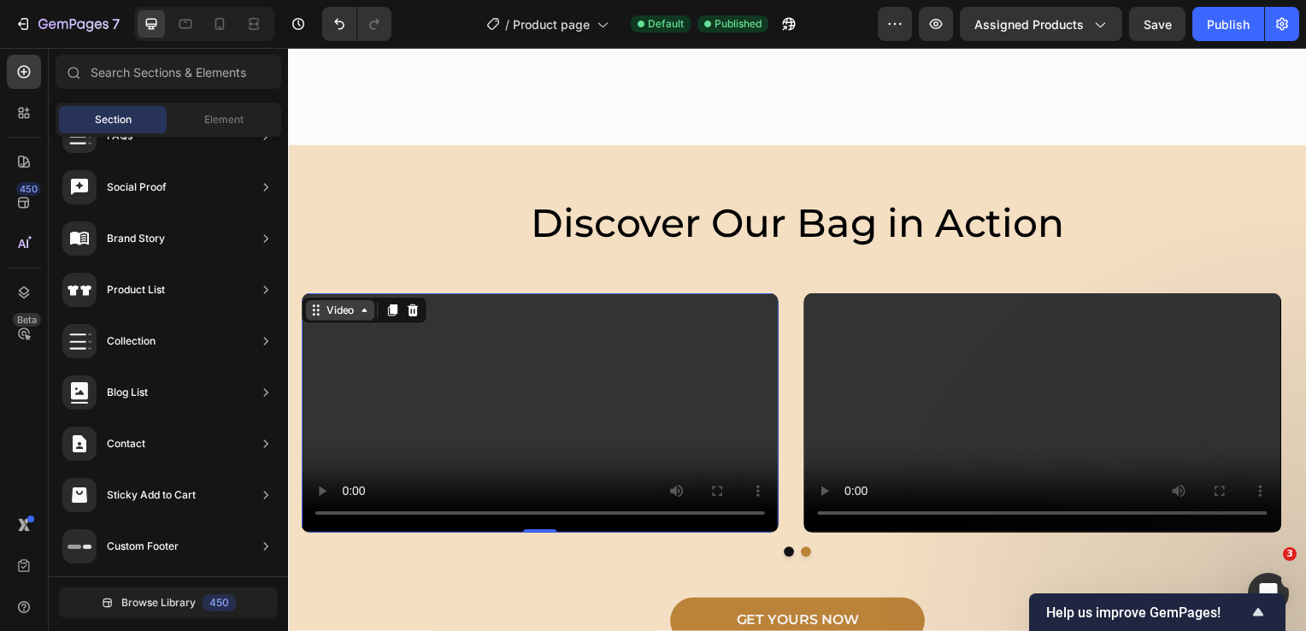
click at [326, 310] on div "Video" at bounding box center [339, 312] width 35 height 15
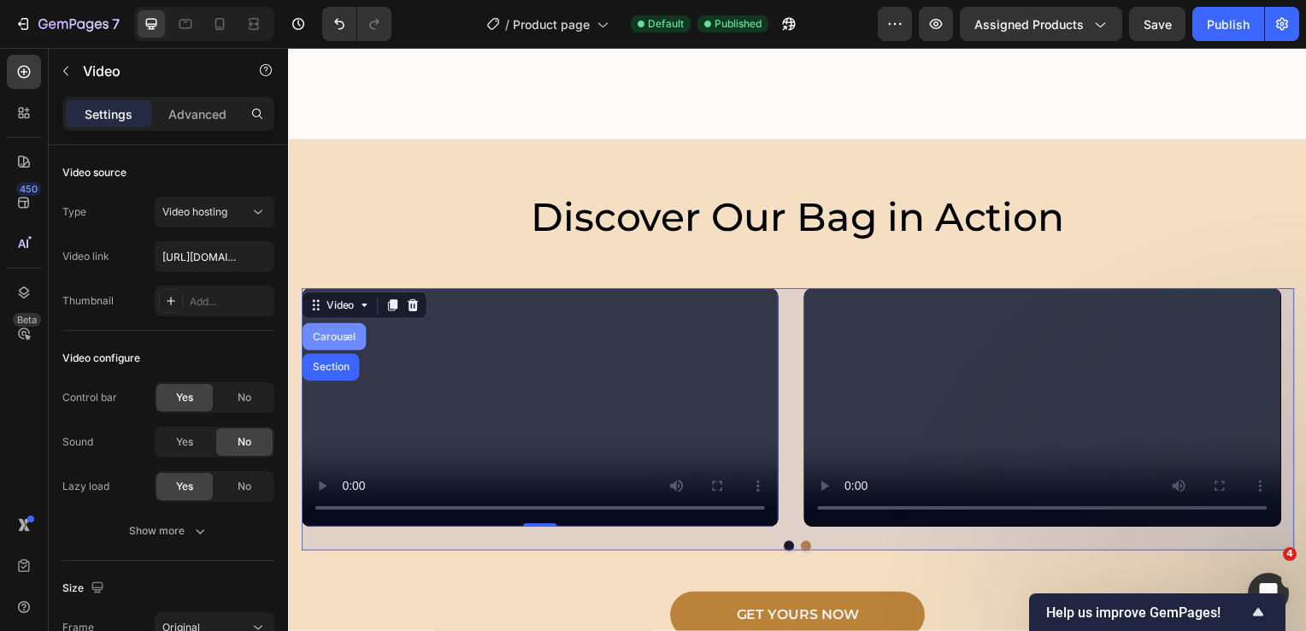
click at [330, 344] on div "Carousel" at bounding box center [333, 339] width 50 height 10
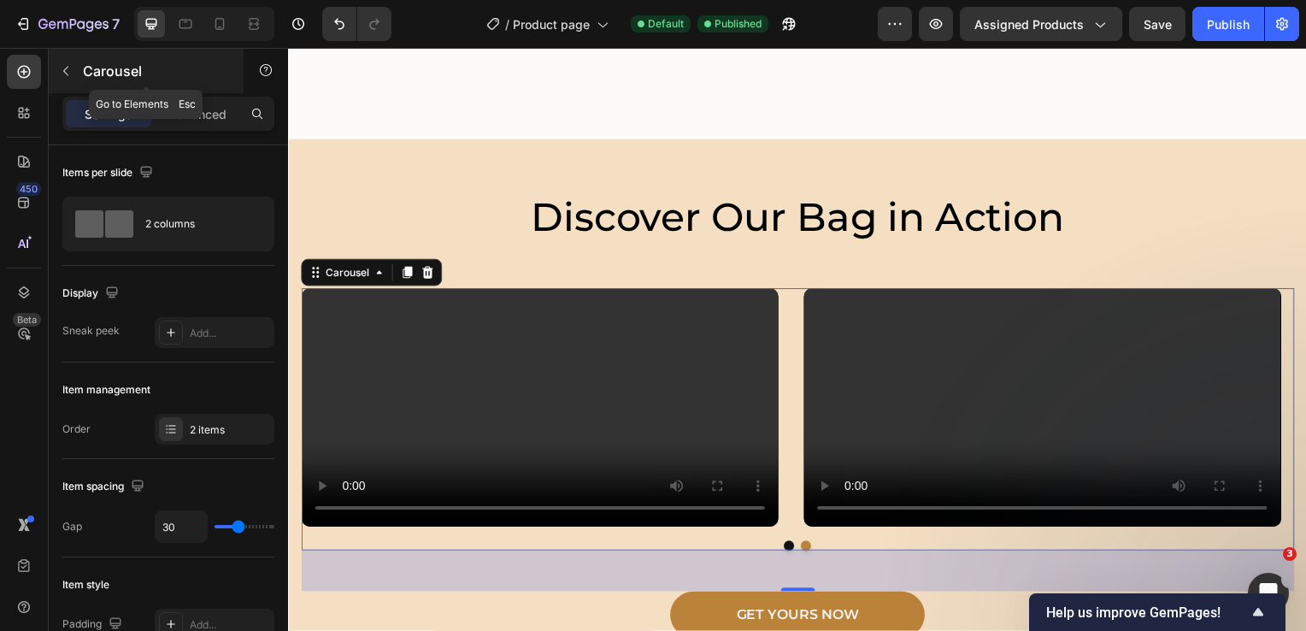
click at [68, 76] on icon "button" at bounding box center [66, 71] width 14 height 14
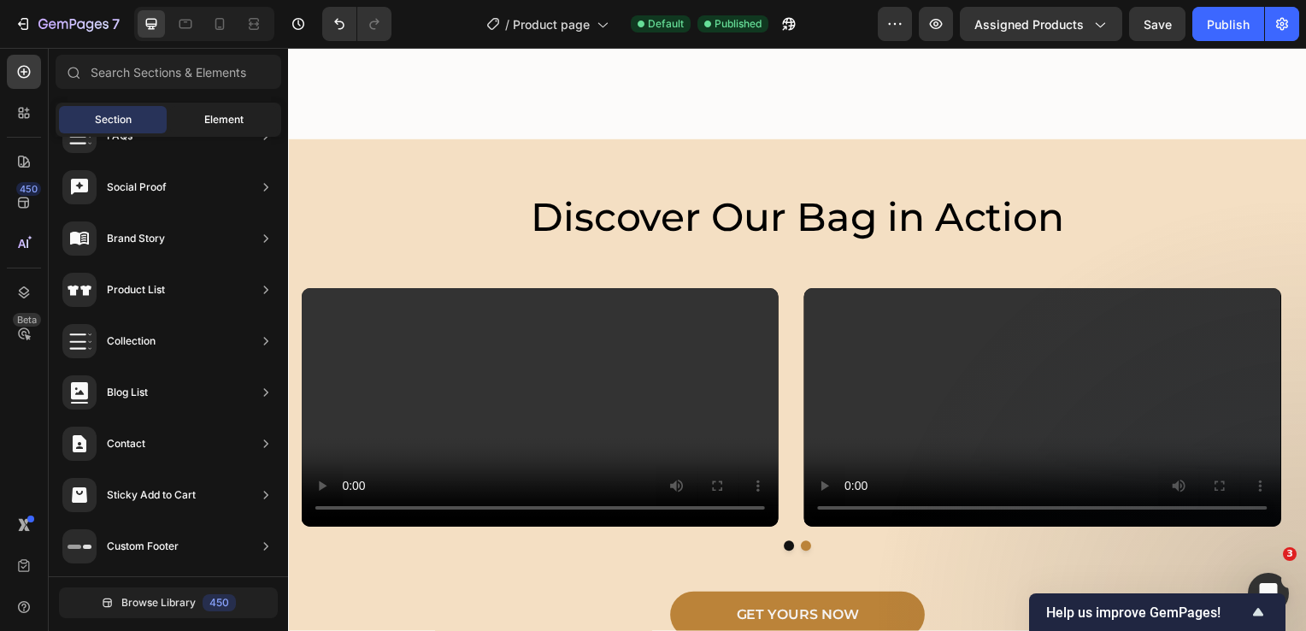
click at [225, 124] on span "Element" at bounding box center [223, 119] width 39 height 15
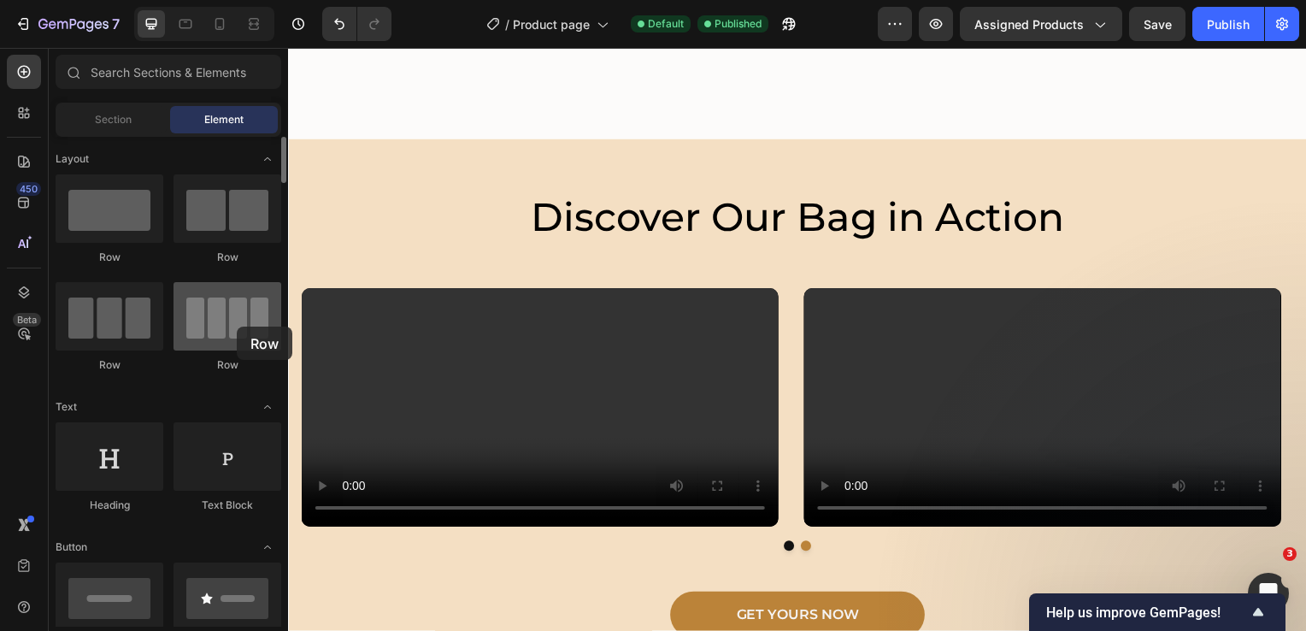
click at [237, 326] on div at bounding box center [227, 316] width 108 height 68
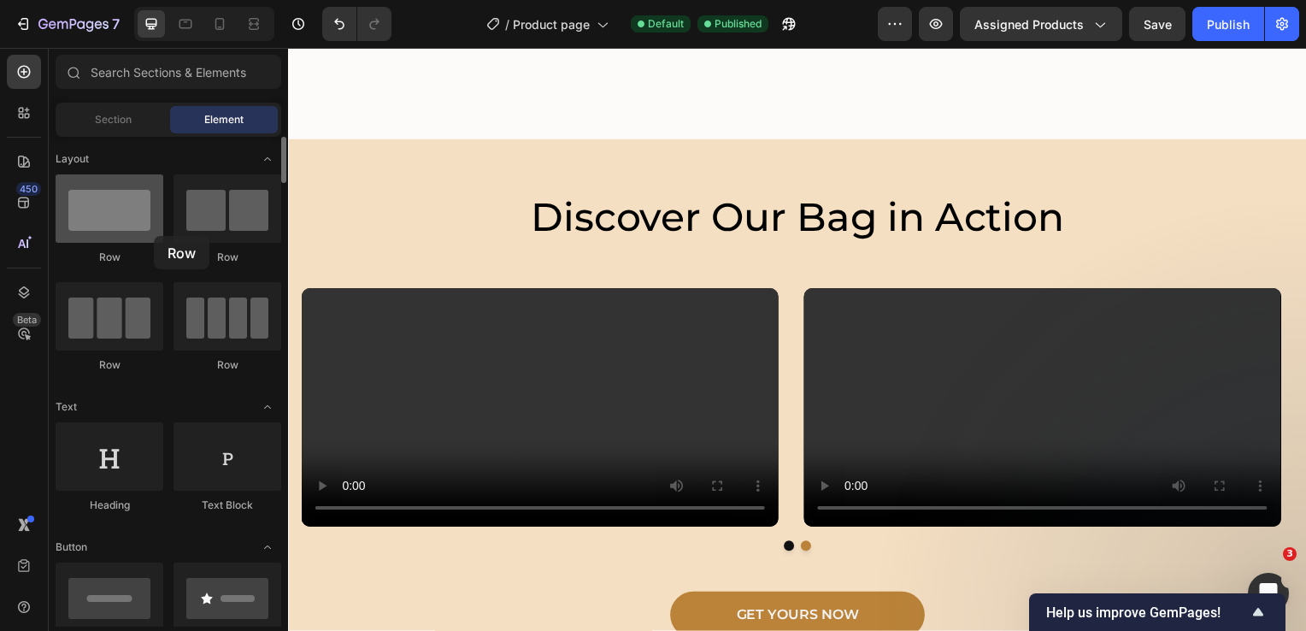
drag, startPoint x: 220, startPoint y: 326, endPoint x: 154, endPoint y: 236, distance: 112.0
click at [154, 236] on div "Row Row Row Row" at bounding box center [169, 281] width 226 height 214
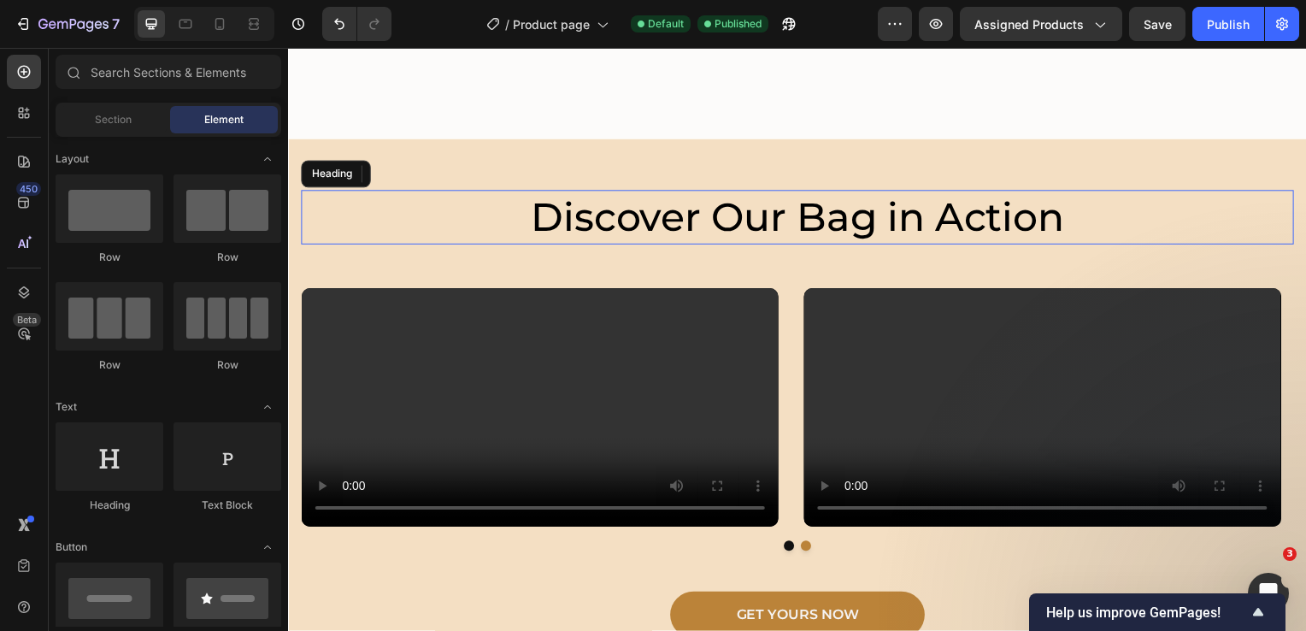
click at [432, 231] on h2 "Discover Our Bag in Action" at bounding box center [801, 218] width 1000 height 55
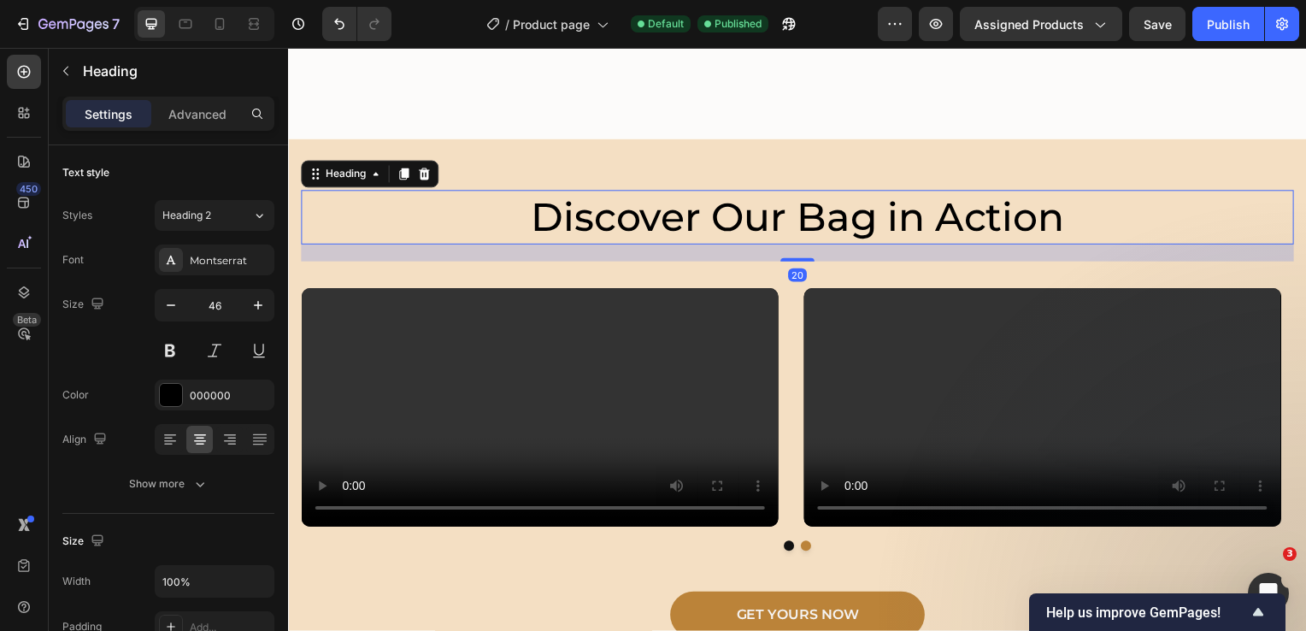
click at [427, 263] on div "20" at bounding box center [801, 254] width 1000 height 17
click at [371, 185] on div "Heading" at bounding box center [345, 175] width 81 height 21
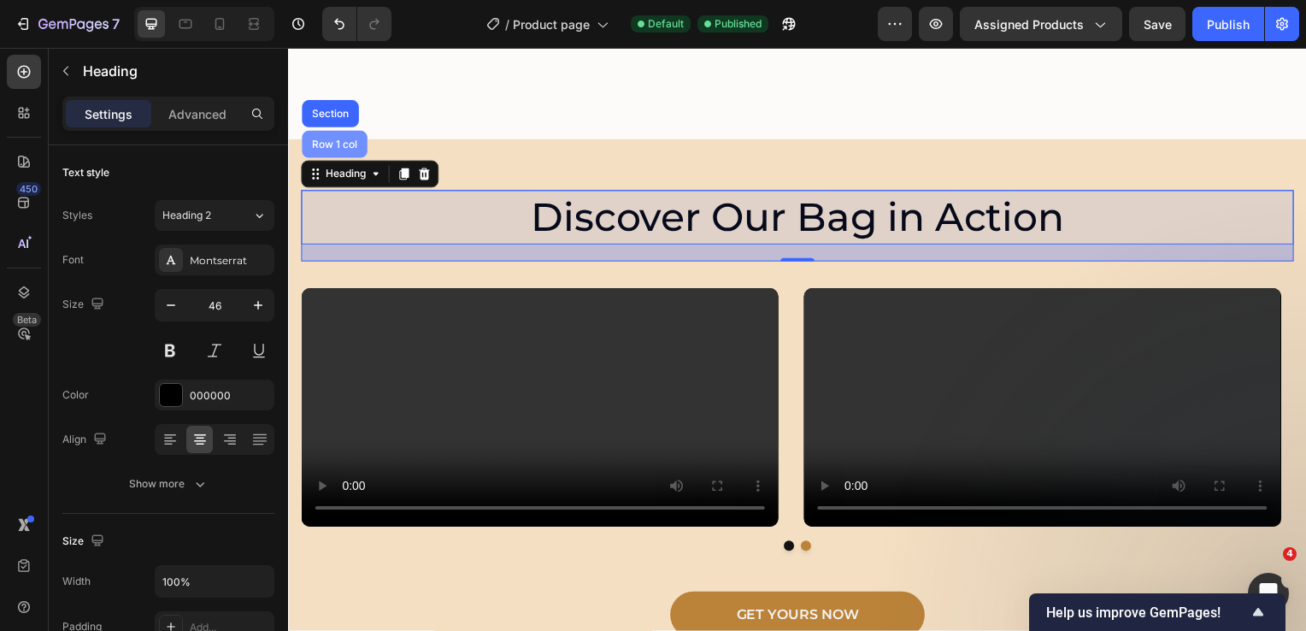
click at [339, 158] on div "Row 1 col" at bounding box center [335, 145] width 66 height 27
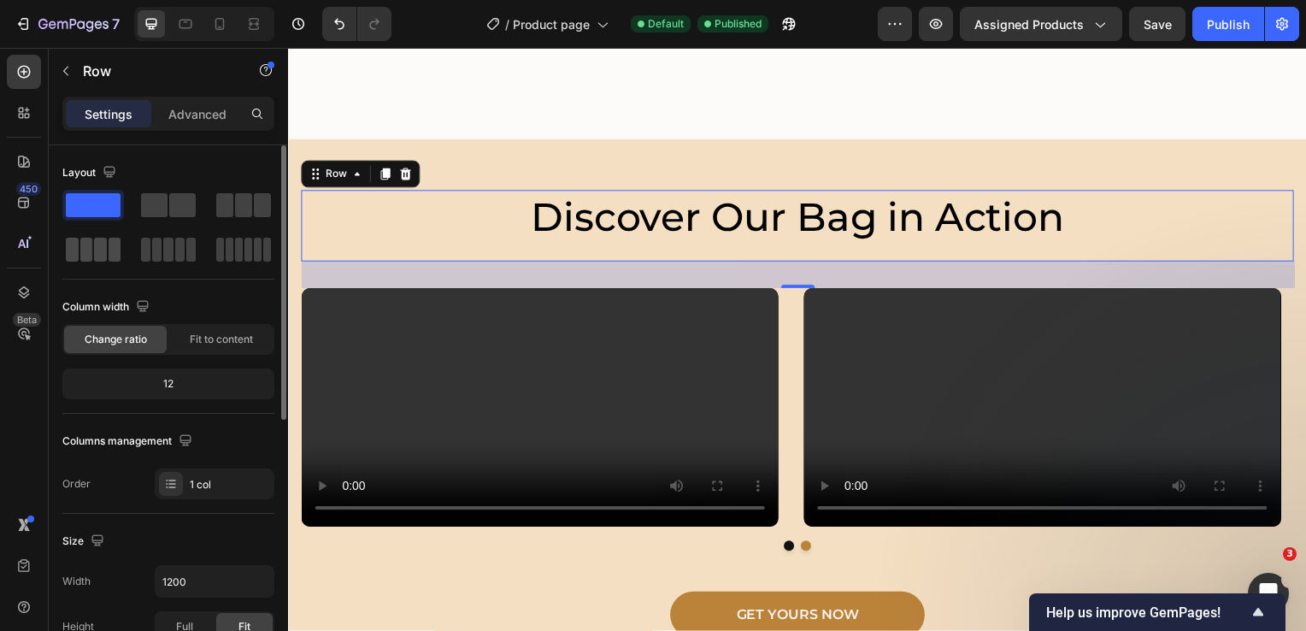
click at [103, 247] on span at bounding box center [100, 250] width 13 height 24
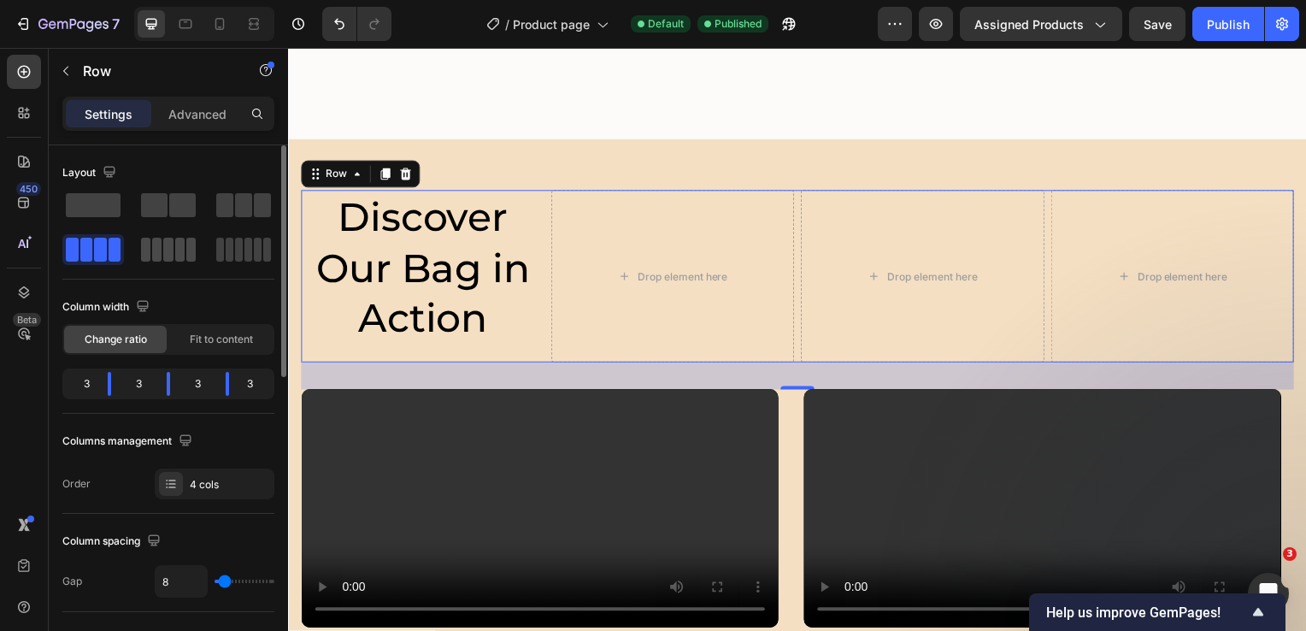
drag, startPoint x: 95, startPoint y: 245, endPoint x: 141, endPoint y: 250, distance: 46.3
click at [141, 250] on div at bounding box center [168, 227] width 212 height 75
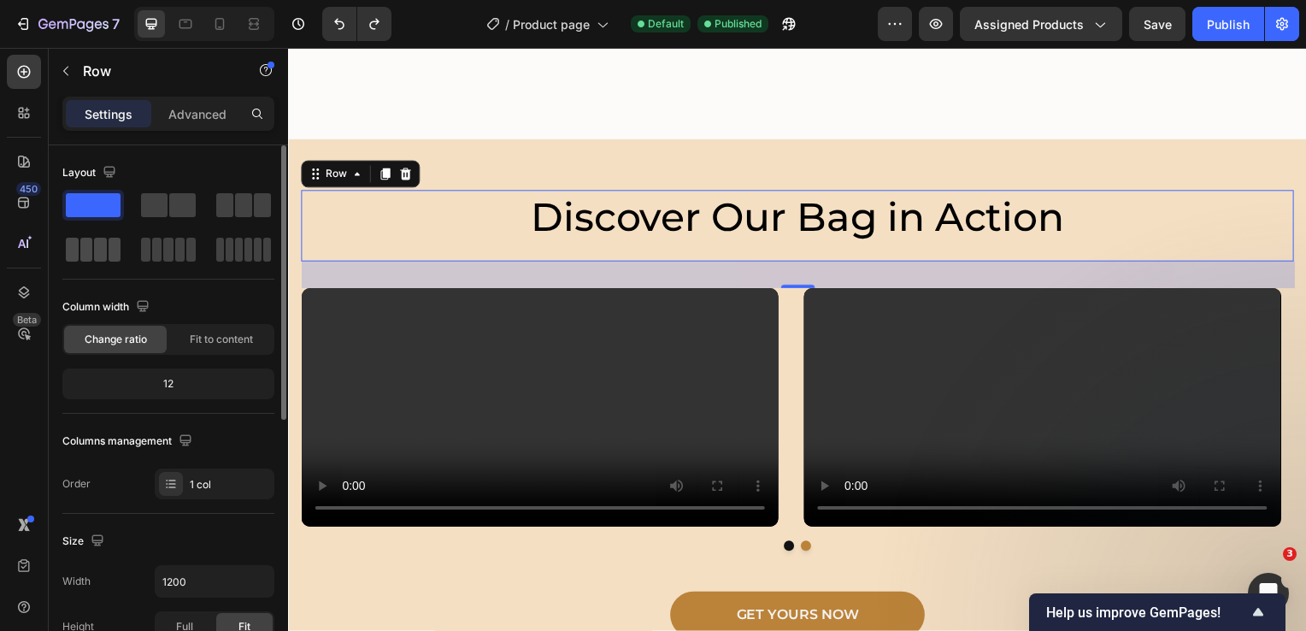
click at [103, 248] on span at bounding box center [100, 250] width 13 height 24
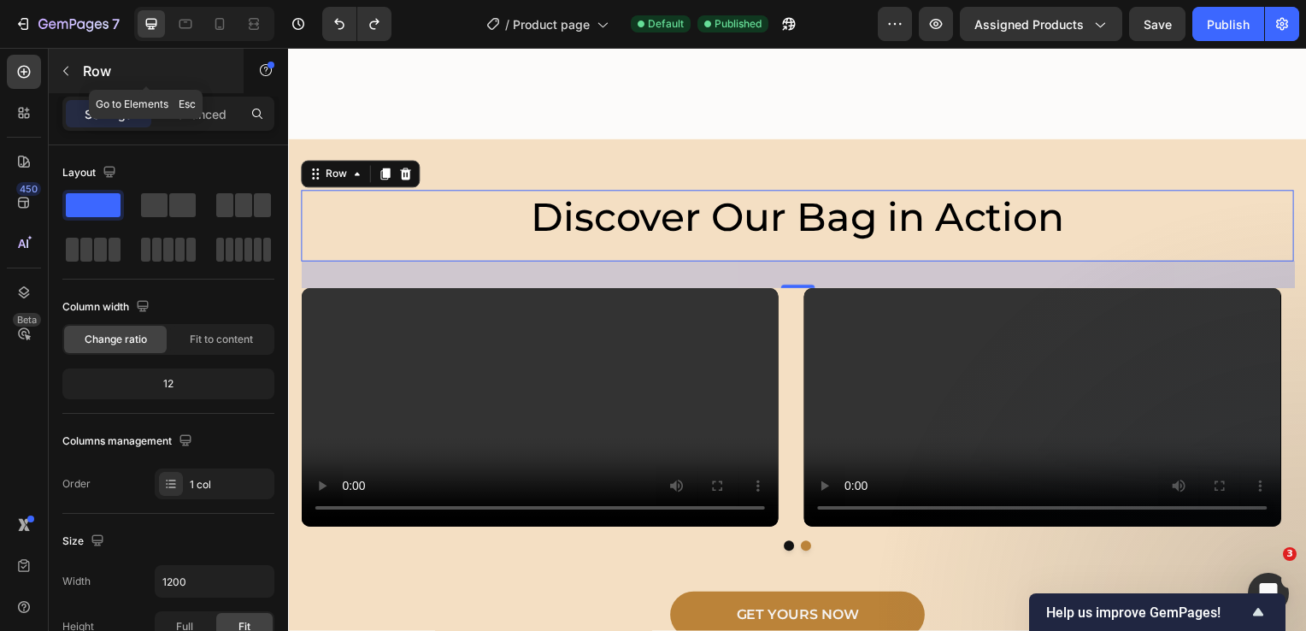
click at [69, 76] on icon "button" at bounding box center [66, 71] width 14 height 14
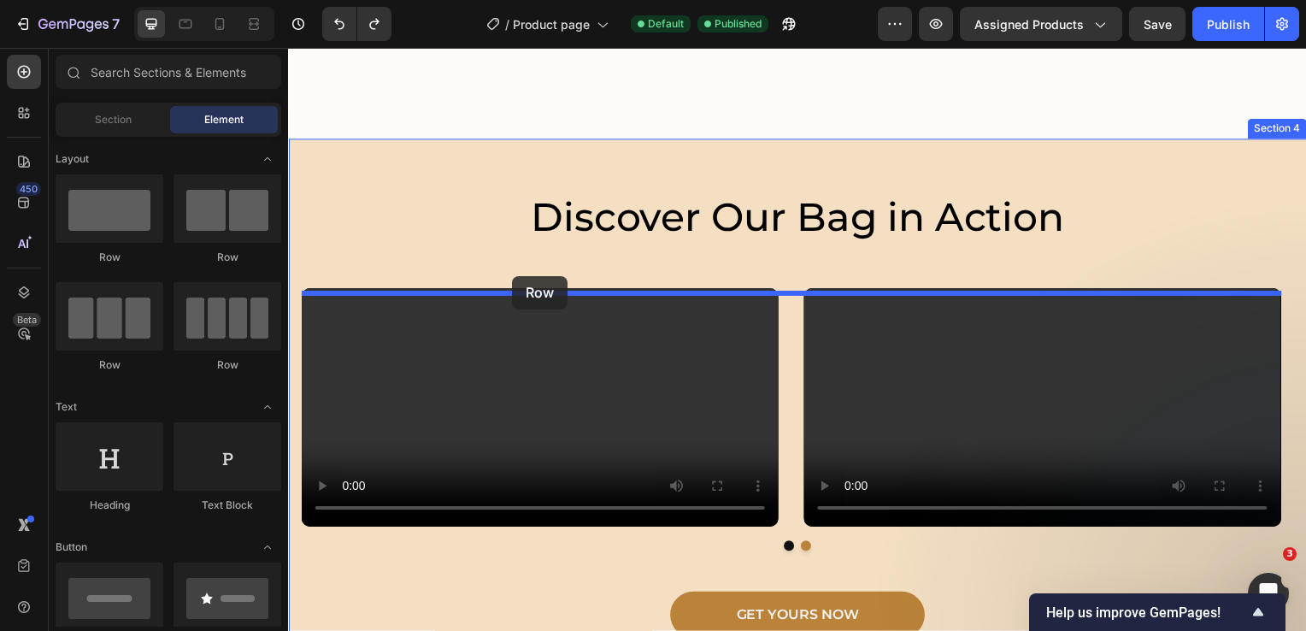
drag, startPoint x: 518, startPoint y: 373, endPoint x: 514, endPoint y: 278, distance: 95.0
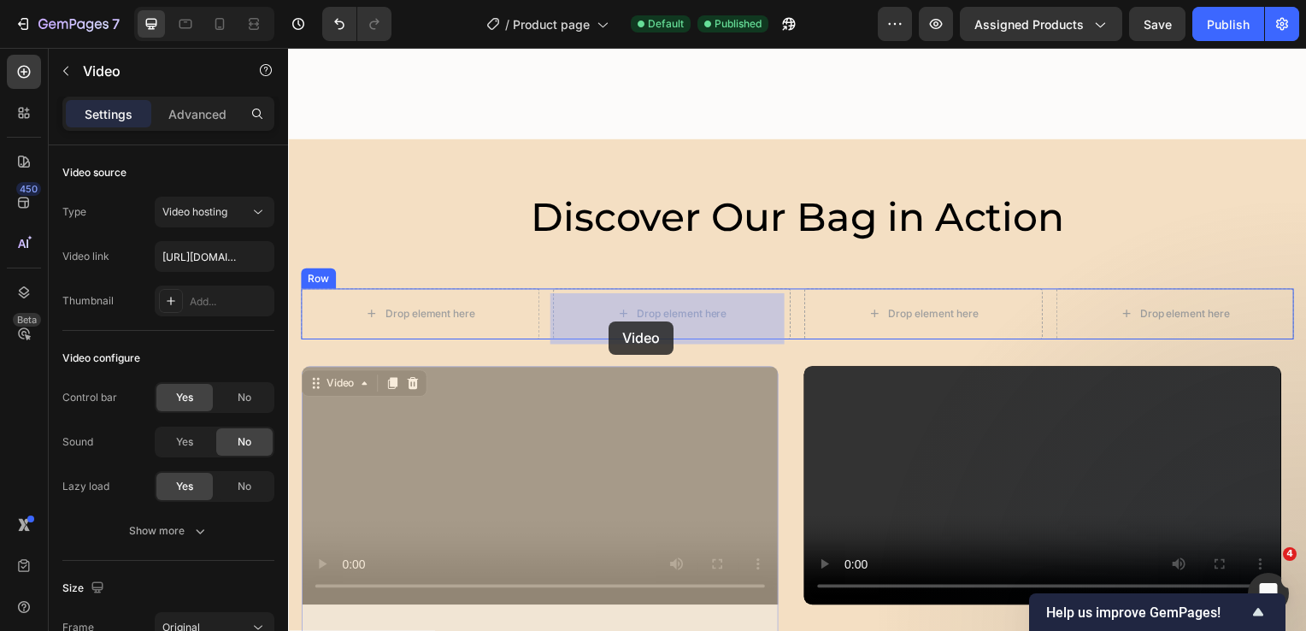
drag, startPoint x: 464, startPoint y: 460, endPoint x: 611, endPoint y: 323, distance: 200.7
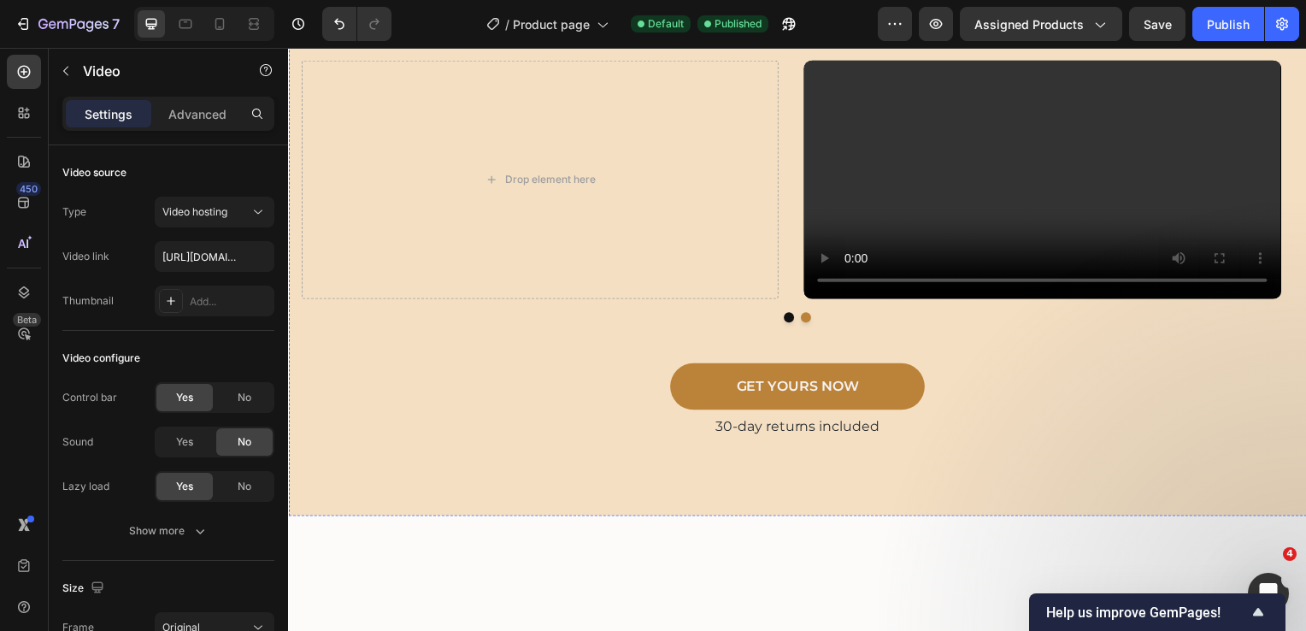
scroll to position [3430, 0]
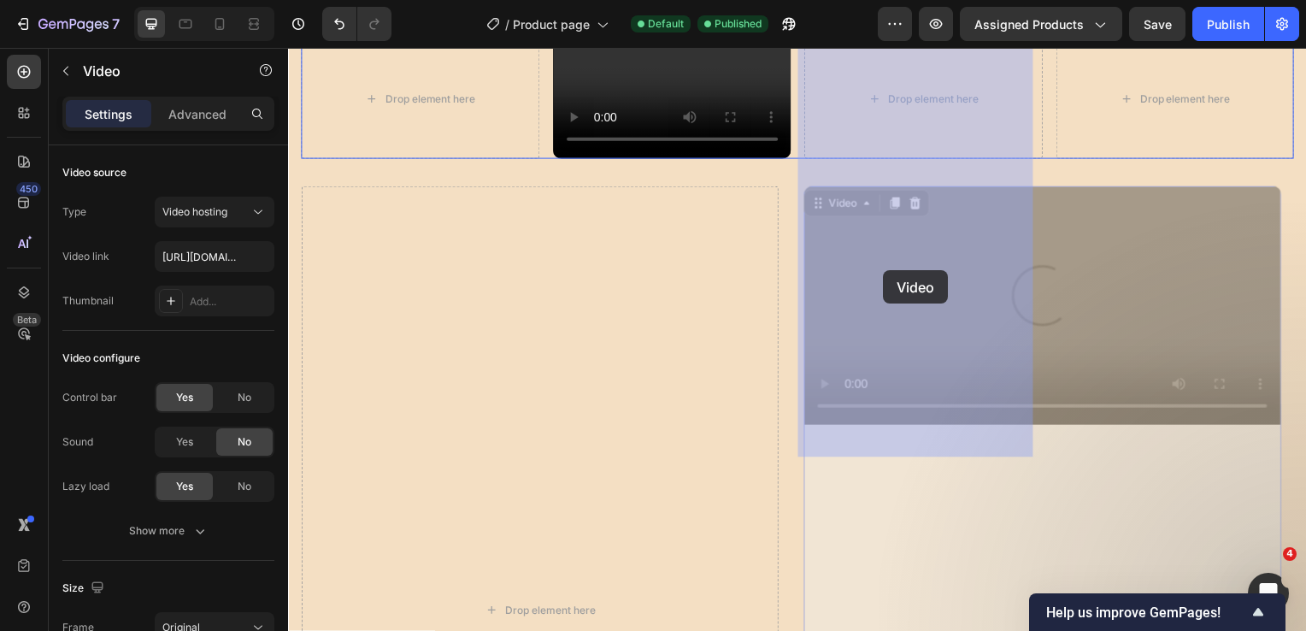
drag, startPoint x: 905, startPoint y: 525, endPoint x: 887, endPoint y: 272, distance: 253.6
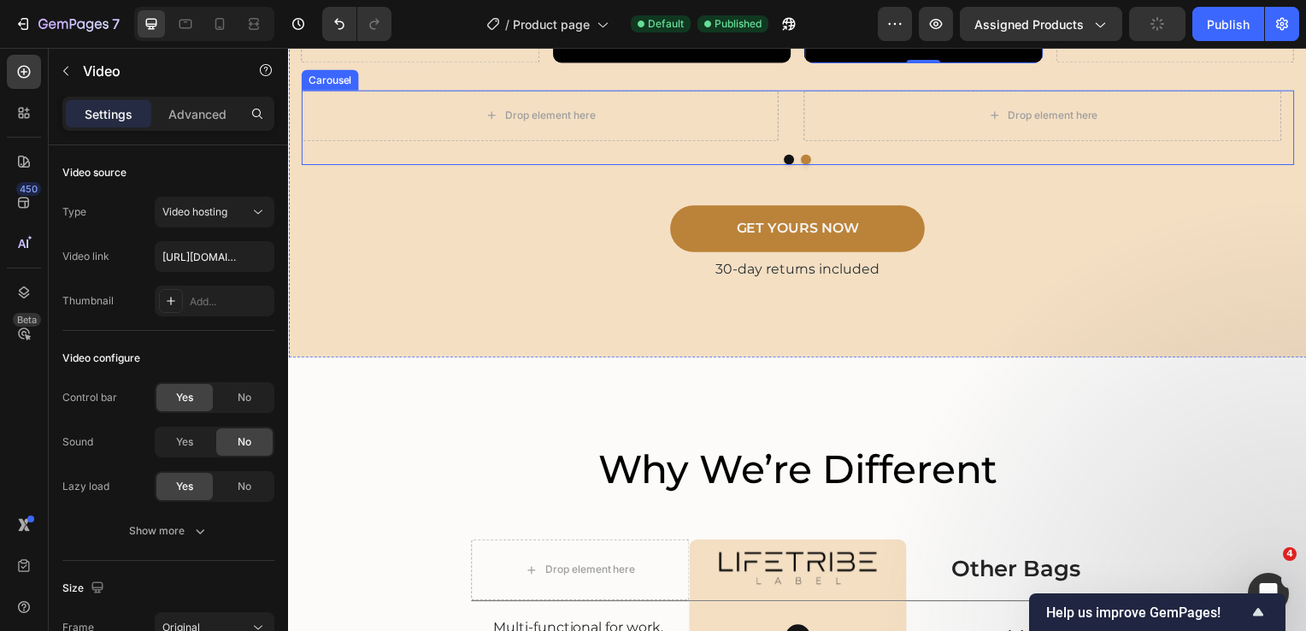
scroll to position [3601, 0]
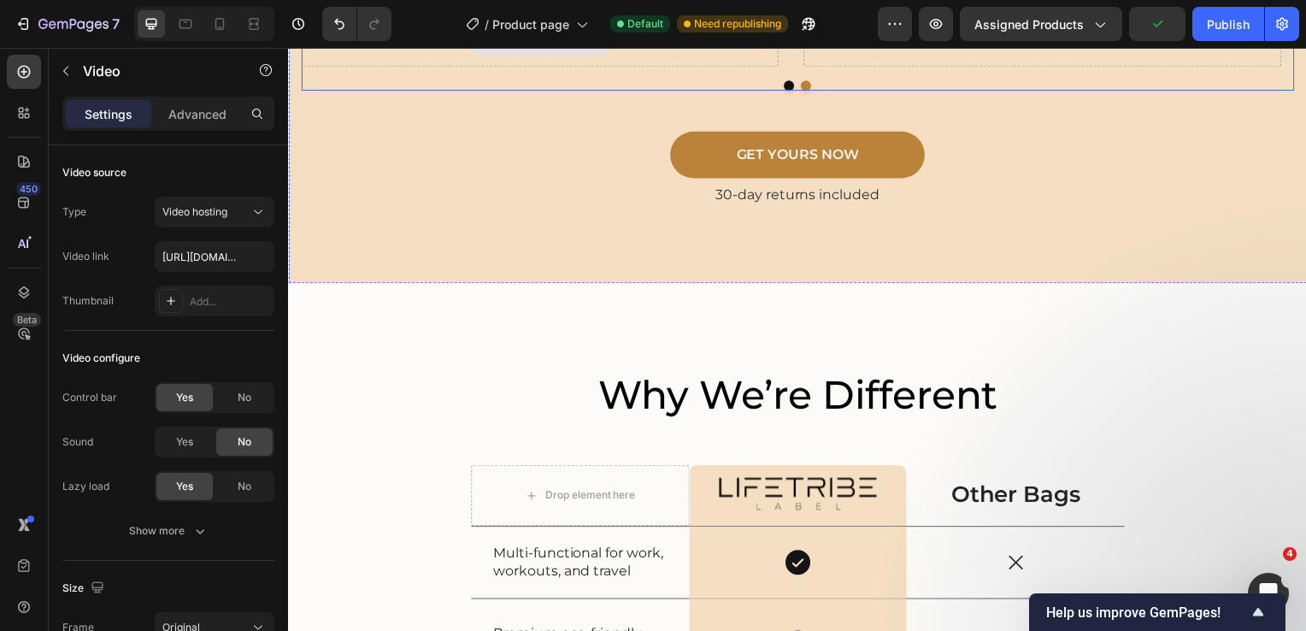
click at [346, 68] on div "Drop element here" at bounding box center [541, 41] width 480 height 51
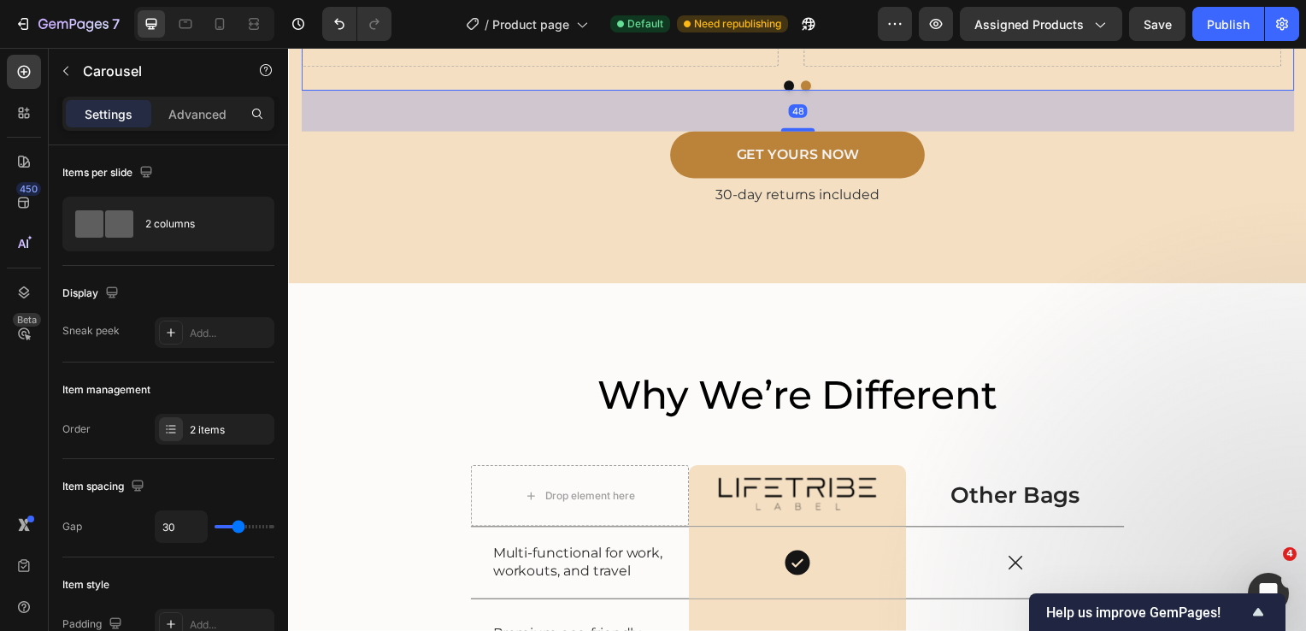
click at [429, 7] on icon at bounding box center [428, 0] width 14 height 14
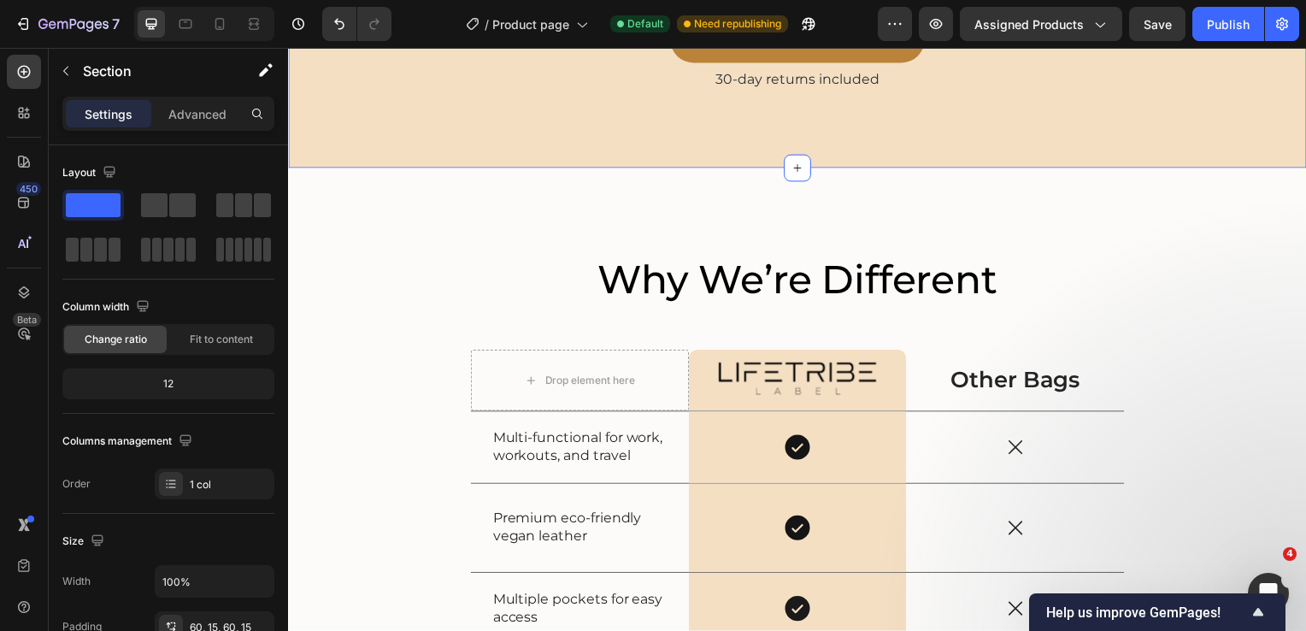
click at [183, 25] on icon at bounding box center [185, 23] width 17 height 17
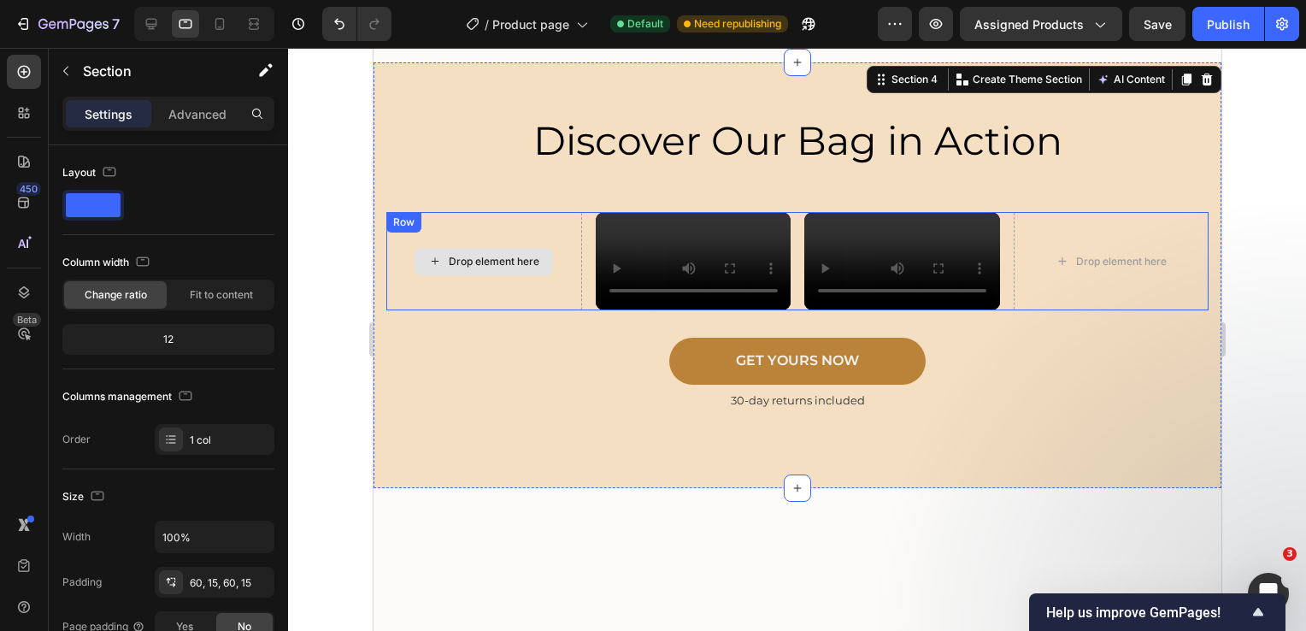
scroll to position [3211, 0]
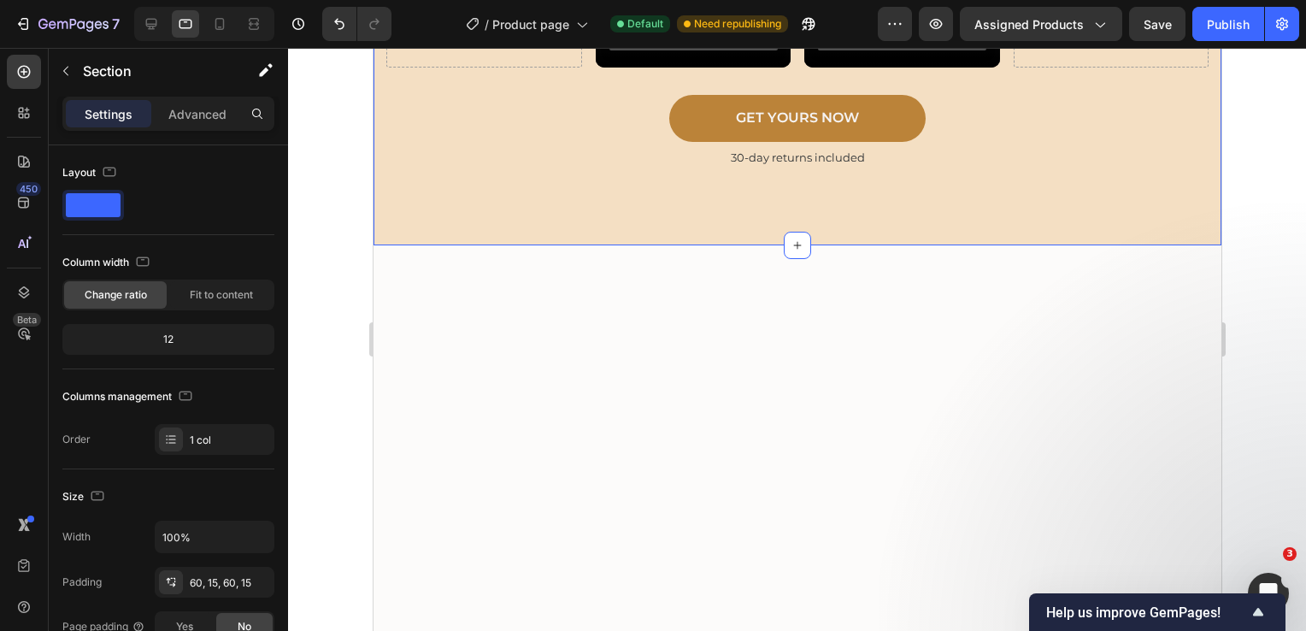
click at [326, 313] on div at bounding box center [797, 339] width 1018 height 583
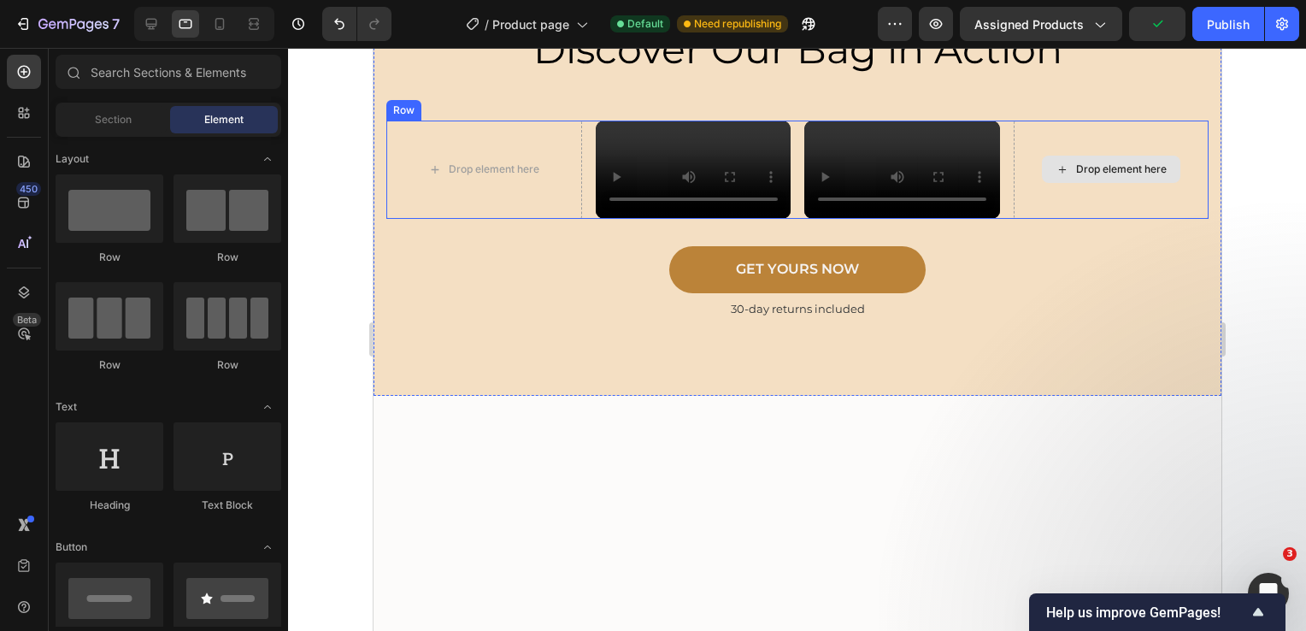
scroll to position [2870, 0]
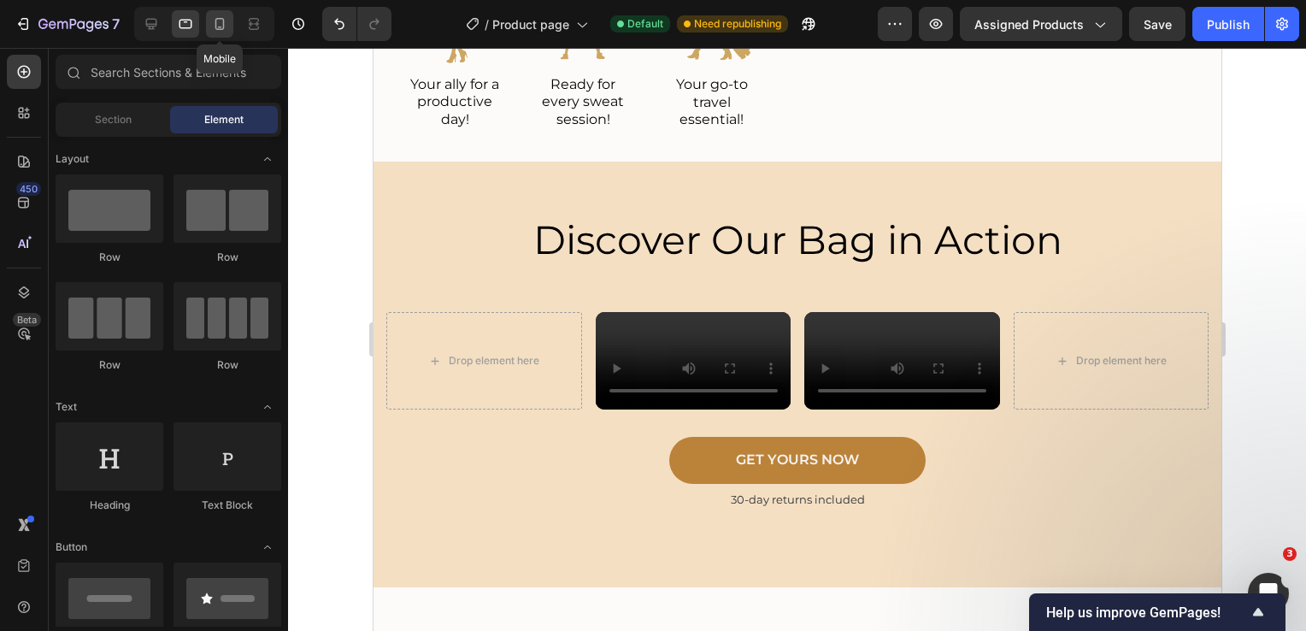
click at [217, 32] on div at bounding box center [219, 23] width 27 height 27
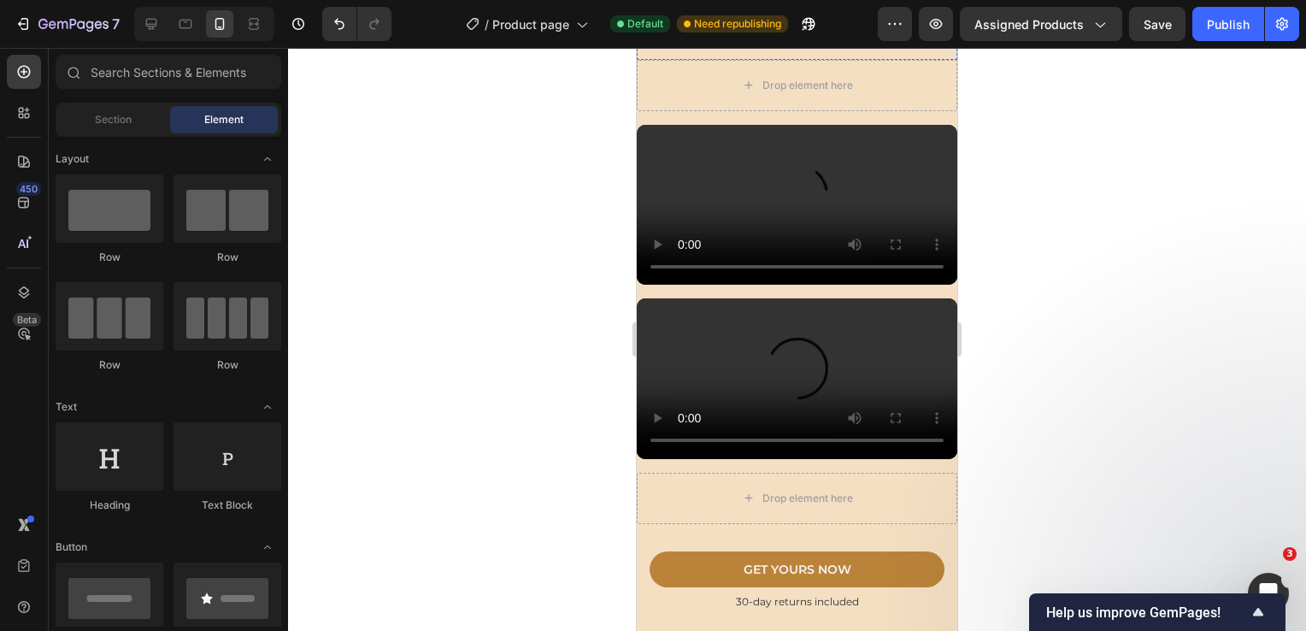
scroll to position [3358, 0]
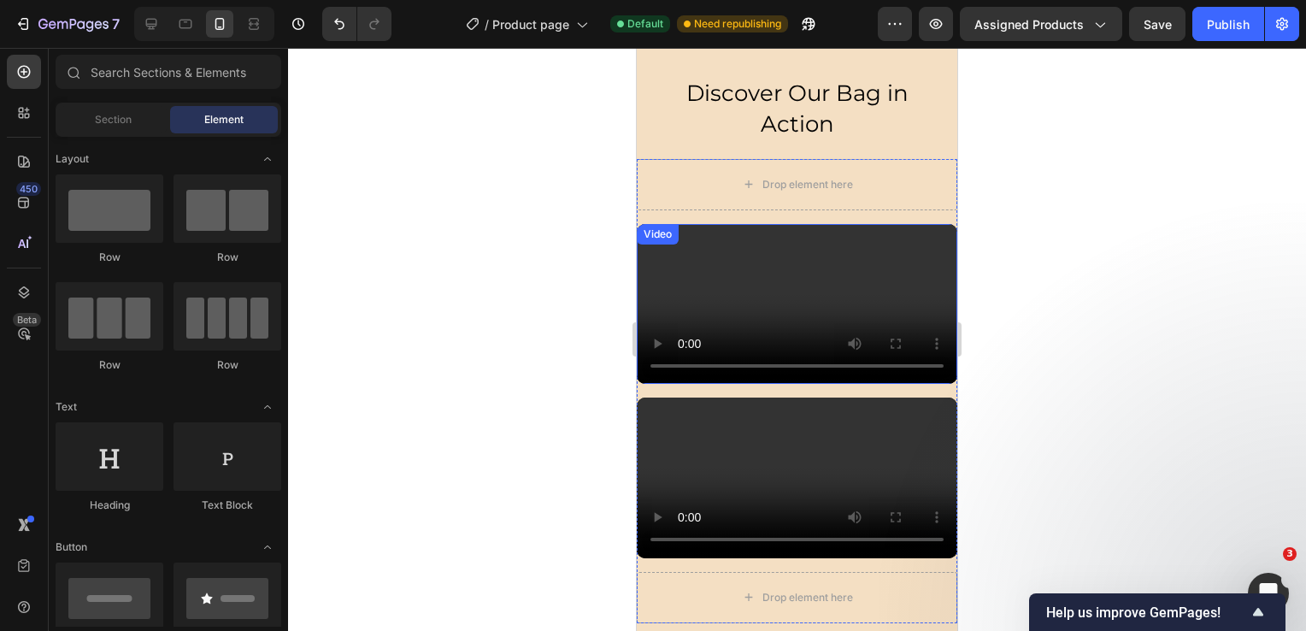
click at [663, 237] on div "Video" at bounding box center [657, 233] width 35 height 15
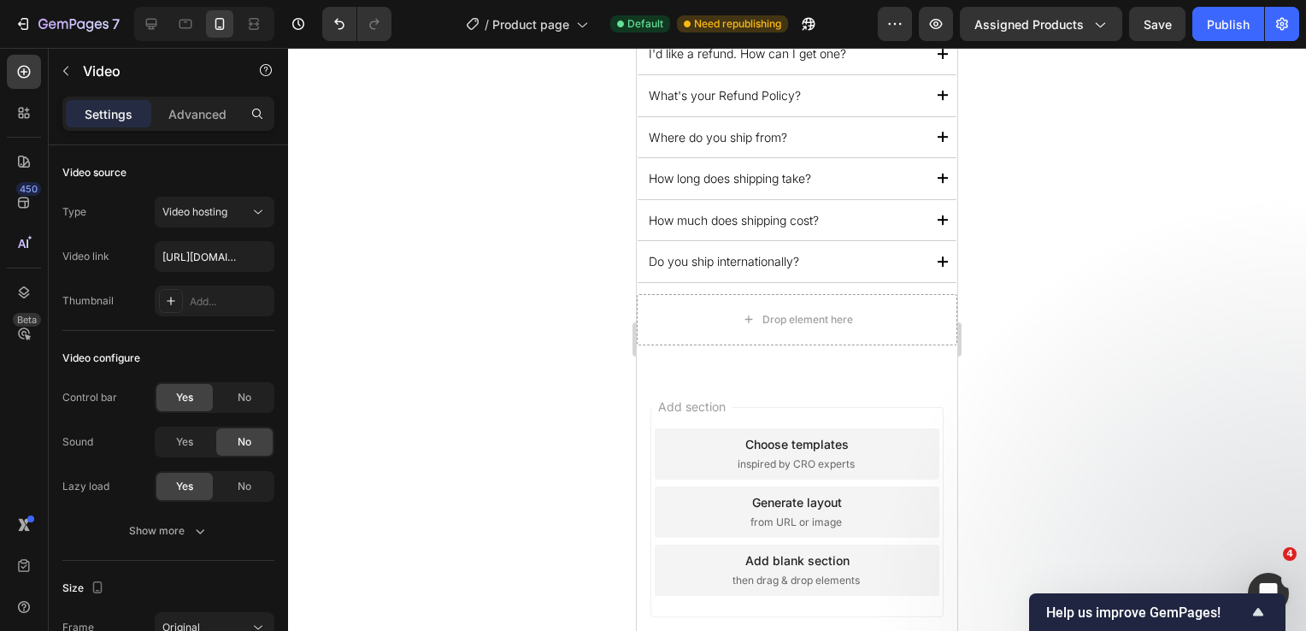
scroll to position [5853, 0]
click at [1219, 29] on div "Publish" at bounding box center [1228, 24] width 43 height 18
